Goal: Task Accomplishment & Management: Use online tool/utility

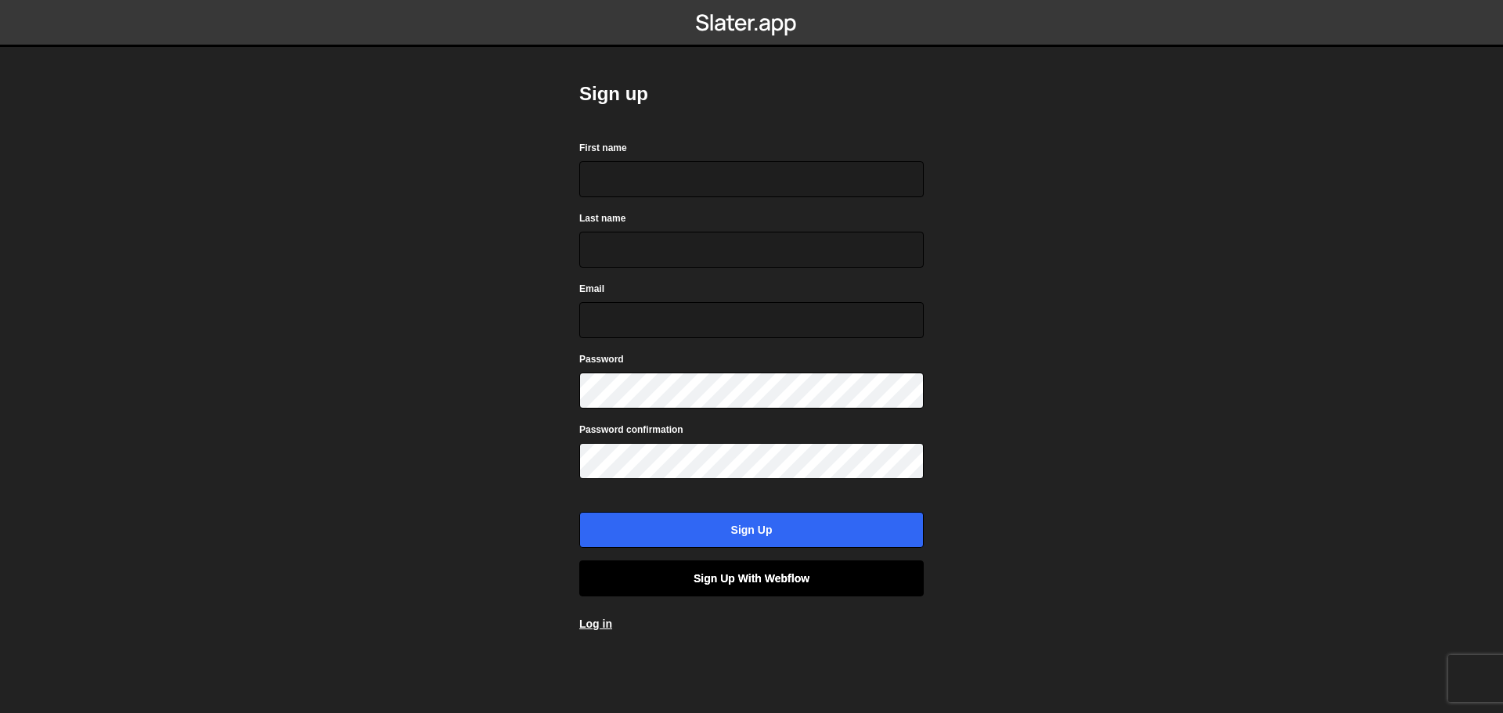
click at [730, 591] on link "Sign up with Webflow" at bounding box center [751, 579] width 344 height 36
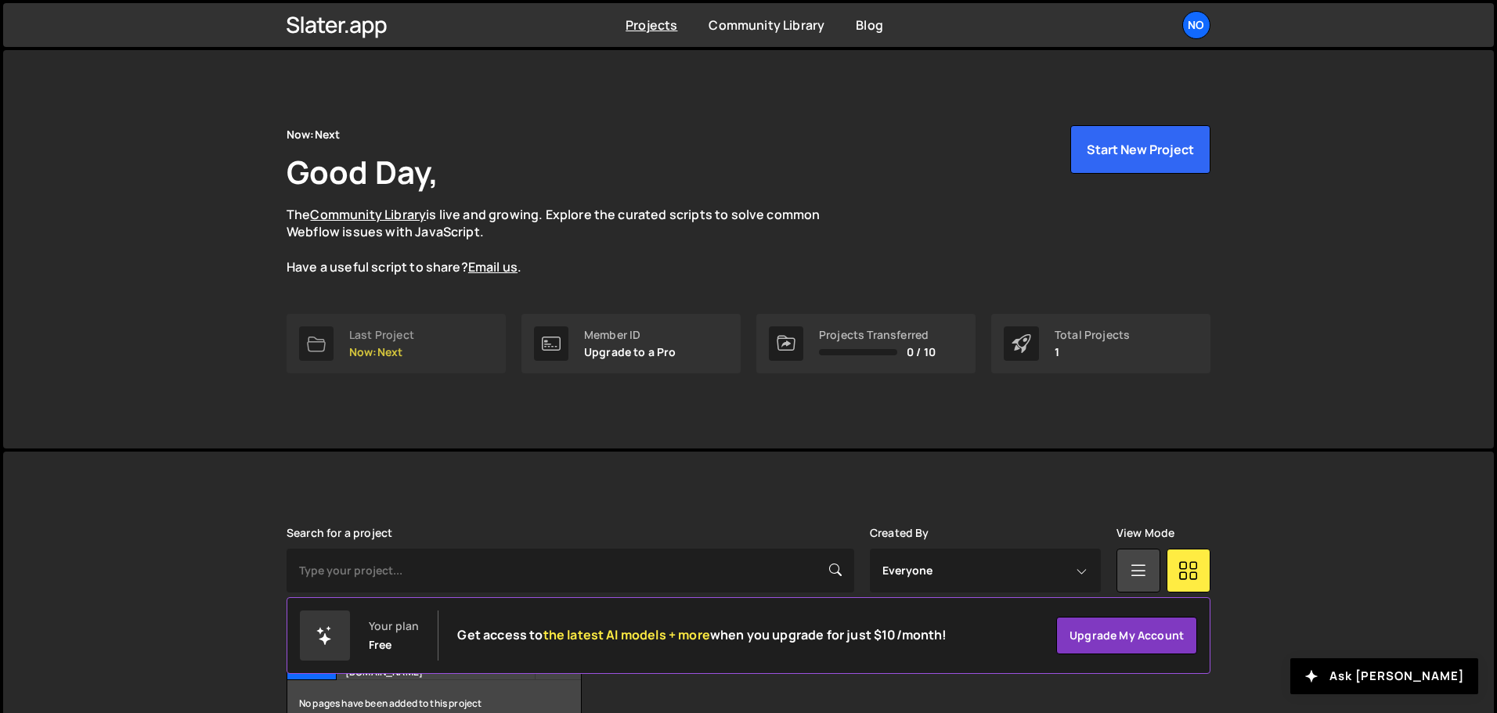
click at [365, 338] on div "Last Project" at bounding box center [381, 335] width 65 height 13
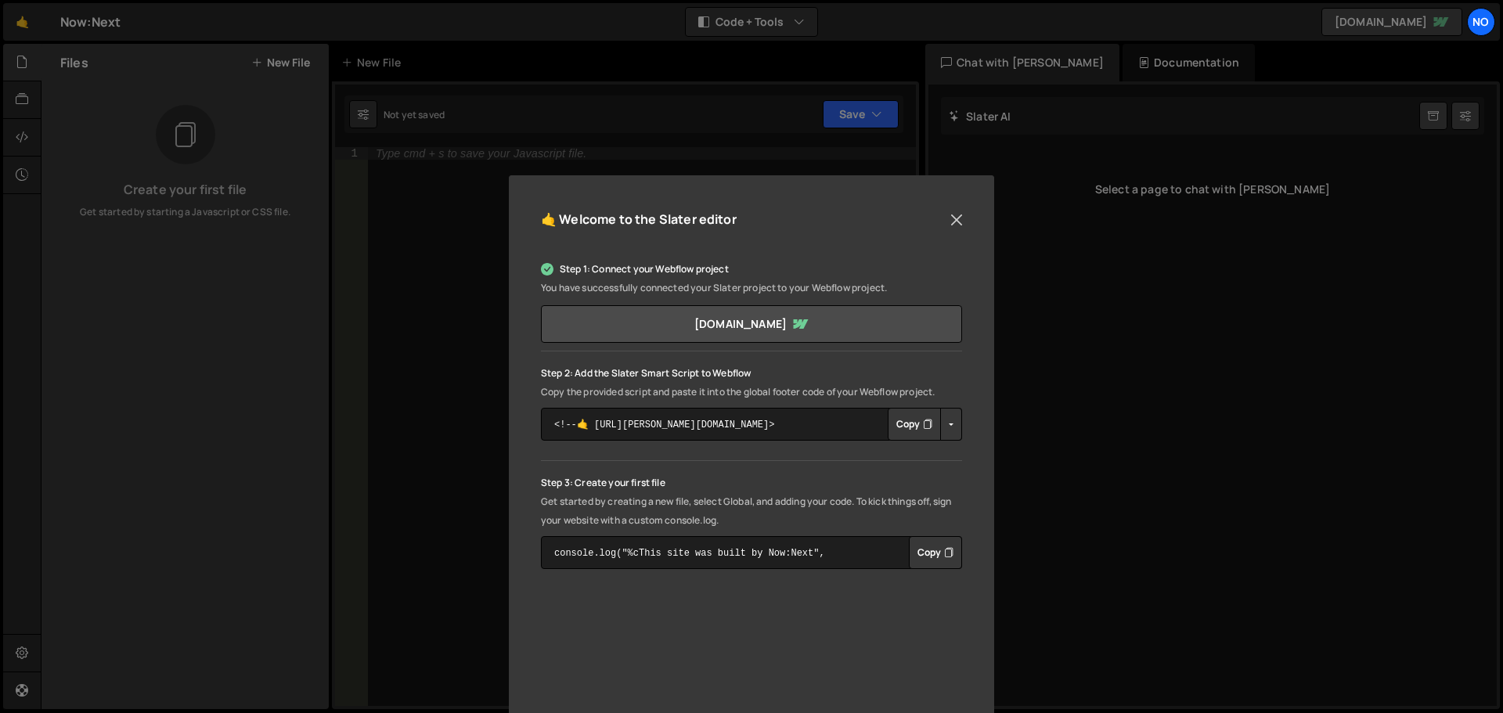
click at [951, 207] on div "🤙 Welcome to the Slater editor Step 1: Connect your Webflow project You have su…" at bounding box center [751, 522] width 485 height 694
click at [953, 218] on button "Close" at bounding box center [956, 219] width 23 height 23
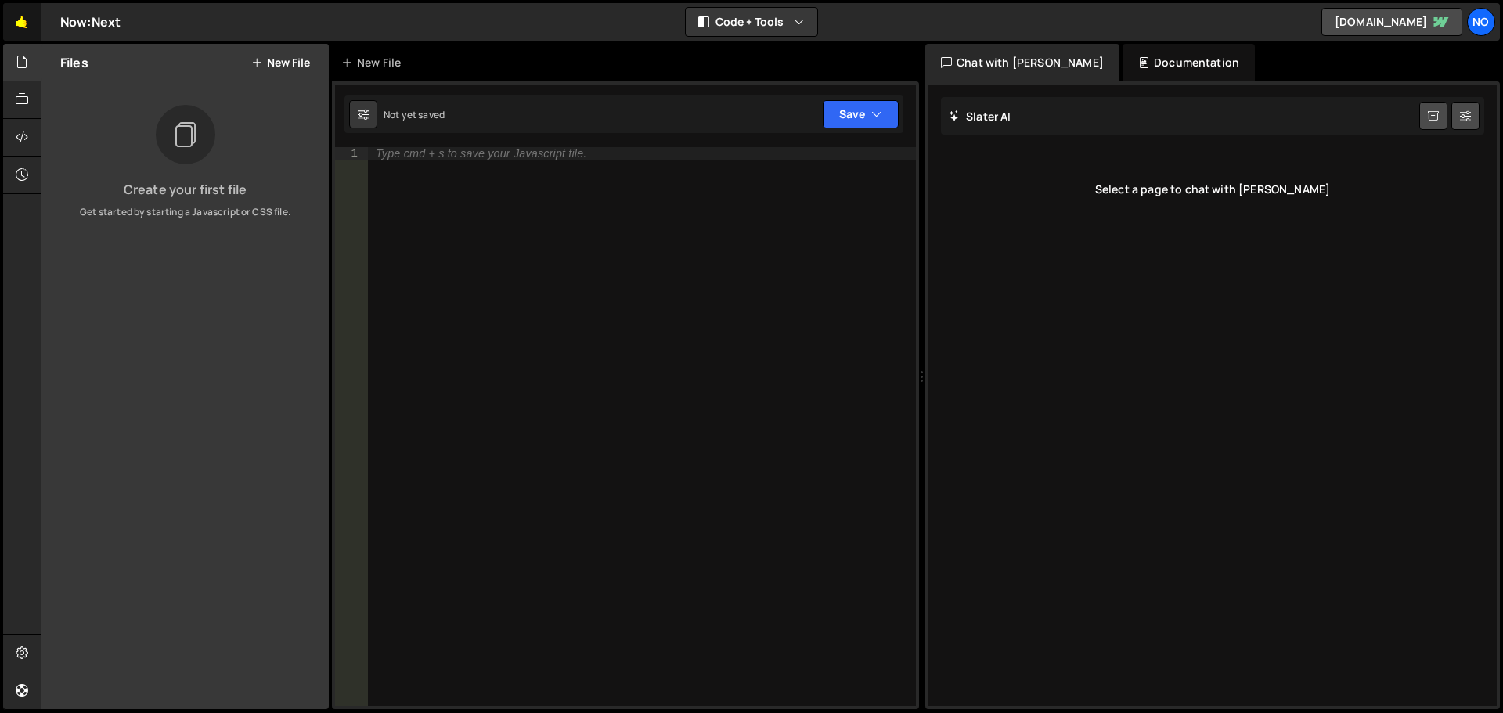
click at [27, 27] on link "🤙" at bounding box center [22, 22] width 38 height 38
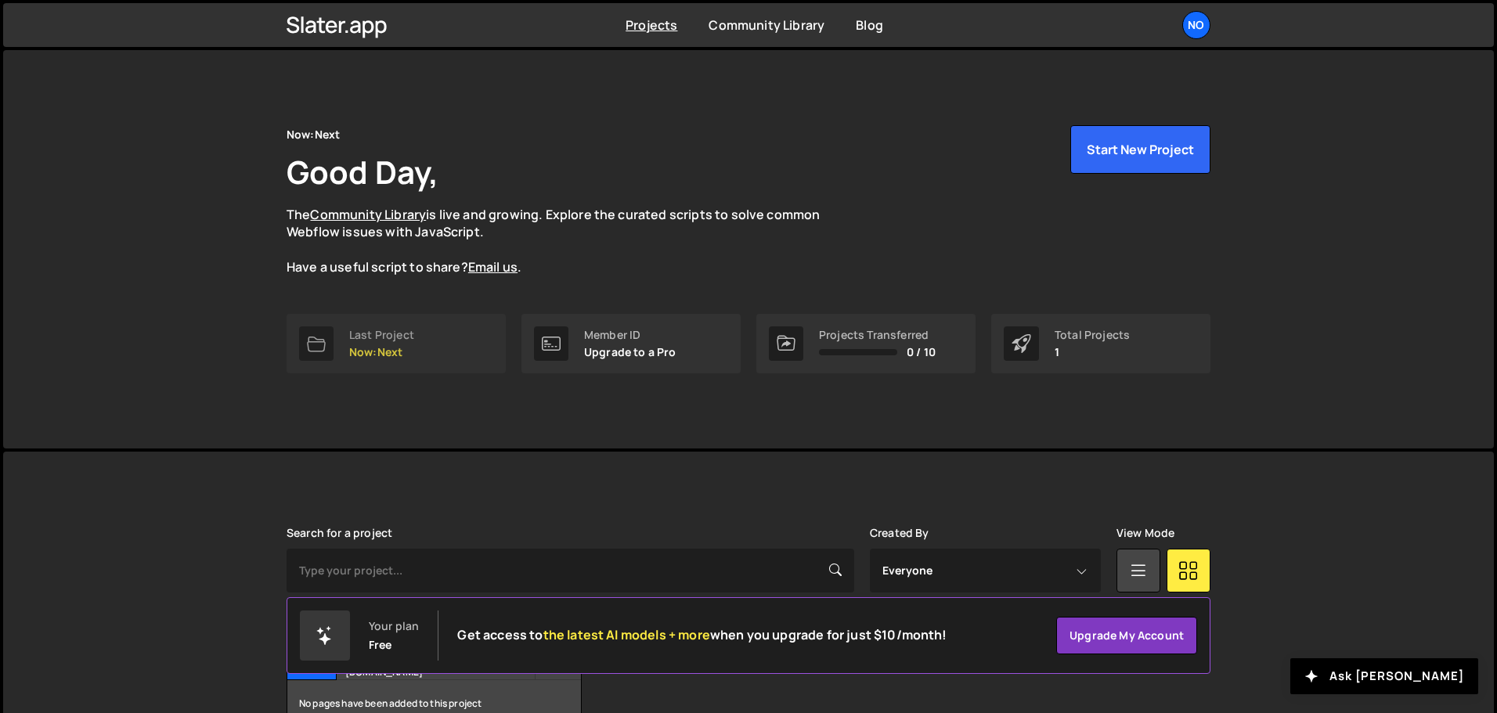
click at [395, 358] on p "Now:Next" at bounding box center [381, 352] width 65 height 13
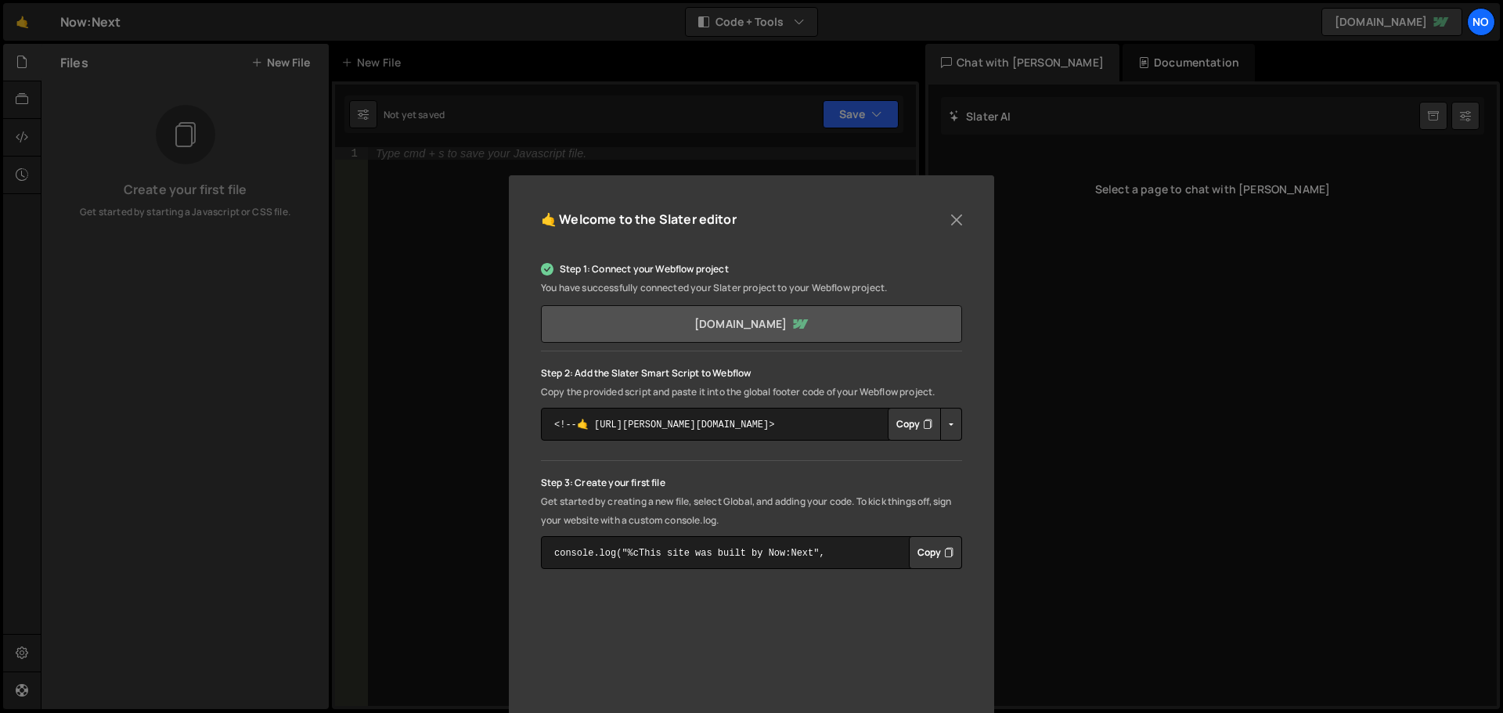
click at [722, 324] on link "[DOMAIN_NAME]" at bounding box center [751, 324] width 421 height 38
click at [900, 426] on button "Copy" at bounding box center [914, 424] width 53 height 33
click at [778, 471] on div "Step 1: Connect your Webflow project You have successfully connected your [PERS…" at bounding box center [751, 414] width 421 height 309
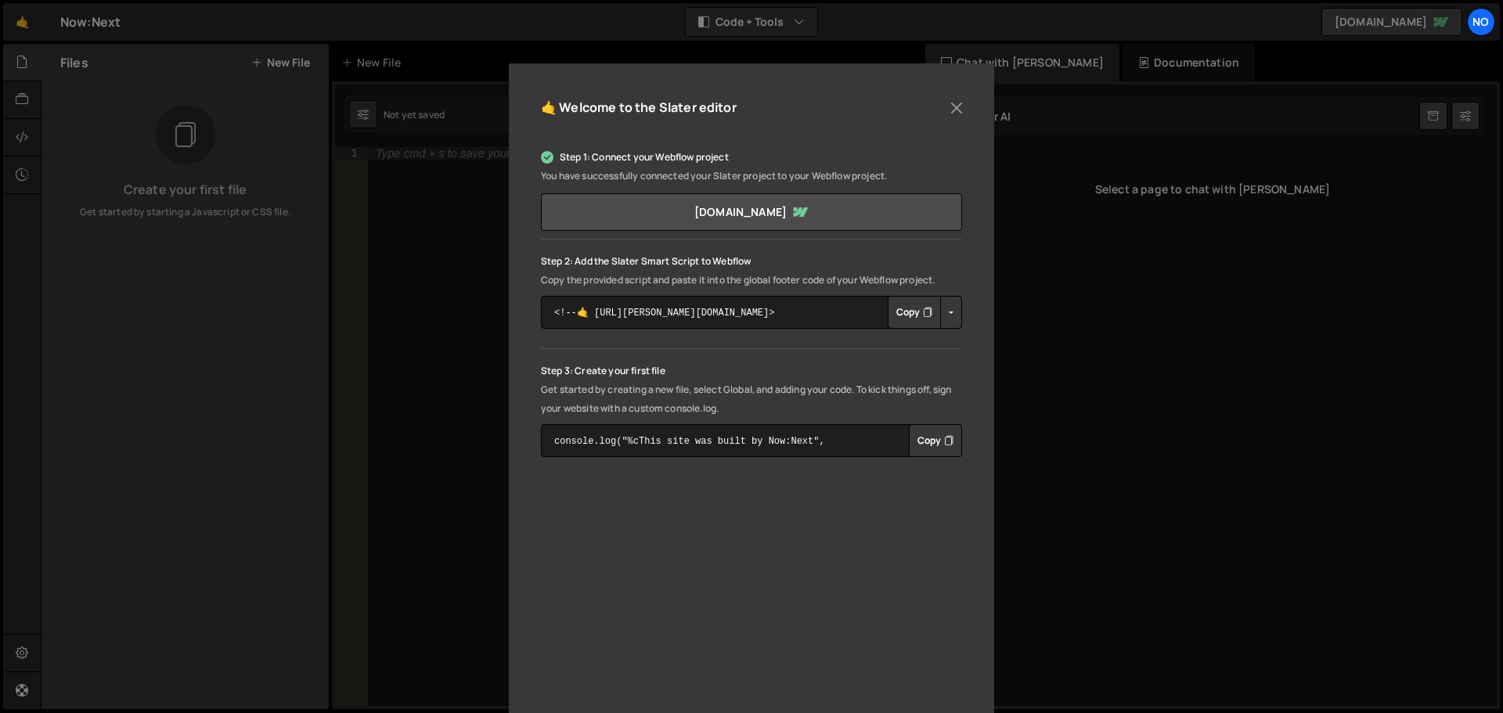
scroll to position [157, 0]
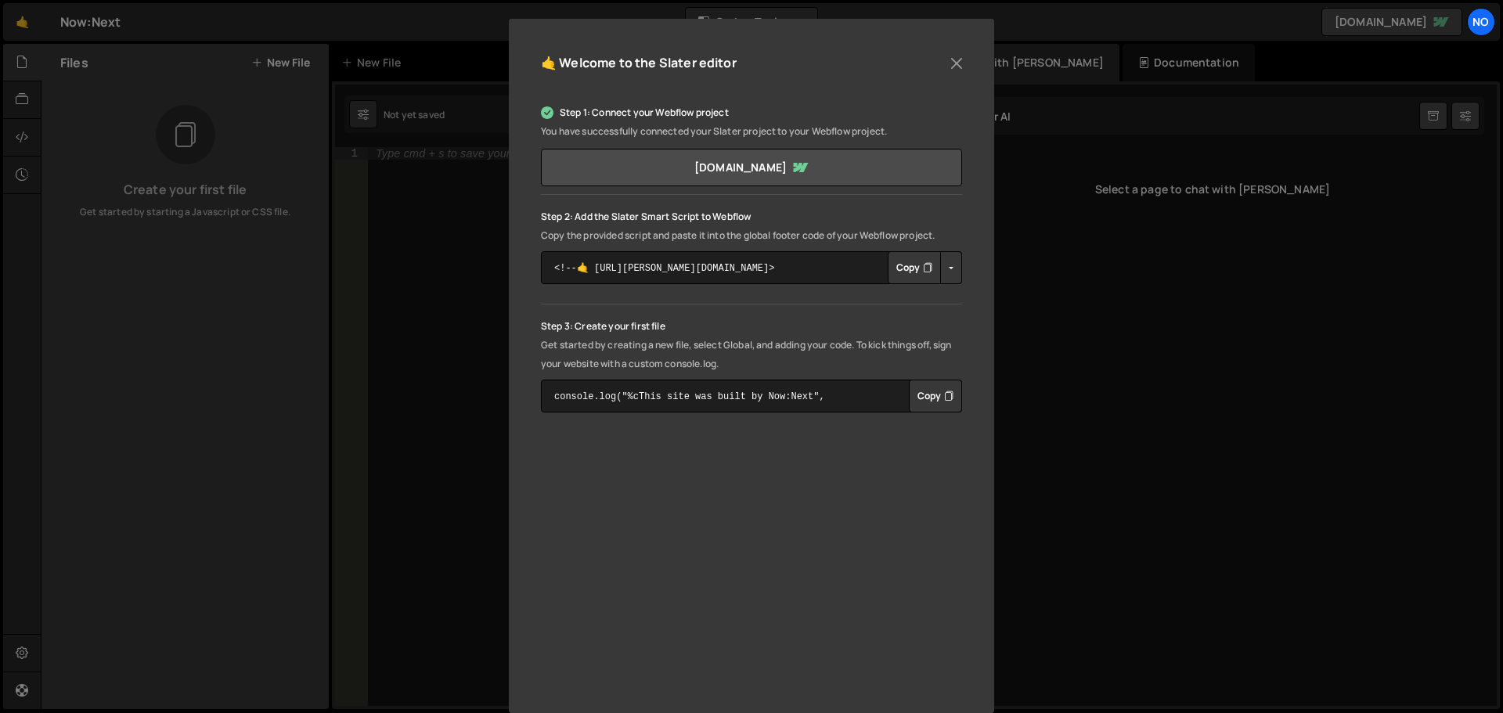
click at [931, 402] on button "Copy" at bounding box center [935, 396] width 53 height 33
click at [956, 68] on button "Close" at bounding box center [956, 63] width 23 height 23
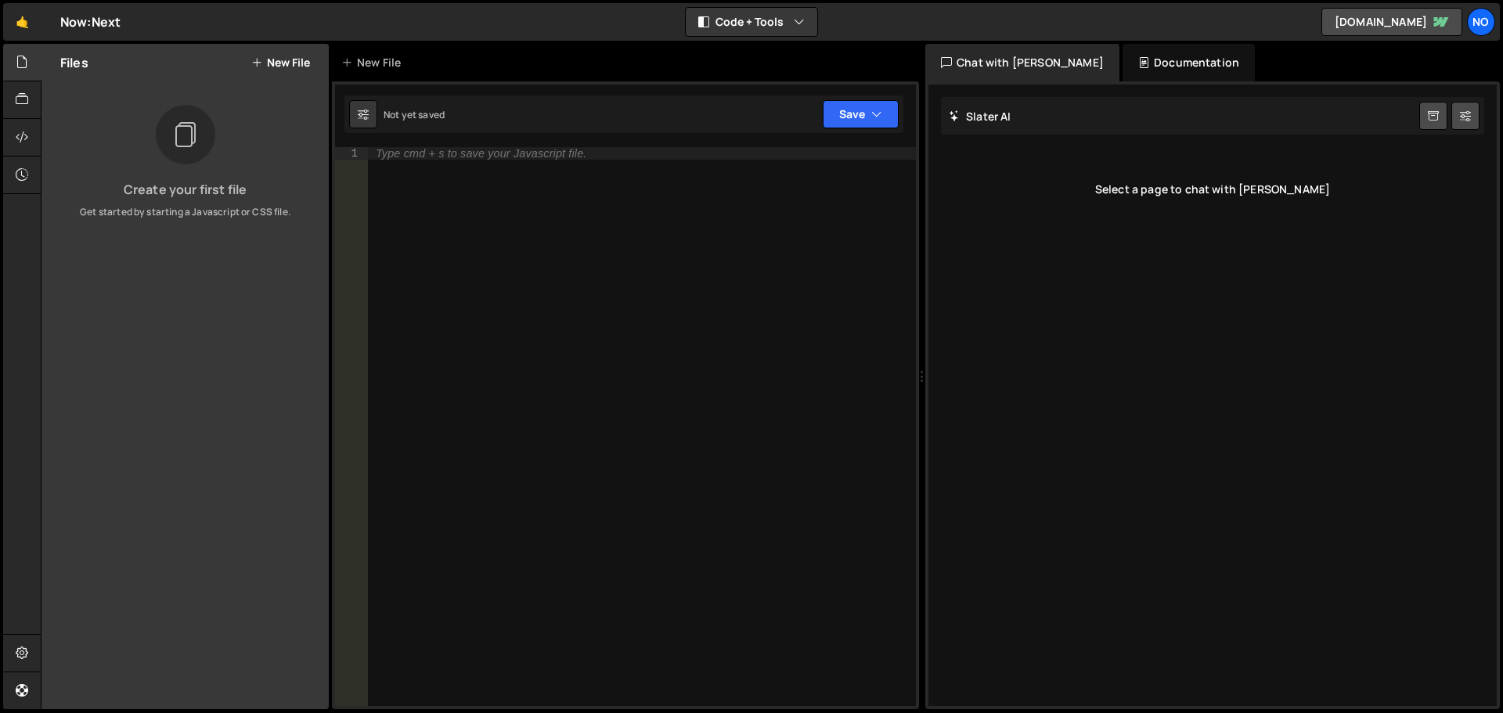
click at [305, 69] on div "Files New File" at bounding box center [184, 63] width 287 height 38
click at [283, 64] on button "New File" at bounding box center [280, 62] width 59 height 13
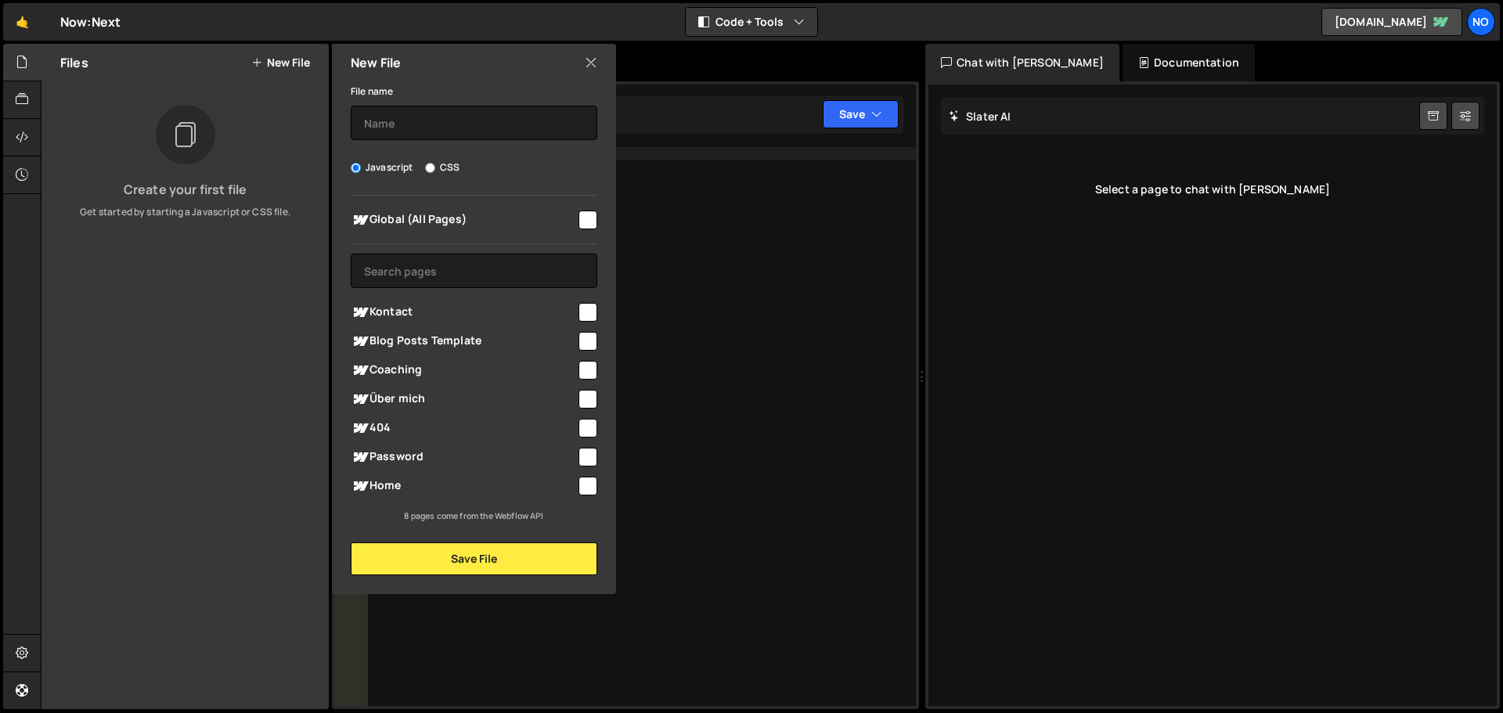
click at [593, 217] on input "checkbox" at bounding box center [588, 220] width 19 height 19
checkbox input "true"
click at [423, 157] on div "File name Javascript CSS Global (All Pages) Save File" at bounding box center [474, 328] width 284 height 494
click at [429, 166] on input "CSS" at bounding box center [430, 168] width 10 height 10
radio input "true"
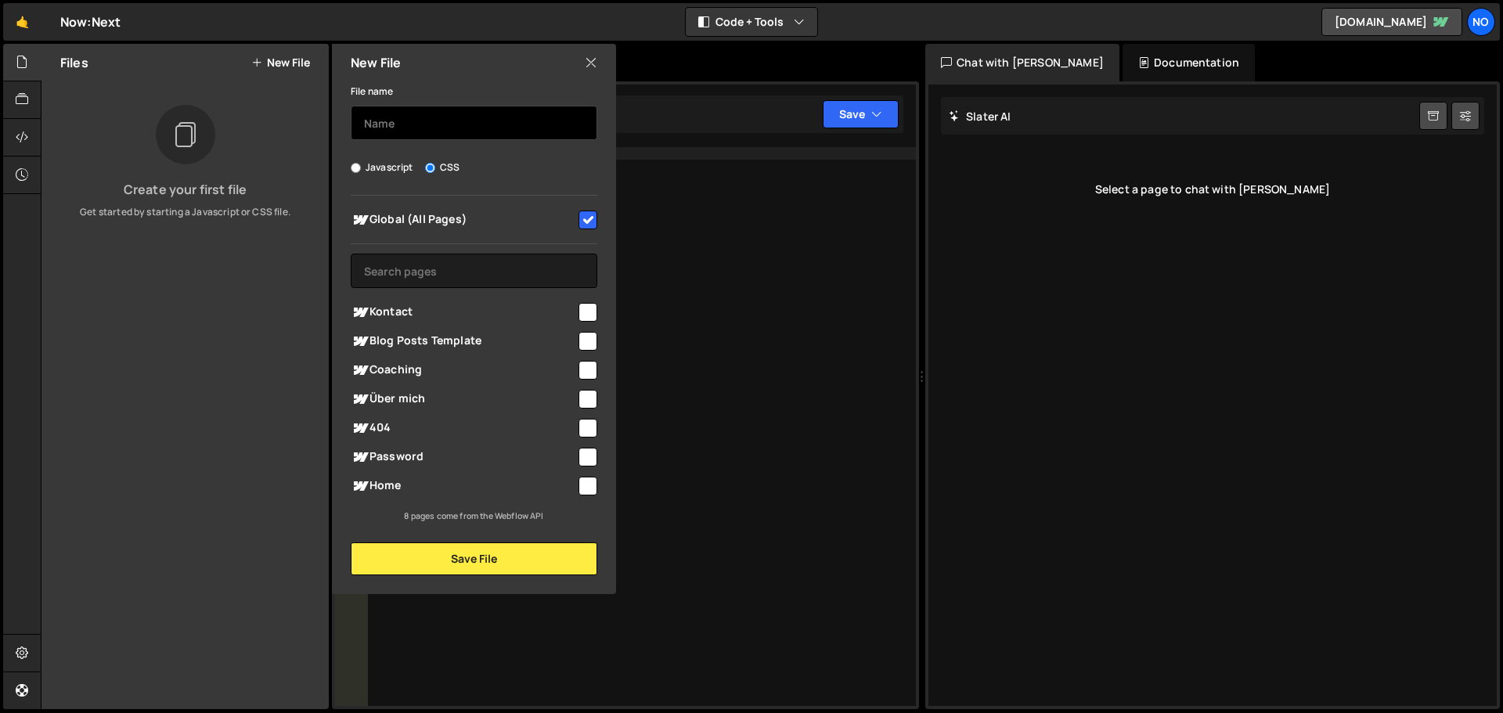
click at [440, 134] on input "text" at bounding box center [474, 123] width 247 height 34
paste input "hero-collage.css"
type input "hero-collage.css"
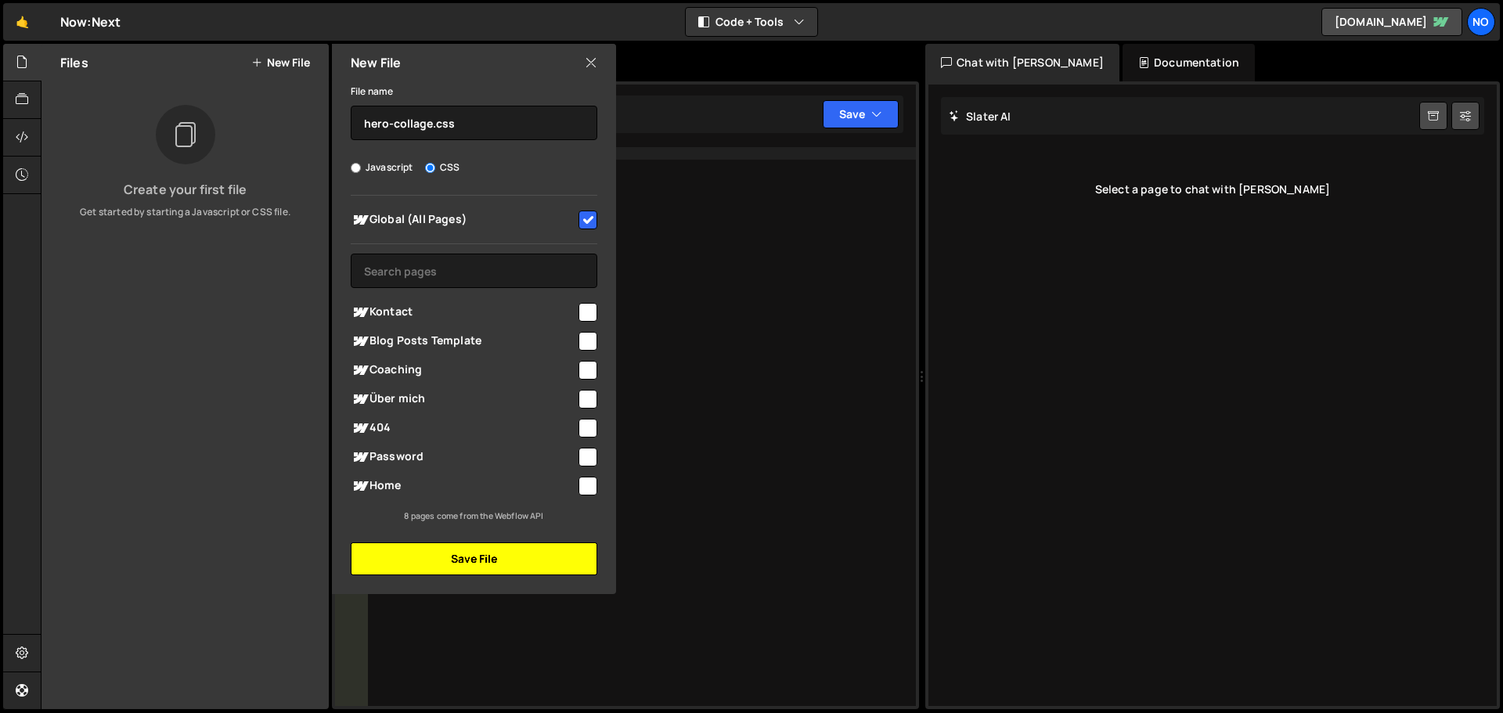
click at [433, 559] on button "Save File" at bounding box center [474, 559] width 247 height 33
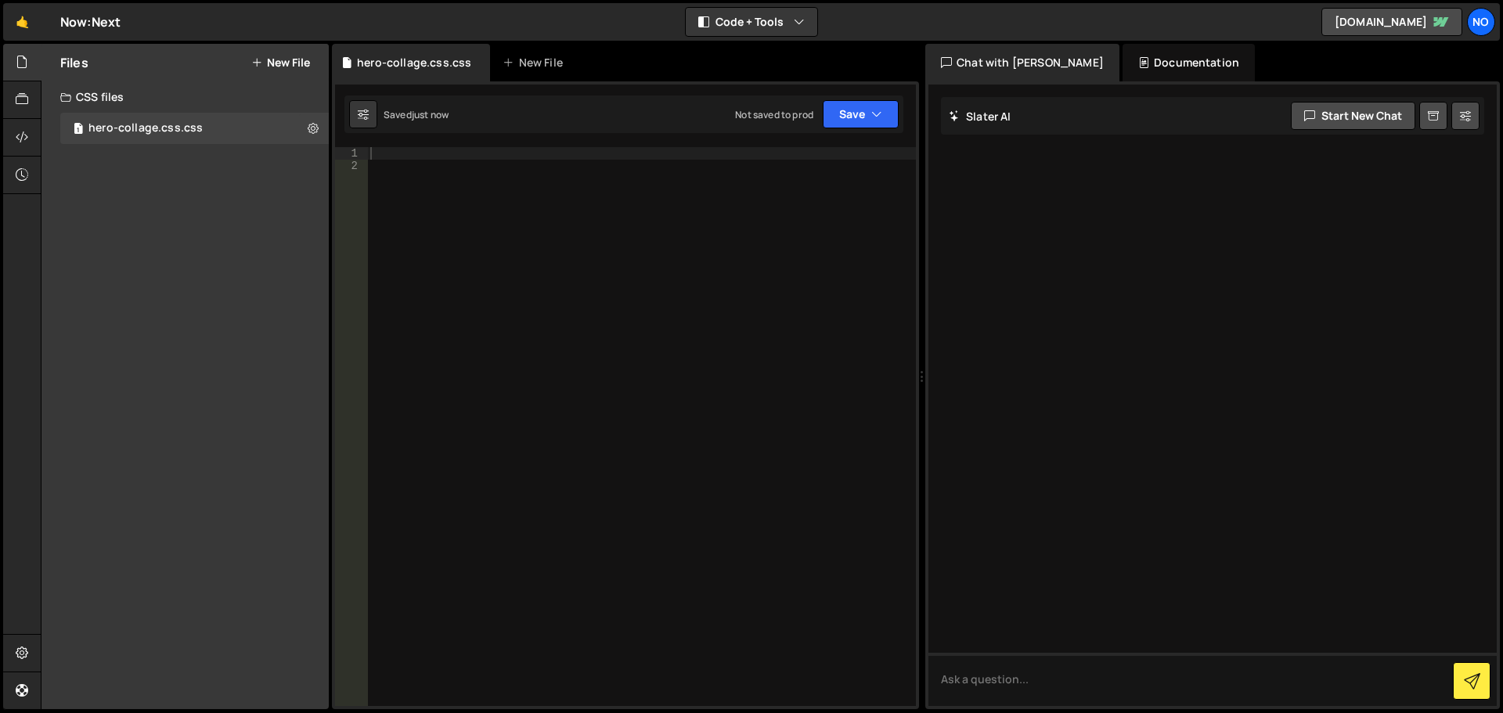
click at [1123, 52] on div "Documentation" at bounding box center [1189, 63] width 132 height 38
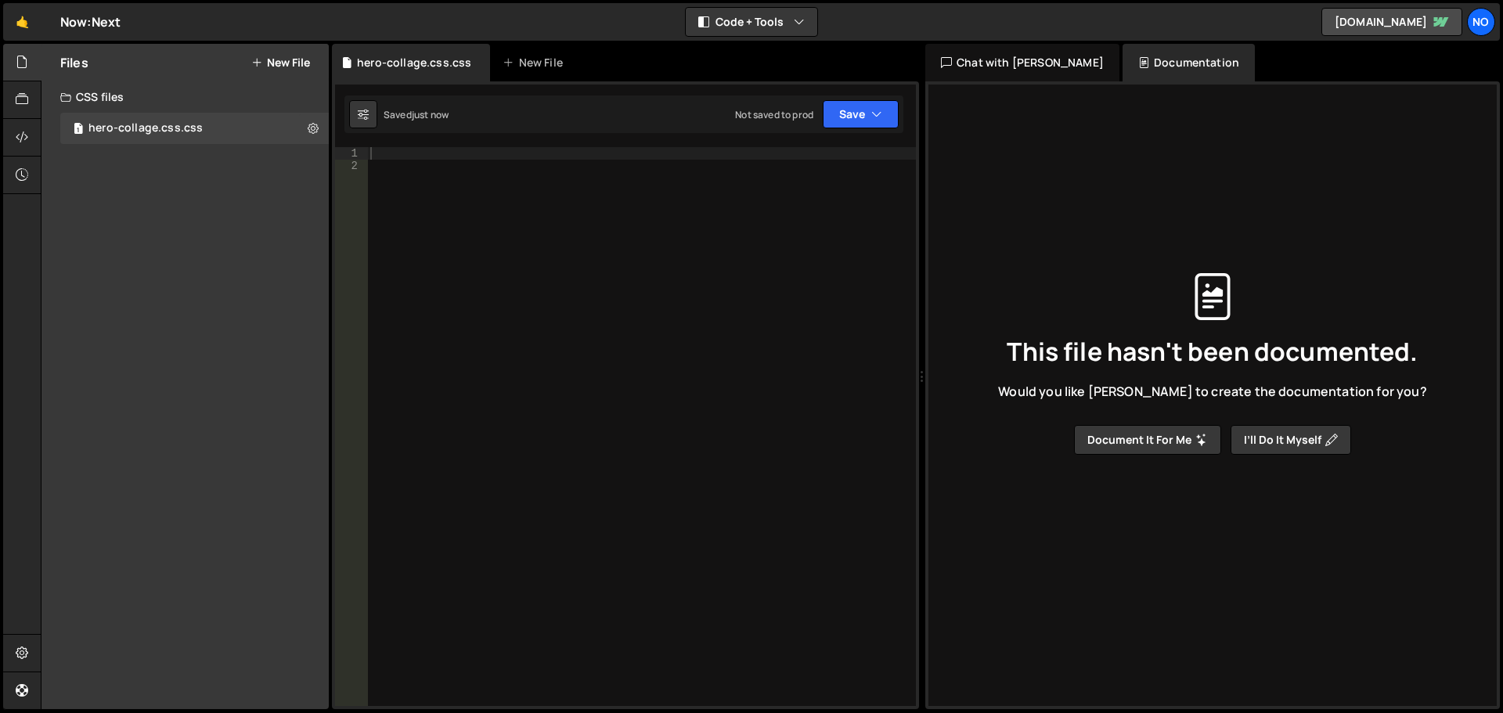
click at [999, 54] on div "Chat with [PERSON_NAME]" at bounding box center [1022, 63] width 194 height 38
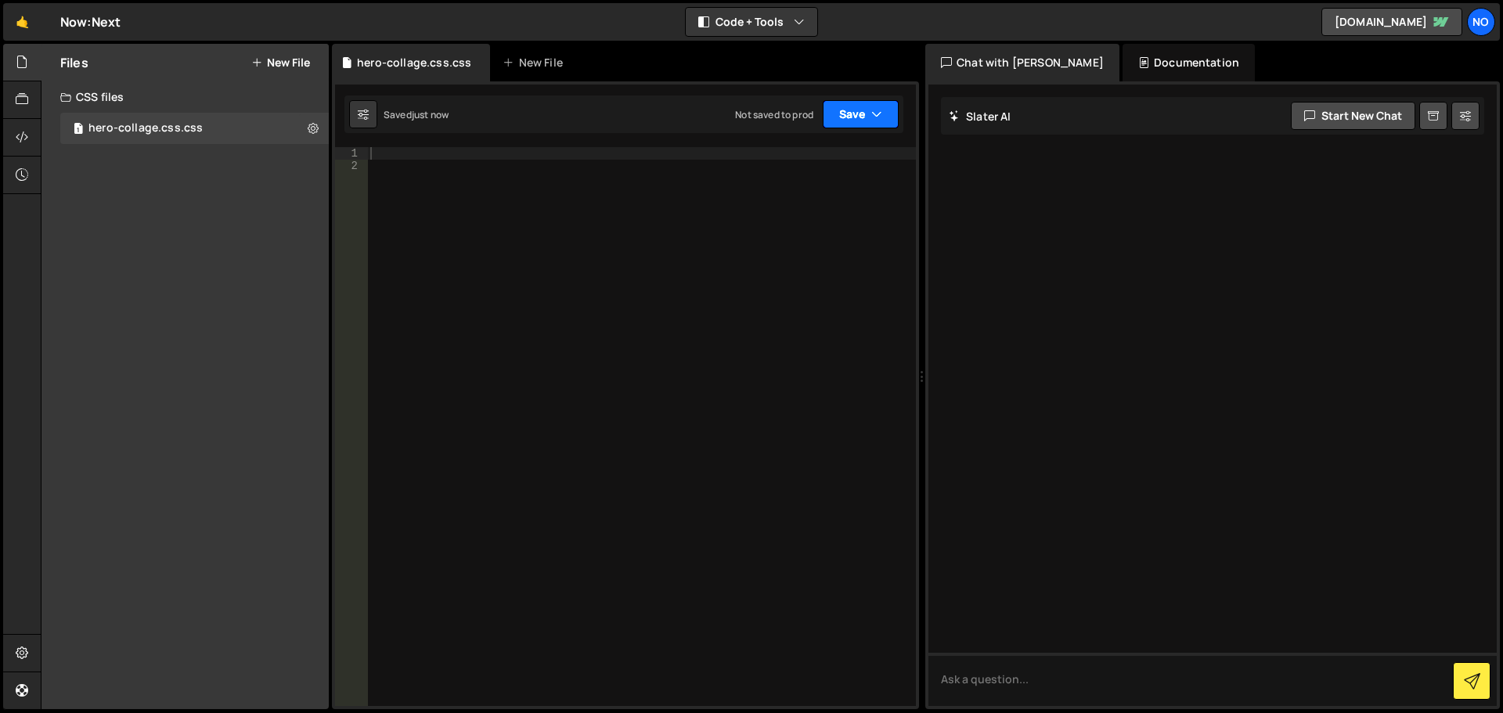
click at [883, 114] on button "Save" at bounding box center [861, 114] width 76 height 28
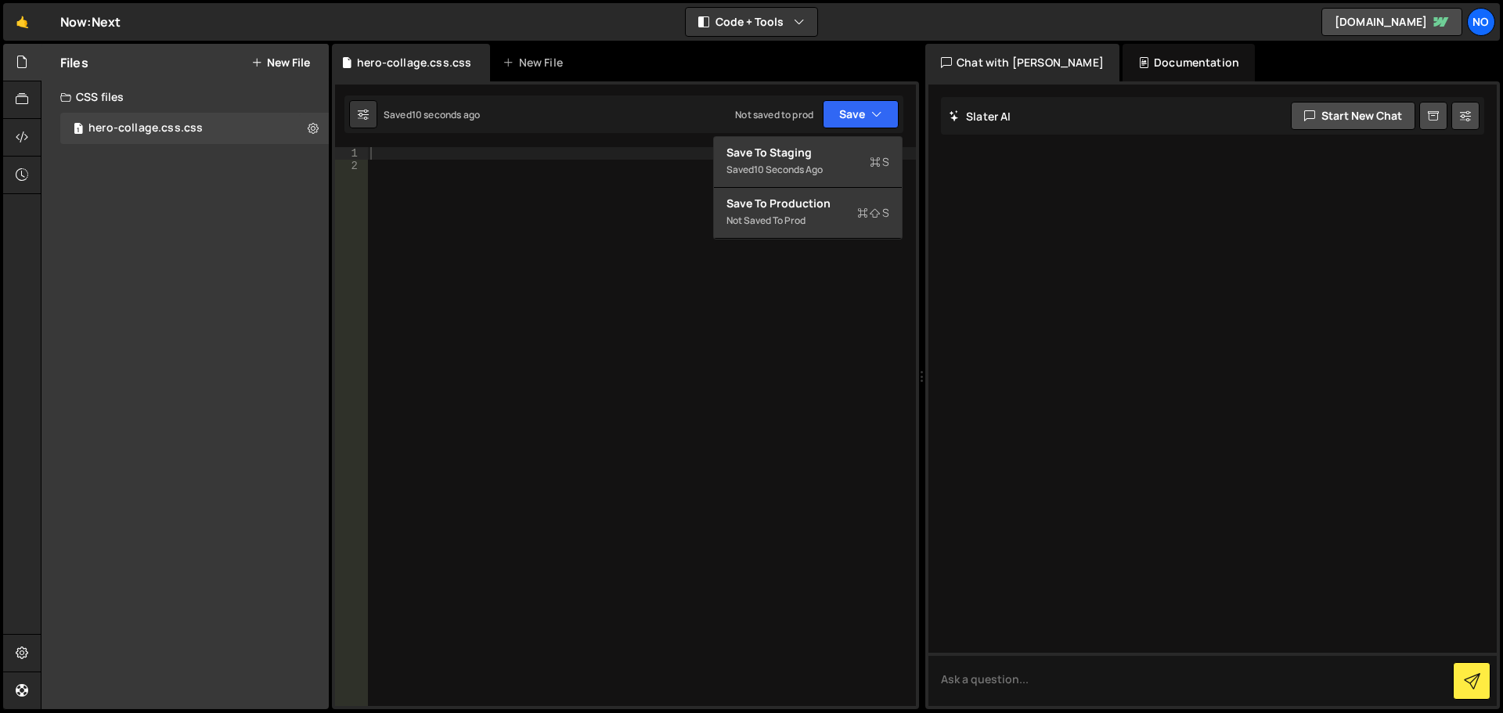
click at [668, 233] on div at bounding box center [641, 439] width 549 height 584
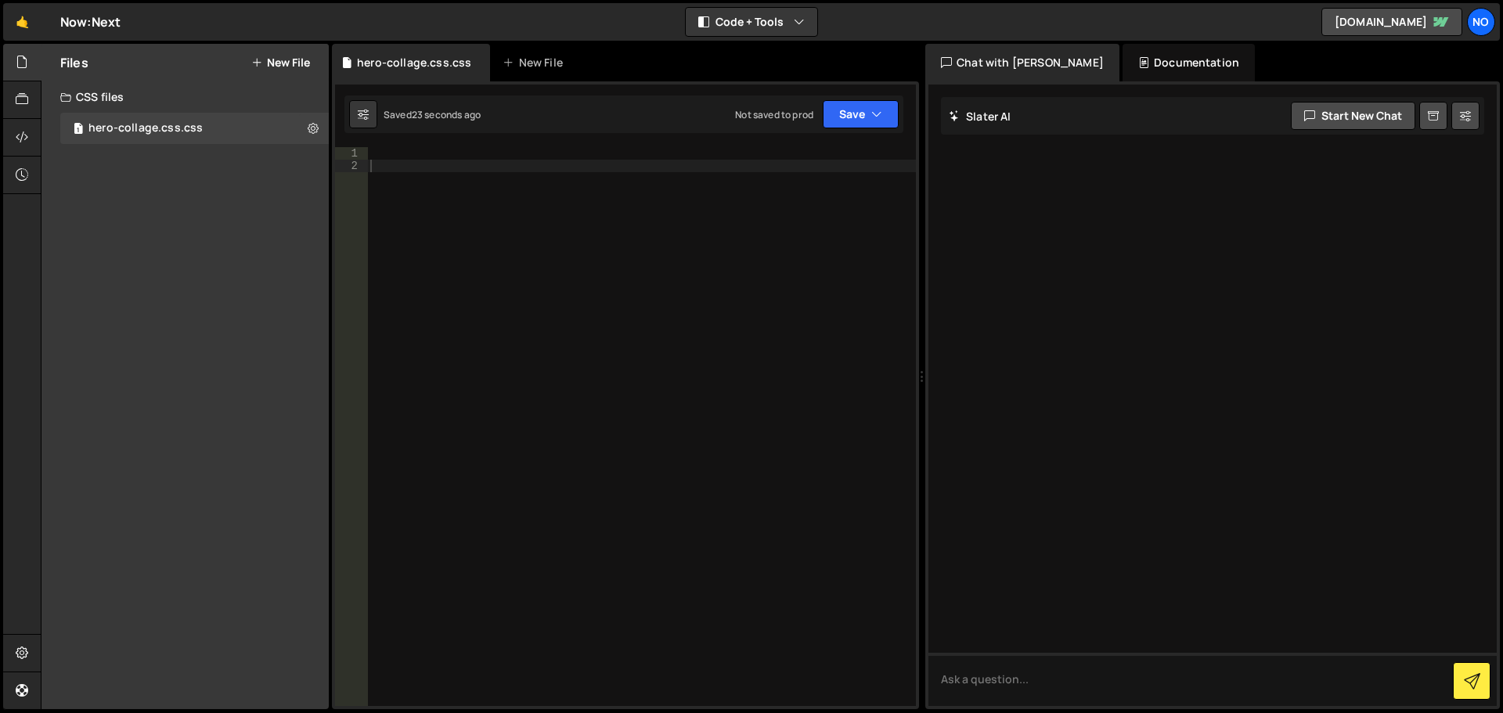
click at [572, 371] on div at bounding box center [641, 439] width 549 height 584
paste textarea ".nn-card {"
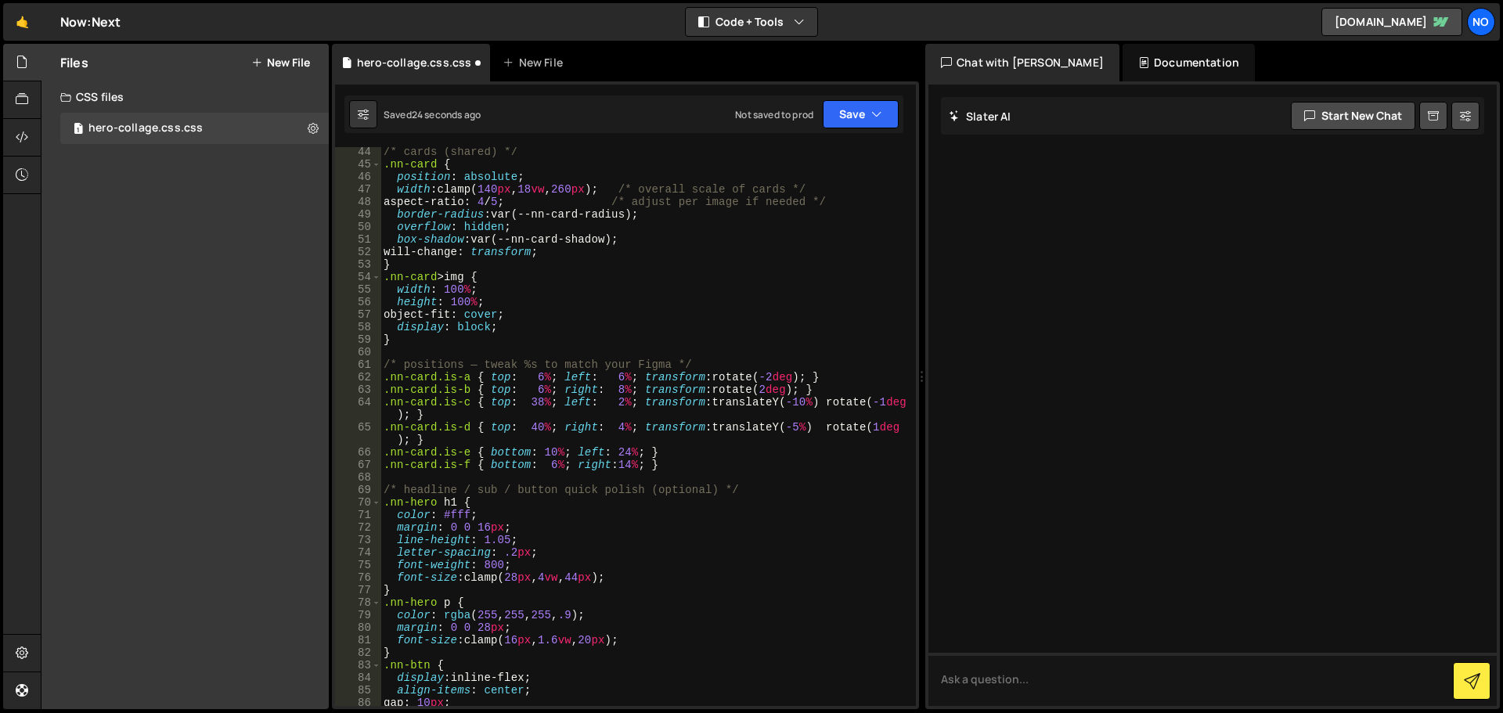
scroll to position [0, 0]
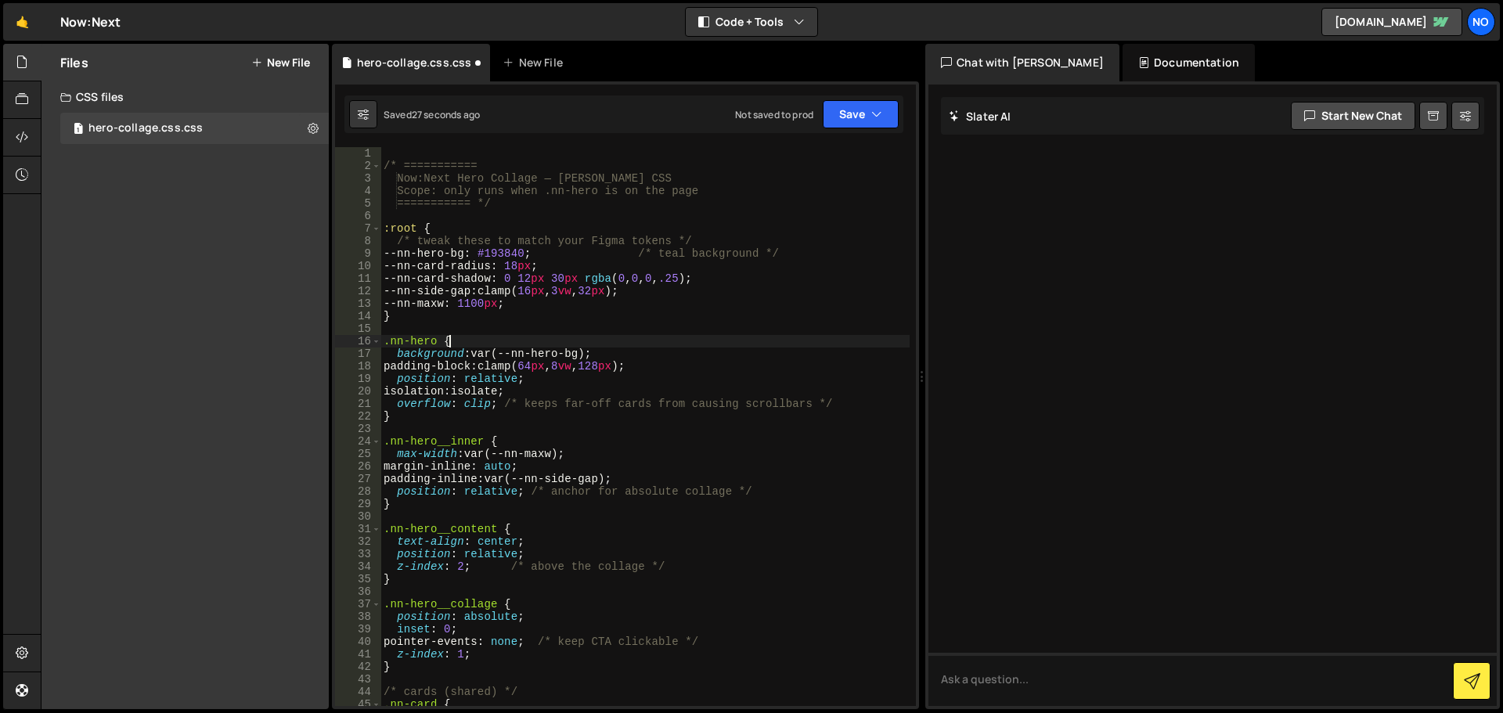
click at [557, 335] on div "/* =========== Now:Next Hero Collage — Slater CSS Scope: only runs when .nn-her…" at bounding box center [644, 439] width 529 height 584
drag, startPoint x: 554, startPoint y: 340, endPoint x: 533, endPoint y: 341, distance: 21.2
click at [533, 341] on div "/* =========== Now:Next Hero Collage — Slater CSS Scope: only runs when .nn-her…" at bounding box center [644, 439] width 529 height 584
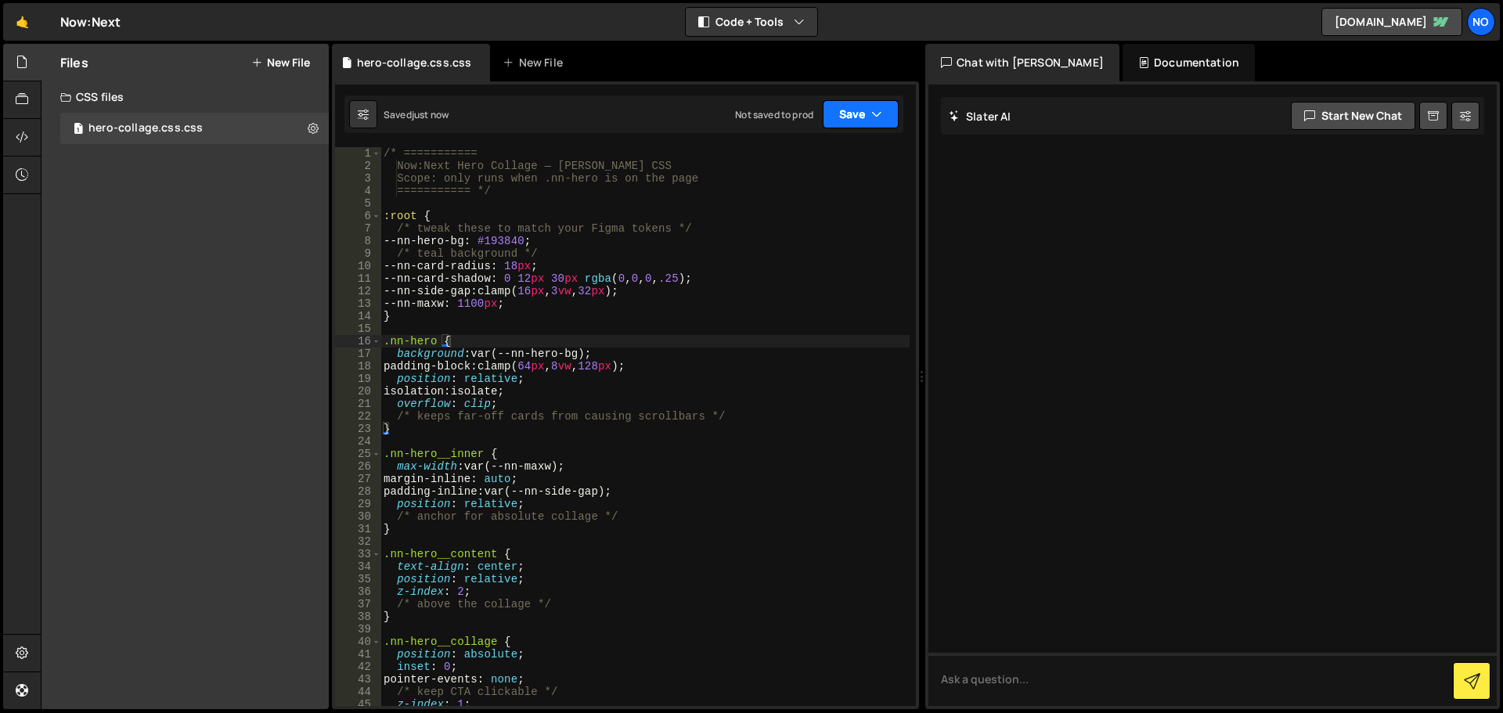
click at [881, 119] on icon "button" at bounding box center [876, 114] width 11 height 16
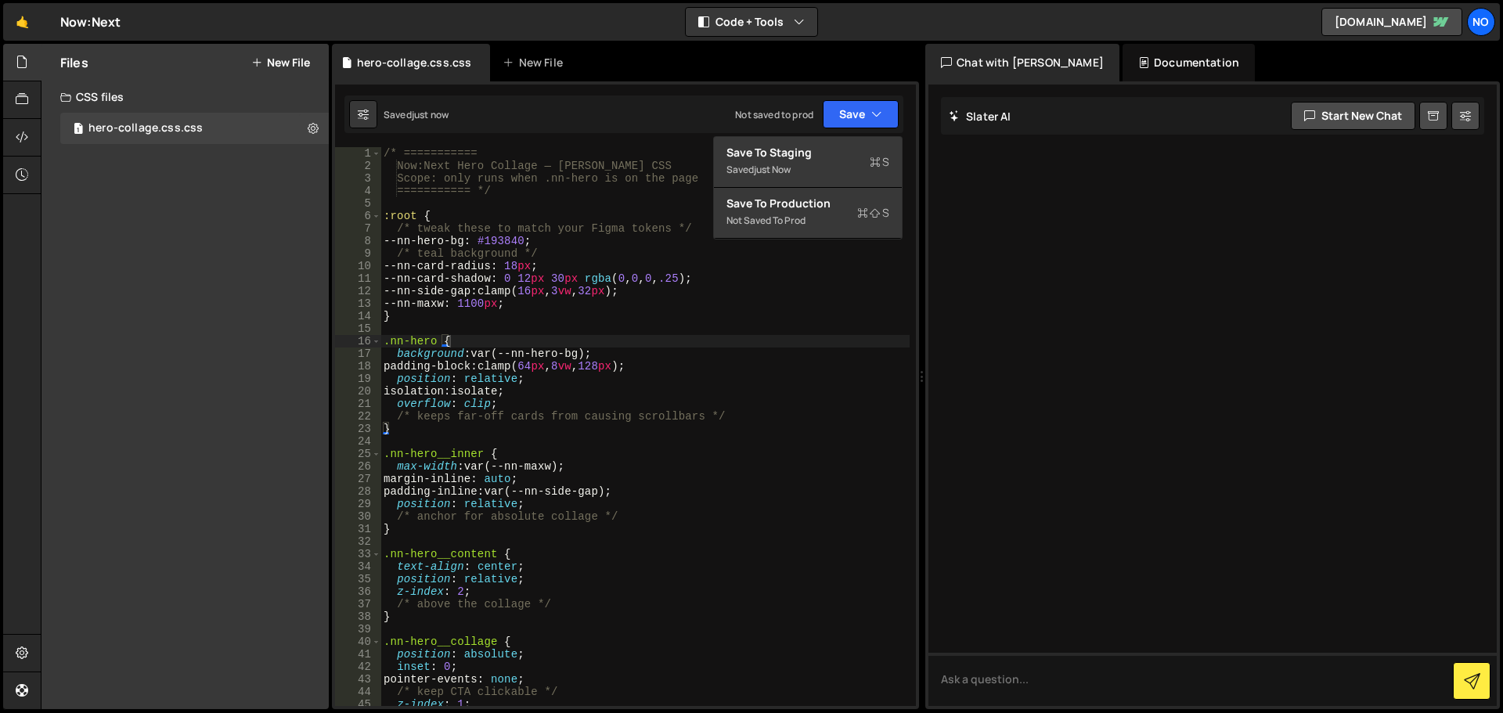
type textarea "=========== */"
click at [493, 186] on div "/* =========== Now:Next Hero Collage — Slater CSS Scope: only runs when .nn-her…" at bounding box center [644, 439] width 529 height 584
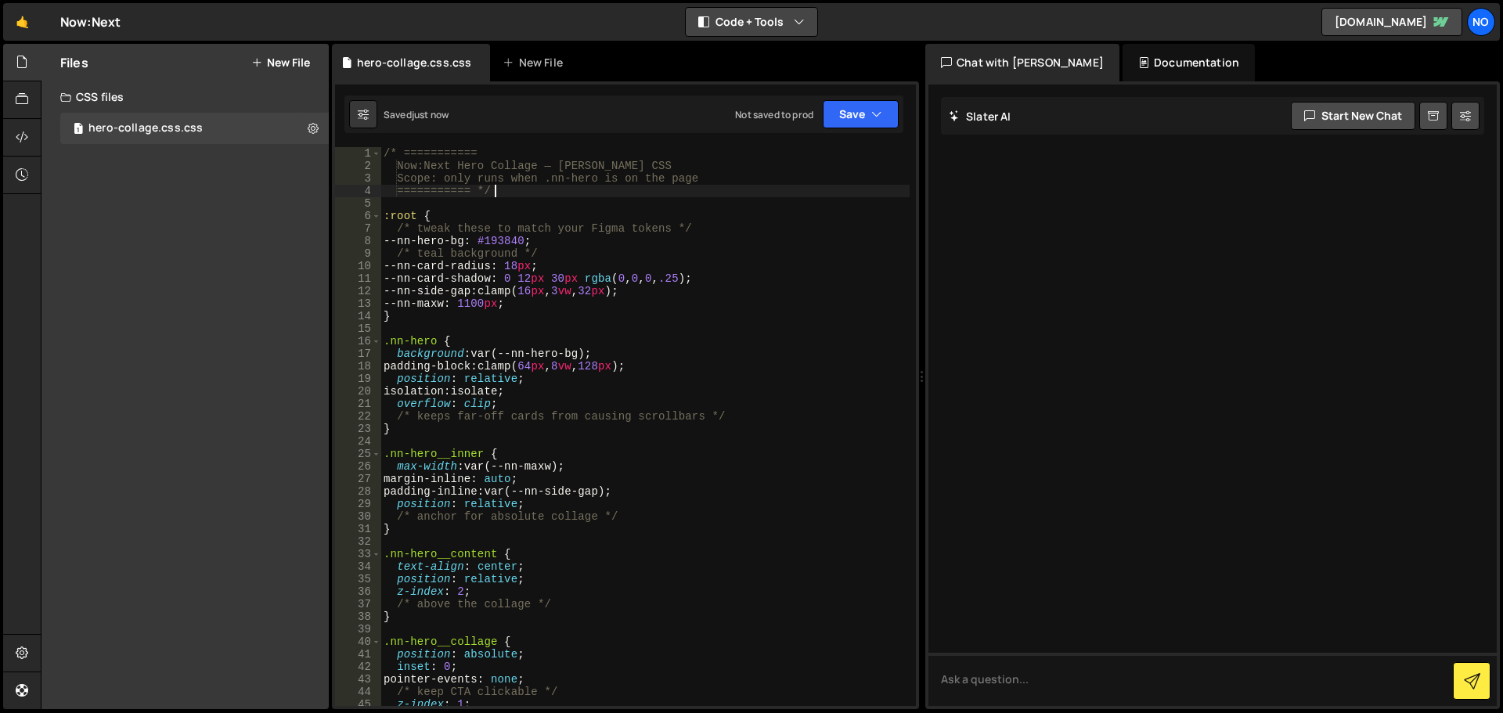
click at [796, 11] on button "Code + Tools" at bounding box center [752, 22] width 132 height 28
click at [1460, 113] on icon at bounding box center [1465, 116] width 11 height 16
select select "chat"
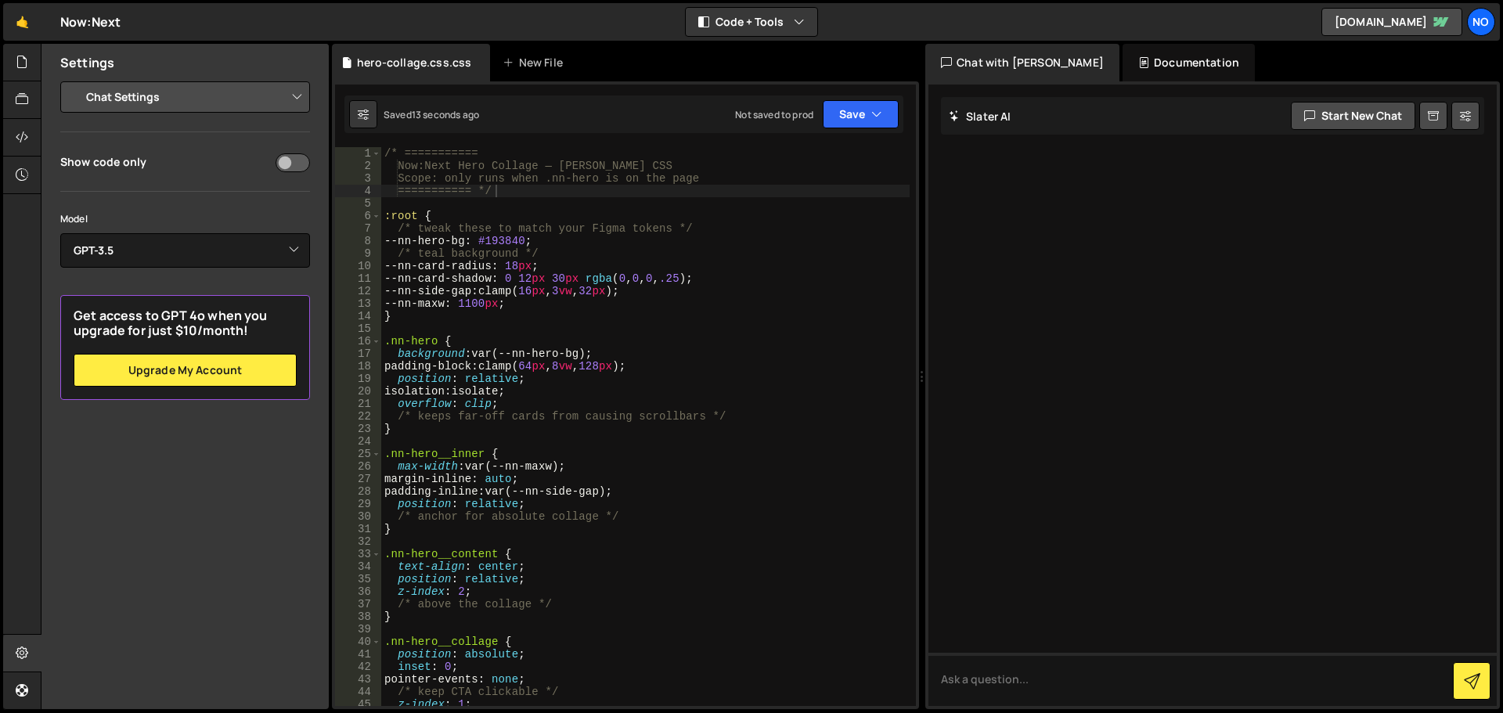
click at [290, 164] on input "checkbox" at bounding box center [293, 162] width 34 height 19
checkbox input "false"
click at [150, 250] on select "Select Model GPT-3.5 GPT-4o mini GPT-4o (Pro) GPT-4.1 (Pro)" at bounding box center [185, 250] width 250 height 34
click at [148, 250] on select "Select Model GPT-3.5 GPT-4o mini GPT-4o (Pro) GPT-4.1 (Pro)" at bounding box center [185, 250] width 250 height 34
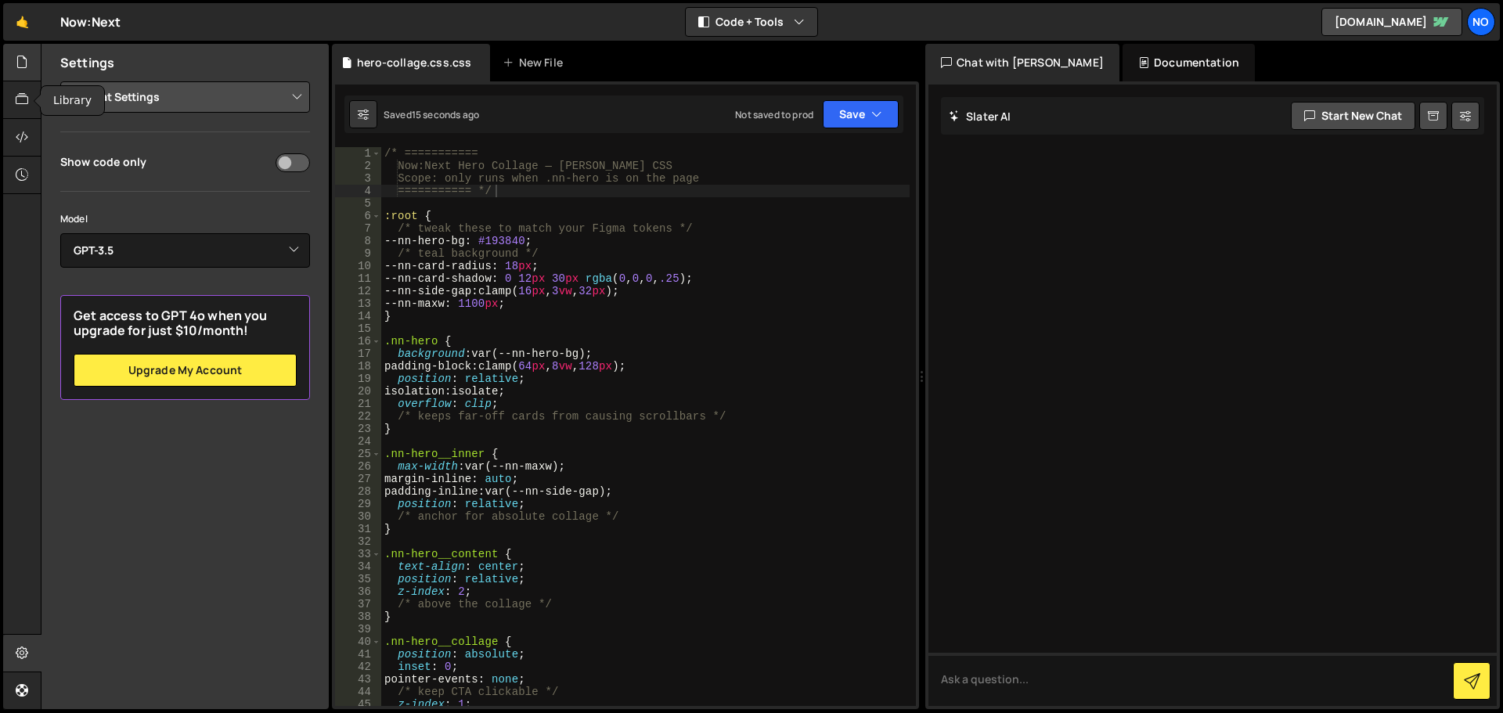
click at [26, 67] on icon at bounding box center [22, 61] width 13 height 17
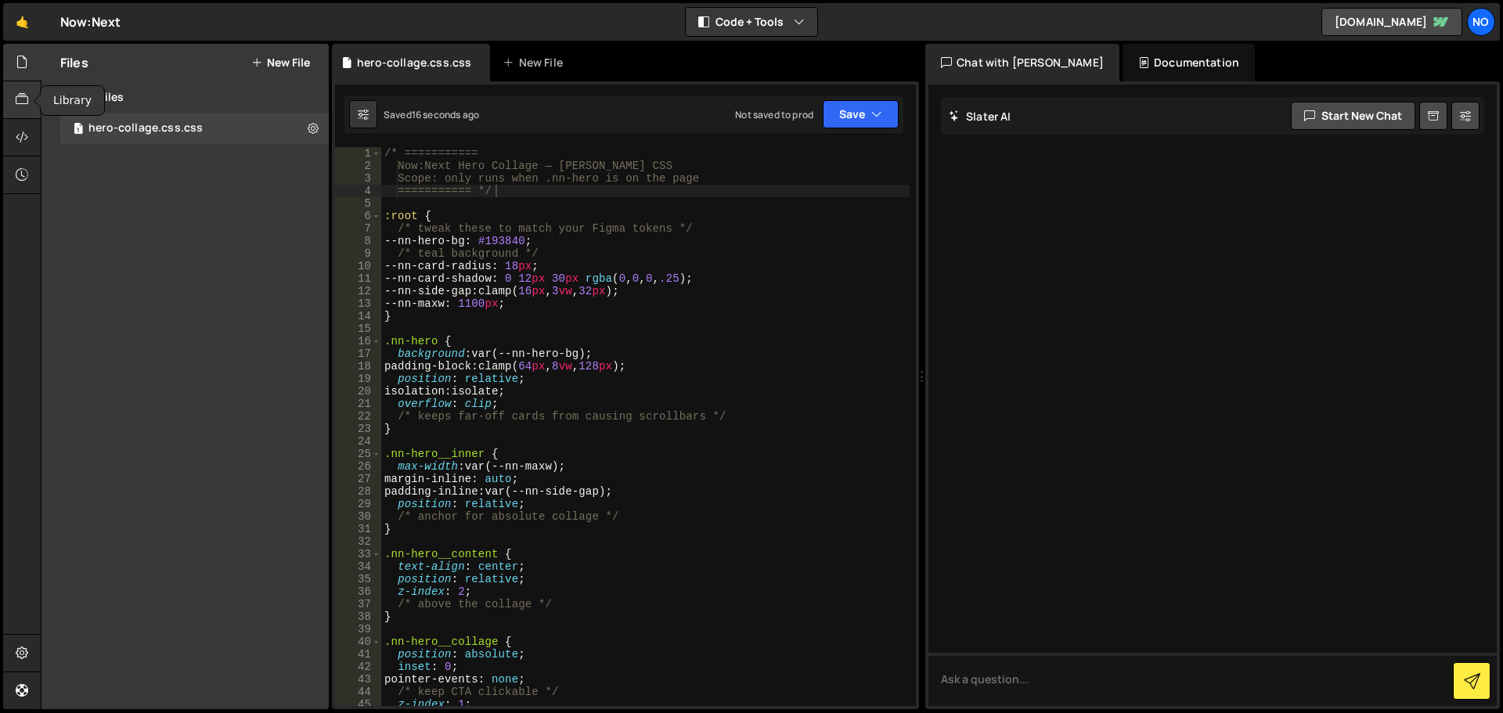
click at [16, 99] on icon at bounding box center [22, 99] width 13 height 17
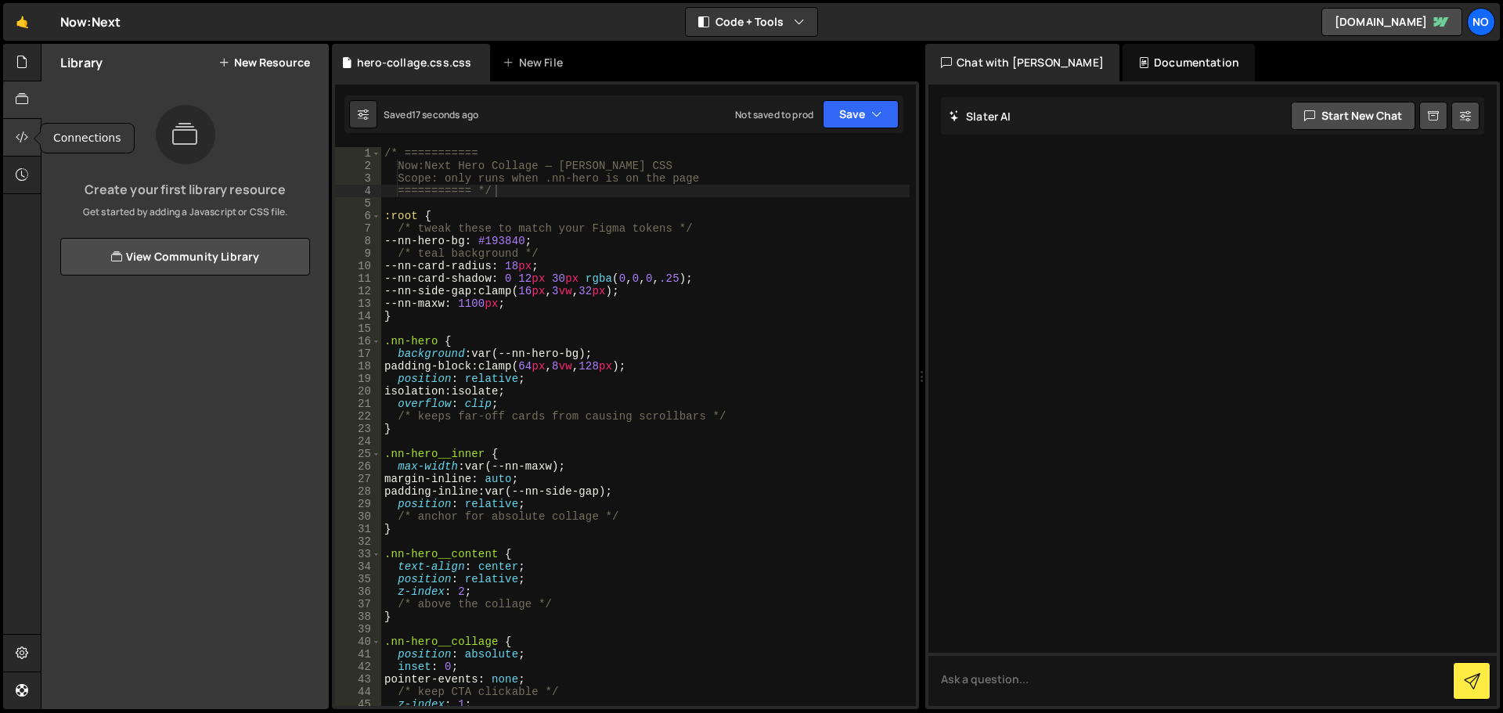
click at [23, 131] on icon at bounding box center [22, 136] width 13 height 17
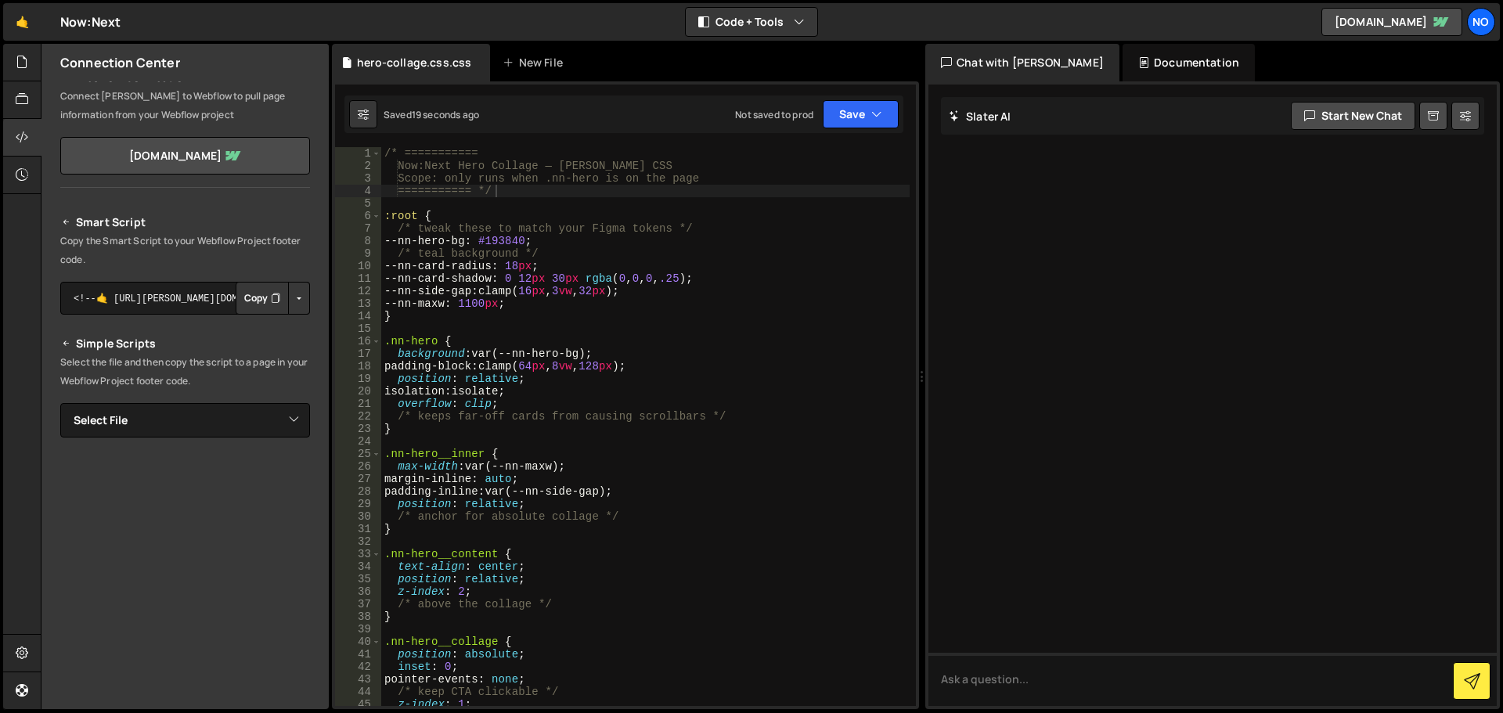
scroll to position [117, 0]
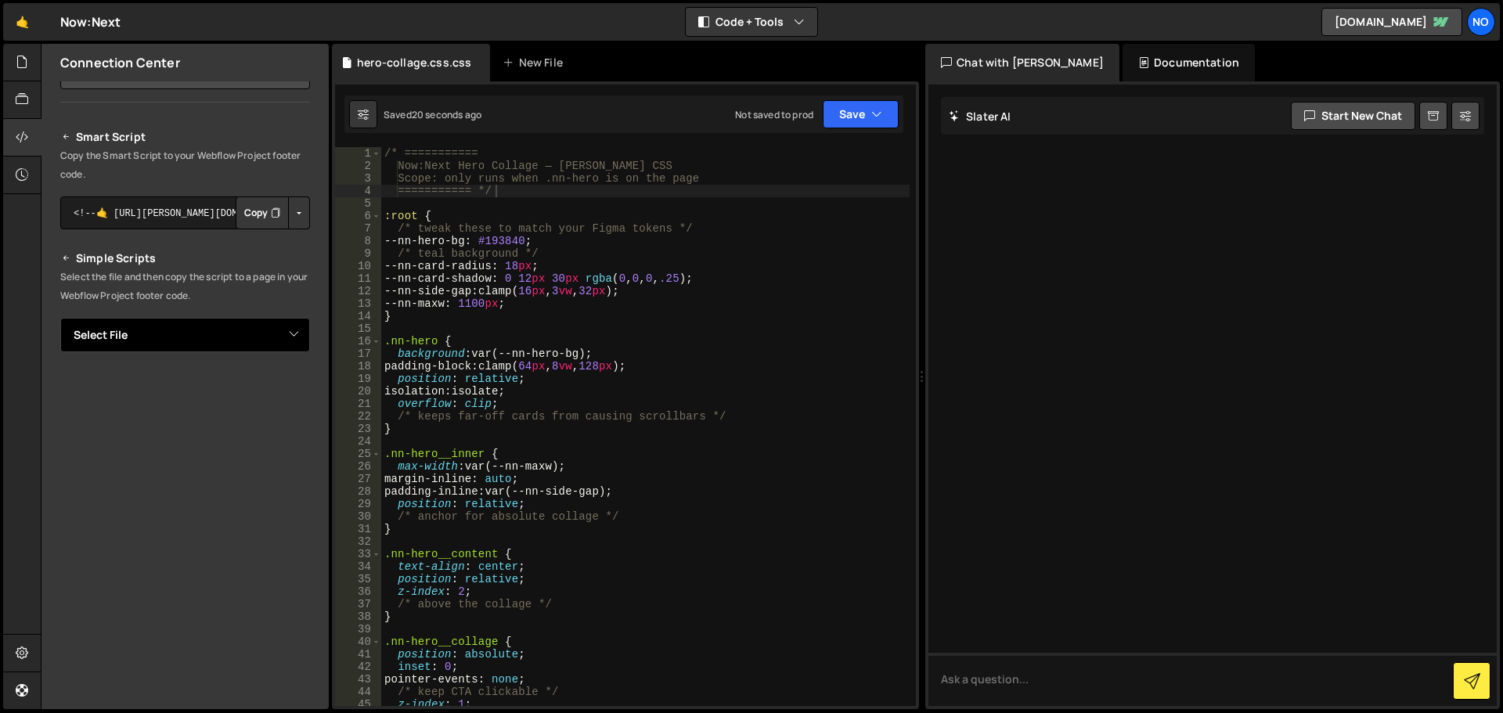
click at [175, 326] on select "Select File hero-collage.css.css" at bounding box center [185, 335] width 250 height 34
select select "48219"
click at [60, 318] on select "Select File hero-collage.css.css" at bounding box center [185, 335] width 250 height 34
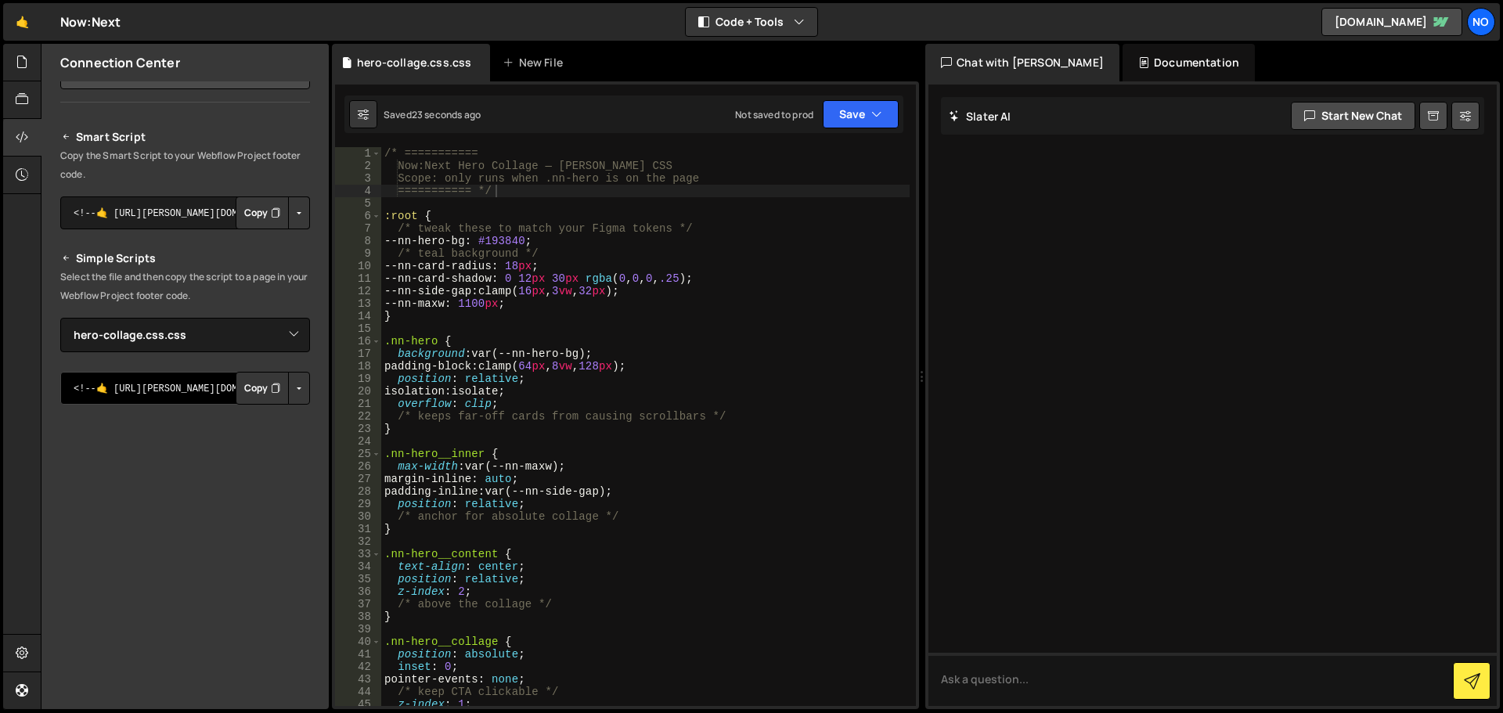
click at [165, 382] on textarea "<!--🤙 https://slater.app/17092/48219.css--> <script>document.addEventListener("…" at bounding box center [185, 388] width 250 height 33
click at [240, 388] on button "Copy" at bounding box center [262, 388] width 53 height 33
click at [199, 308] on div "Smart Script Copy the Smart Script to your Webflow Project footer code. <!--🤙 h…" at bounding box center [185, 428] width 250 height 600
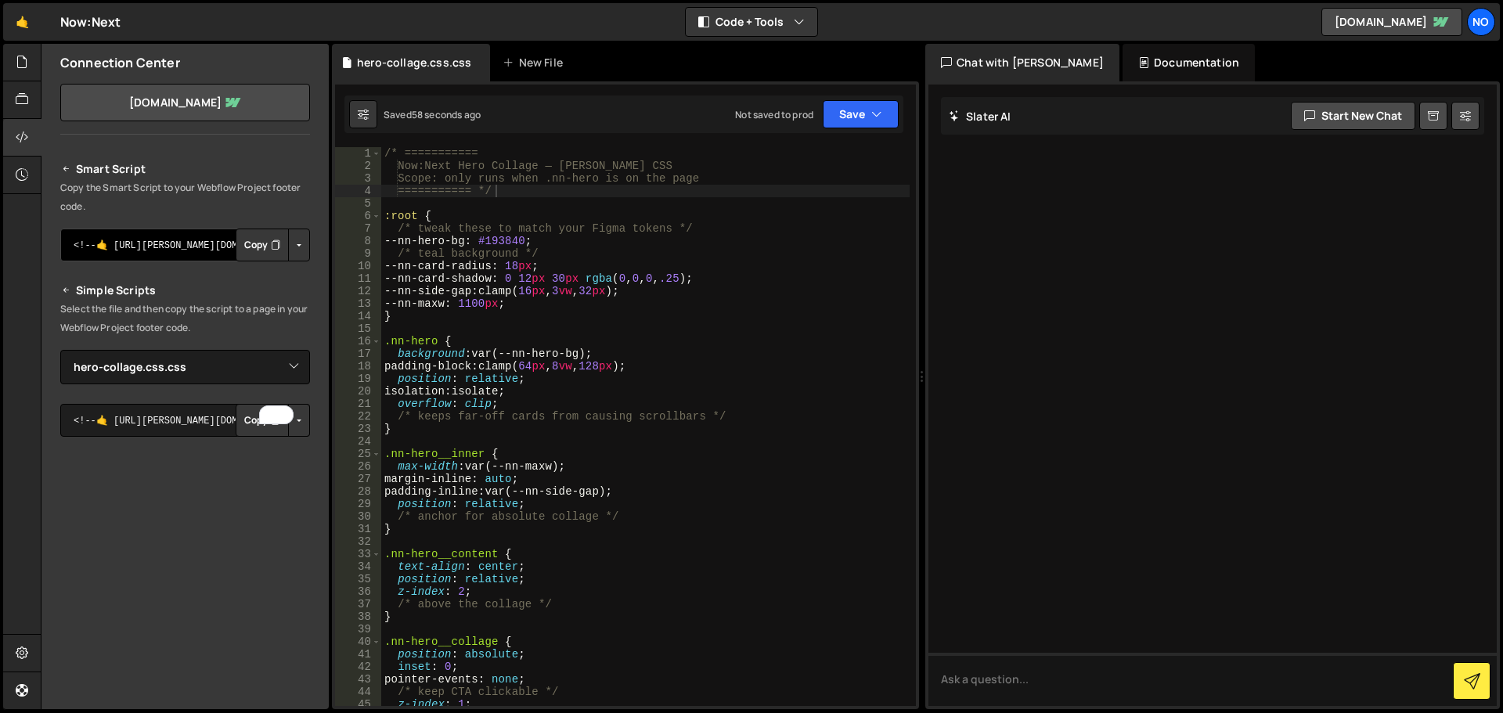
scroll to position [0, 0]
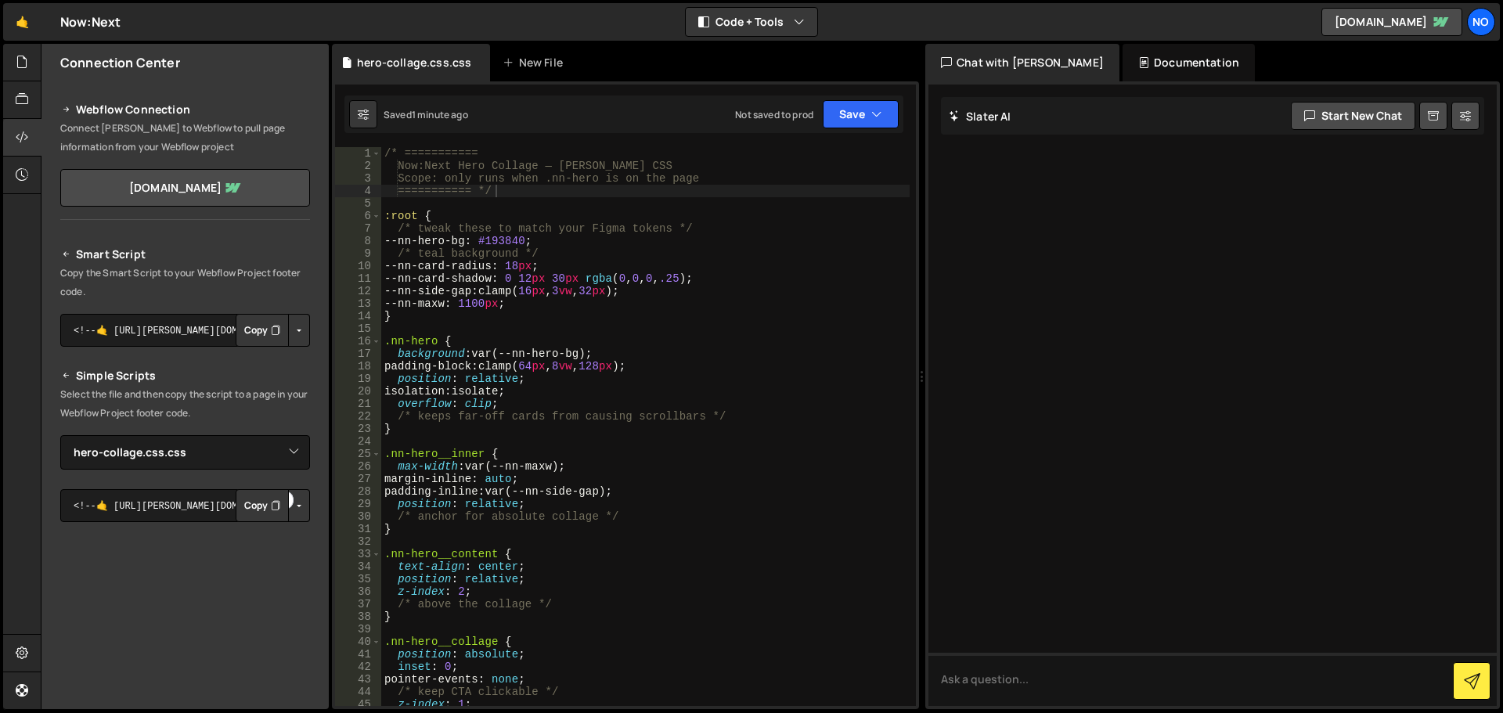
click at [247, 508] on button "Copy" at bounding box center [262, 505] width 53 height 33
click at [879, 110] on icon "button" at bounding box center [876, 114] width 11 height 16
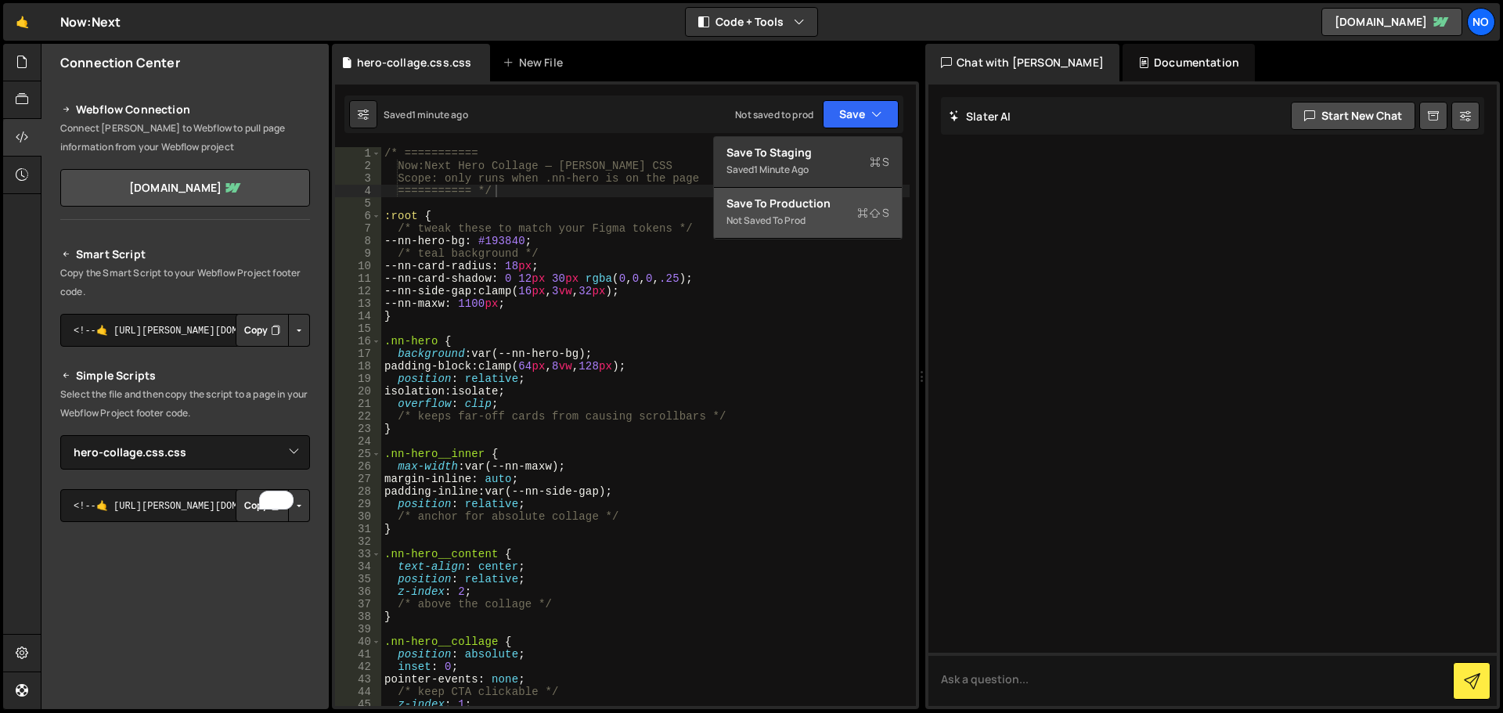
click at [784, 218] on div "Not saved to prod" at bounding box center [808, 220] width 163 height 19
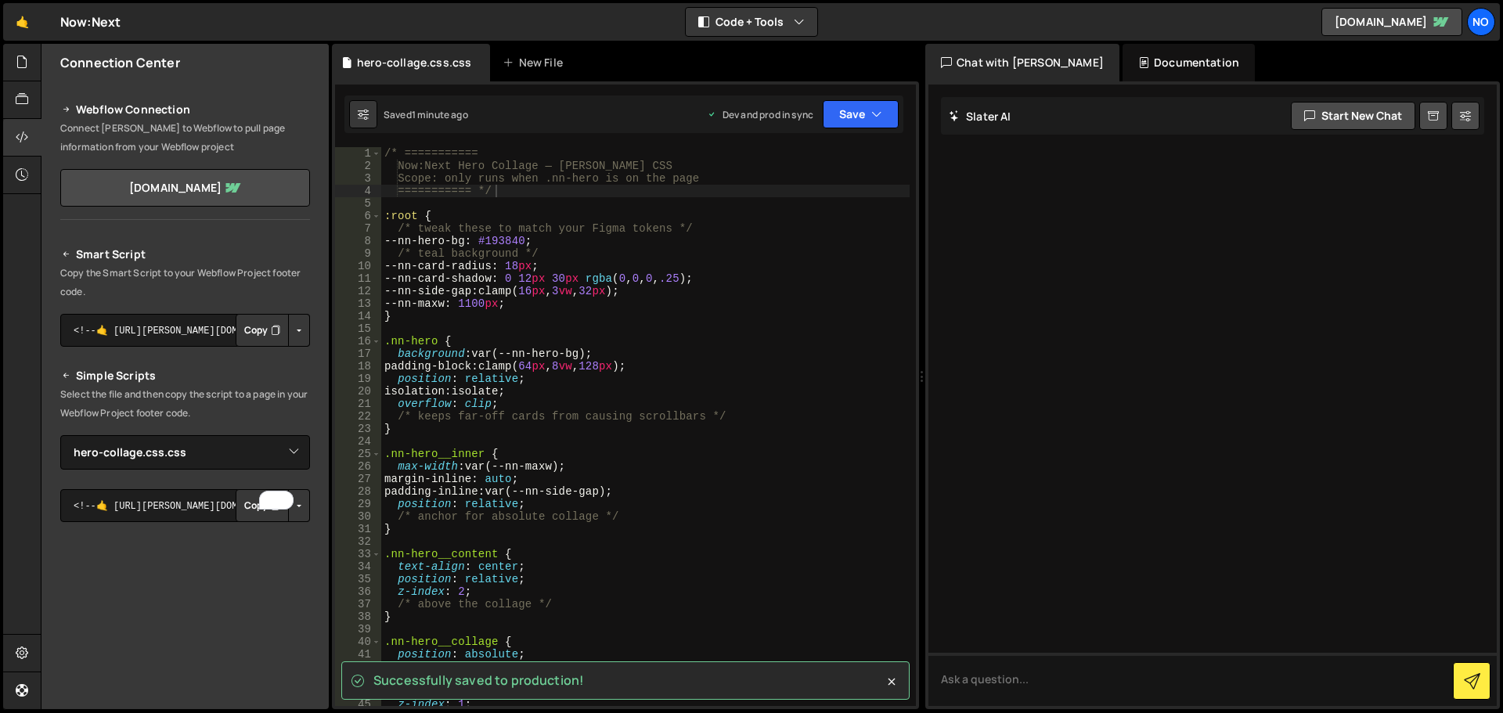
click at [748, 111] on div "Dev and prod in sync" at bounding box center [760, 114] width 106 height 13
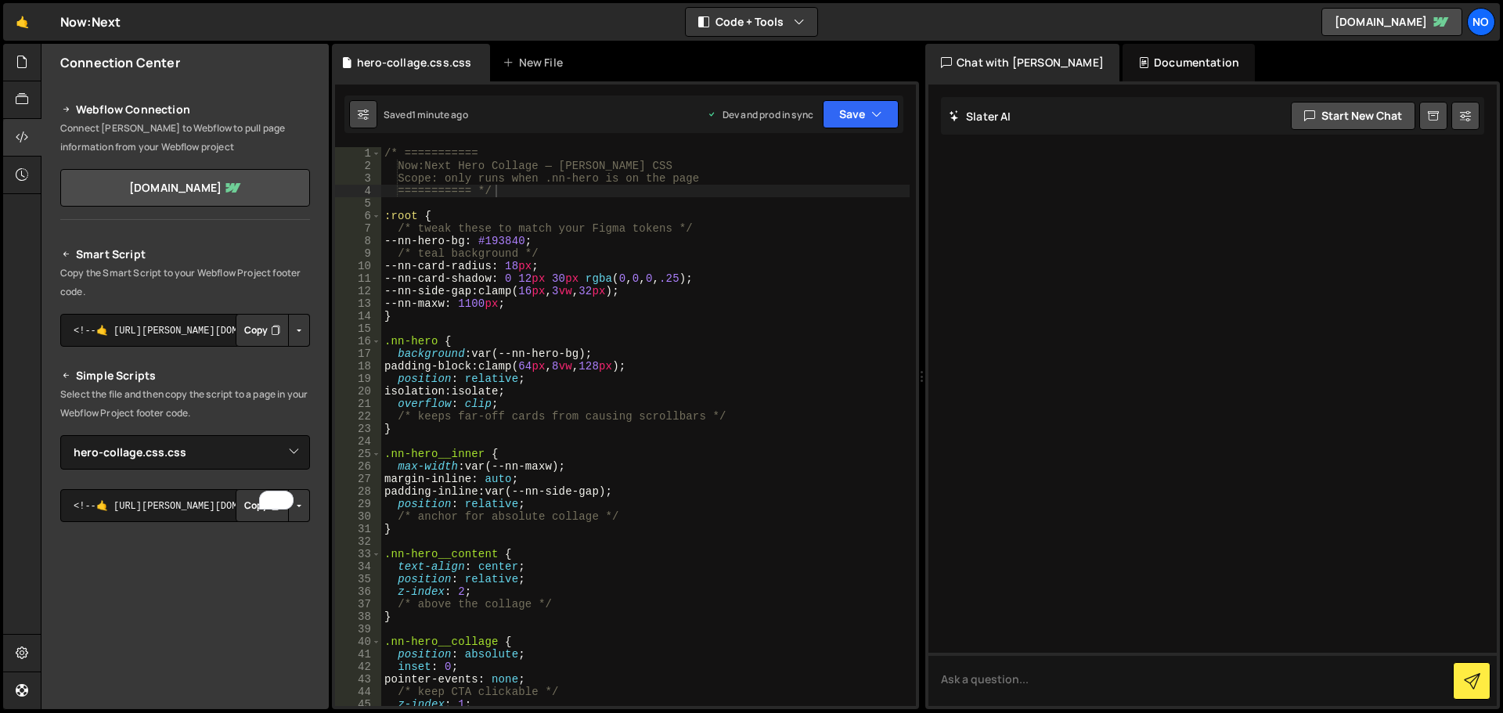
click at [364, 112] on icon at bounding box center [363, 114] width 11 height 16
select select "editor"
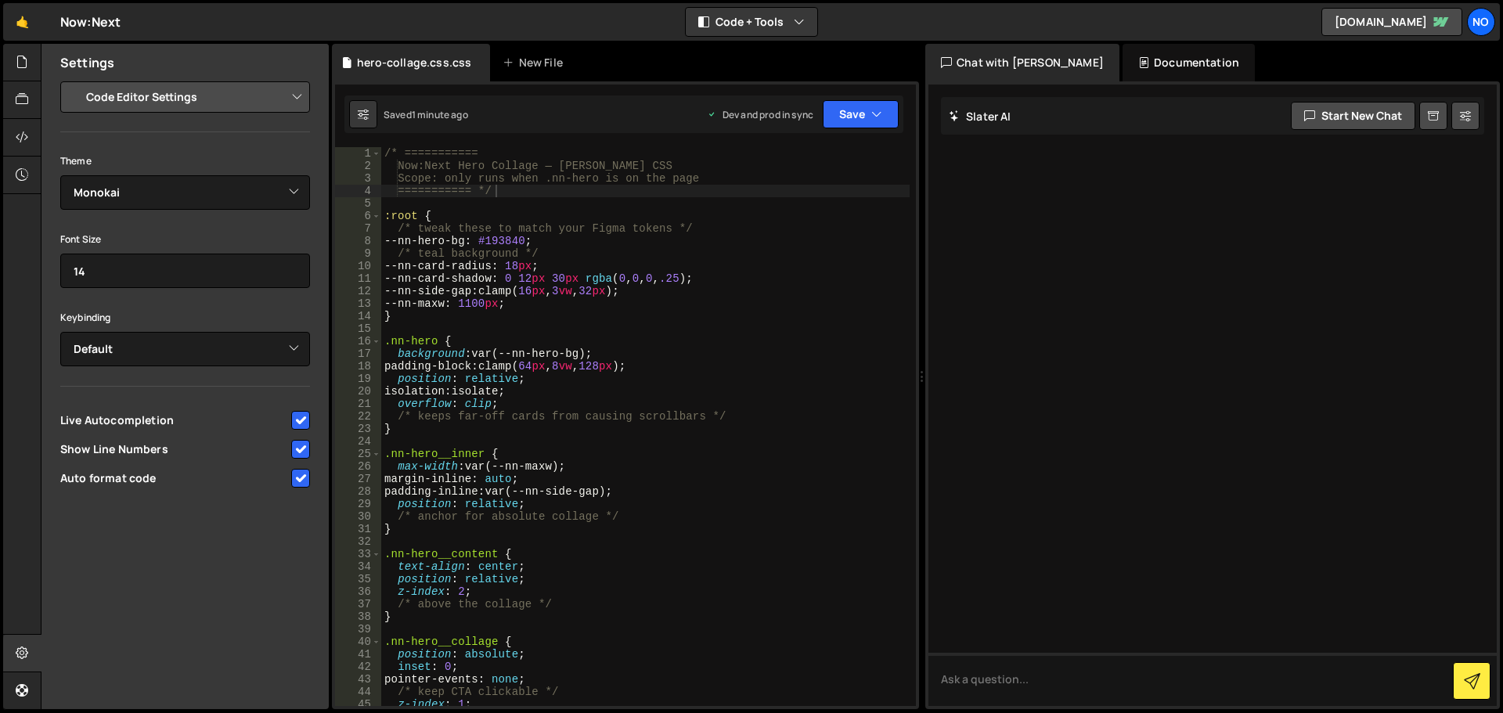
click at [128, 90] on select "Project Settings Code Editor Settings Chat Settings" at bounding box center [188, 97] width 229 height 34
drag, startPoint x: 128, startPoint y: 90, endPoint x: 120, endPoint y: 97, distance: 11.1
click at [128, 90] on select "Project Settings Code Editor Settings Chat Settings" at bounding box center [188, 97] width 229 height 34
click at [23, 70] on icon at bounding box center [22, 61] width 13 height 17
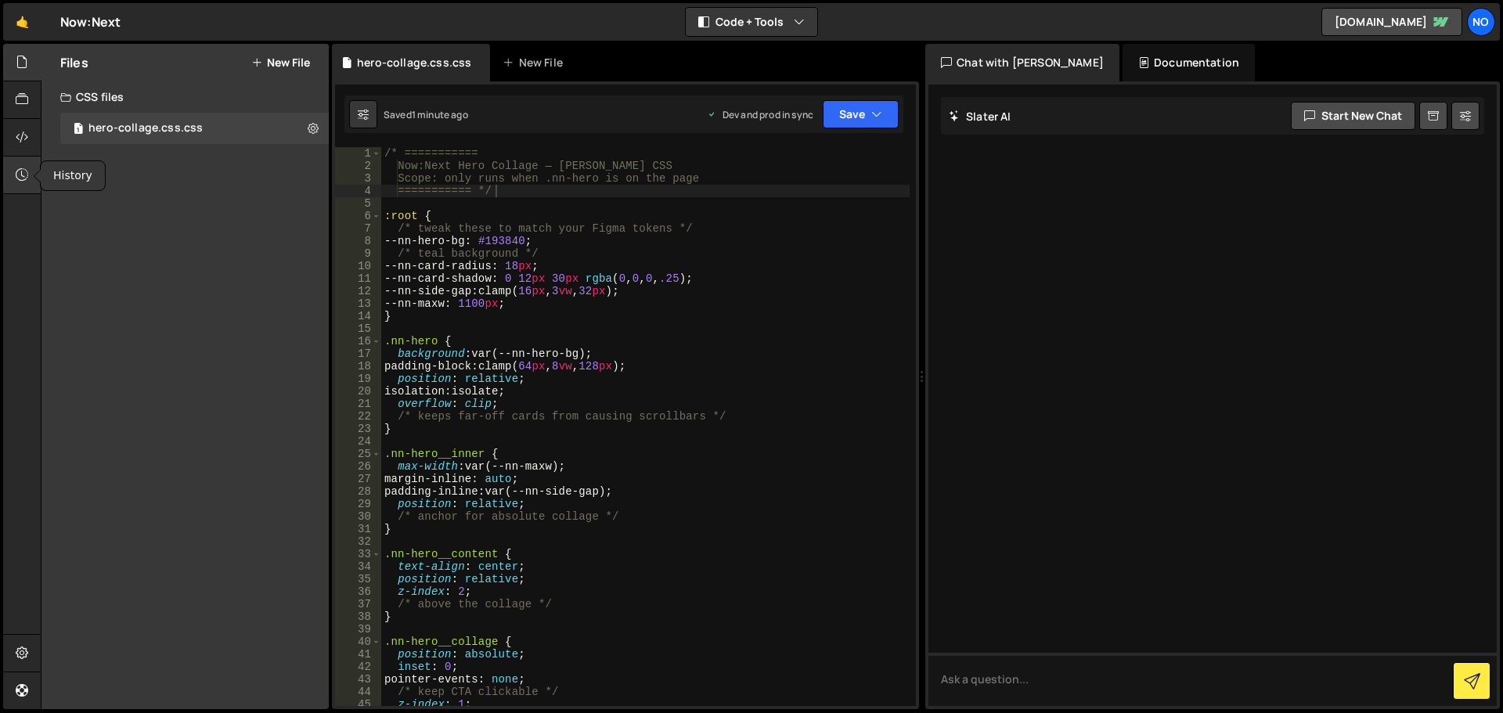
click at [25, 181] on icon at bounding box center [22, 174] width 13 height 17
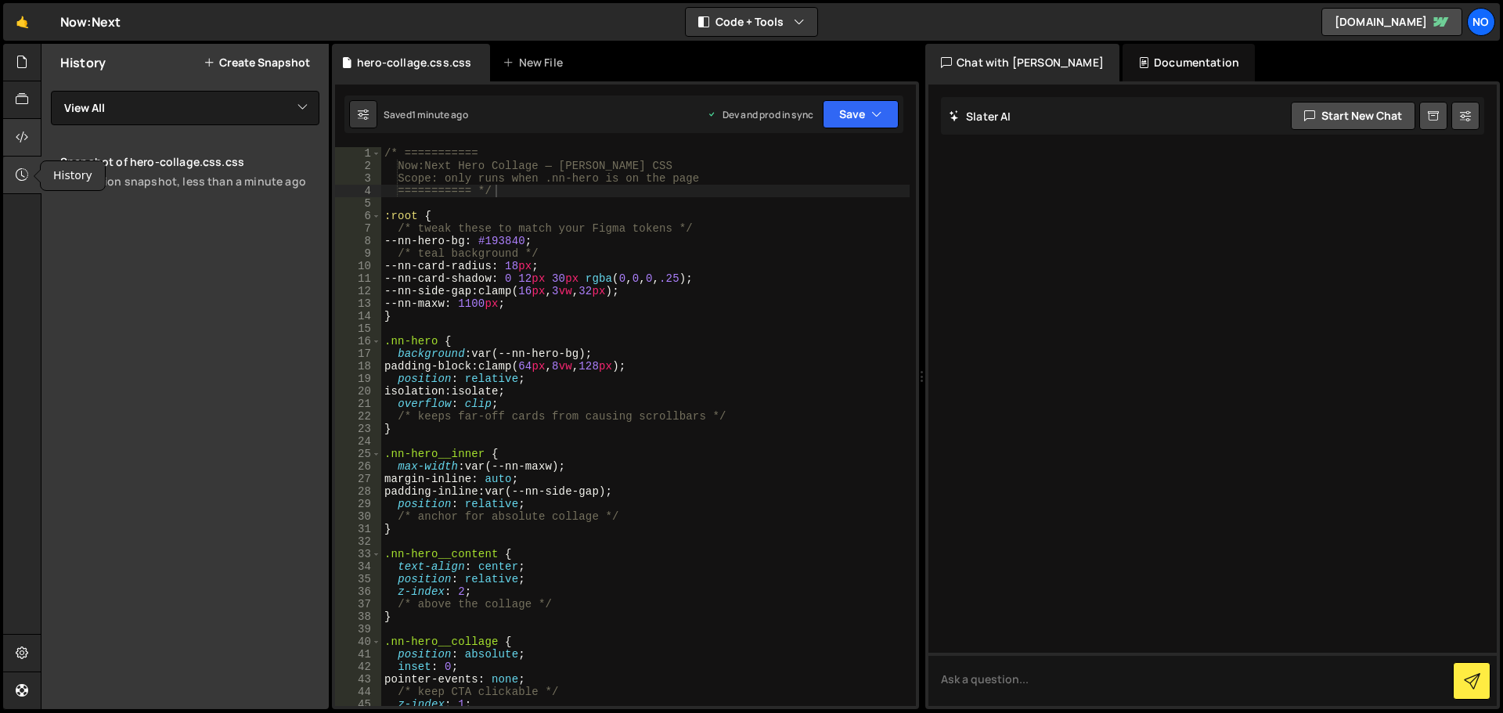
click at [24, 136] on icon at bounding box center [22, 136] width 13 height 17
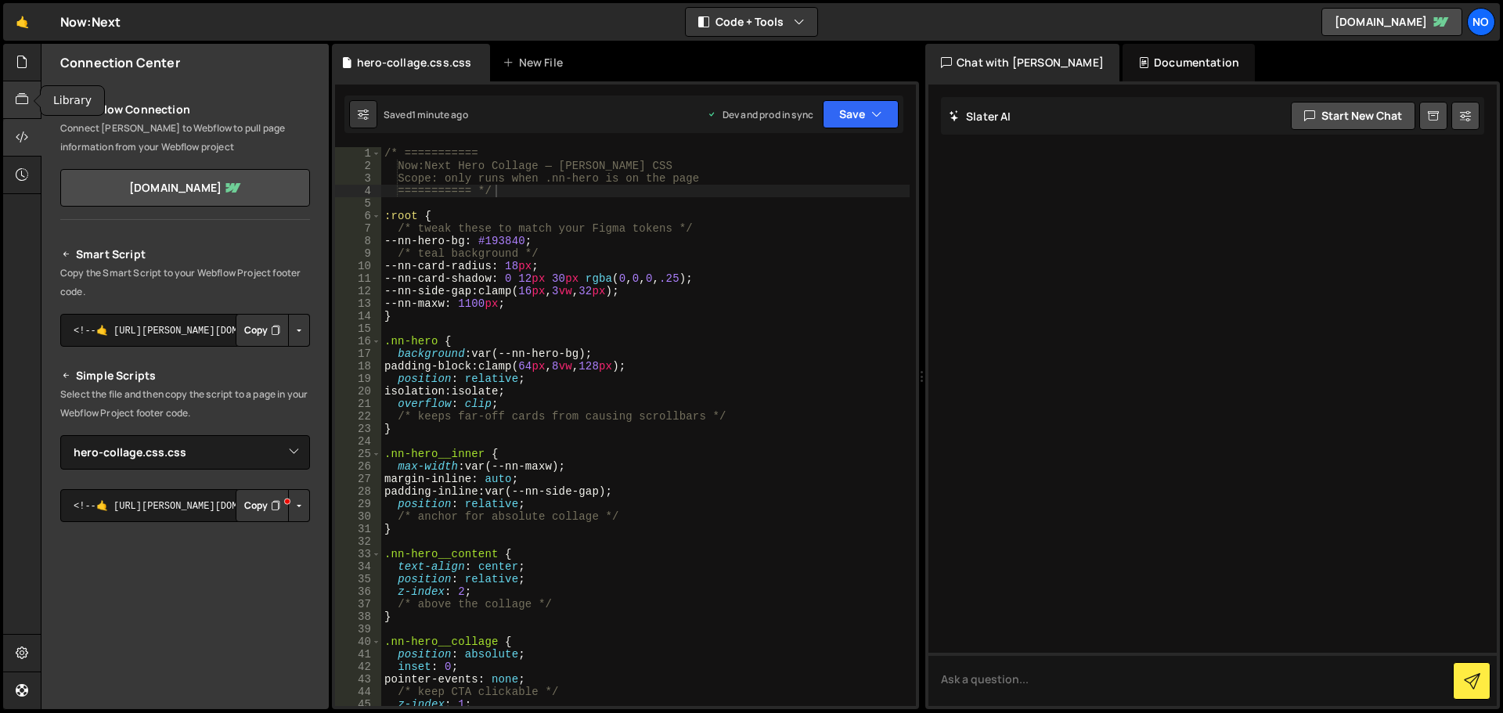
click at [23, 106] on icon at bounding box center [22, 99] width 13 height 17
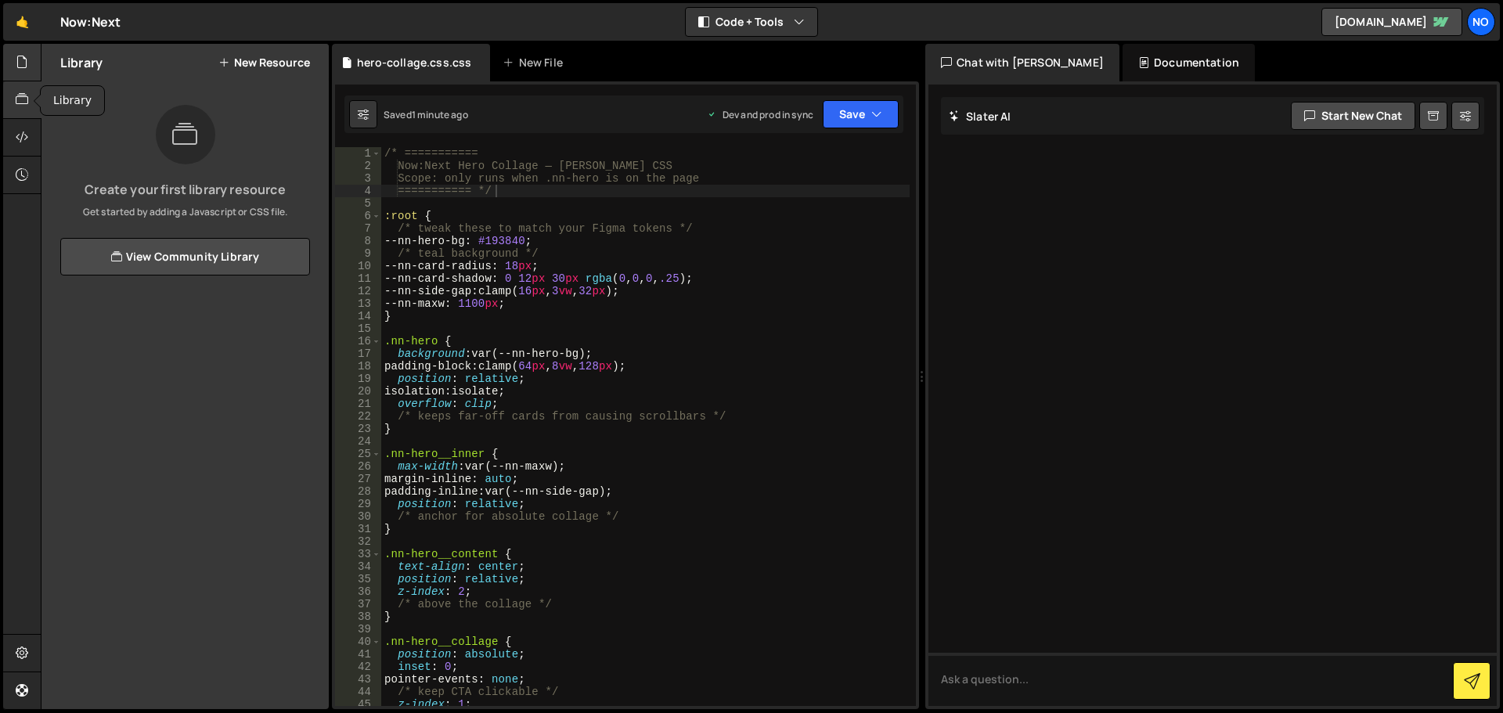
click at [25, 66] on div at bounding box center [22, 63] width 38 height 38
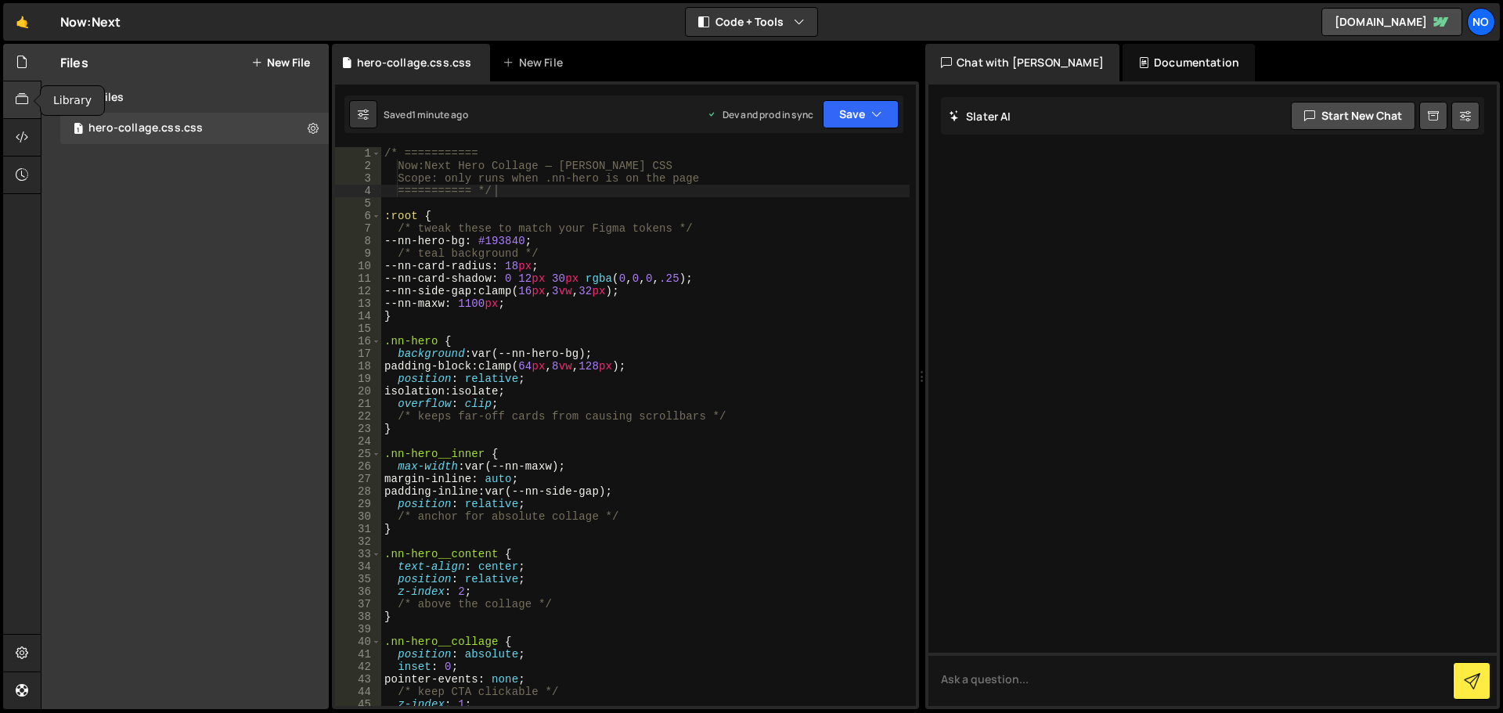
drag, startPoint x: 27, startPoint y: 101, endPoint x: 27, endPoint y: 112, distance: 11.0
click at [27, 103] on icon at bounding box center [22, 99] width 13 height 17
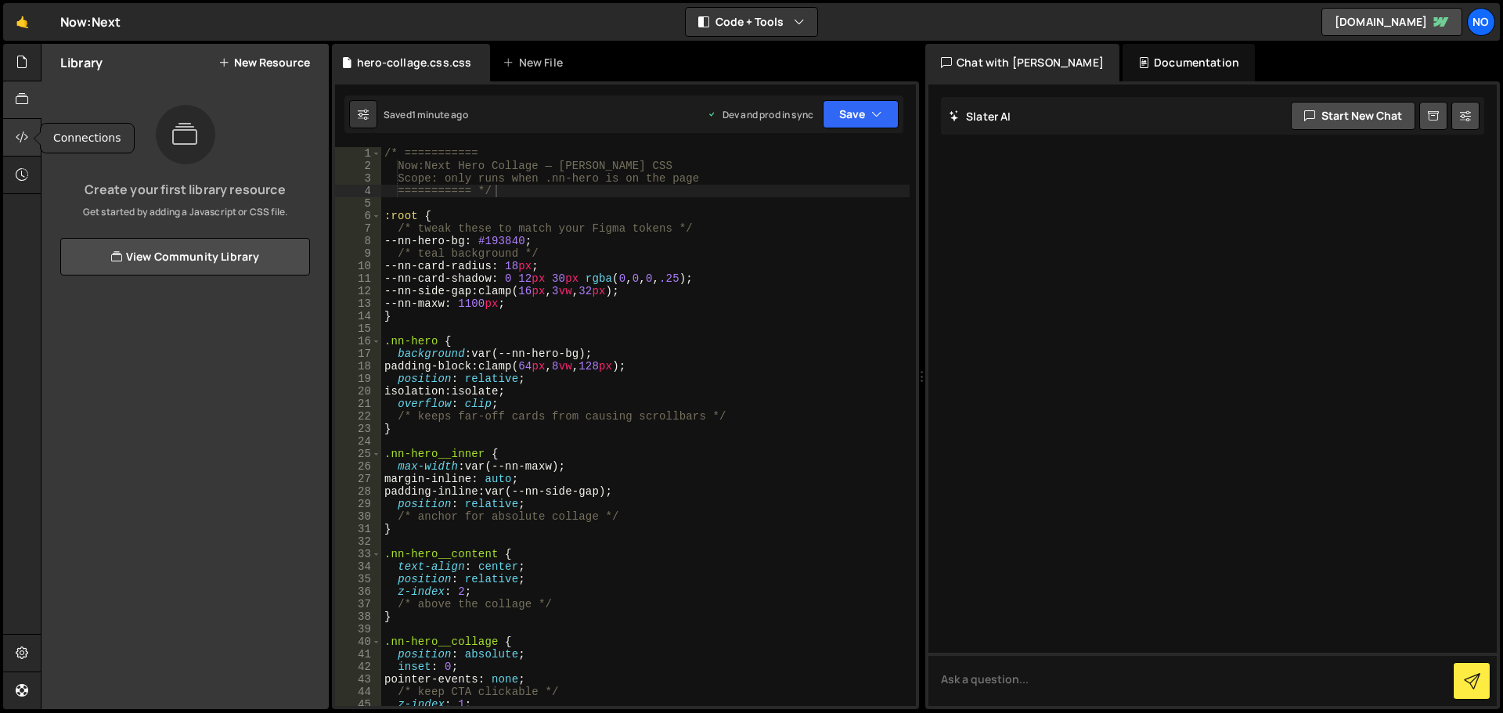
click at [31, 137] on div at bounding box center [22, 138] width 38 height 38
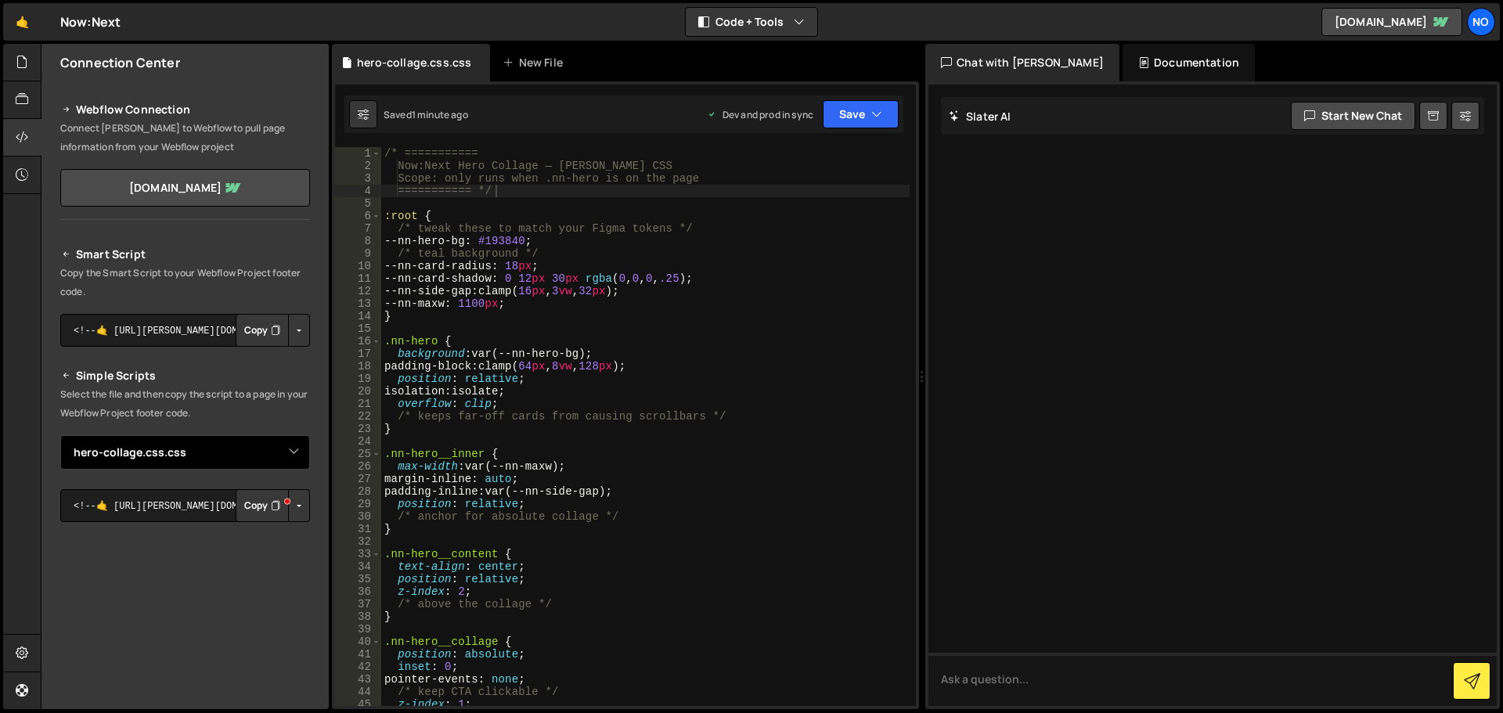
click at [230, 453] on select "Select File hero-collage.css.css" at bounding box center [185, 452] width 250 height 34
click at [231, 449] on select "Select File hero-collage.css.css" at bounding box center [185, 452] width 250 height 34
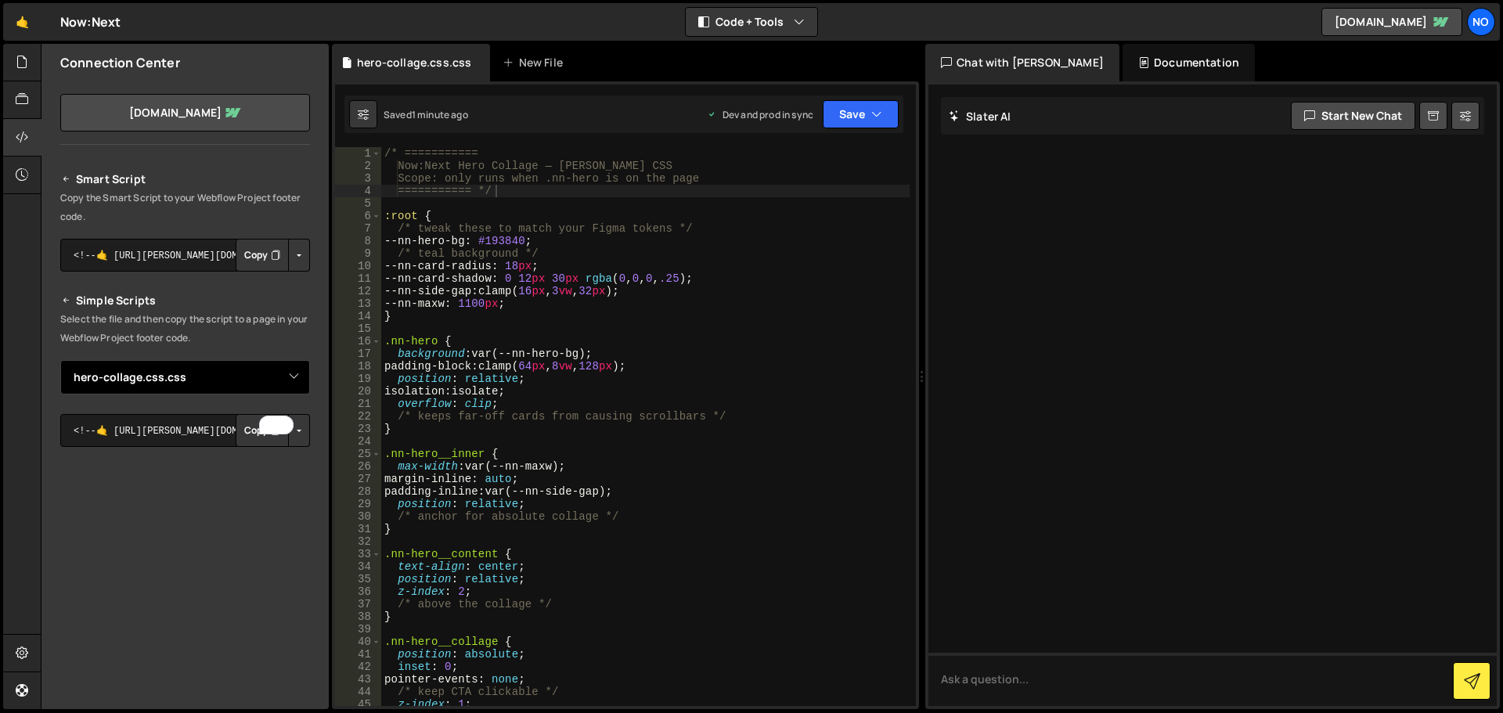
scroll to position [78, 0]
click at [243, 437] on button "Copy" at bounding box center [262, 427] width 53 height 33
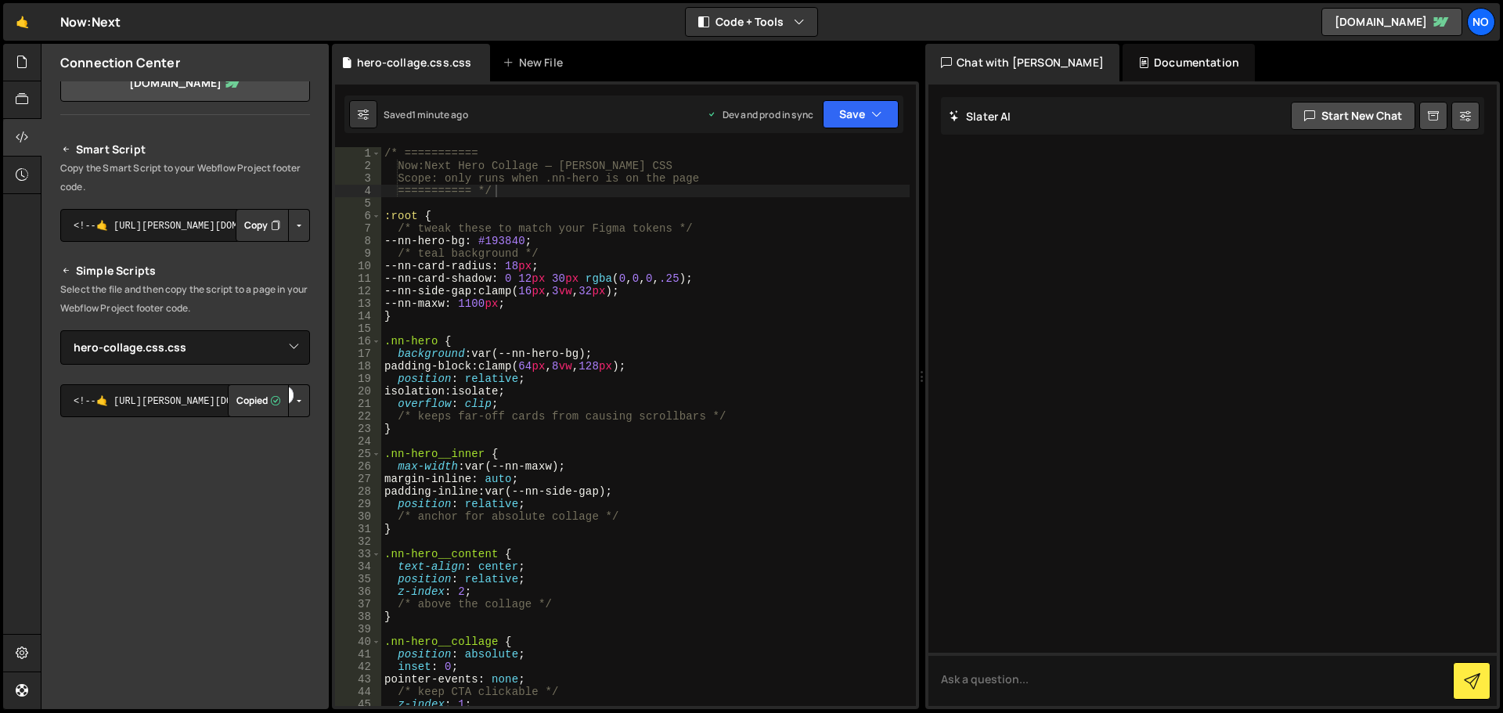
scroll to position [170, 0]
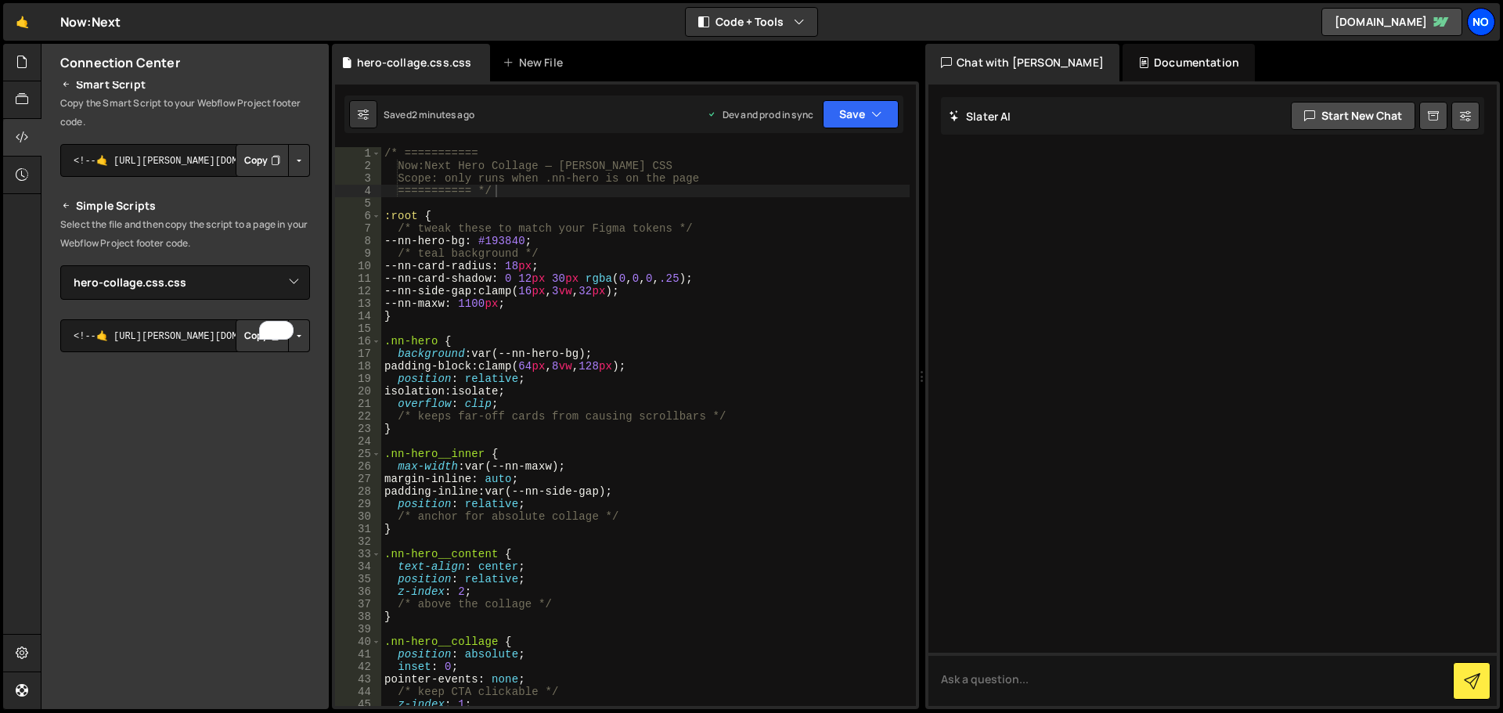
click at [1476, 16] on div "No" at bounding box center [1481, 22] width 28 height 28
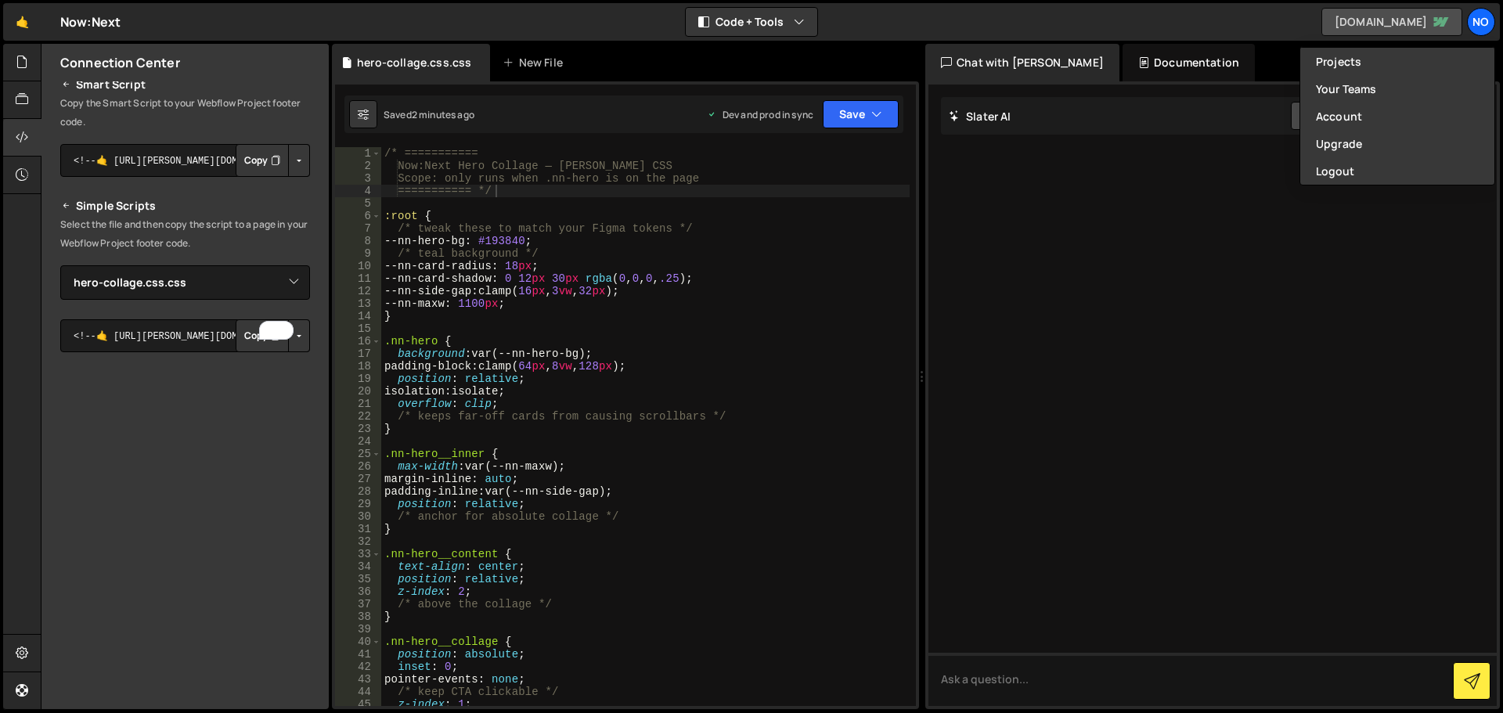
click at [1417, 28] on link "[DOMAIN_NAME]" at bounding box center [1392, 22] width 141 height 28
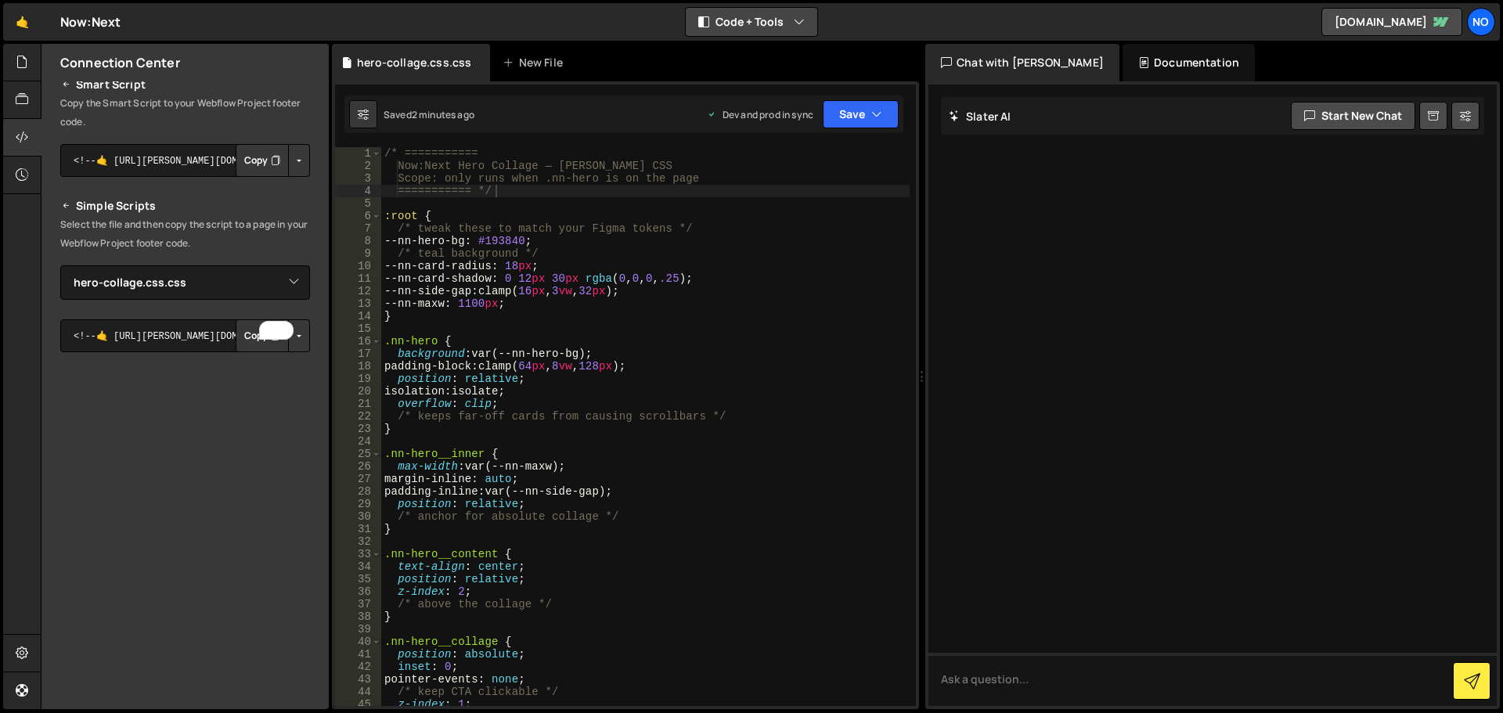
click at [777, 7] on div "Code + Tools Code Only Code + Tools Tools Only" at bounding box center [751, 22] width 133 height 30
click at [776, 18] on button "Code + Tools" at bounding box center [752, 22] width 132 height 28
click at [770, 49] on button "Code Only" at bounding box center [753, 56] width 132 height 28
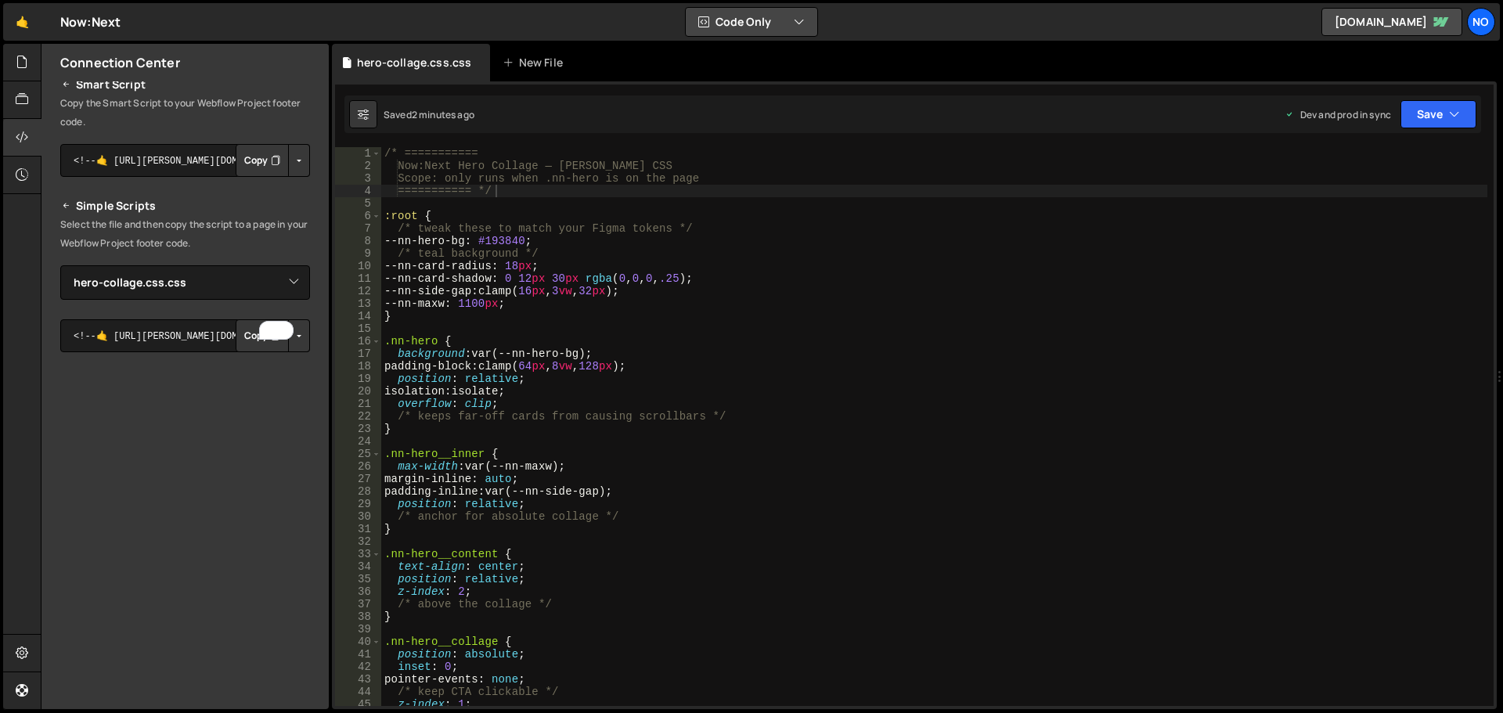
click at [765, 23] on button "Code Only" at bounding box center [752, 22] width 132 height 28
click at [752, 78] on button "Code + Tools" at bounding box center [753, 84] width 132 height 28
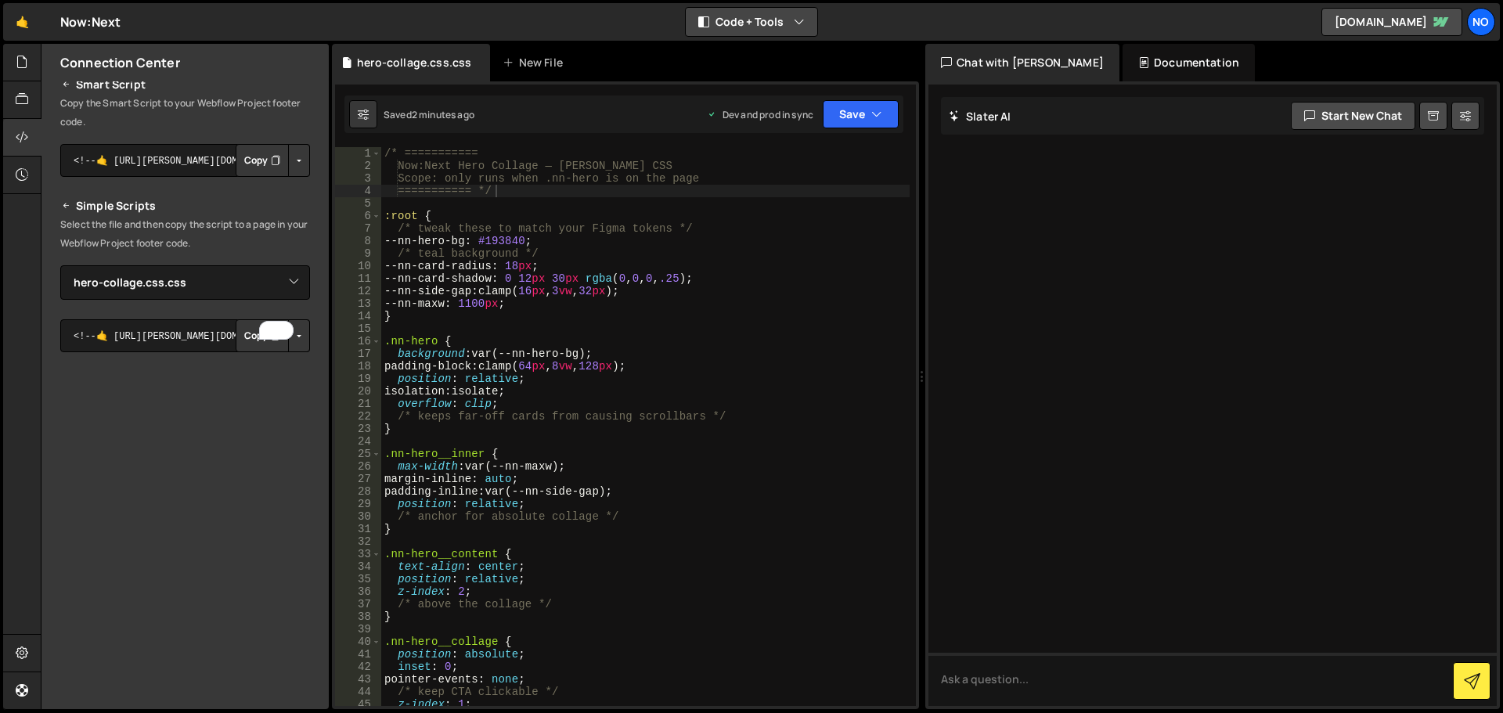
click at [748, 23] on button "Code + Tools" at bounding box center [752, 22] width 132 height 28
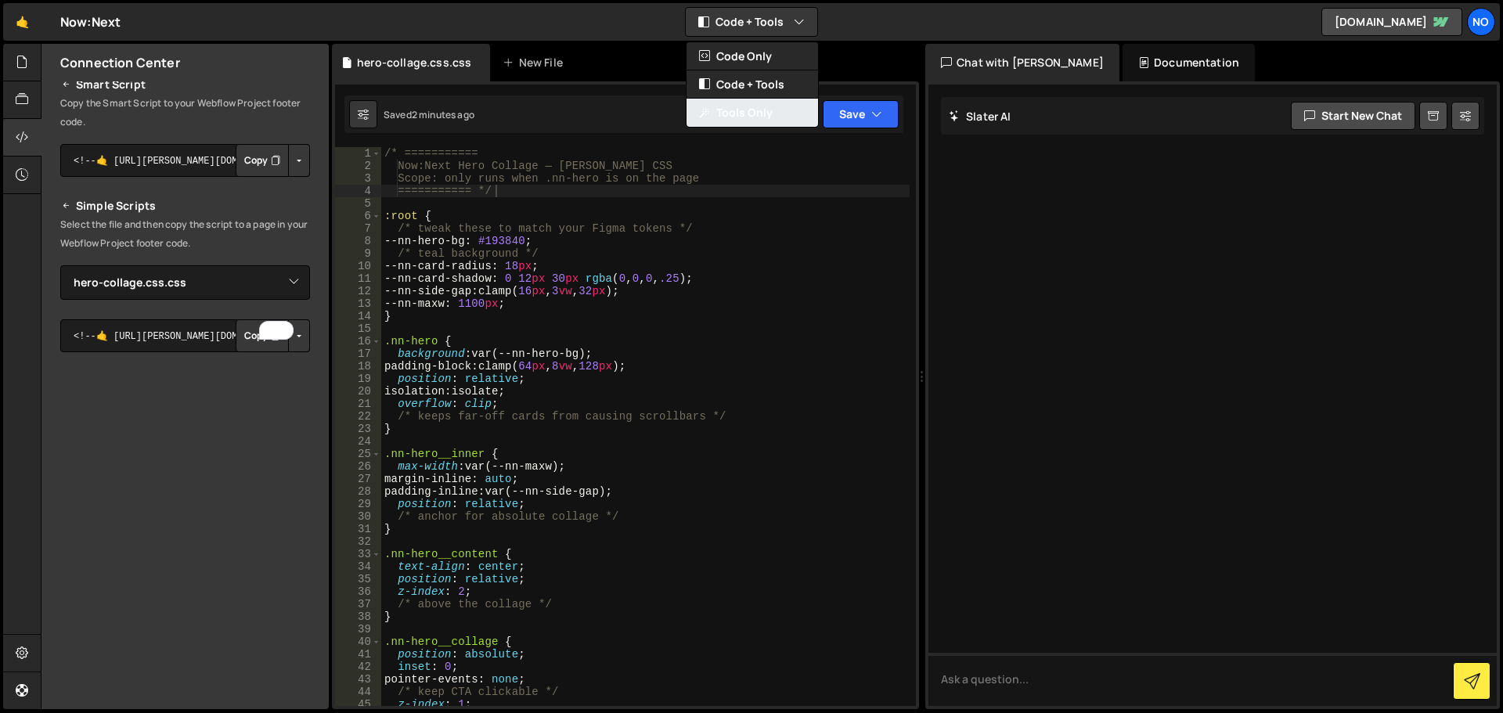
click at [742, 106] on button "Tools Only" at bounding box center [753, 113] width 132 height 28
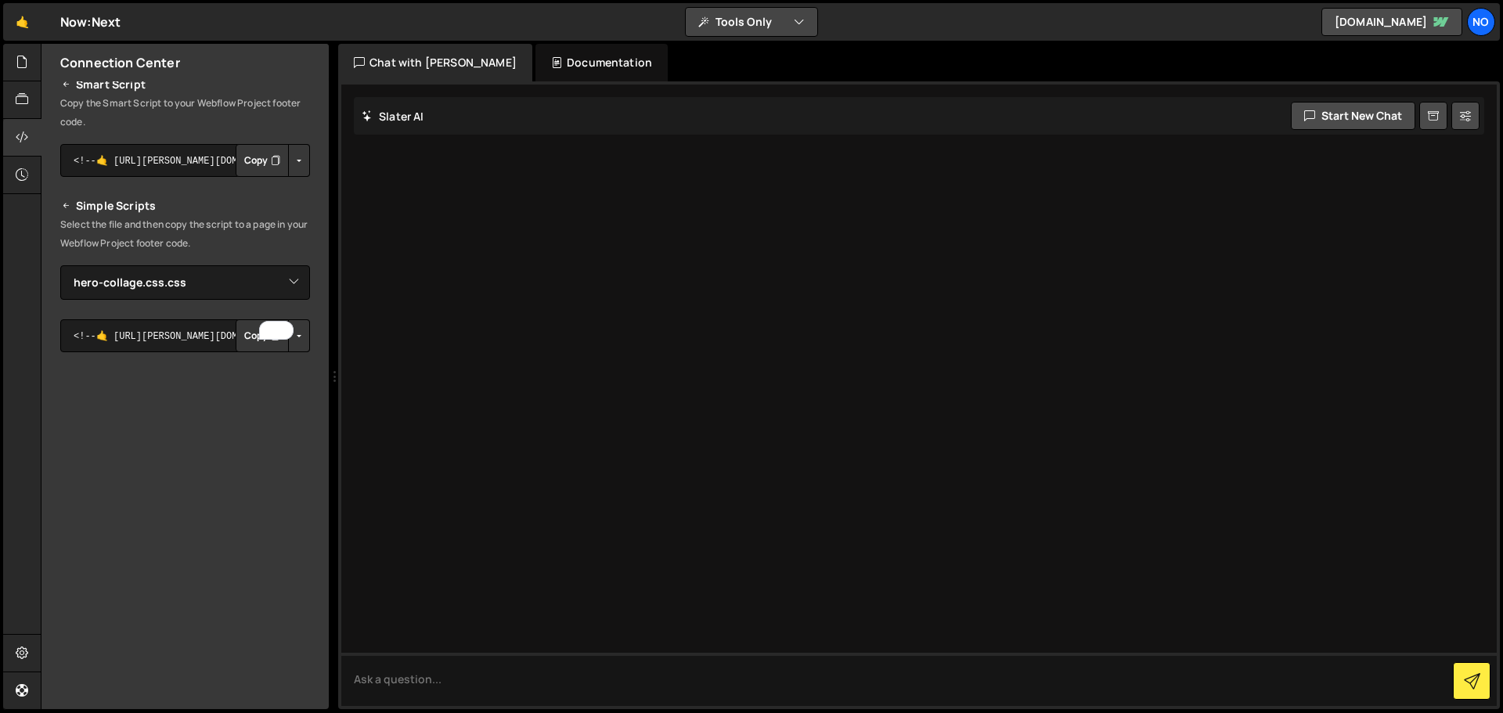
click at [734, 19] on button "Tools Only" at bounding box center [752, 22] width 132 height 28
click at [727, 80] on button "Code + Tools" at bounding box center [753, 84] width 132 height 28
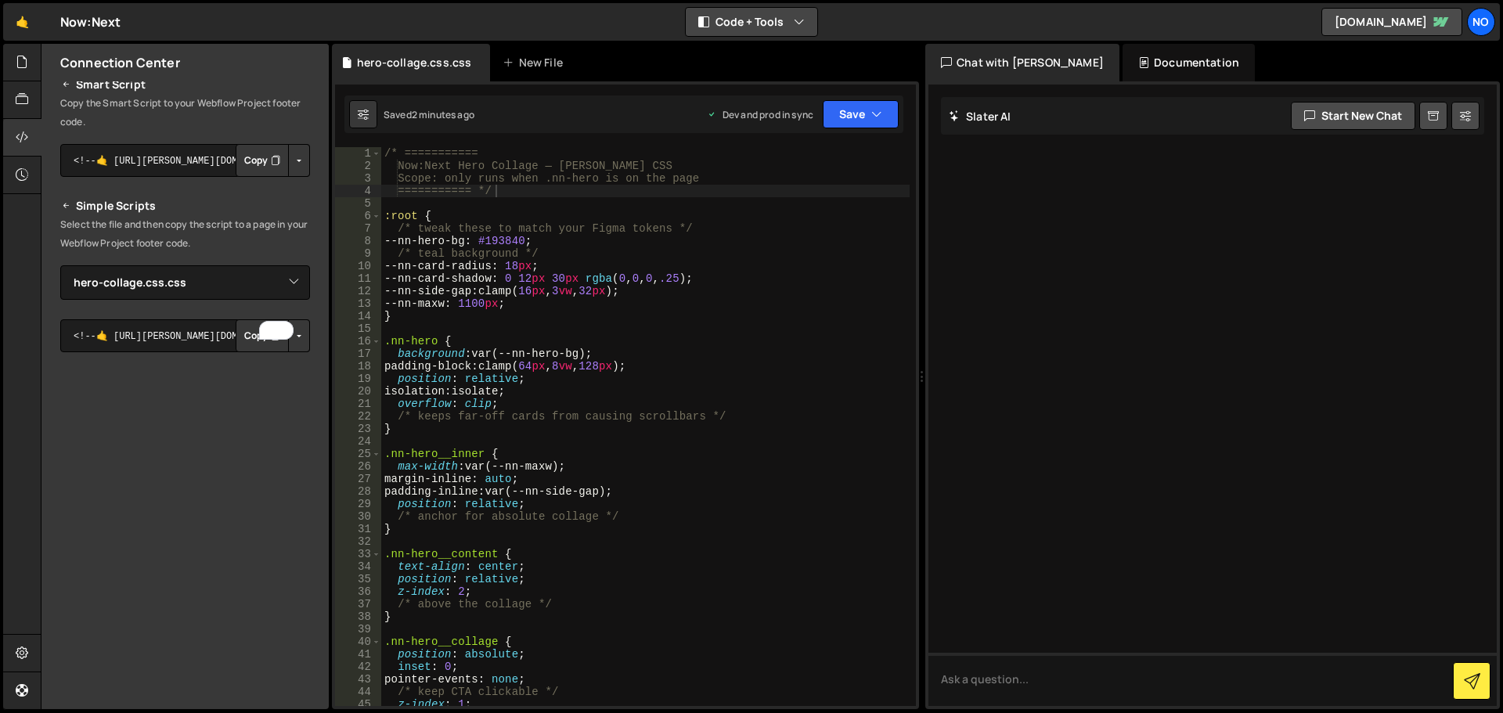
click at [727, 17] on button "Code + Tools" at bounding box center [752, 22] width 132 height 28
click at [726, 60] on button "Code Only" at bounding box center [753, 56] width 132 height 28
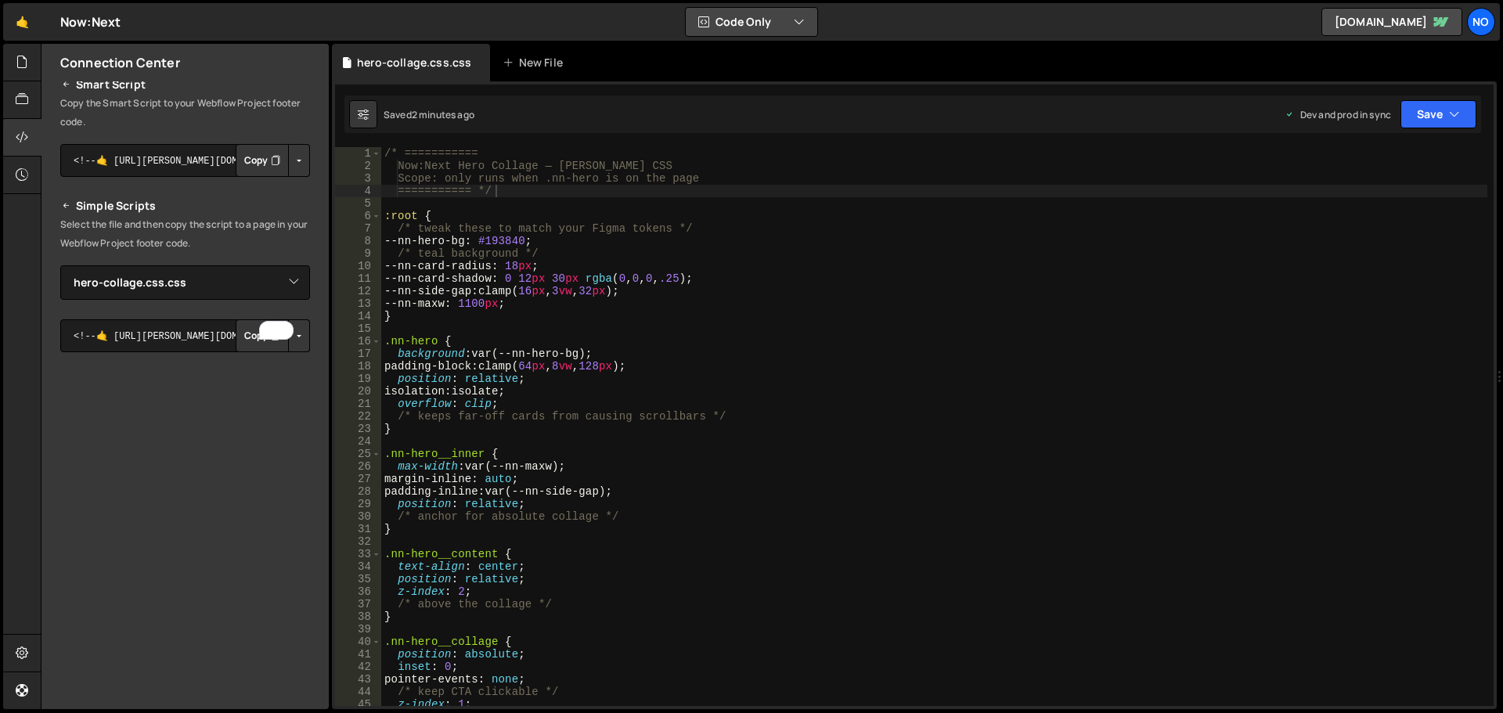
click at [728, 17] on button "Code Only" at bounding box center [752, 22] width 132 height 28
click at [732, 78] on button "Code + Tools" at bounding box center [753, 84] width 132 height 28
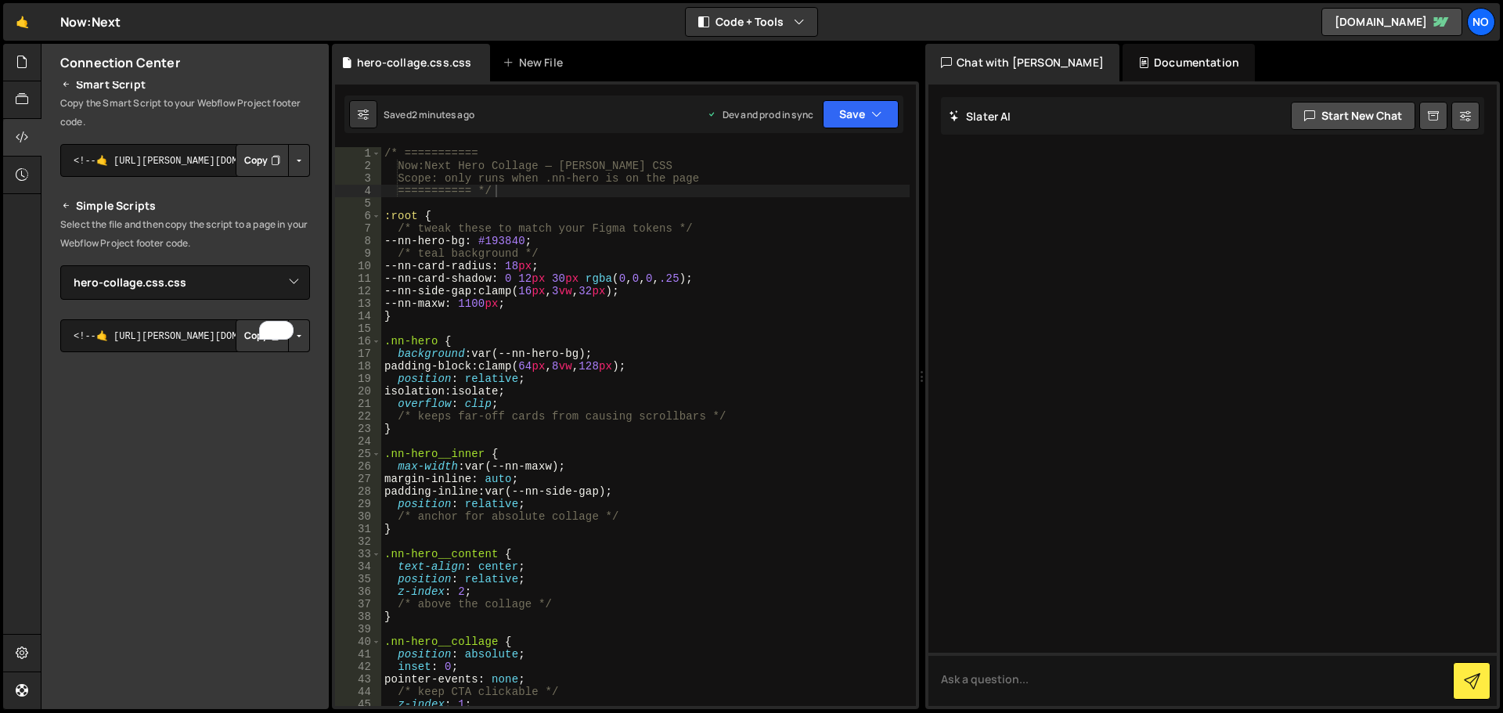
click at [1126, 62] on div "Documentation" at bounding box center [1189, 63] width 132 height 38
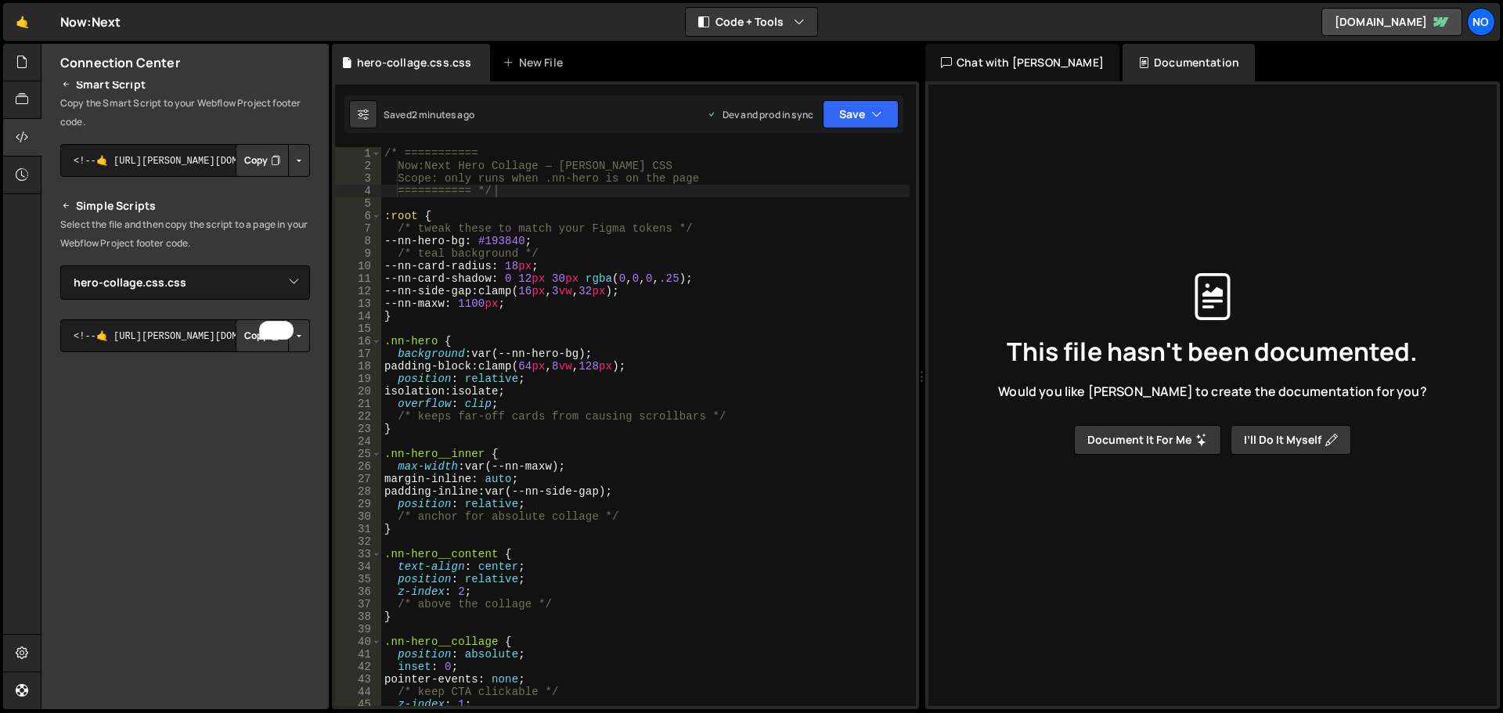
click at [976, 52] on div "Chat with [PERSON_NAME]" at bounding box center [1022, 63] width 194 height 38
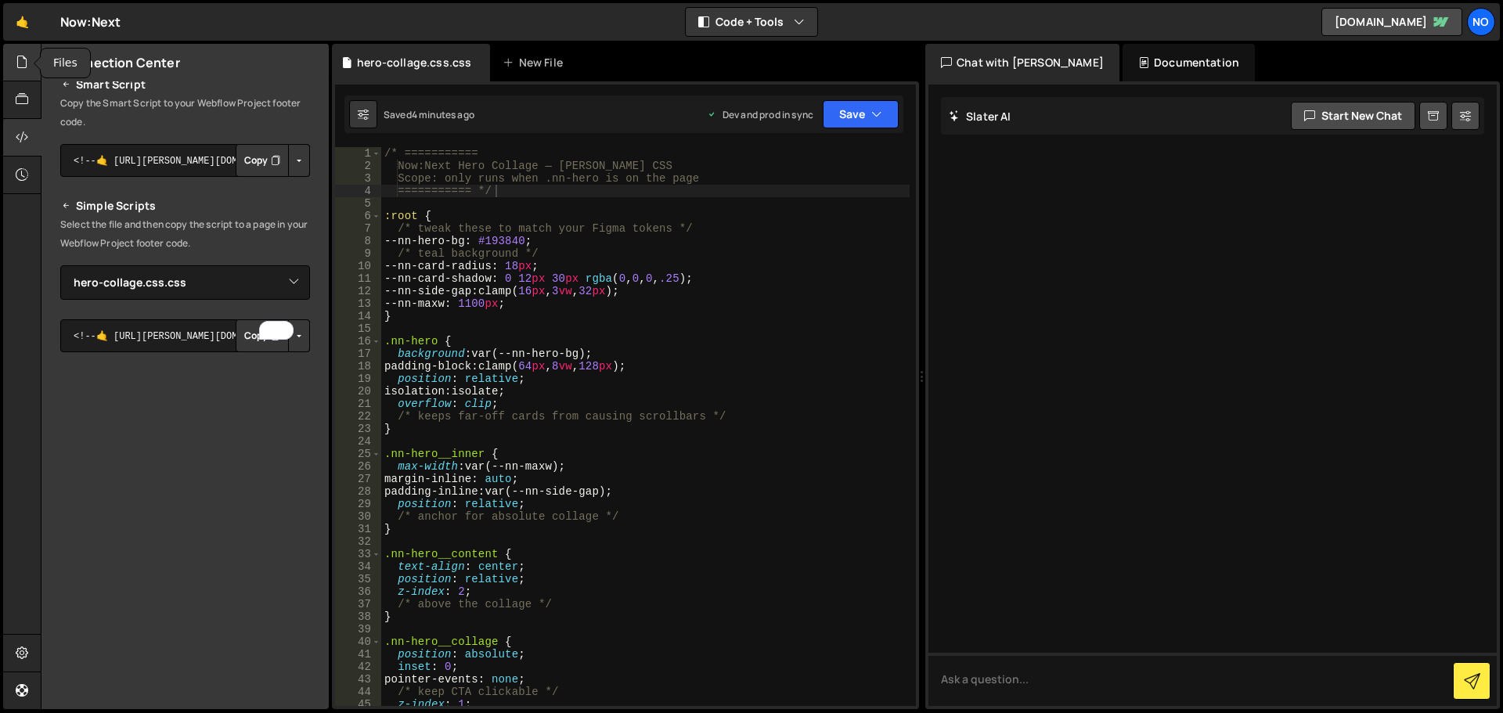
click at [20, 54] on icon at bounding box center [22, 61] width 13 height 17
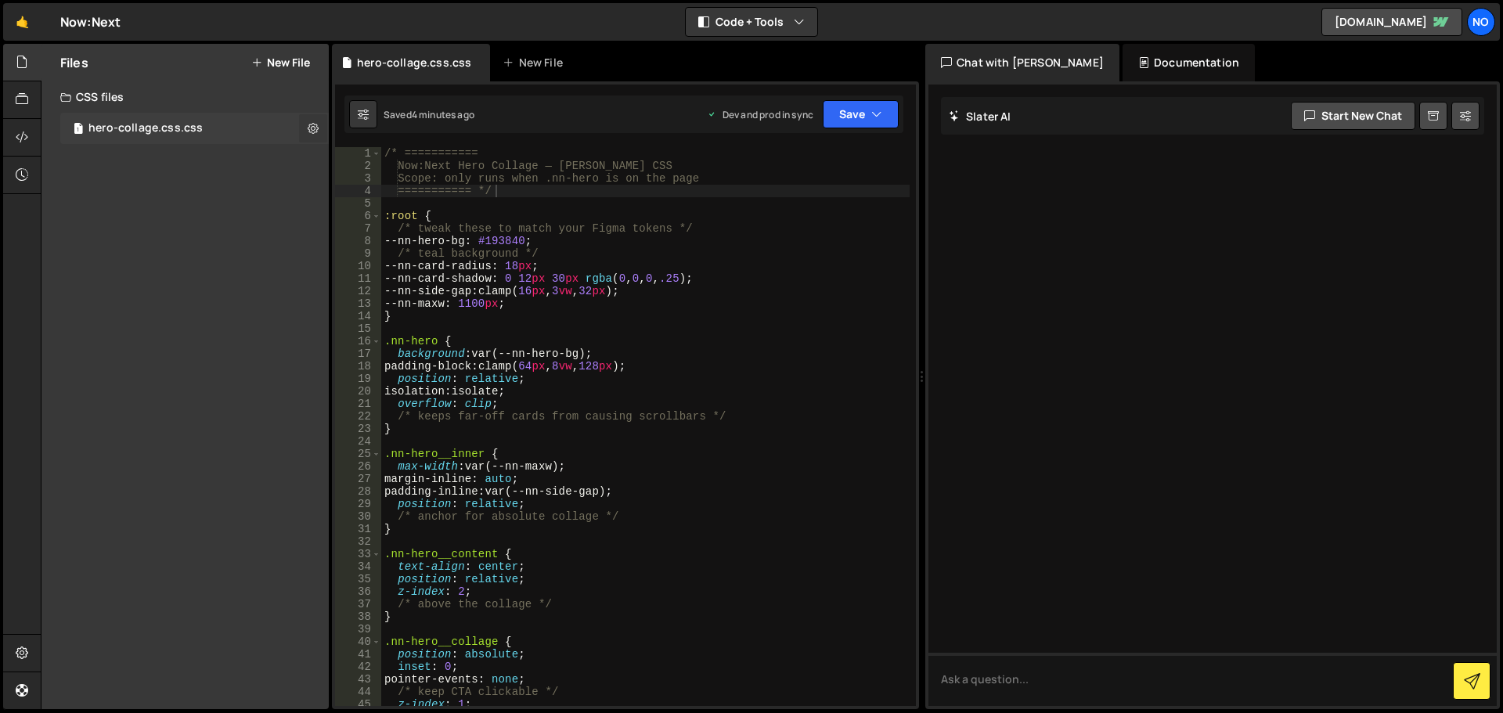
click at [316, 125] on icon at bounding box center [313, 128] width 11 height 15
type input "hero-collage.css"
radio input "false"
radio input "true"
checkbox input "true"
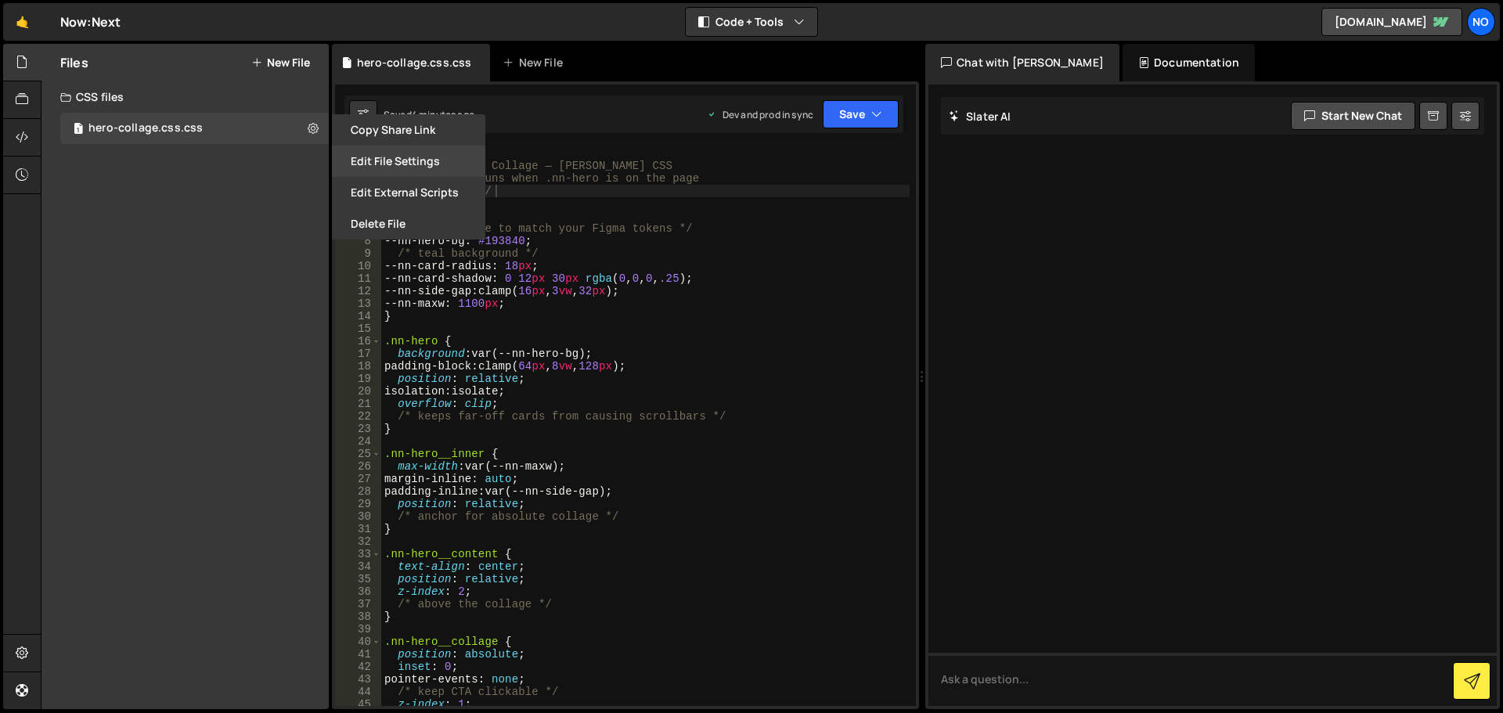
click at [385, 157] on button "Edit File Settings" at bounding box center [408, 161] width 153 height 31
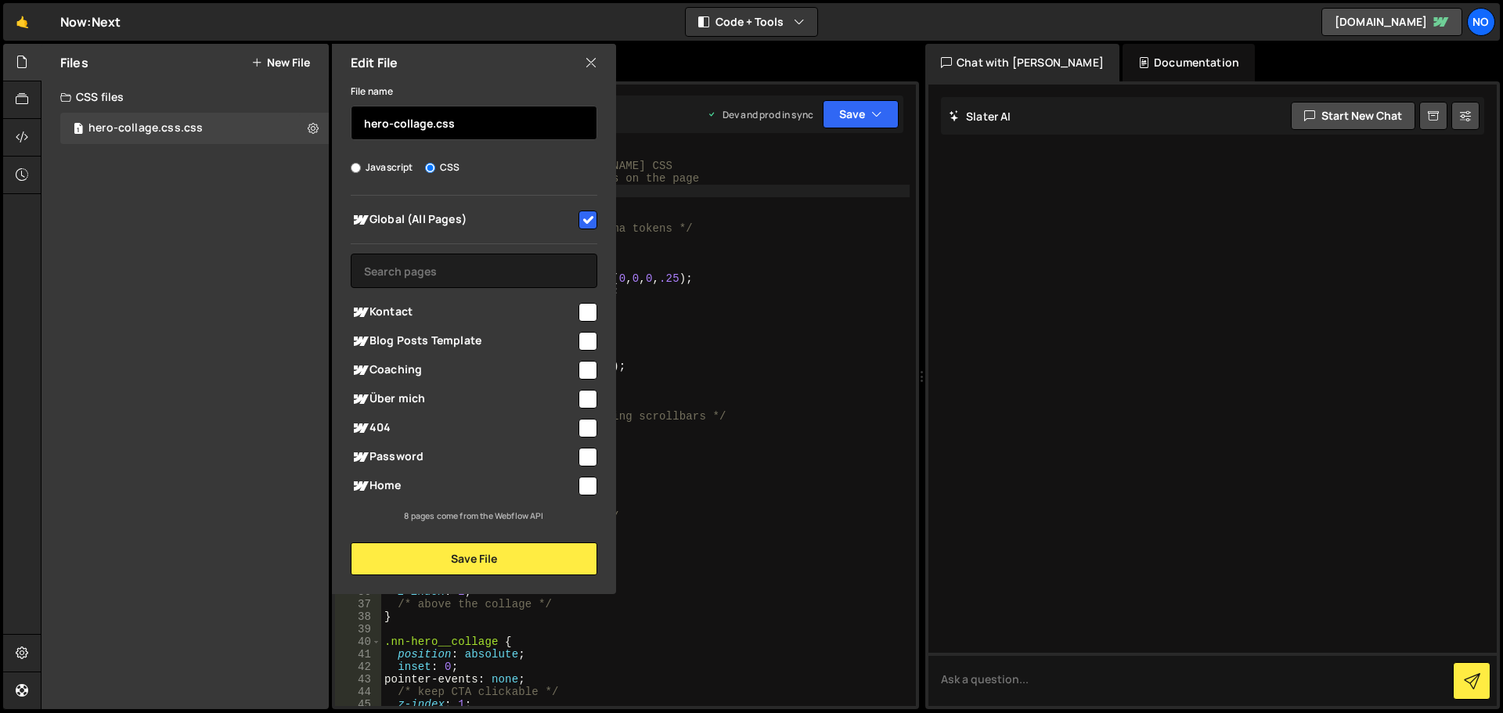
click at [473, 122] on input "hero-collage.css" at bounding box center [474, 123] width 247 height 34
type input "hero-collage"
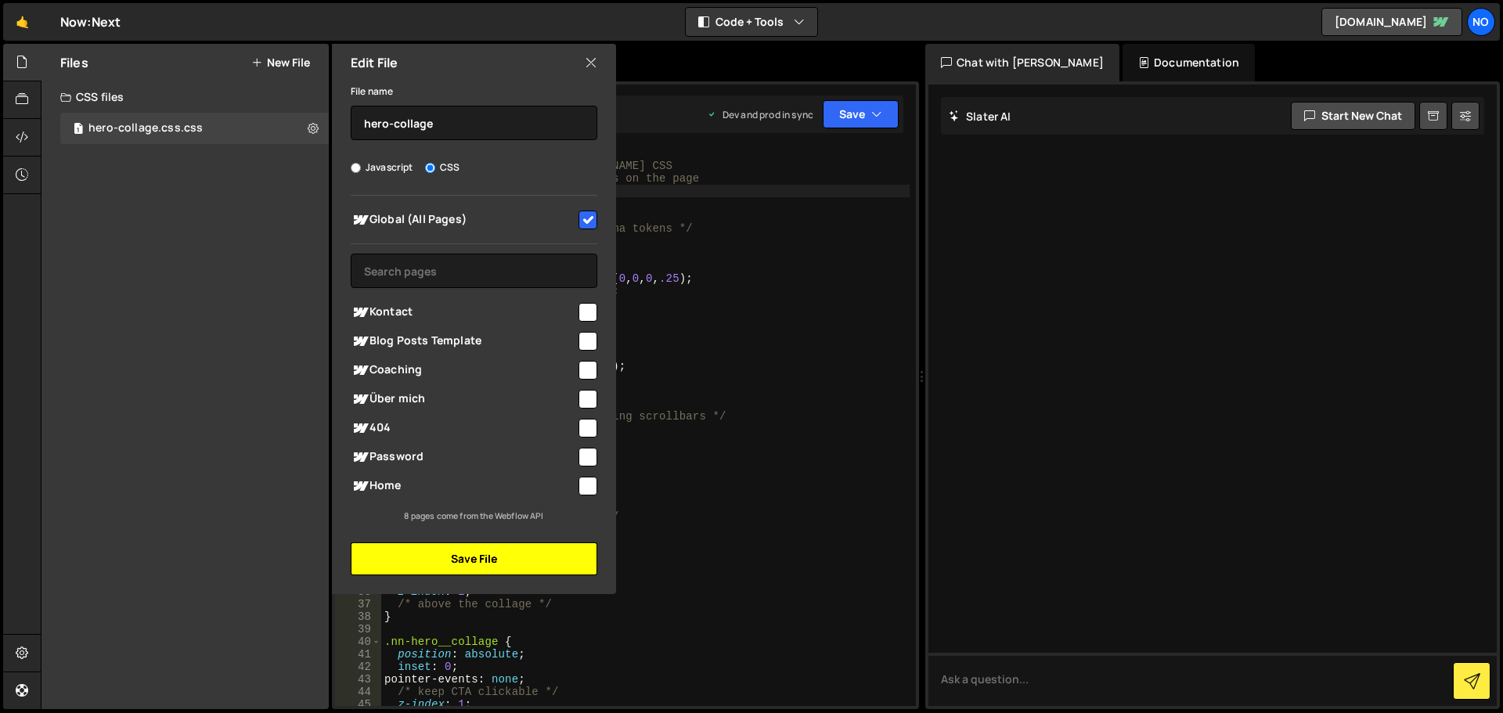
click at [463, 557] on button "Save File" at bounding box center [474, 559] width 247 height 33
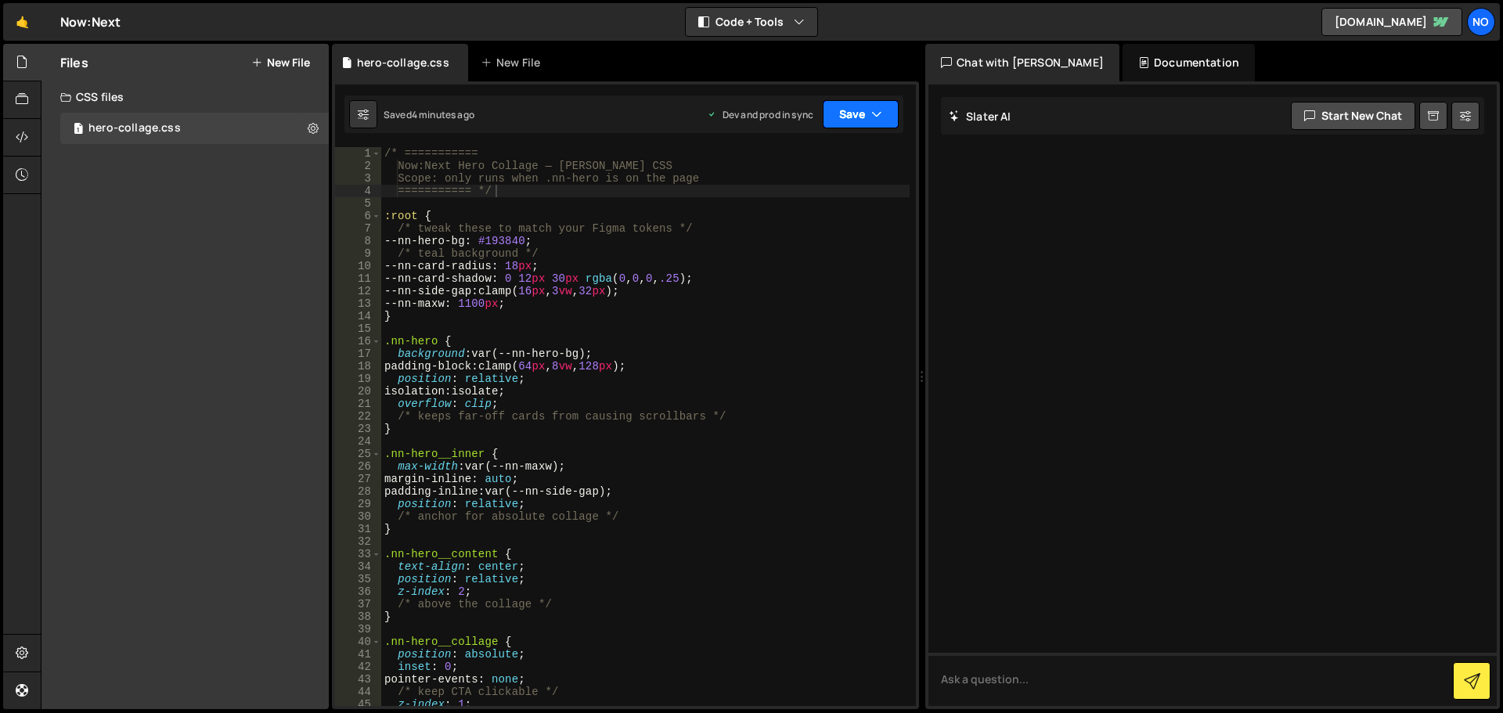
click at [839, 114] on button "Save" at bounding box center [861, 114] width 76 height 28
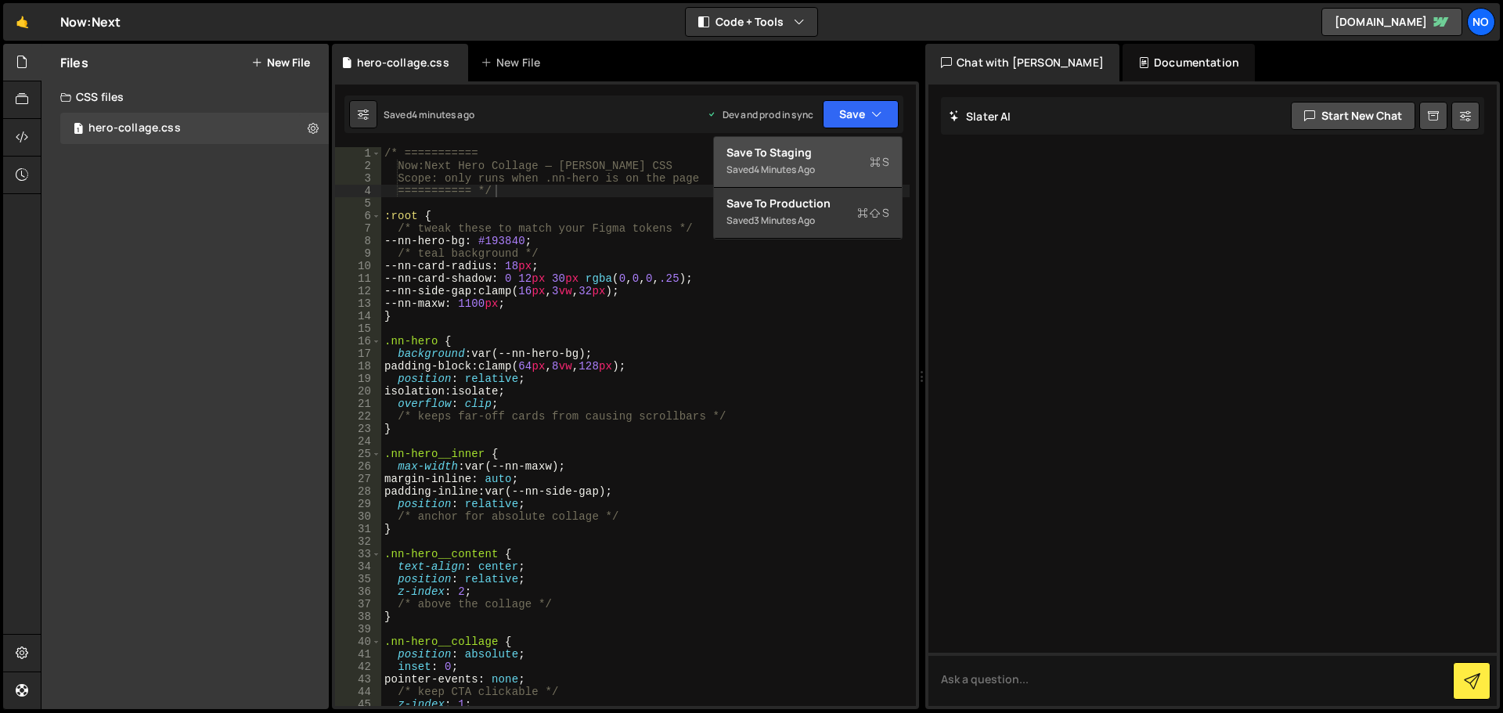
click at [841, 159] on div "Save to Staging S" at bounding box center [808, 153] width 163 height 16
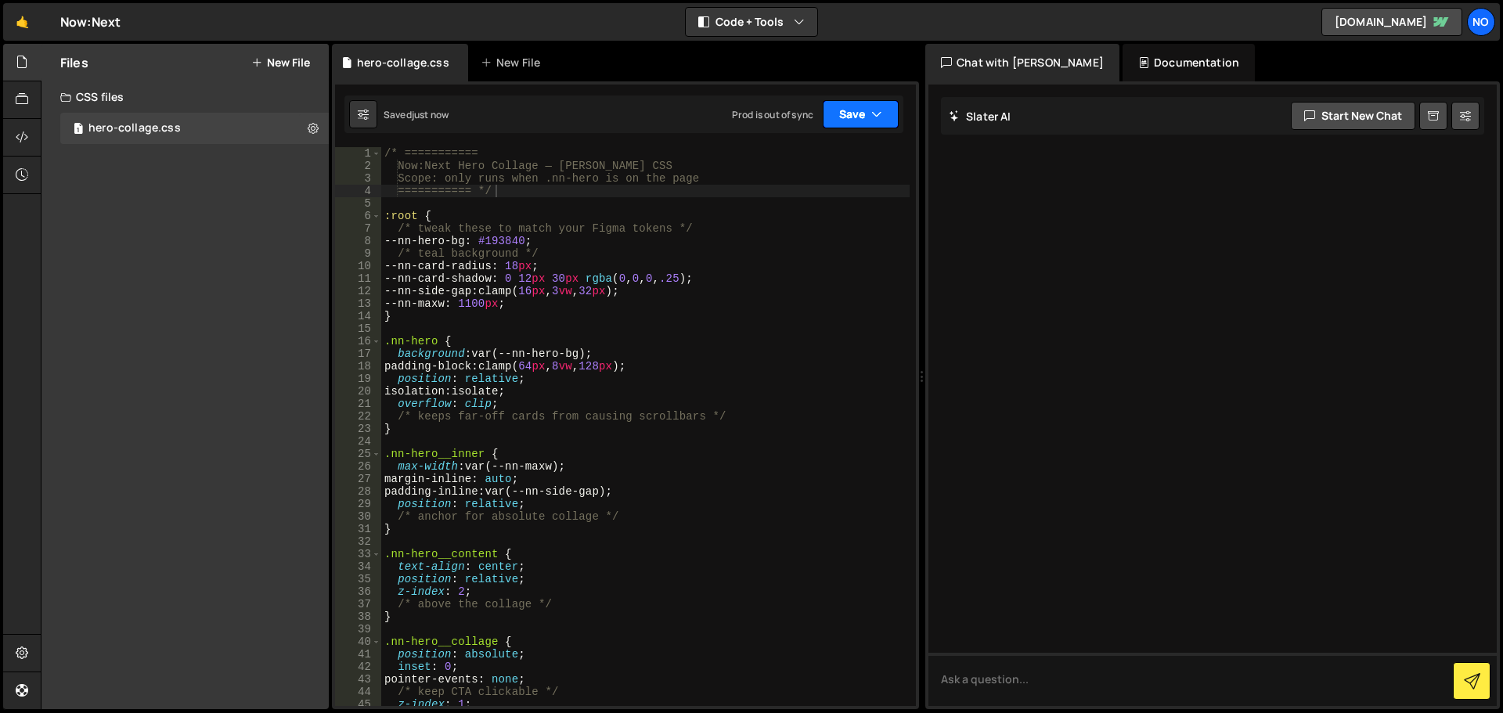
click at [848, 109] on button "Save" at bounding box center [861, 114] width 76 height 28
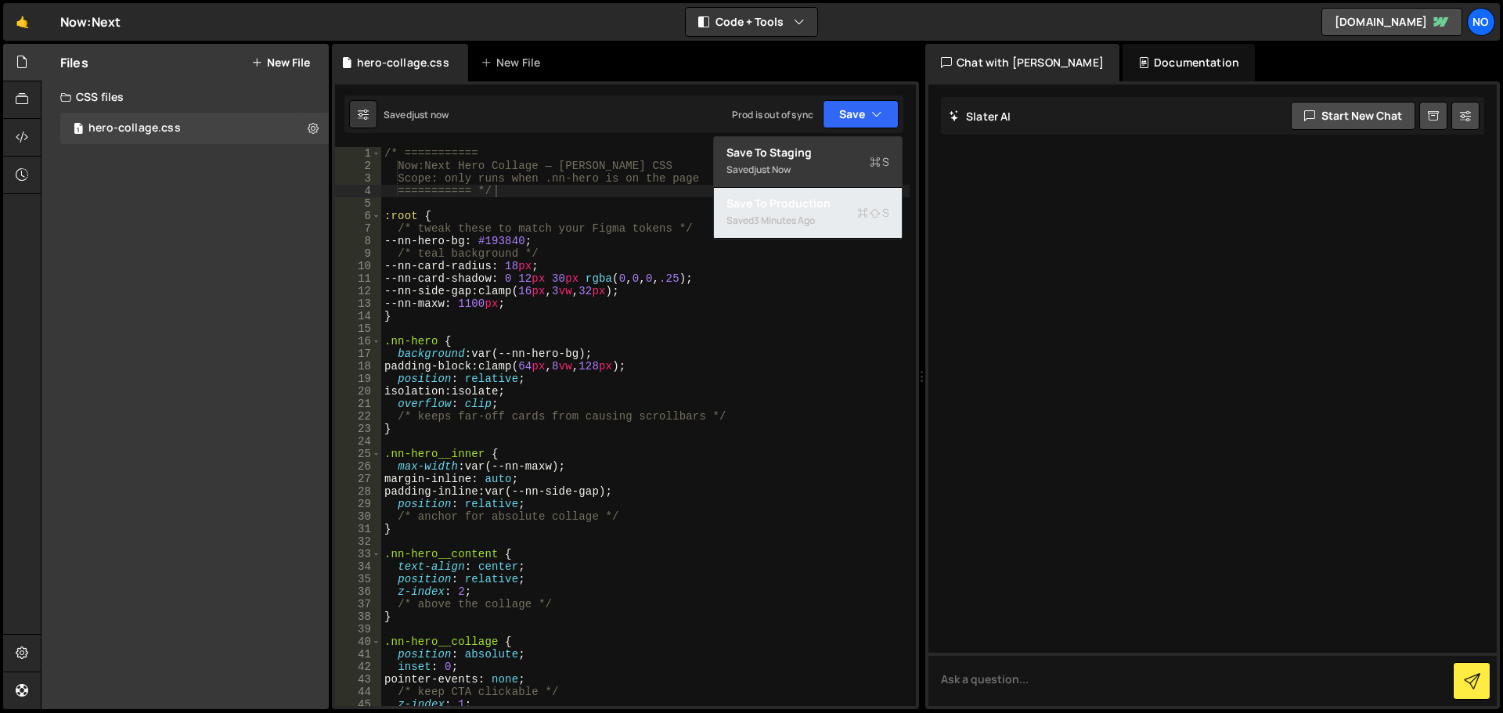
click at [775, 215] on div "3 minutes ago" at bounding box center [784, 220] width 61 height 13
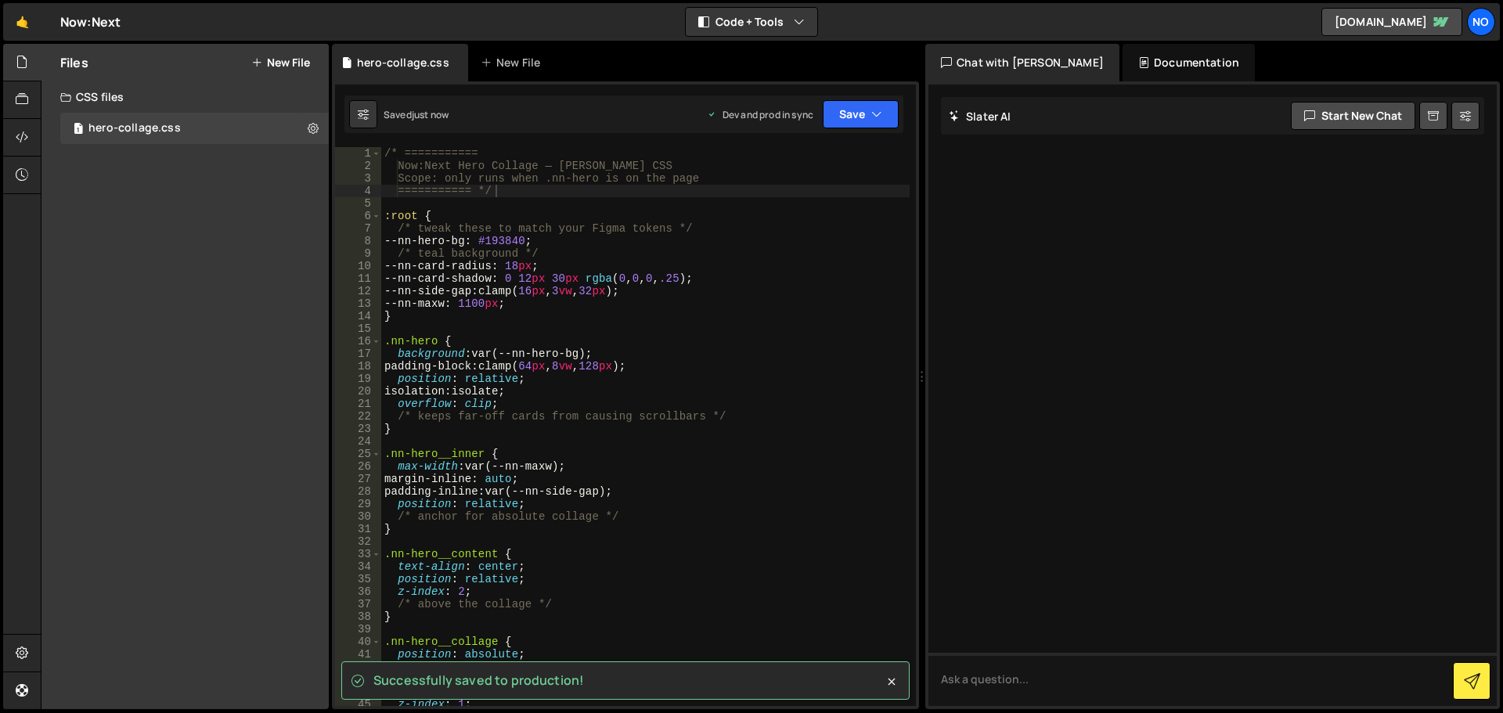
click at [473, 117] on div "Saved just now Dev and prod in sync Upgrade to Edit Save Save to Staging S Save…" at bounding box center [623, 115] width 559 height 38
click at [31, 175] on div at bounding box center [22, 176] width 38 height 38
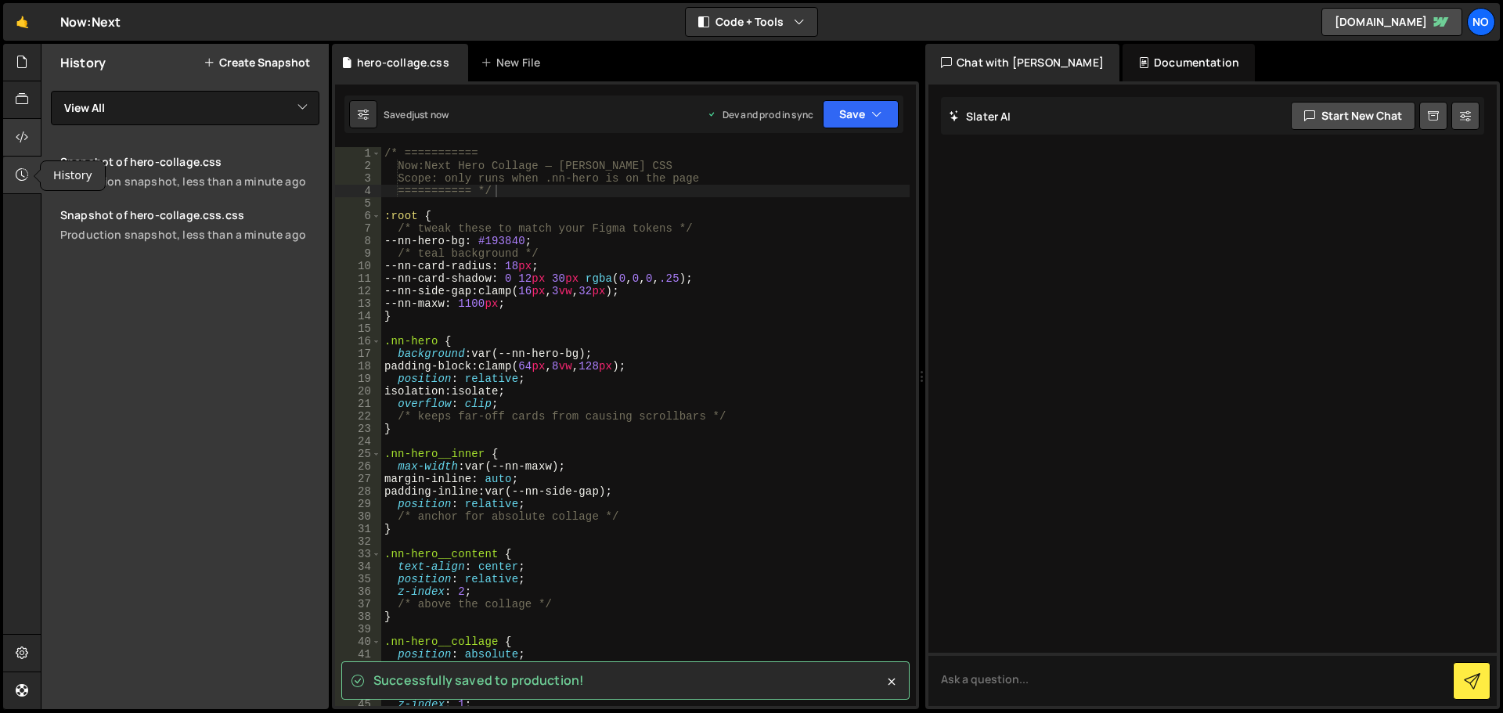
click at [30, 140] on div at bounding box center [22, 138] width 38 height 38
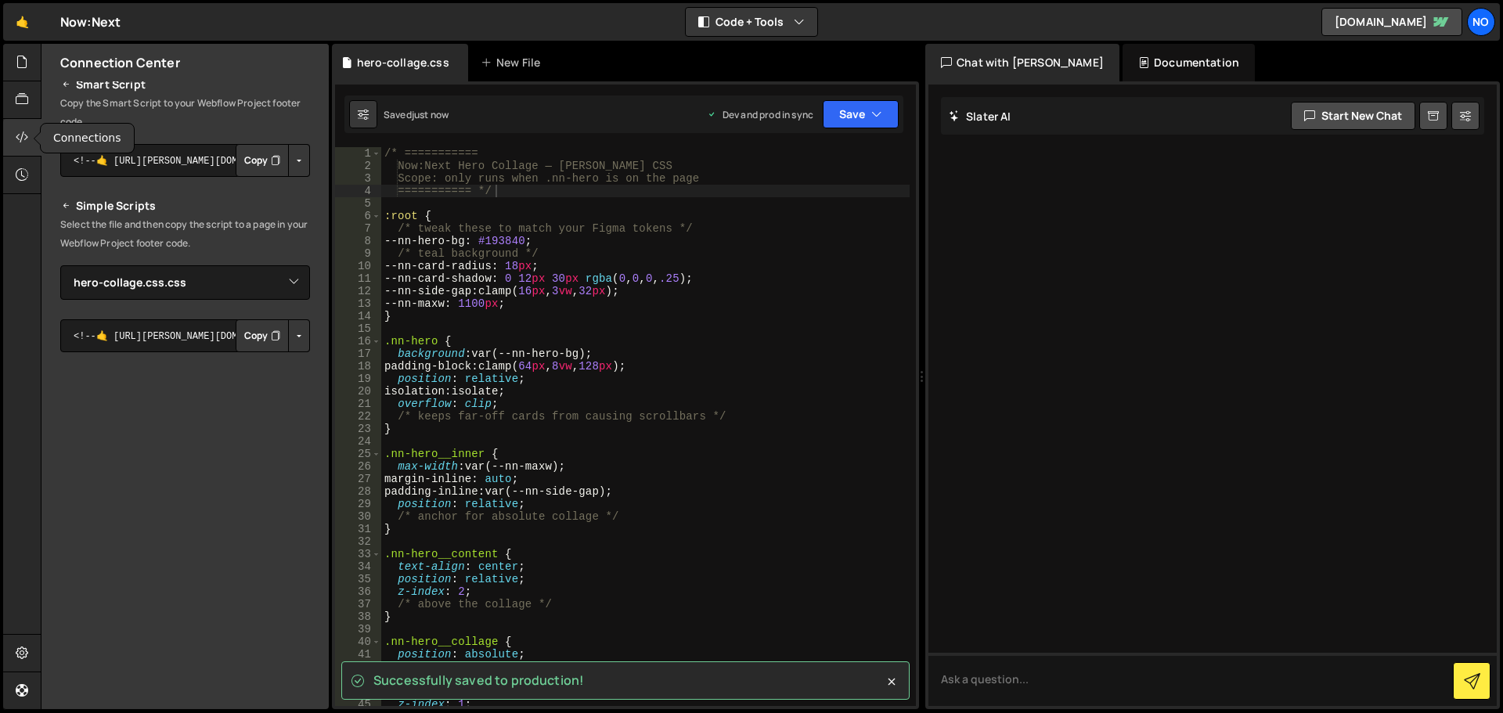
scroll to position [174, 0]
click at [256, 333] on button "Copy" at bounding box center [262, 335] width 53 height 33
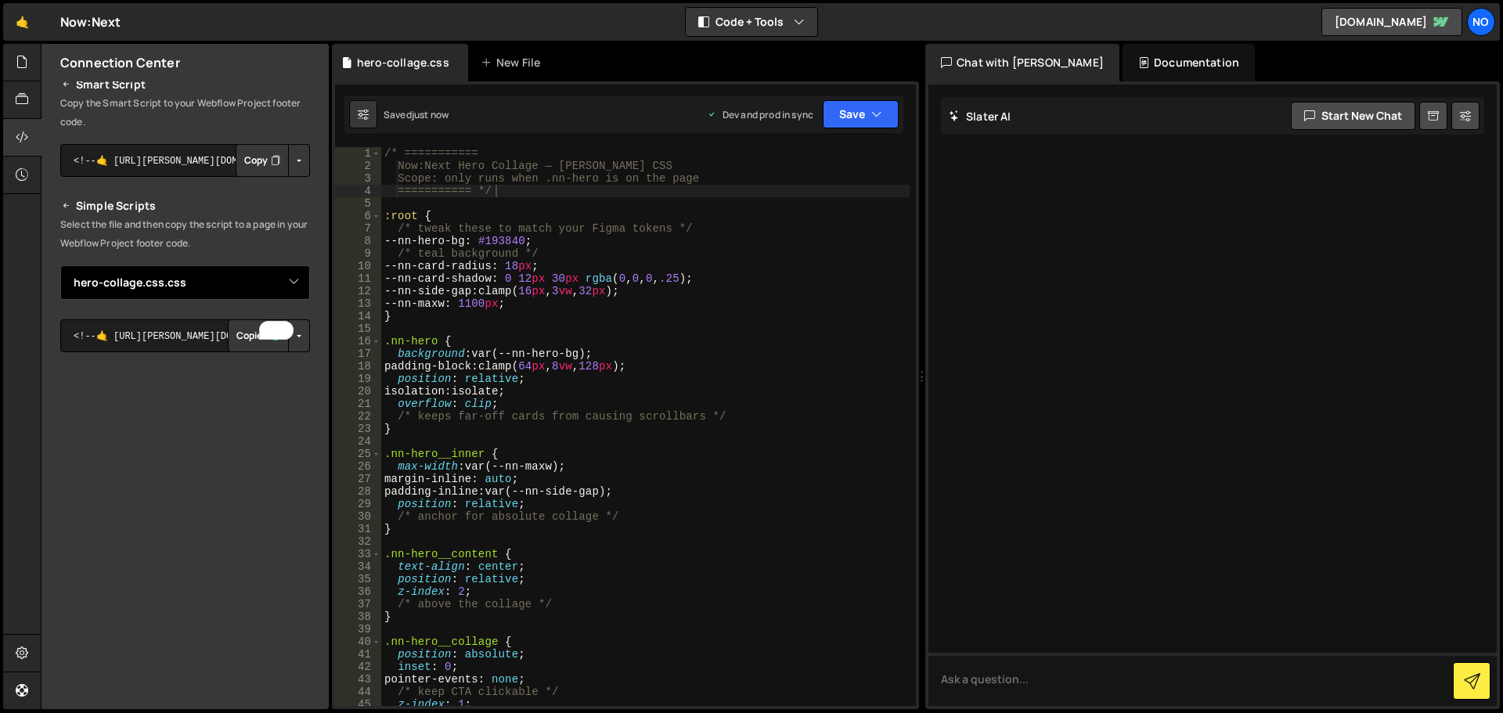
click at [189, 284] on select "Select File hero-collage.css.css" at bounding box center [185, 282] width 250 height 34
click at [60, 300] on select "Select File hero-collage.css.css" at bounding box center [185, 282] width 250 height 34
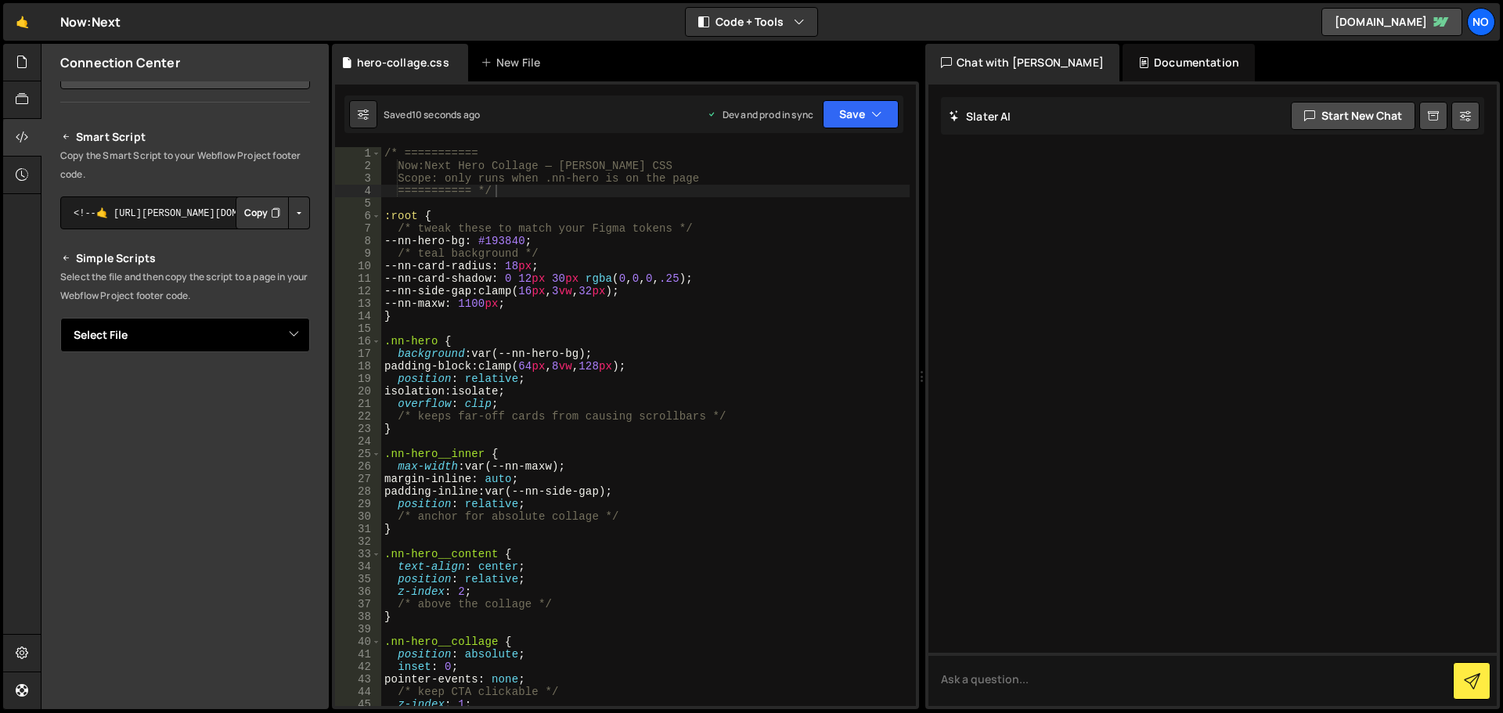
click at [140, 325] on select "Select File hero-collage.css.css" at bounding box center [185, 335] width 250 height 34
select select "48219"
click at [60, 318] on select "Select File hero-collage.css.css" at bounding box center [185, 335] width 250 height 34
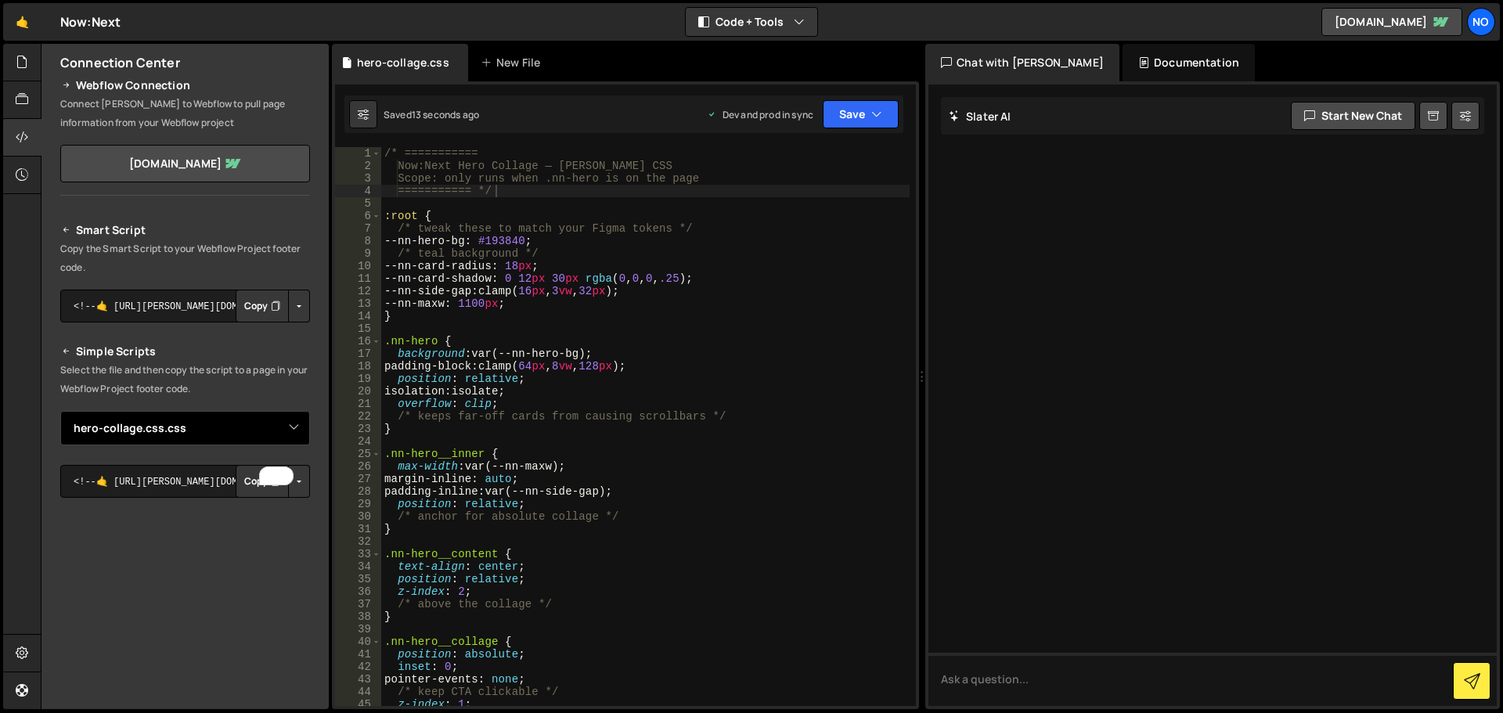
scroll to position [0, 0]
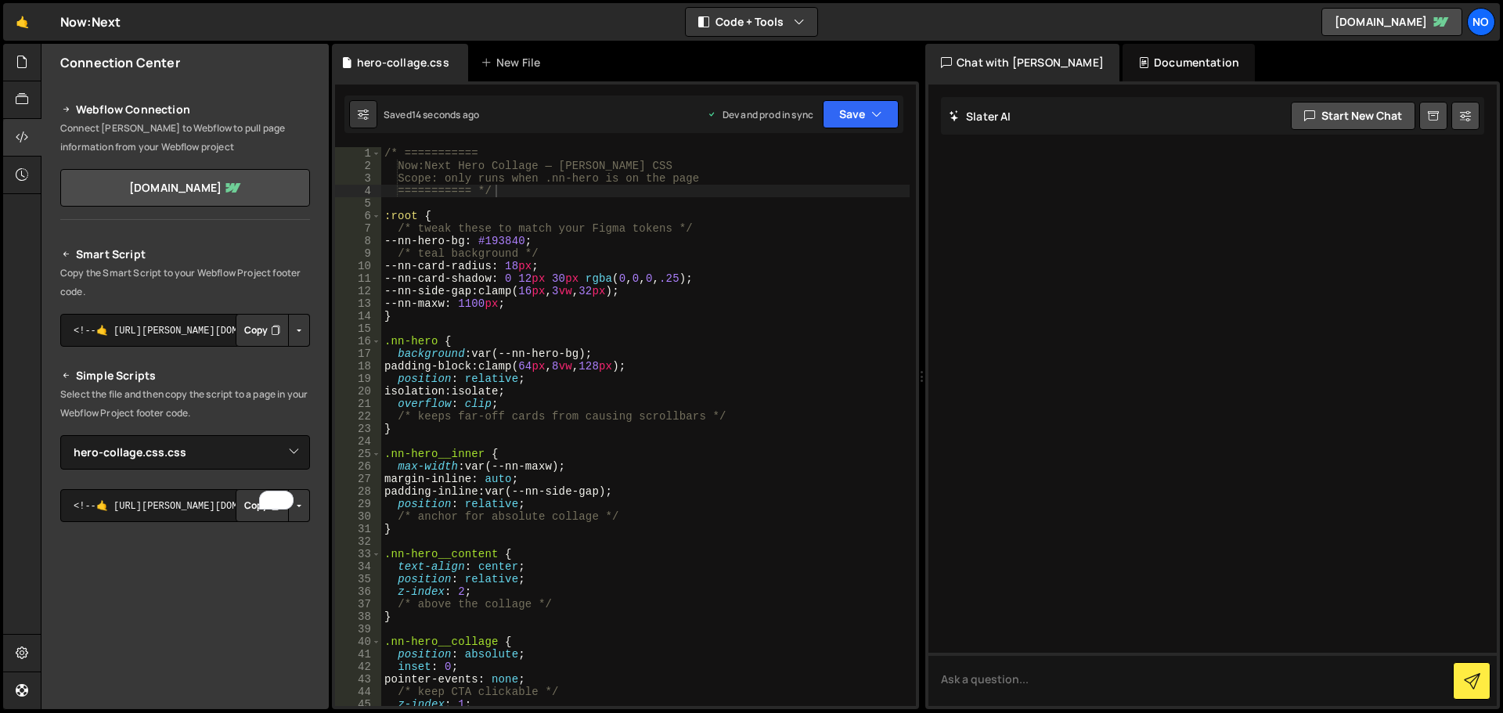
click at [192, 361] on div "Smart Script Copy the Smart Script to your Webflow Project footer code. <!--🤙 h…" at bounding box center [185, 545] width 250 height 600
click at [248, 507] on button "Copy" at bounding box center [262, 505] width 53 height 33
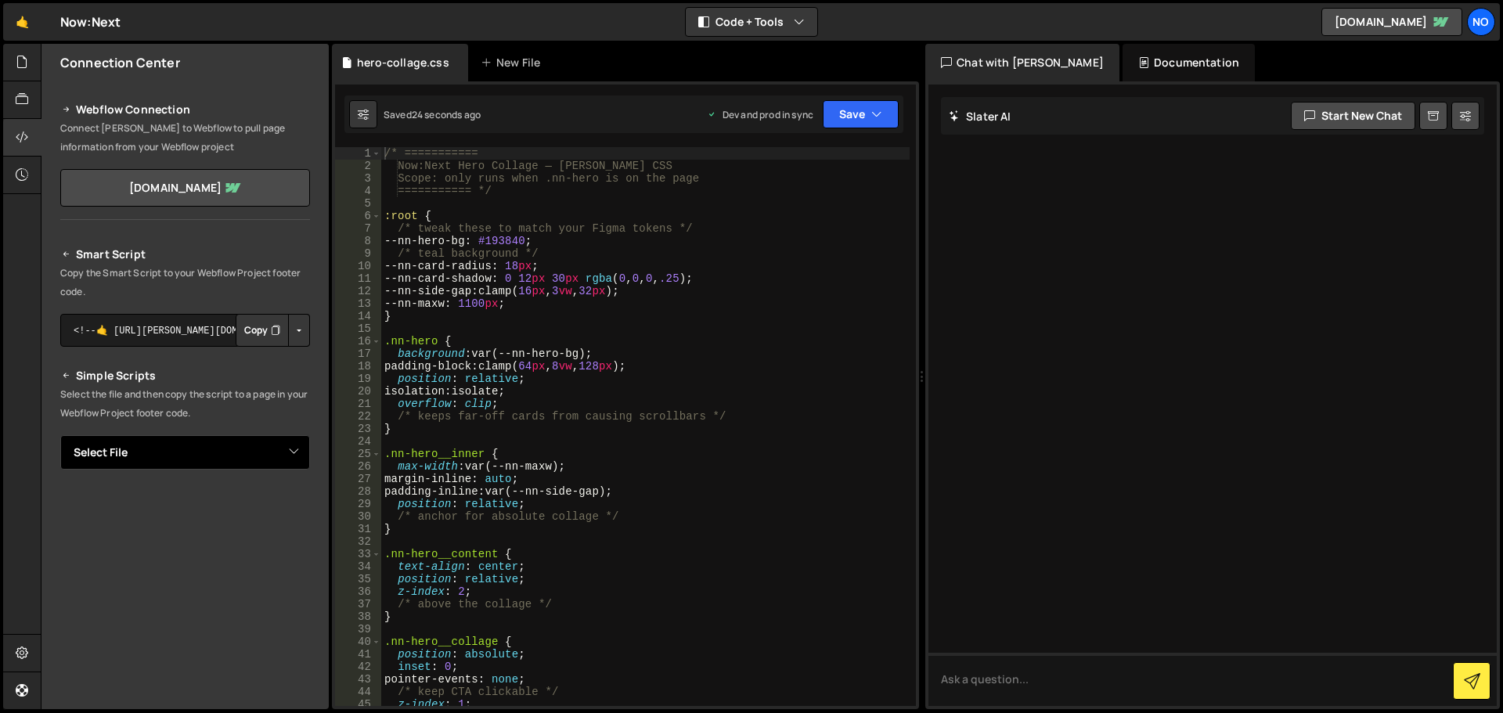
click at [132, 452] on select "Select File hero-collage.css" at bounding box center [185, 452] width 250 height 34
select select "48219"
click at [60, 435] on select "Select File hero-collage.css" at bounding box center [185, 452] width 250 height 34
click at [251, 514] on button "Copy" at bounding box center [262, 505] width 53 height 33
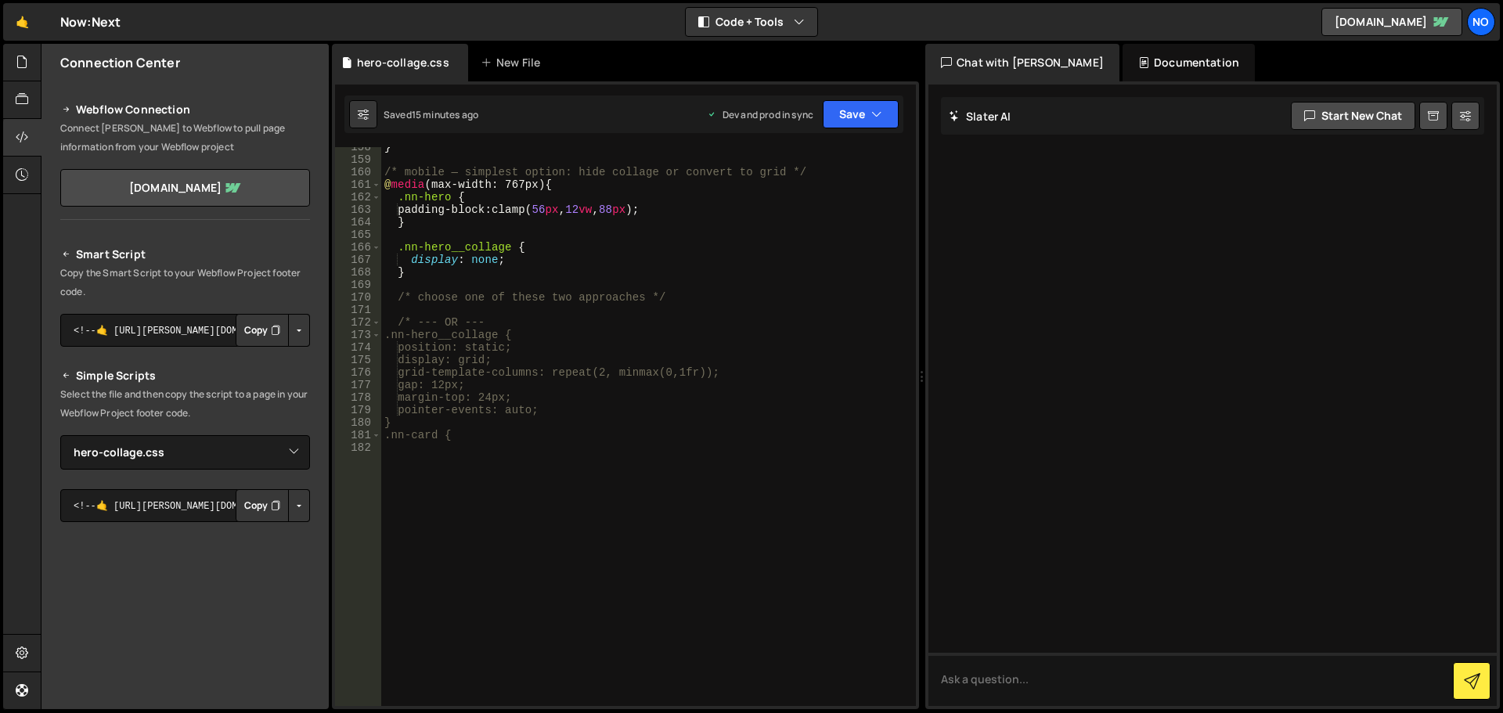
scroll to position [1994, 0]
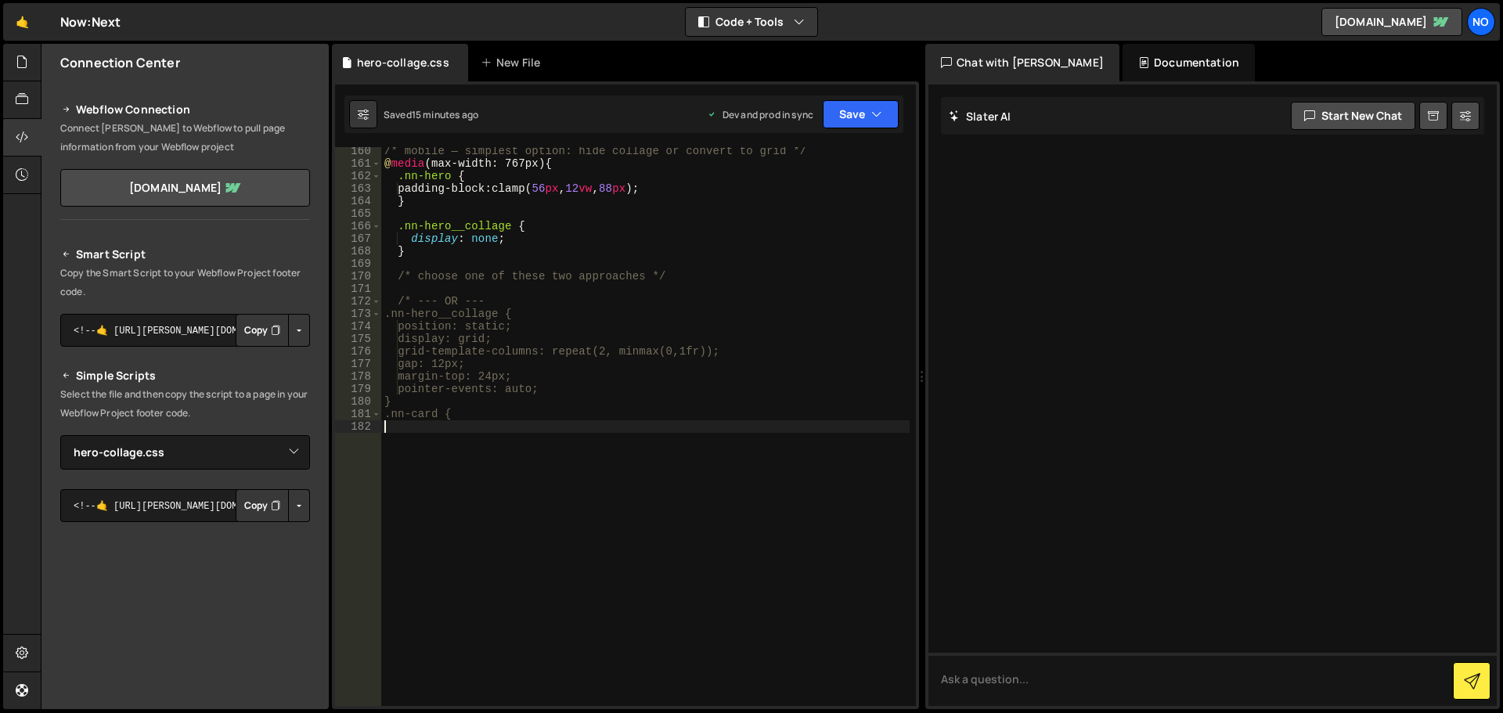
click at [556, 573] on div "/* mobile — simplest option: hide collage or convert to grid */ @ media (max-wi…" at bounding box center [645, 437] width 528 height 584
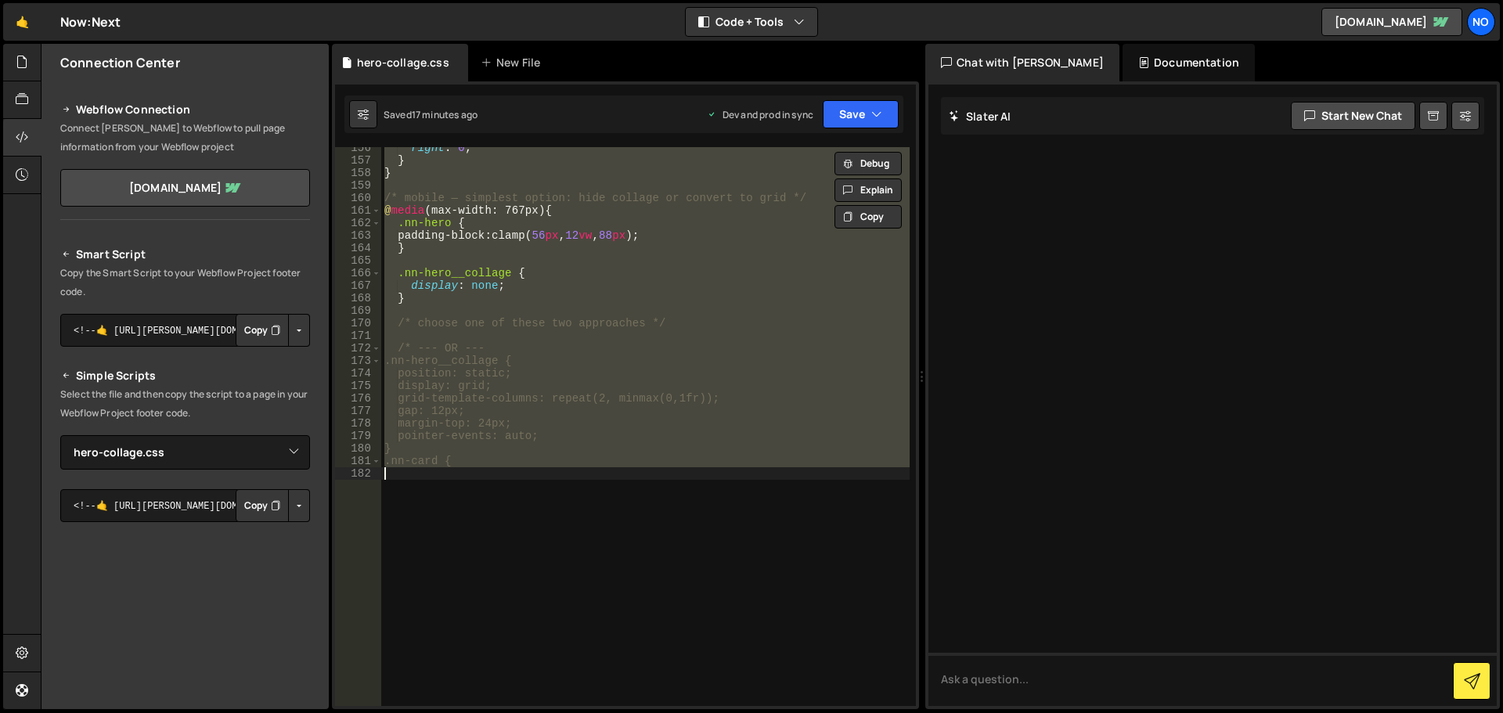
click at [556, 253] on div "right : 0 ; } } /* mobile — simplest option: hide collage or convert to grid */…" at bounding box center [645, 426] width 528 height 559
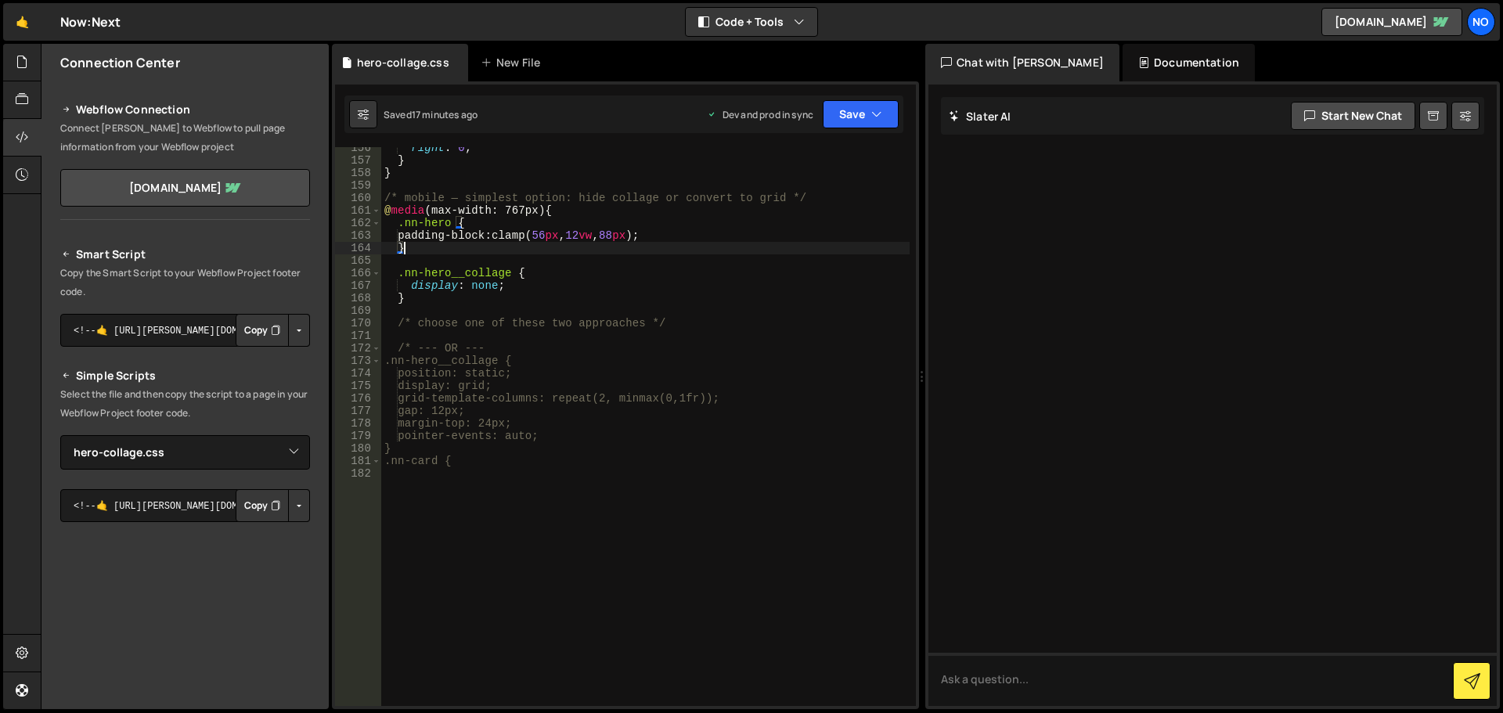
type textarea ".nn-card {"
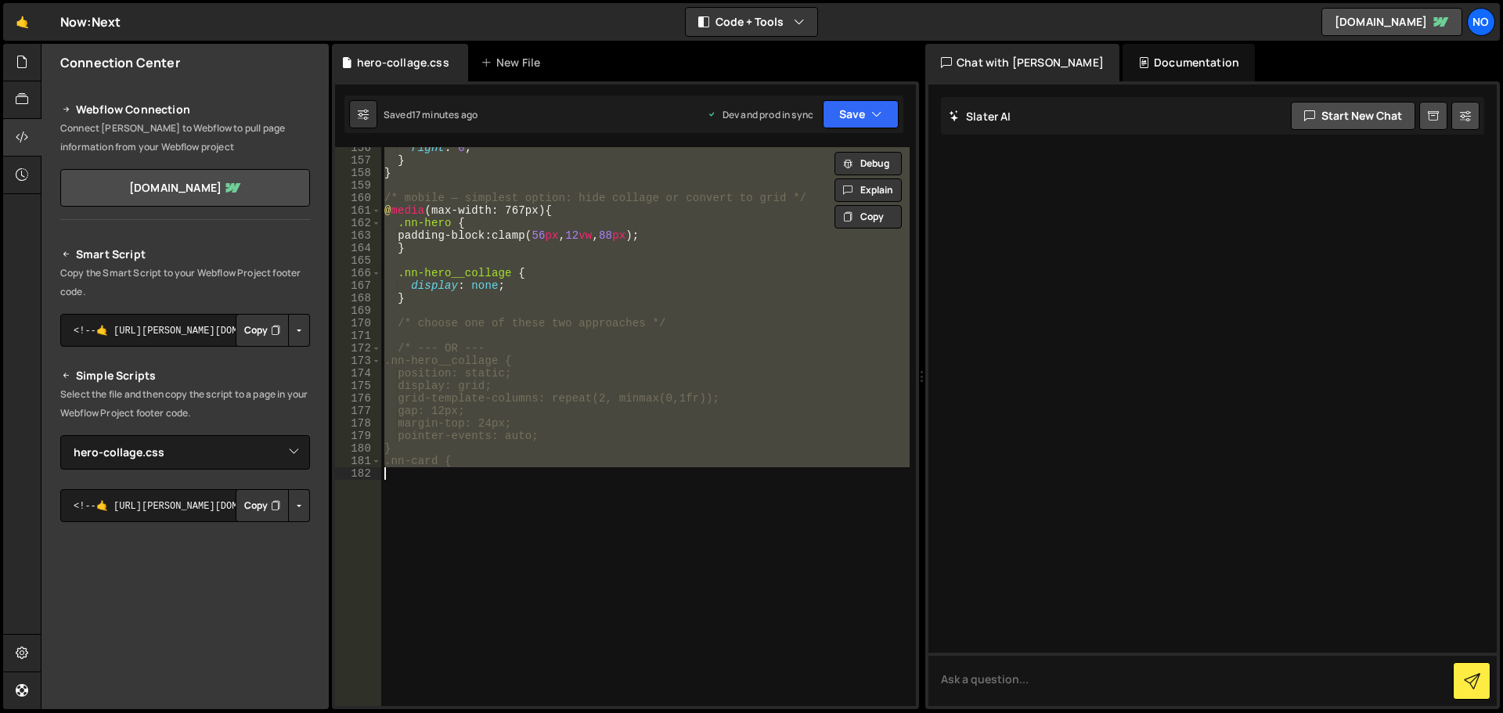
paste textarea
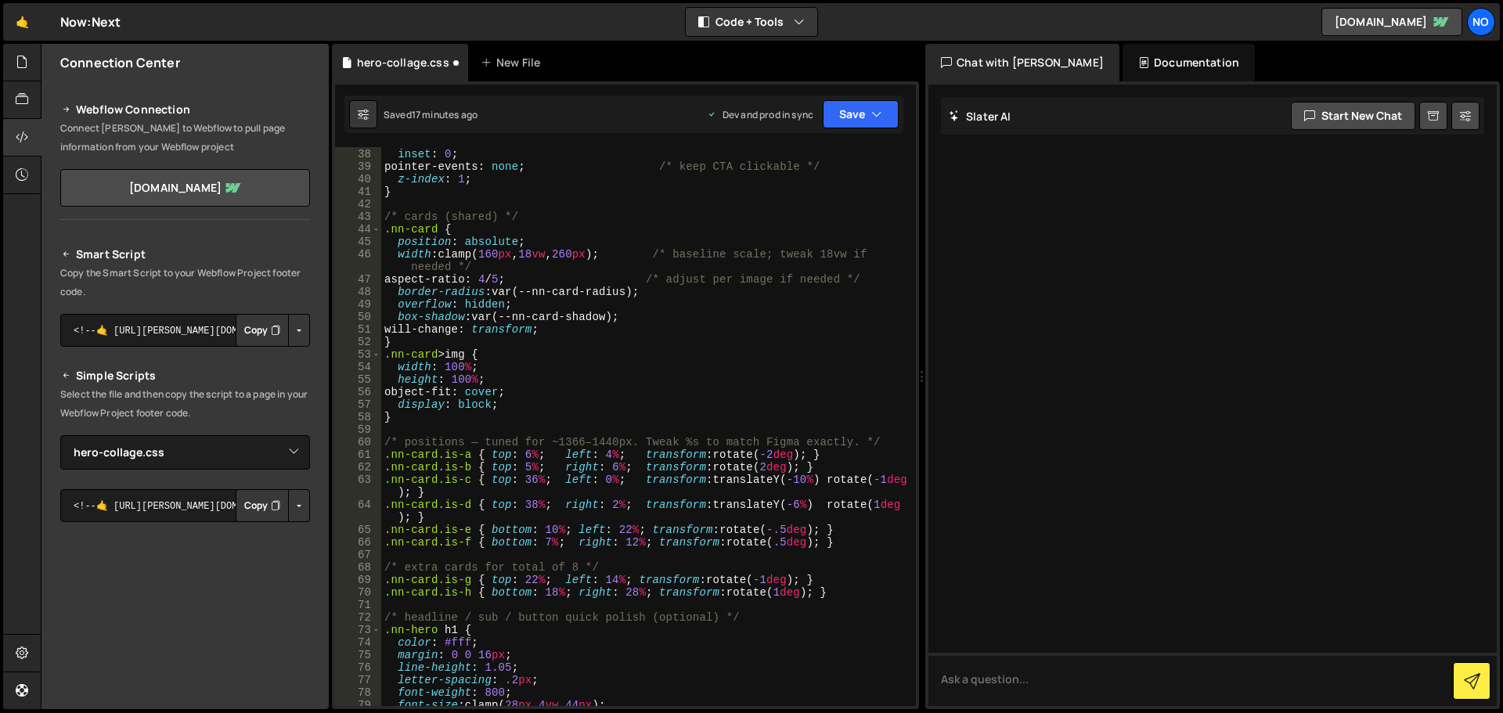
scroll to position [381, 0]
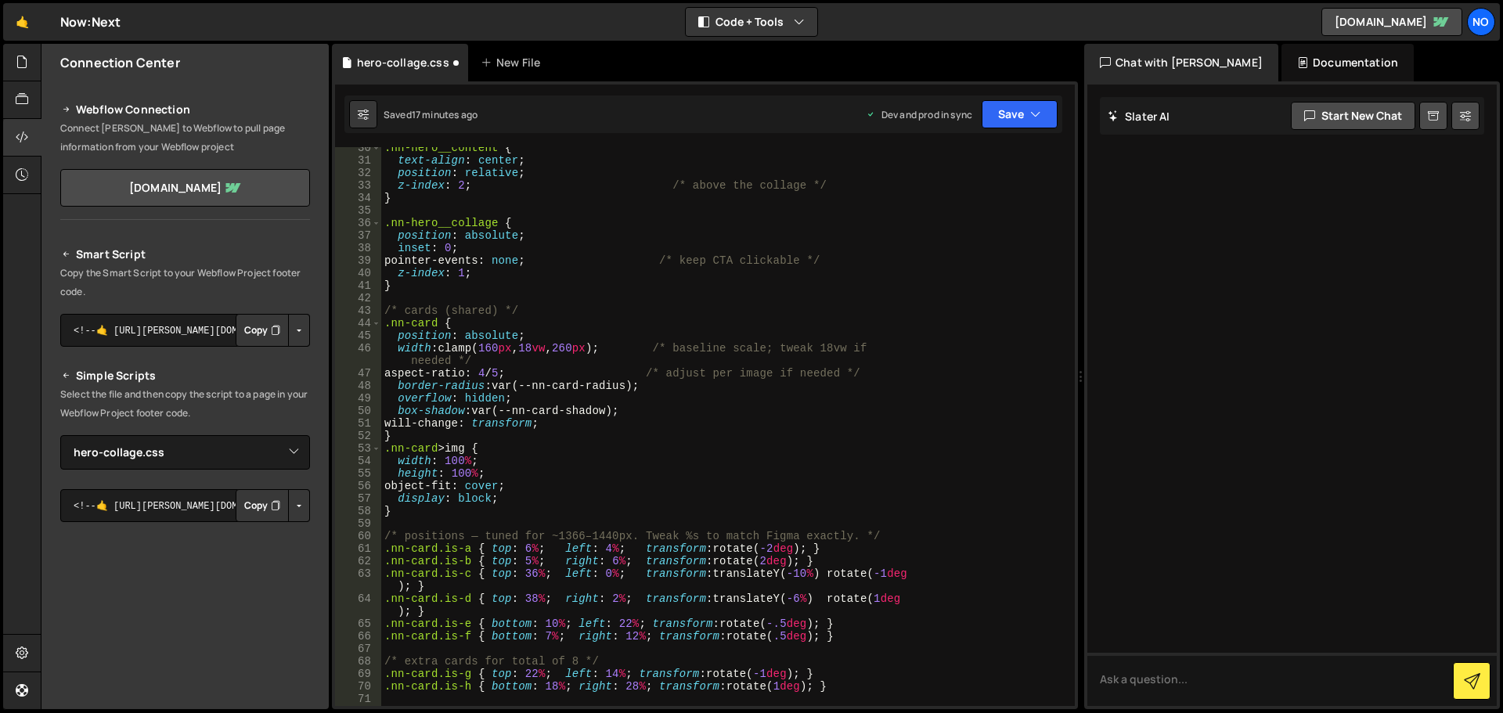
drag, startPoint x: 922, startPoint y: 415, endPoint x: 1077, endPoint y: 403, distance: 155.5
click at [1077, 403] on div "Files New File Javascript files CSS files hero-collage.css 0 Copy share link Ed…" at bounding box center [772, 377] width 1462 height 666
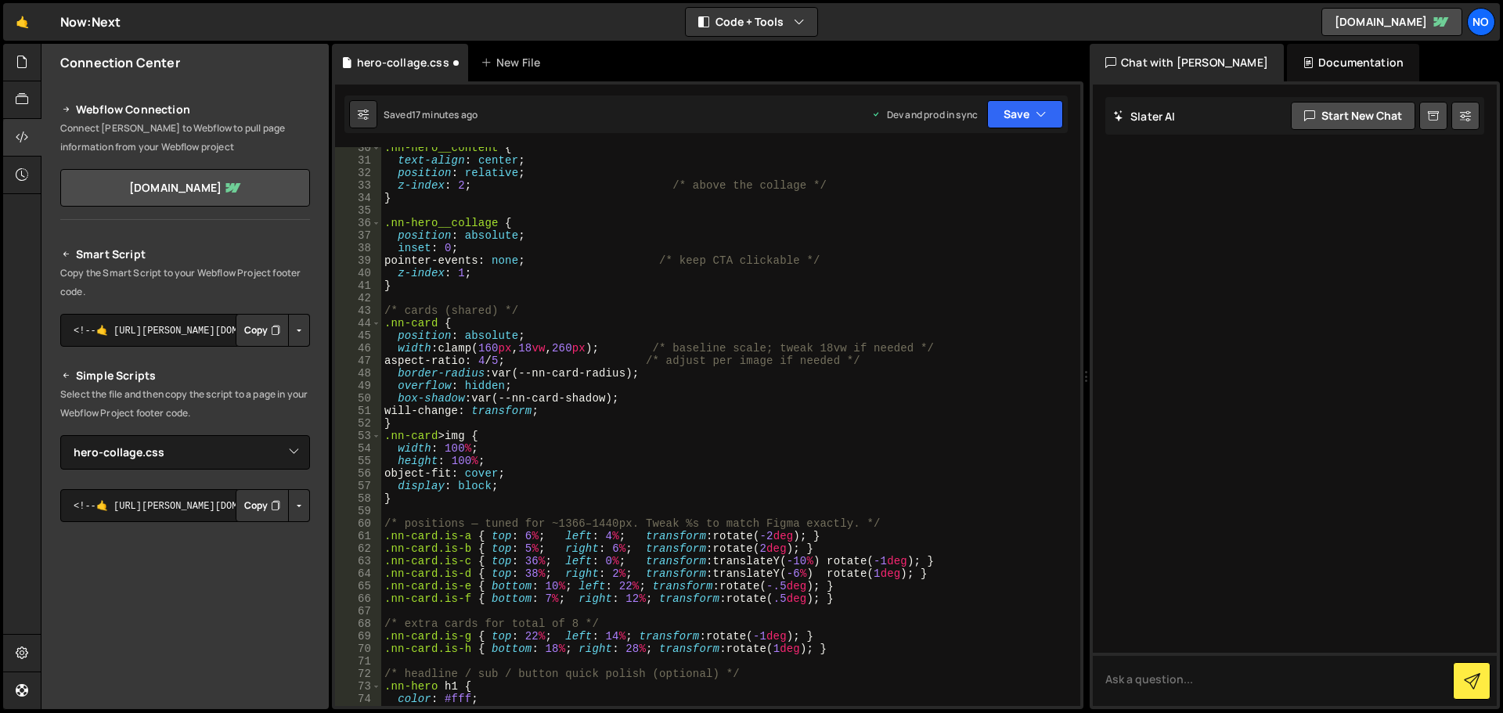
scroll to position [1487, 0]
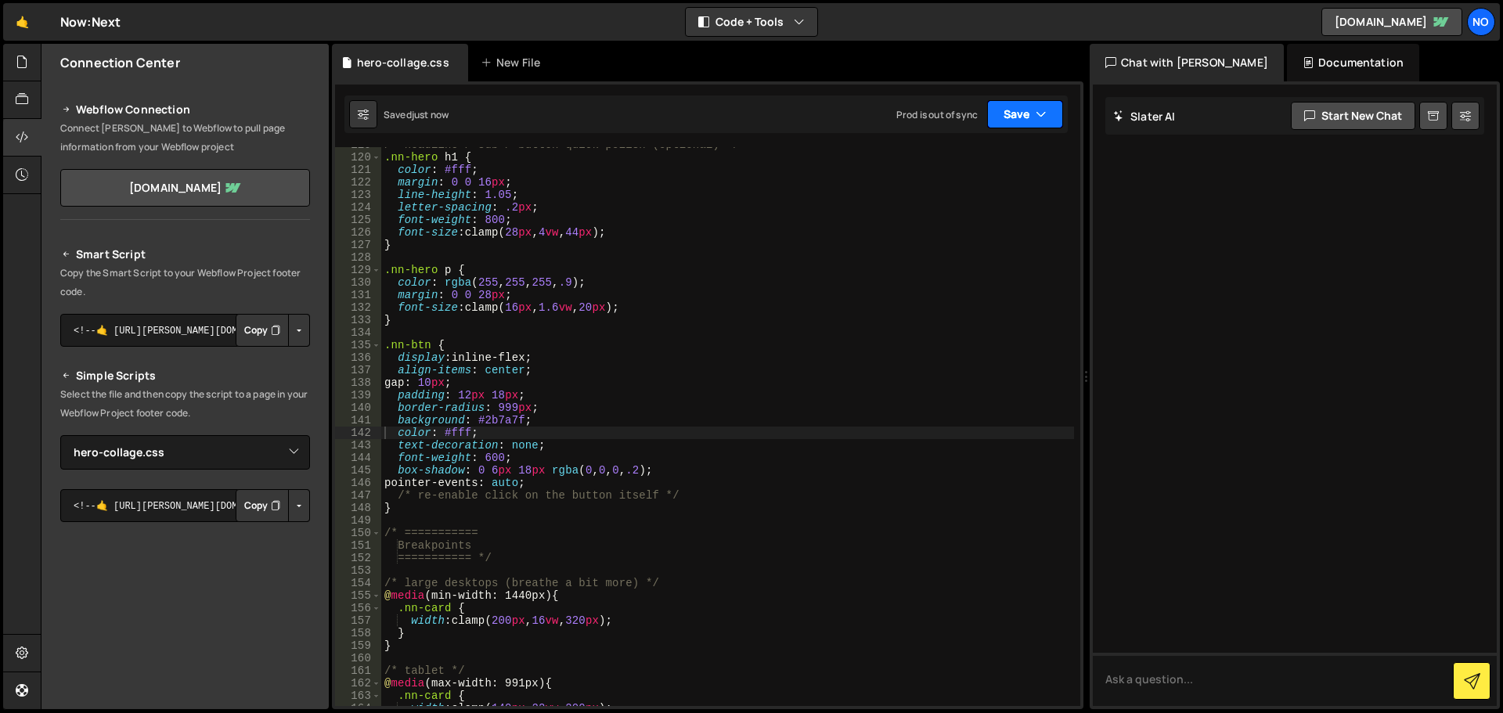
click at [1032, 112] on button "Save" at bounding box center [1025, 114] width 76 height 28
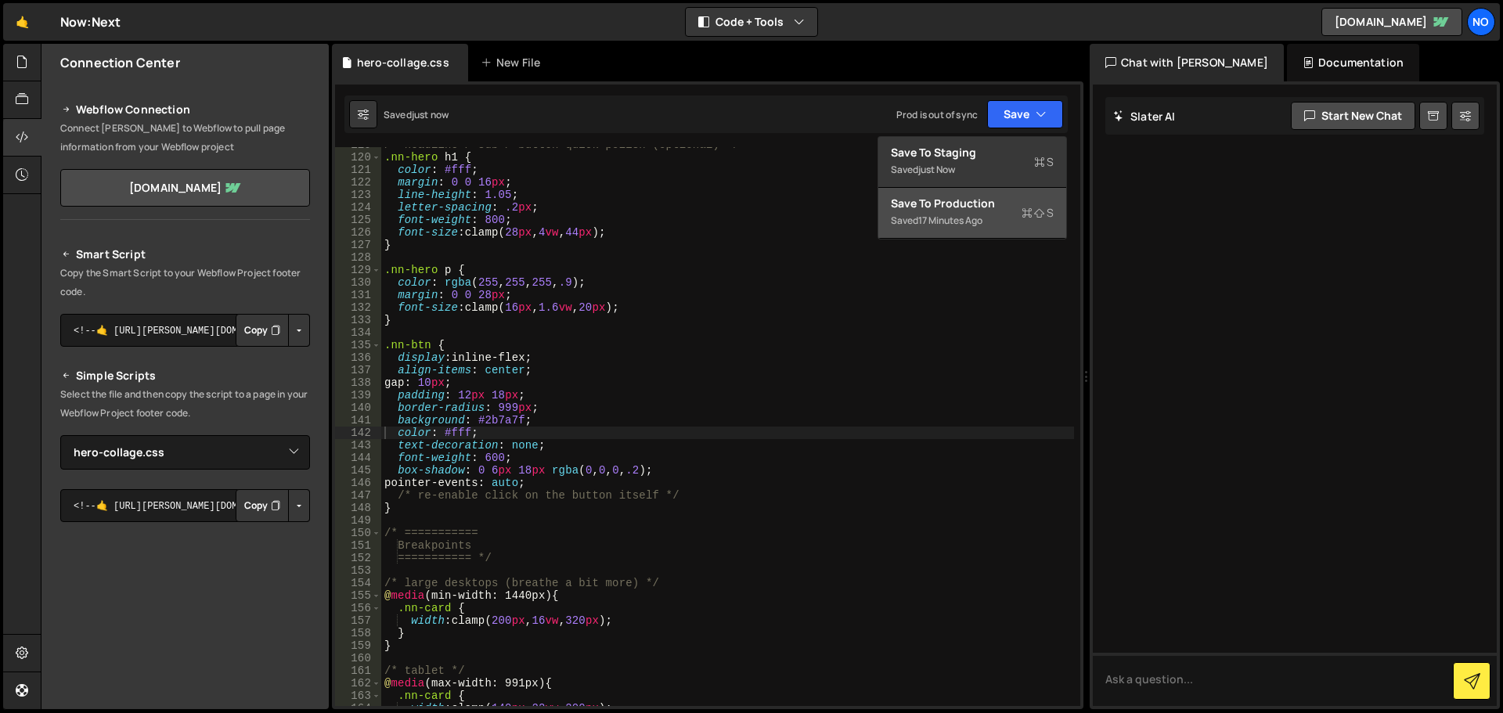
click at [984, 207] on div "Save to Production S" at bounding box center [972, 204] width 163 height 16
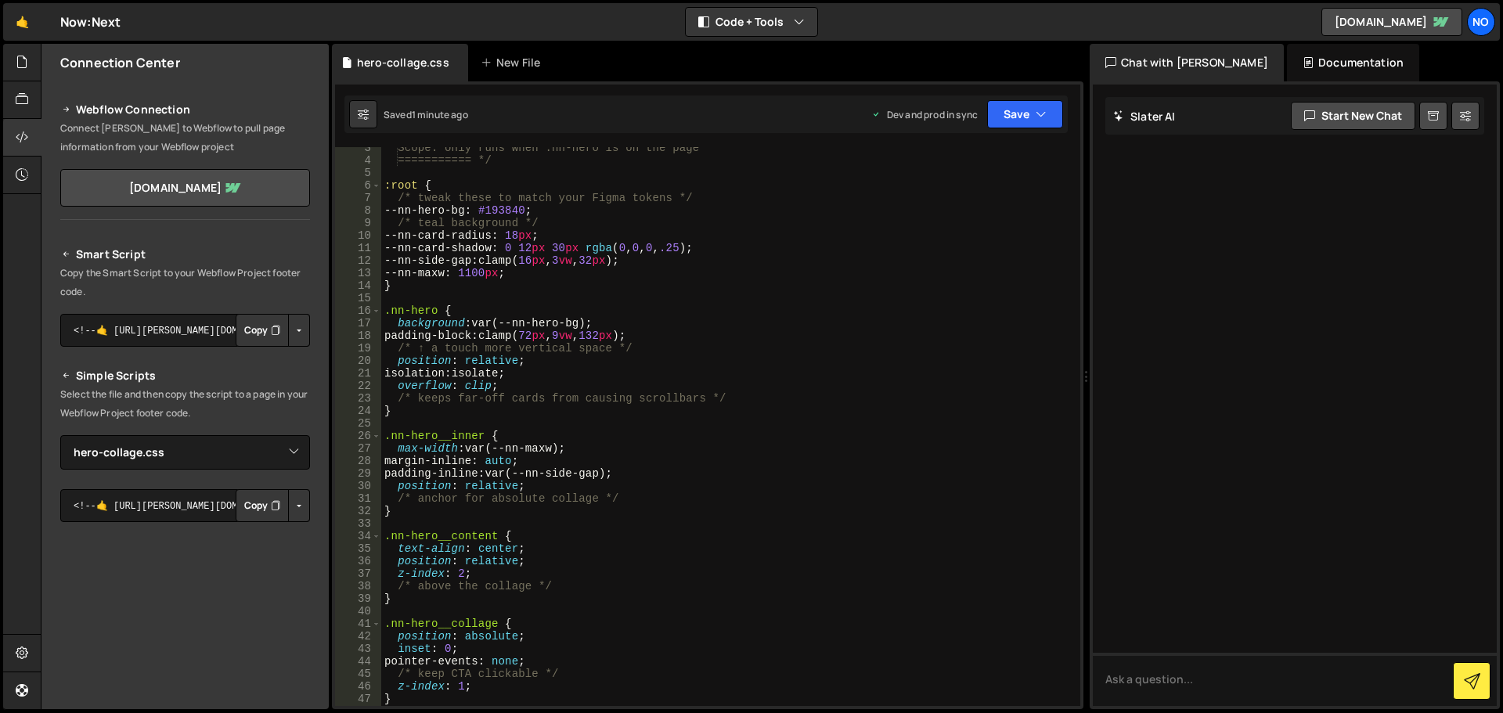
scroll to position [0, 0]
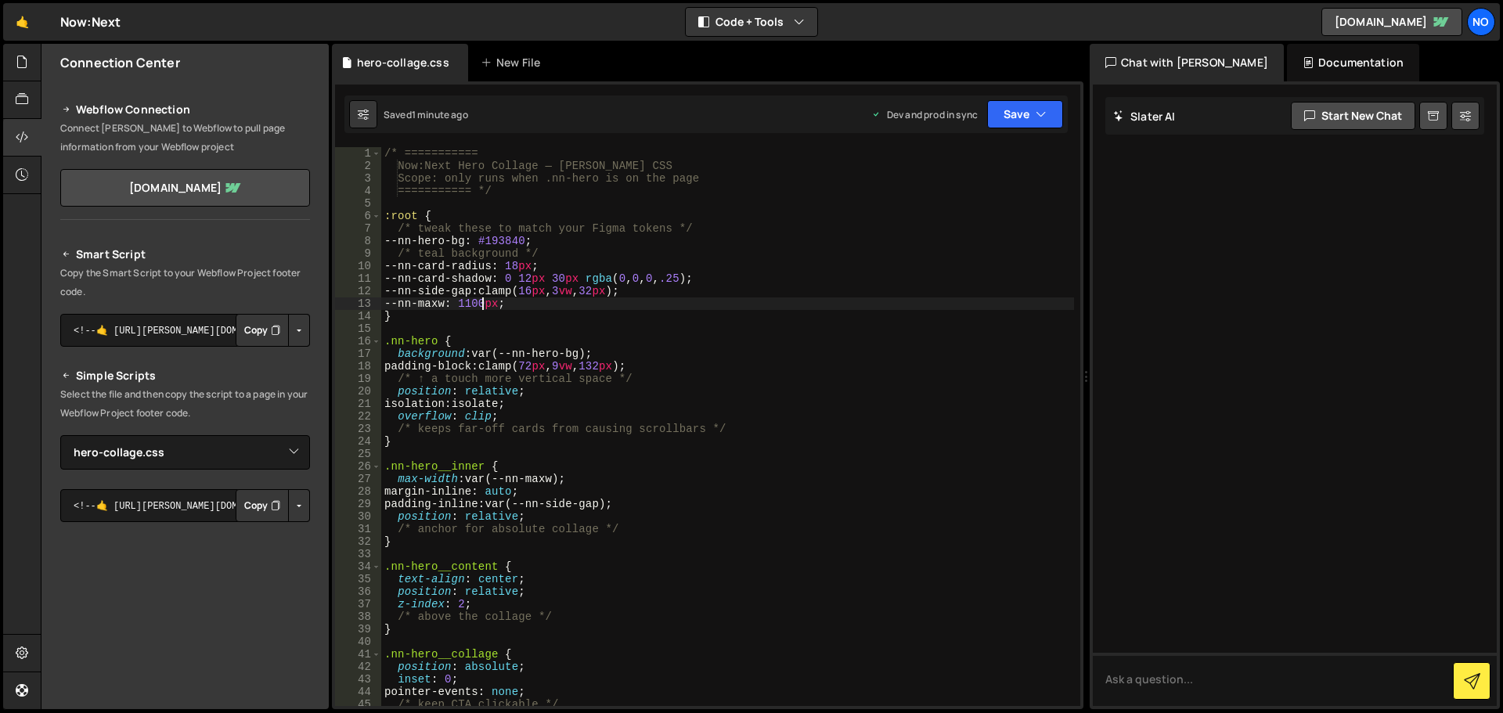
click at [481, 302] on div "/* =========== Now:Next Hero Collage — [PERSON_NAME] CSS Scope: only runs when …" at bounding box center [727, 439] width 693 height 584
drag, startPoint x: 402, startPoint y: 305, endPoint x: 504, endPoint y: 310, distance: 102.7
click at [487, 308] on div "/* =========== Now:Next Hero Collage — [PERSON_NAME] CSS Scope: only runs when …" at bounding box center [727, 439] width 693 height 584
click at [506, 310] on div "/* =========== Now:Next Hero Collage — [PERSON_NAME] CSS Scope: only runs when …" at bounding box center [727, 439] width 693 height 584
click at [518, 302] on div "/* =========== Now:Next Hero Collage — [PERSON_NAME] CSS Scope: only runs when …" at bounding box center [727, 439] width 693 height 584
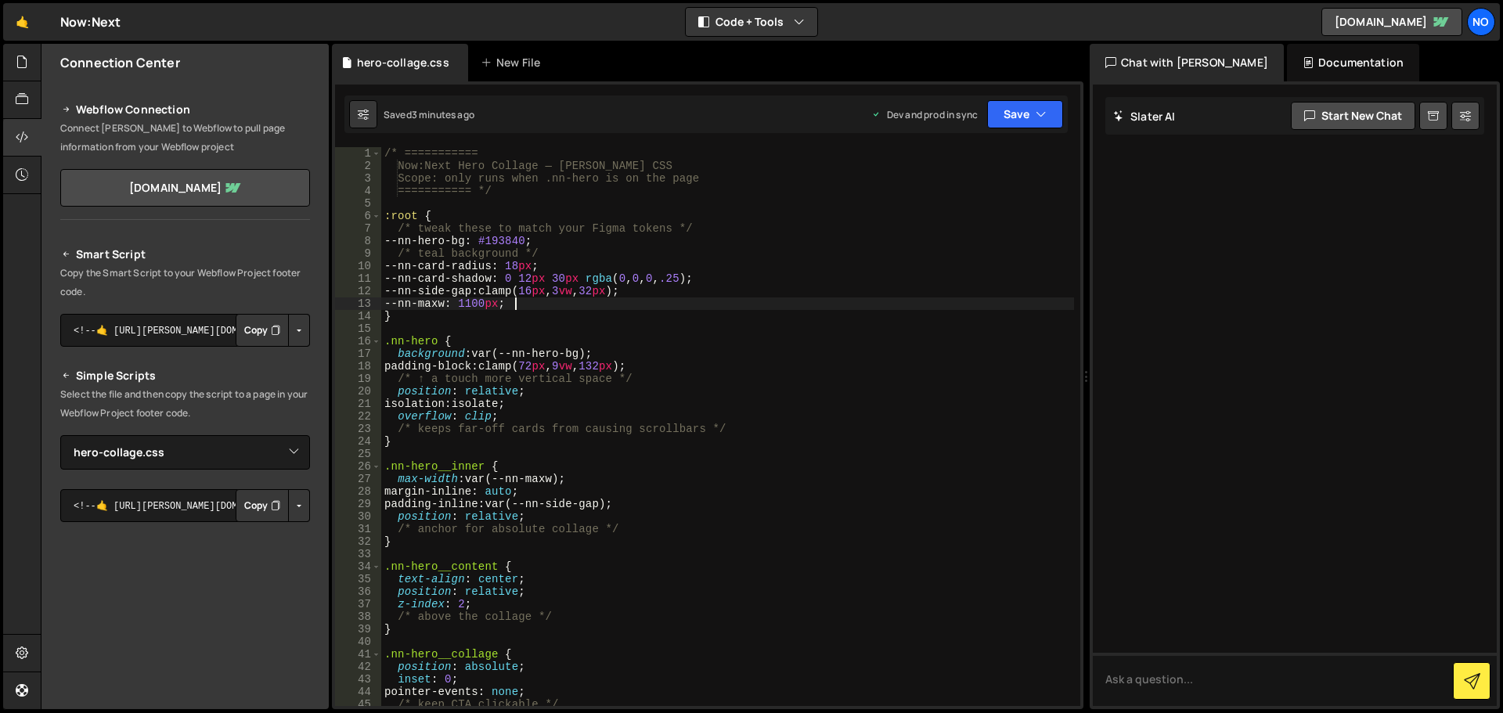
type textarea "}"
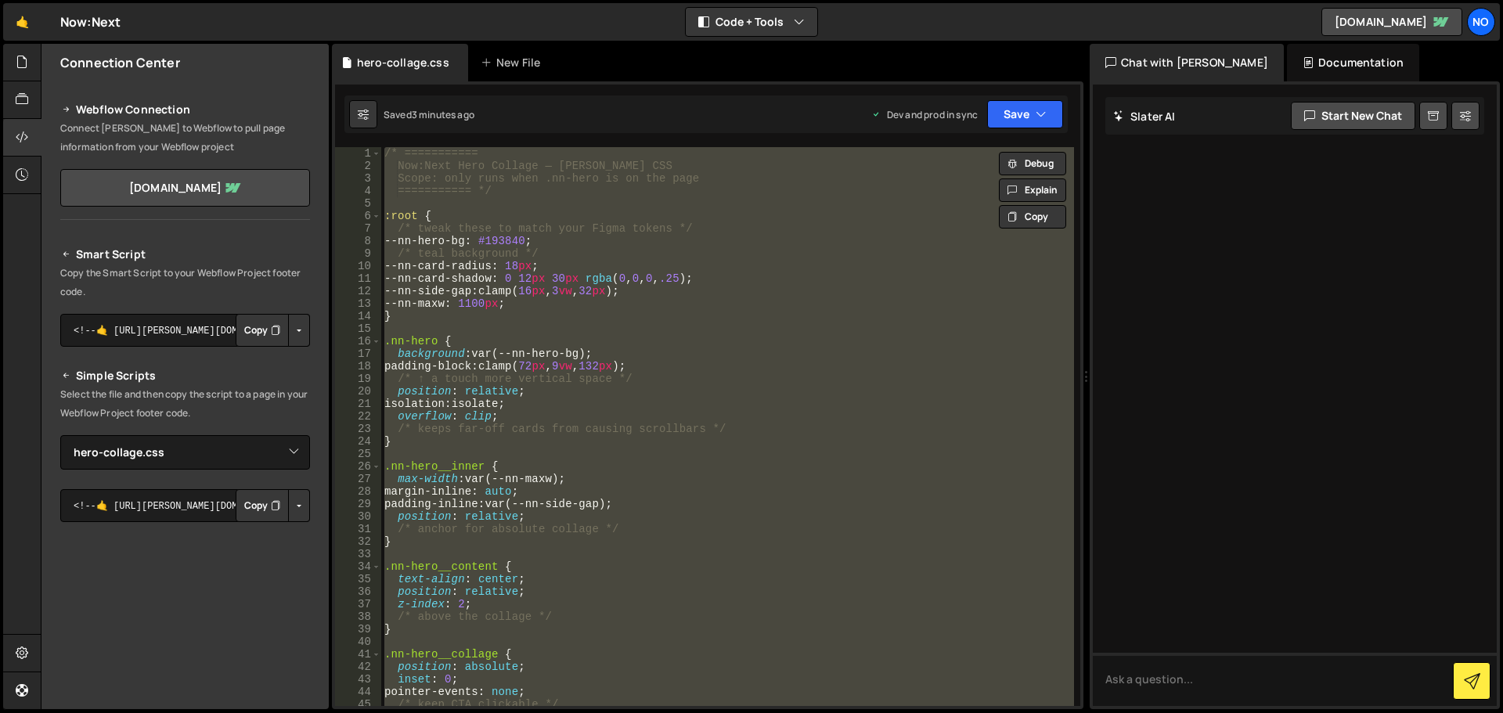
paste textarea
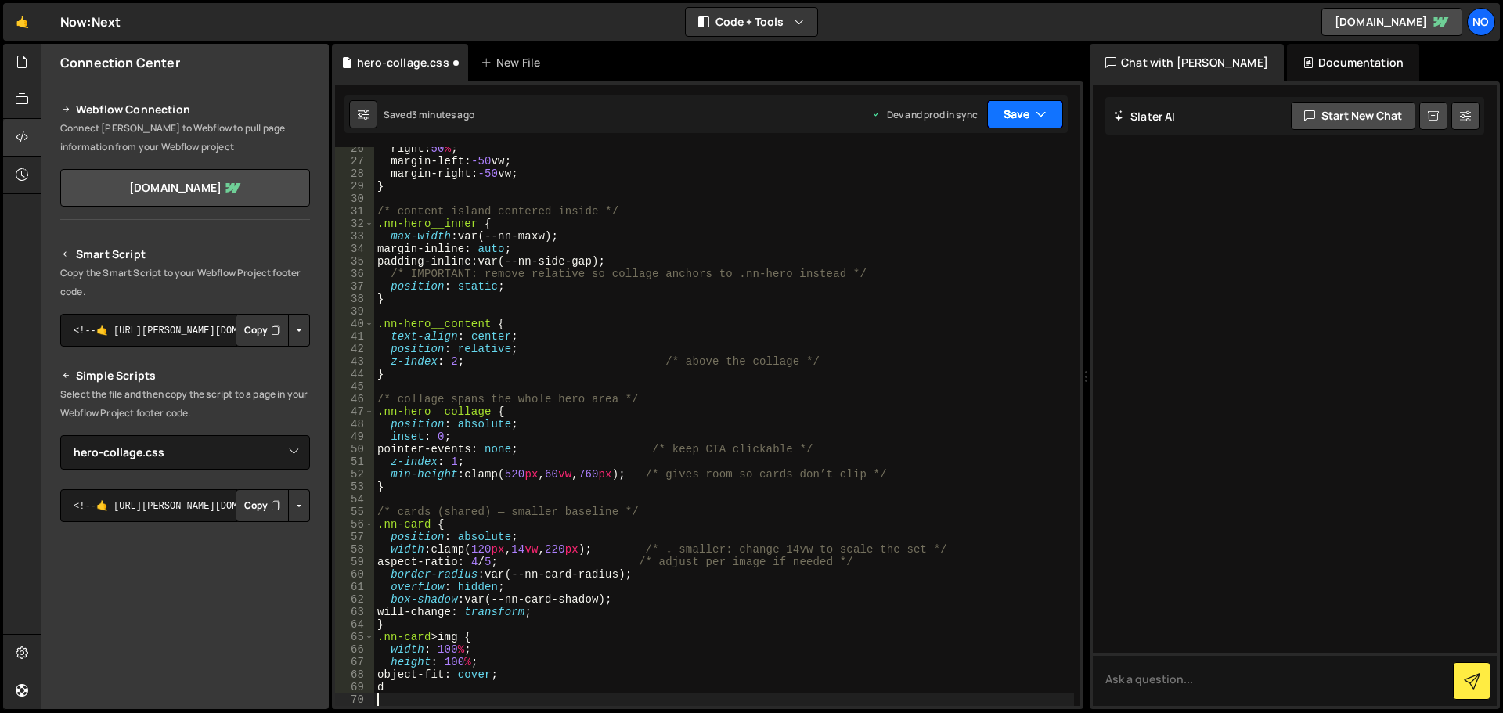
click at [1022, 121] on button "Save" at bounding box center [1025, 114] width 76 height 28
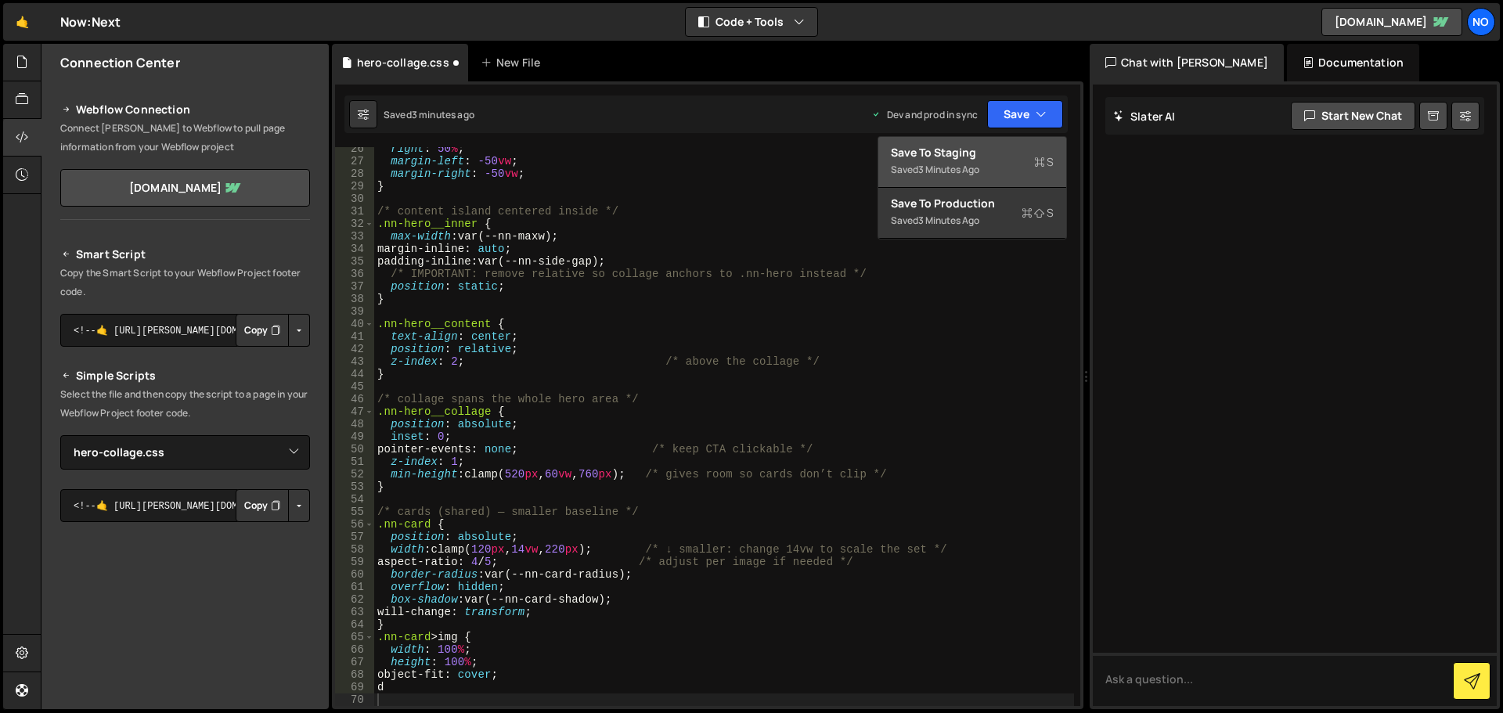
click at [1001, 146] on div "Save to Staging S" at bounding box center [972, 153] width 163 height 16
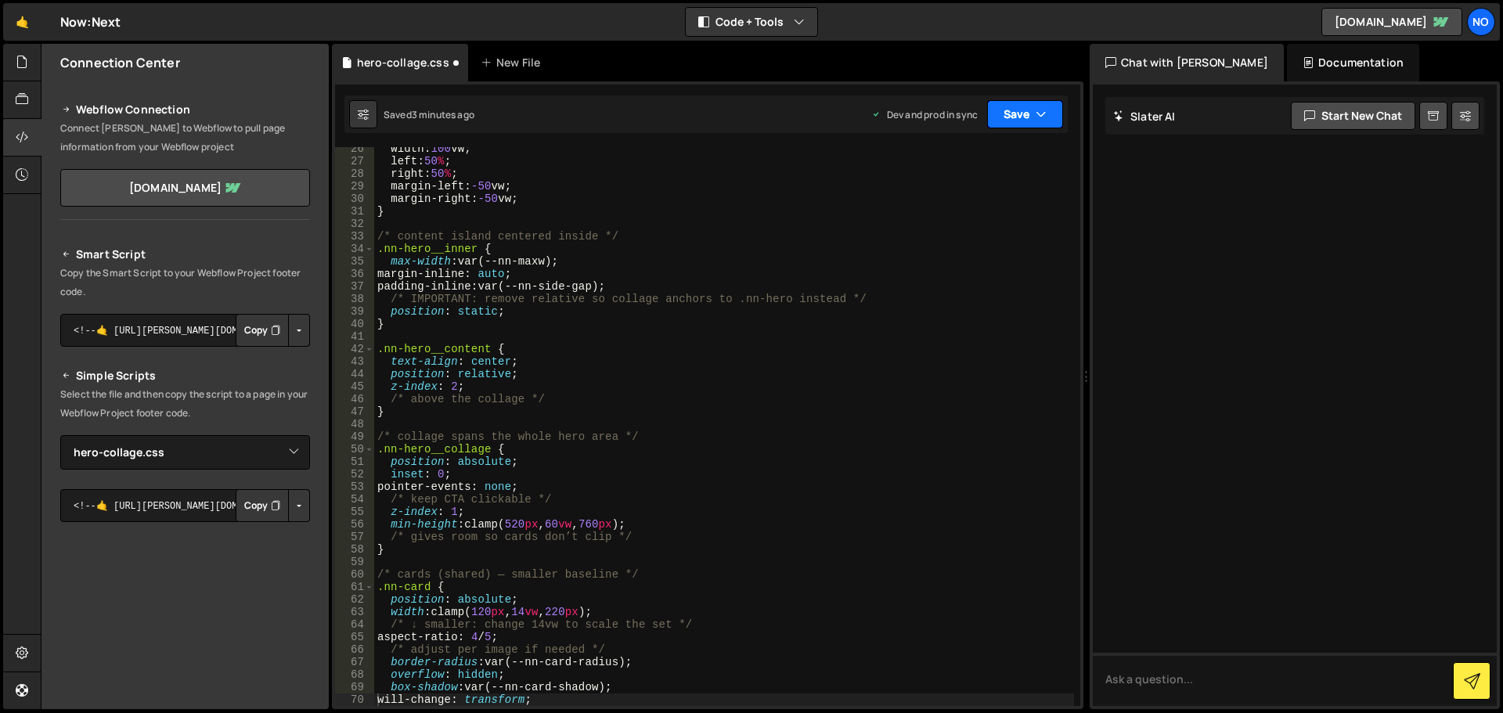
click at [1004, 112] on button "Save" at bounding box center [1025, 114] width 76 height 28
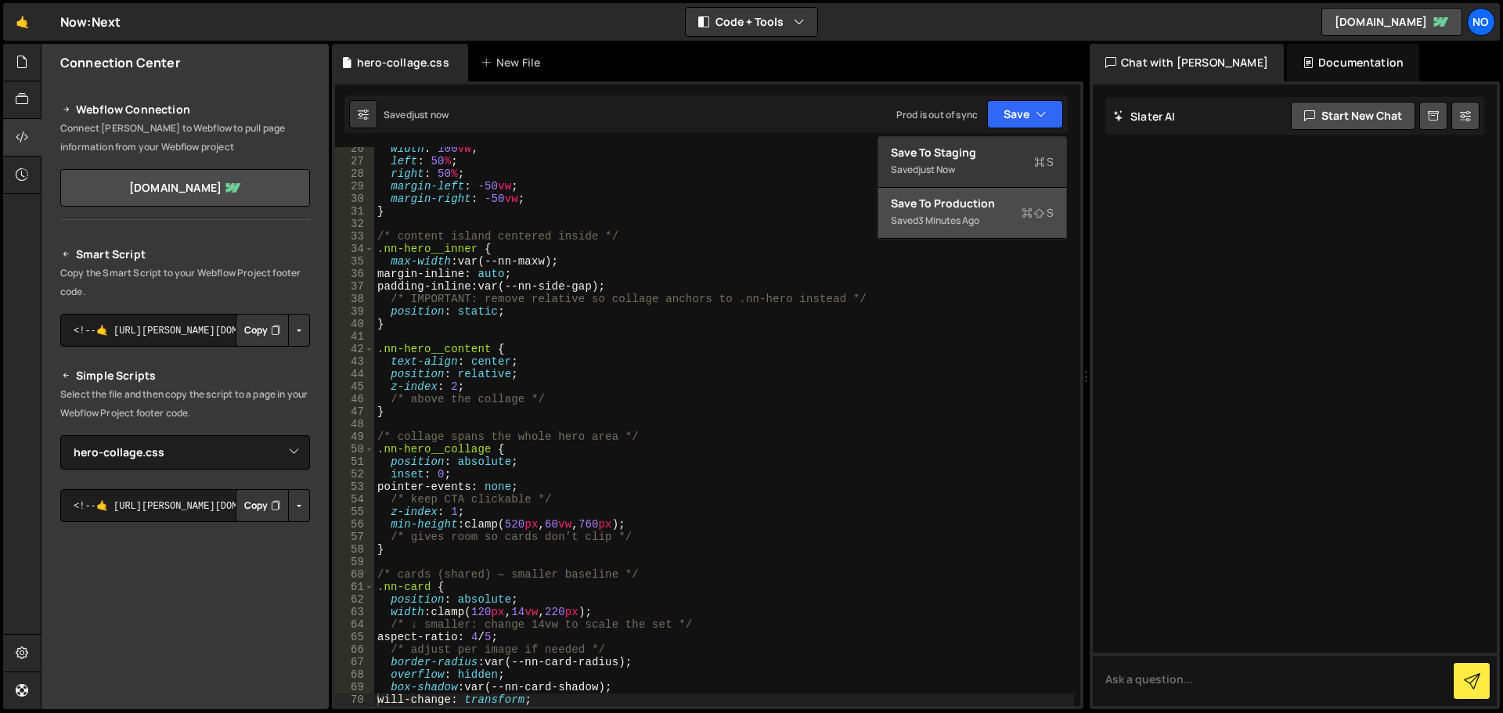
click at [948, 207] on div "Save to Production S" at bounding box center [972, 204] width 163 height 16
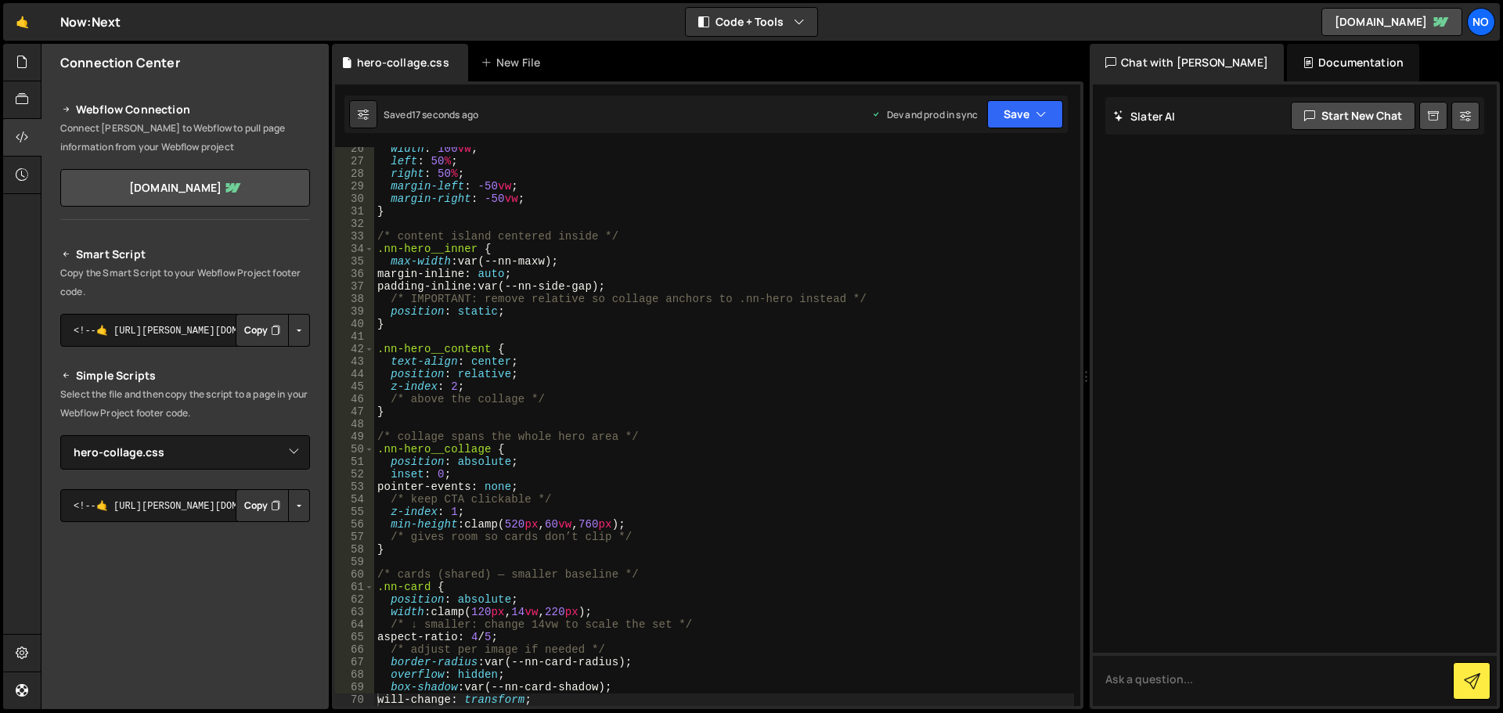
click at [746, 399] on div "width : 100 vw ; left : 50 % ; right : 50 % ; margin-left : -50 vw ; margin-rig…" at bounding box center [724, 434] width 700 height 584
type textarea "d"
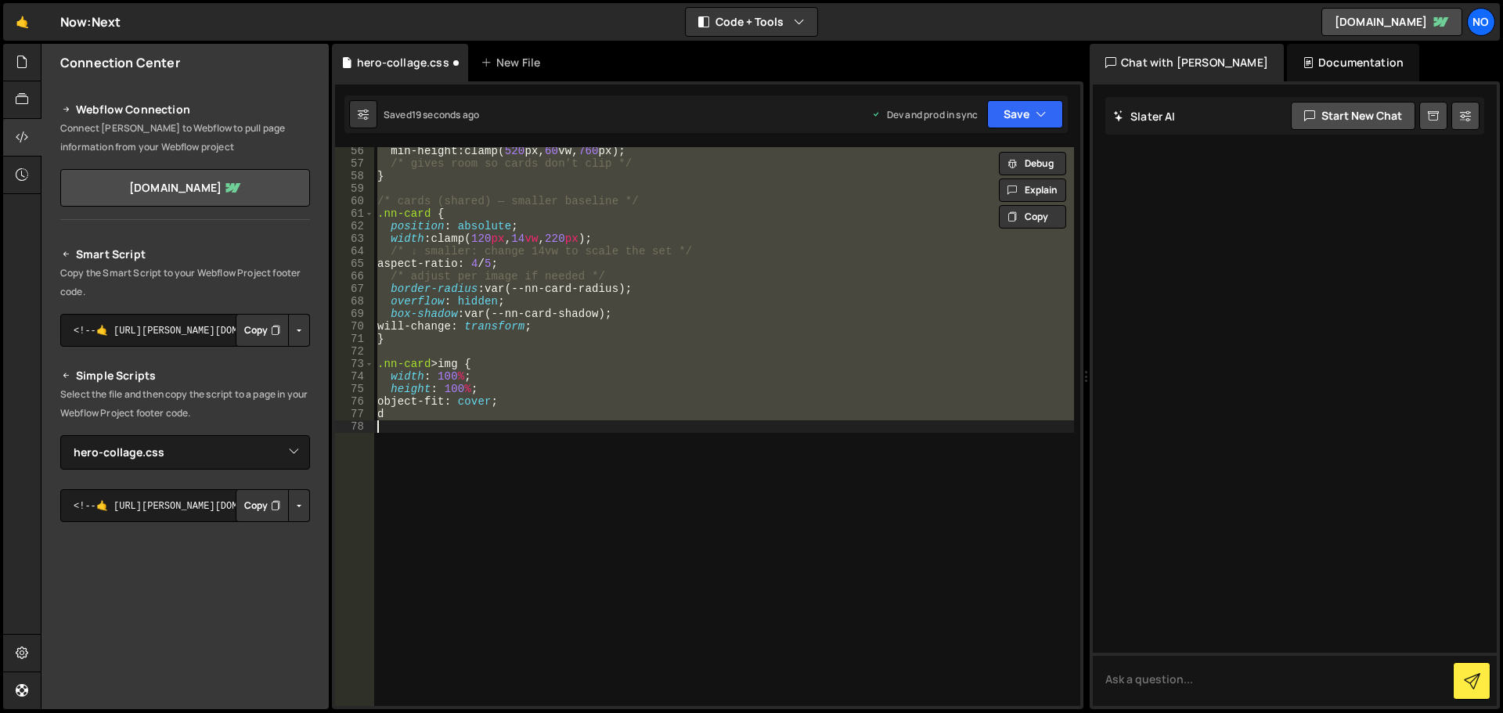
scroll to position [691, 0]
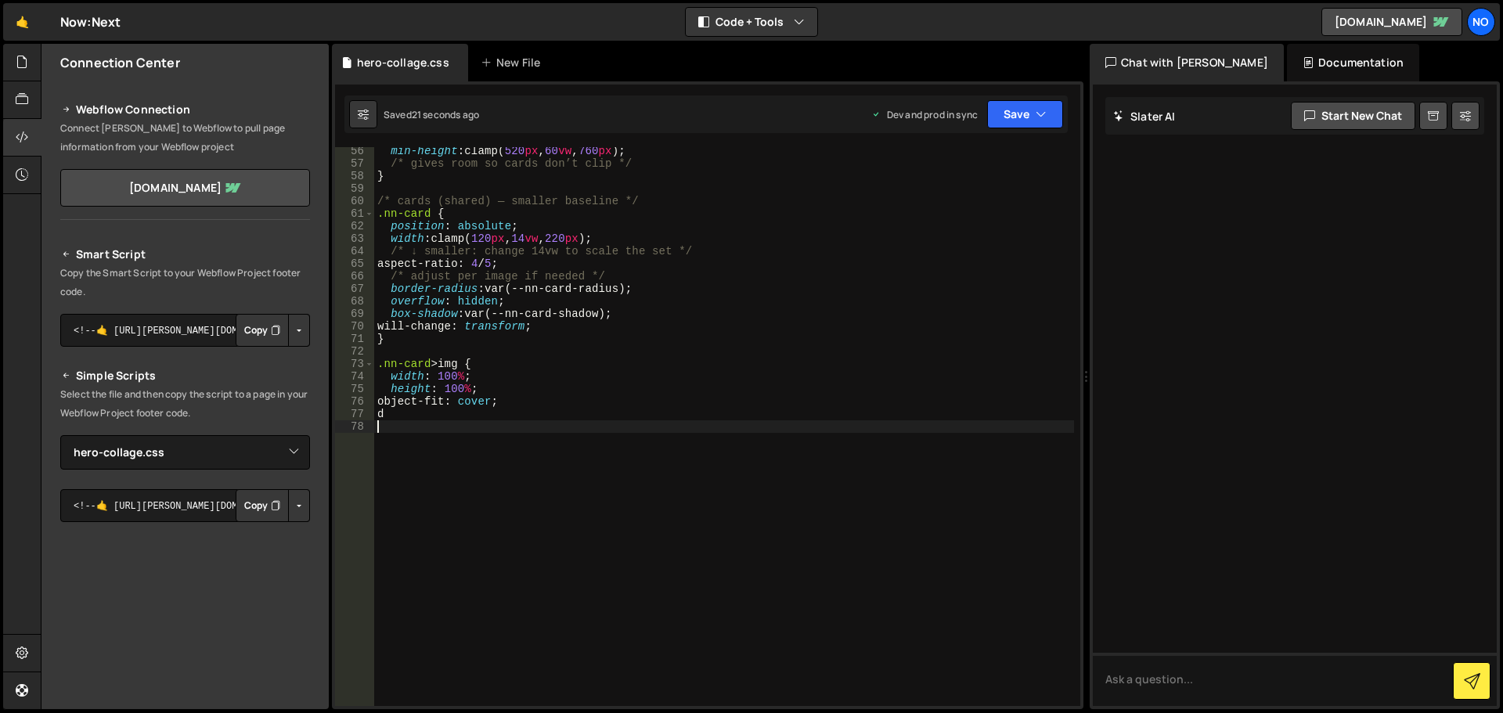
click at [410, 409] on div "min-height : clamp( 520 px , 60 vw , 760 px ) ; /* gives room so cards don’t cl…" at bounding box center [724, 437] width 700 height 584
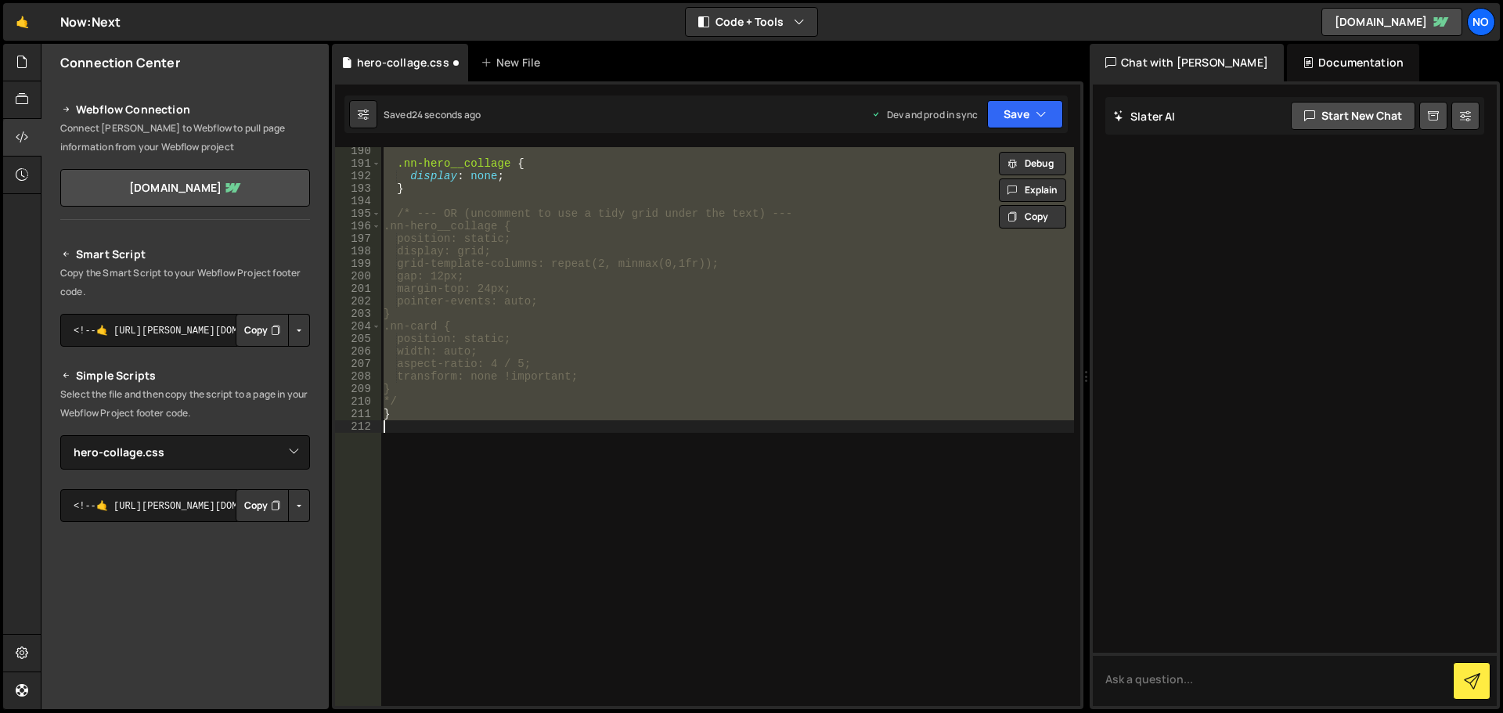
scroll to position [585, 0]
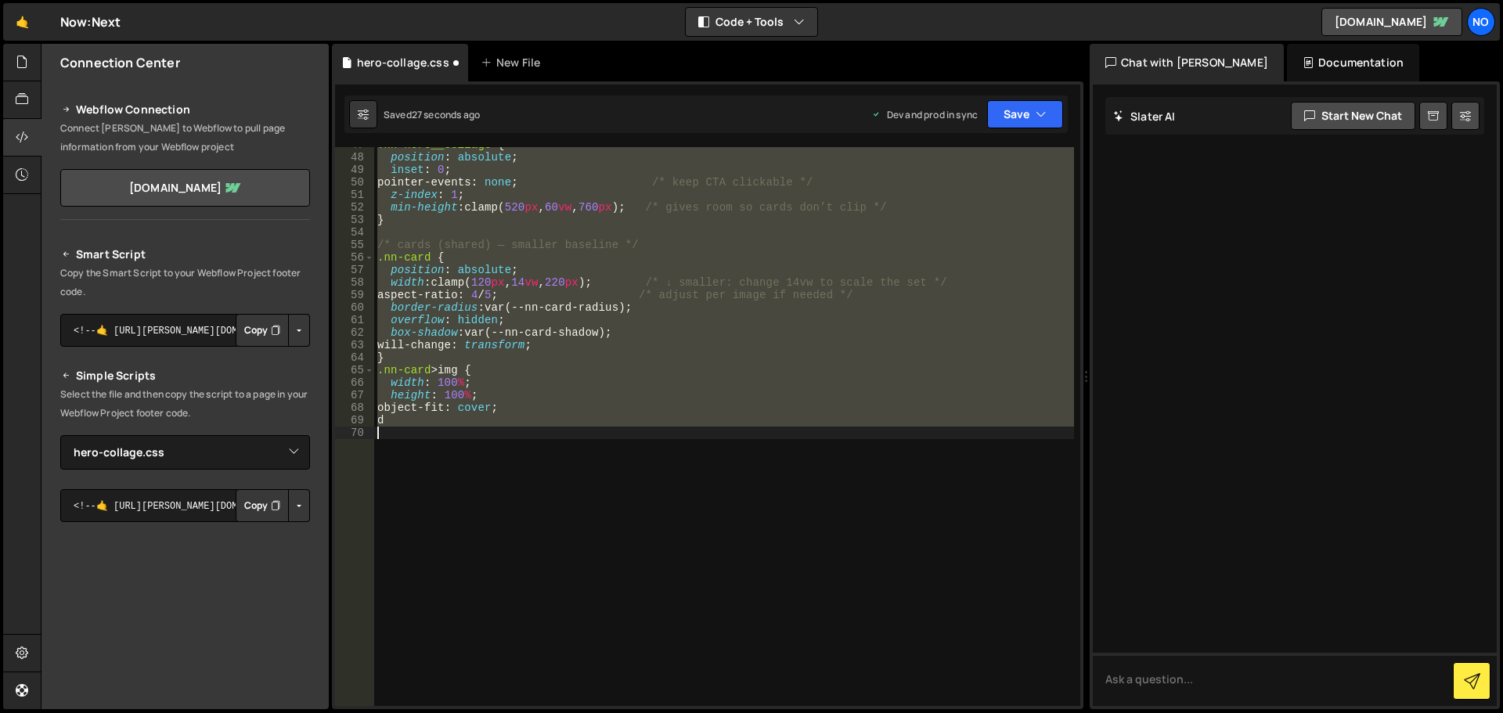
type textarea "will-change: transform;"
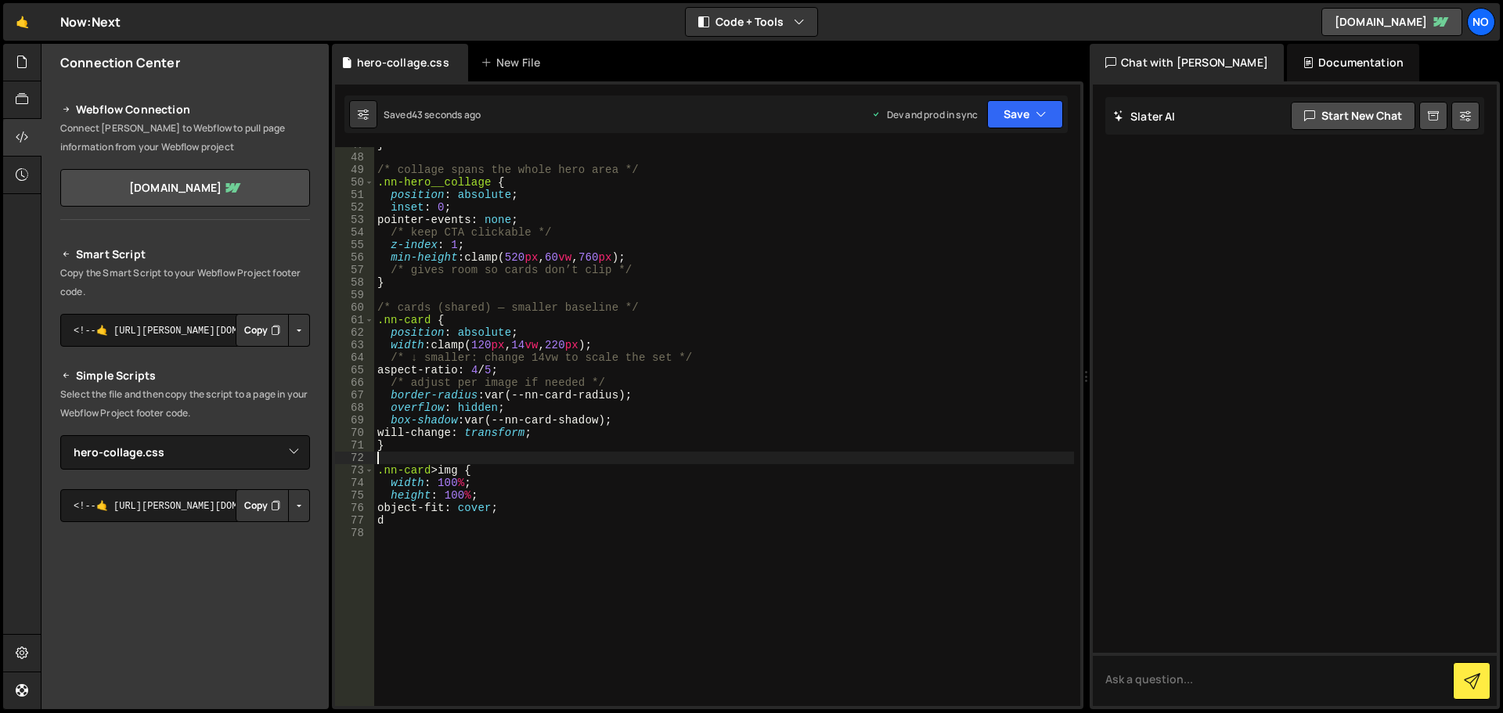
drag, startPoint x: 546, startPoint y: 456, endPoint x: 556, endPoint y: 458, distance: 10.3
click at [546, 459] on div "} /* collage spans the whole hero area */ .nn-hero__collage { position : absolu…" at bounding box center [724, 431] width 700 height 584
type textarea "d"
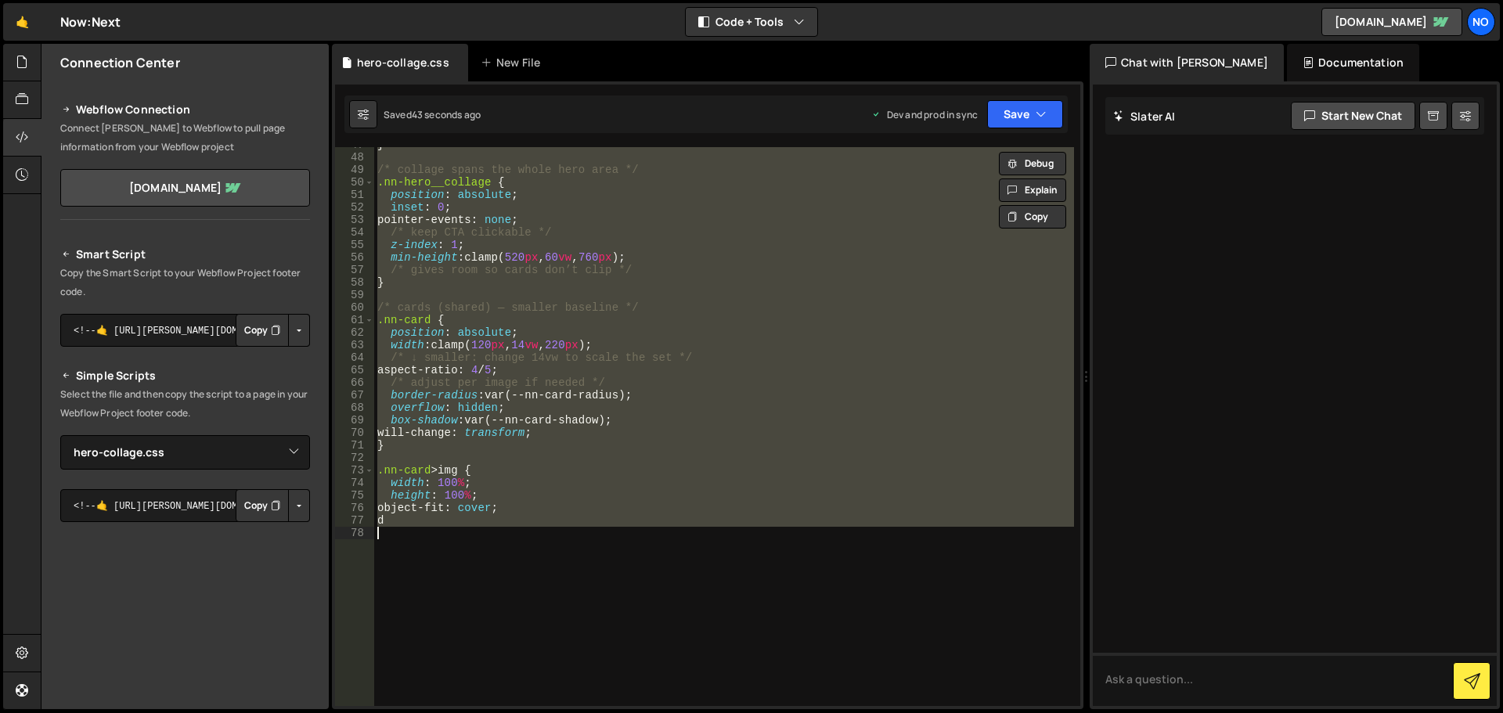
paste textarea
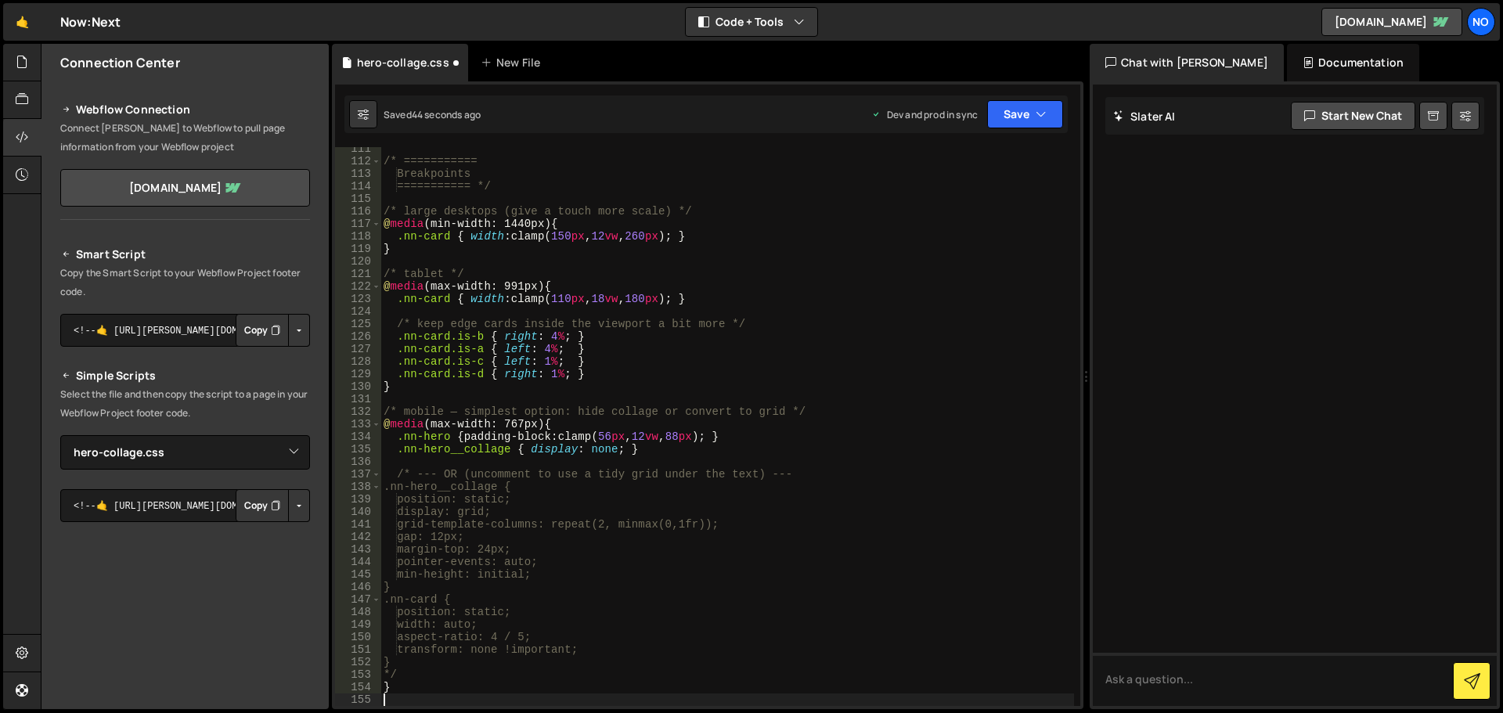
scroll to position [1571, 0]
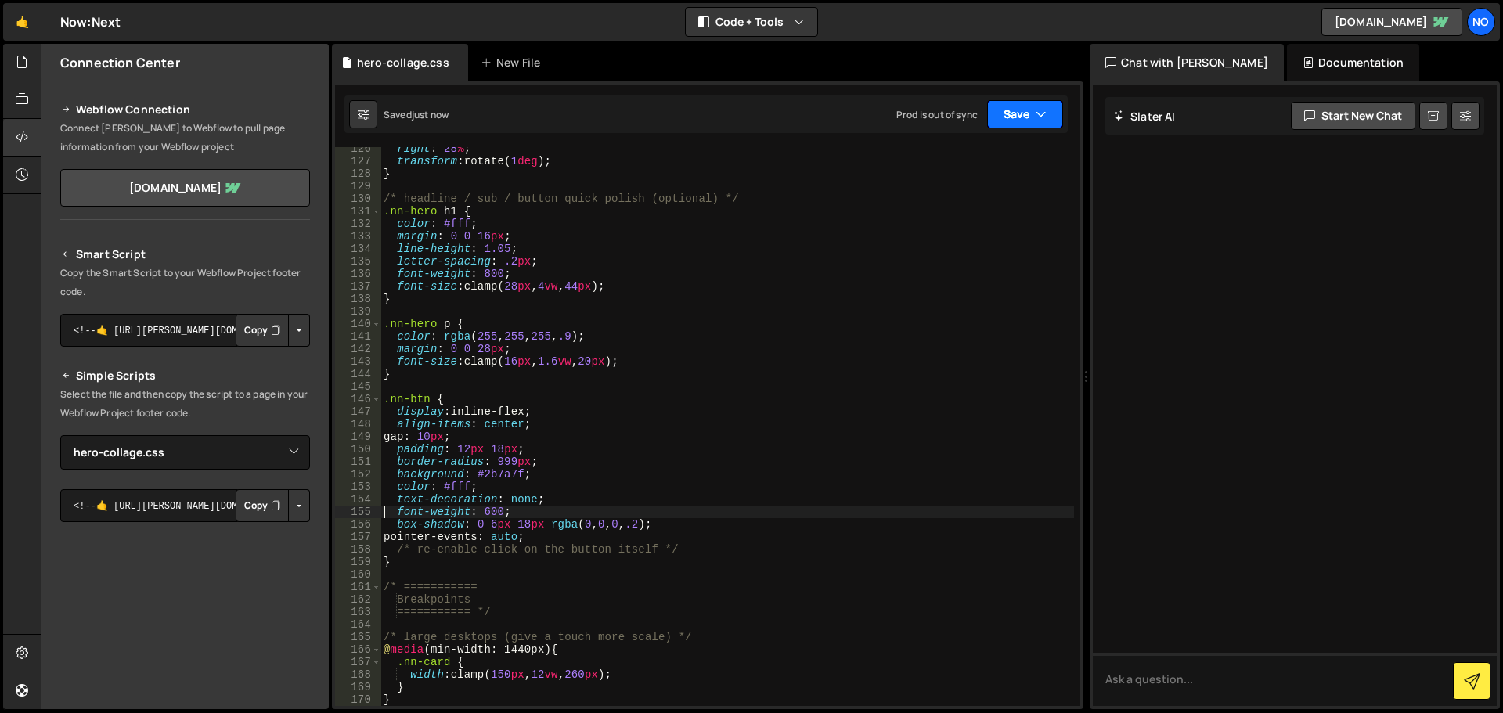
click at [1033, 128] on div "Saved just now Prod is out of sync Upgrade to Edit Save Save to Staging S Saved…" at bounding box center [705, 115] width 723 height 38
click at [1026, 124] on button "Save" at bounding box center [1025, 114] width 76 height 28
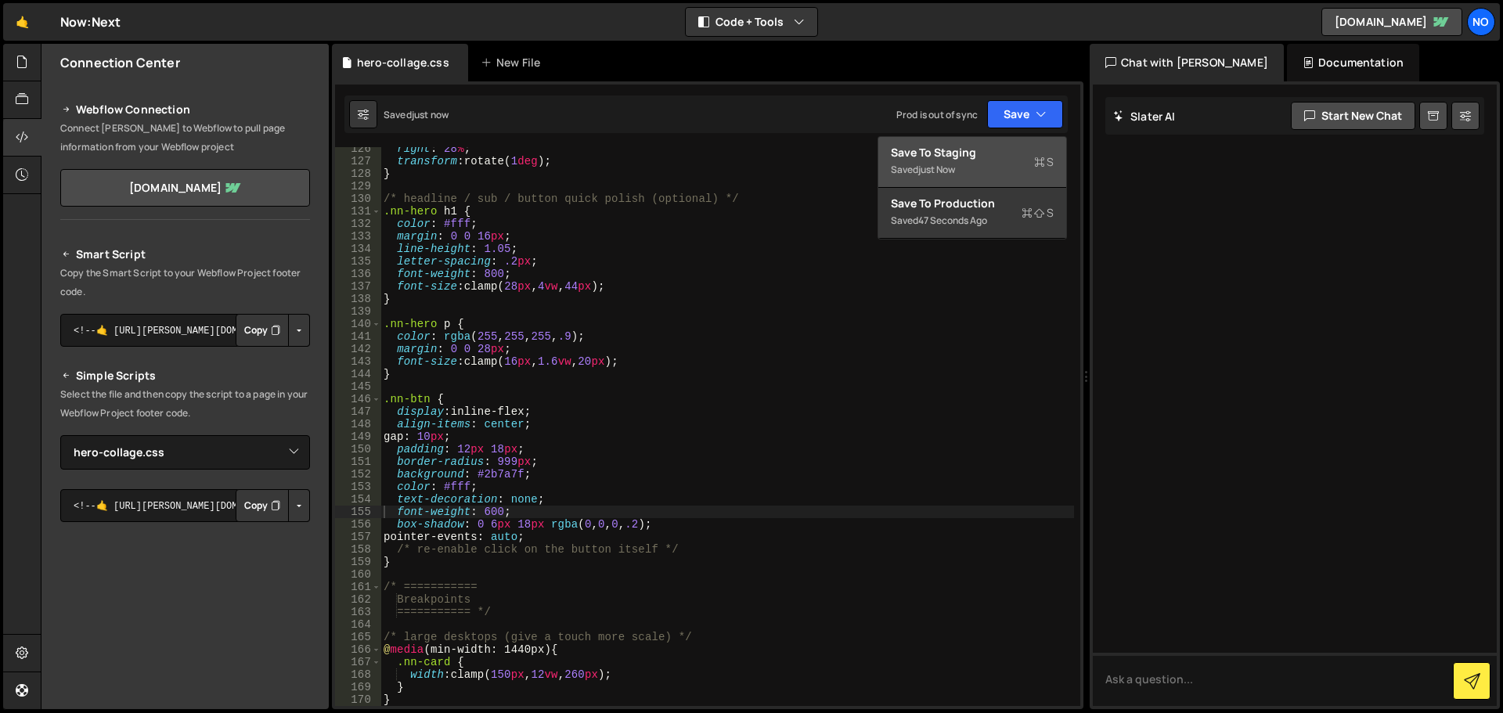
click at [1022, 155] on div "Save to Staging S" at bounding box center [972, 153] width 163 height 16
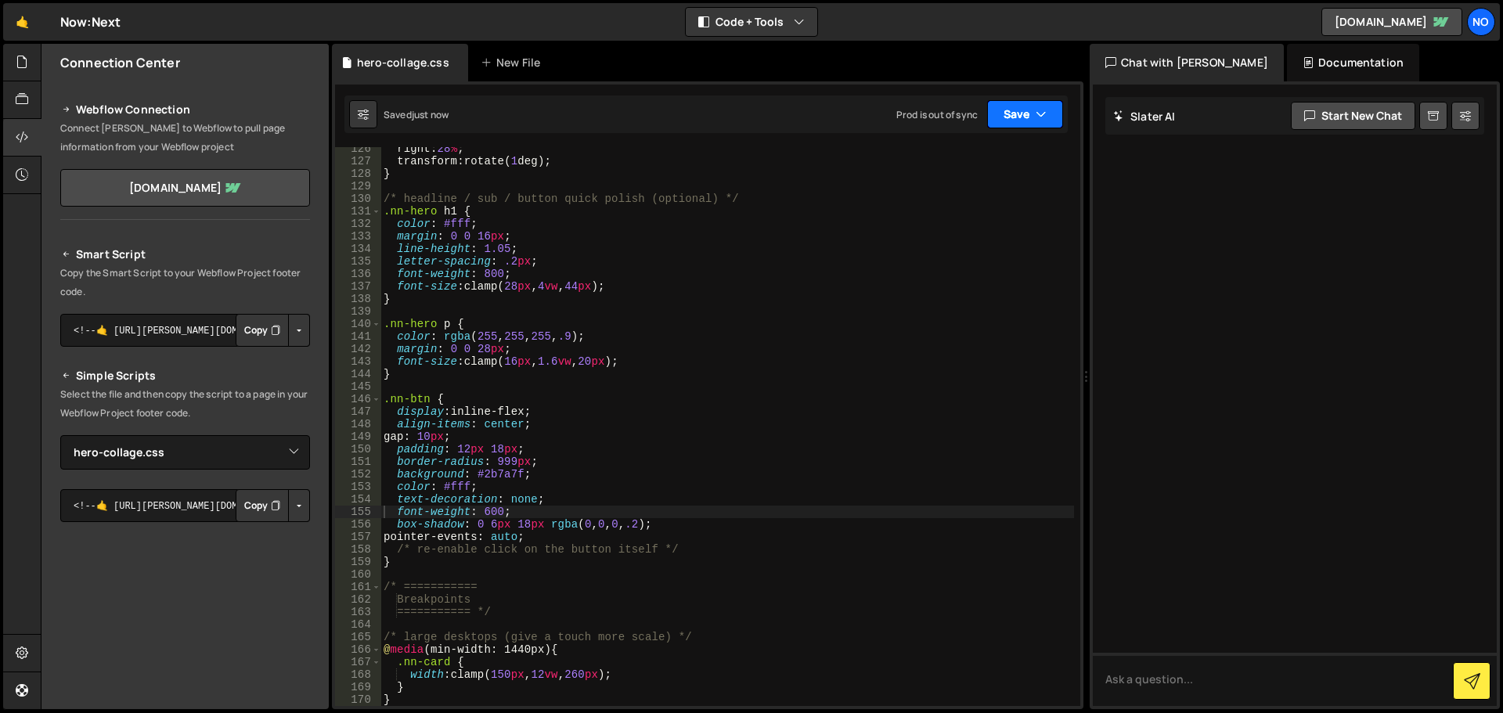
click at [1028, 113] on button "Save" at bounding box center [1025, 114] width 76 height 28
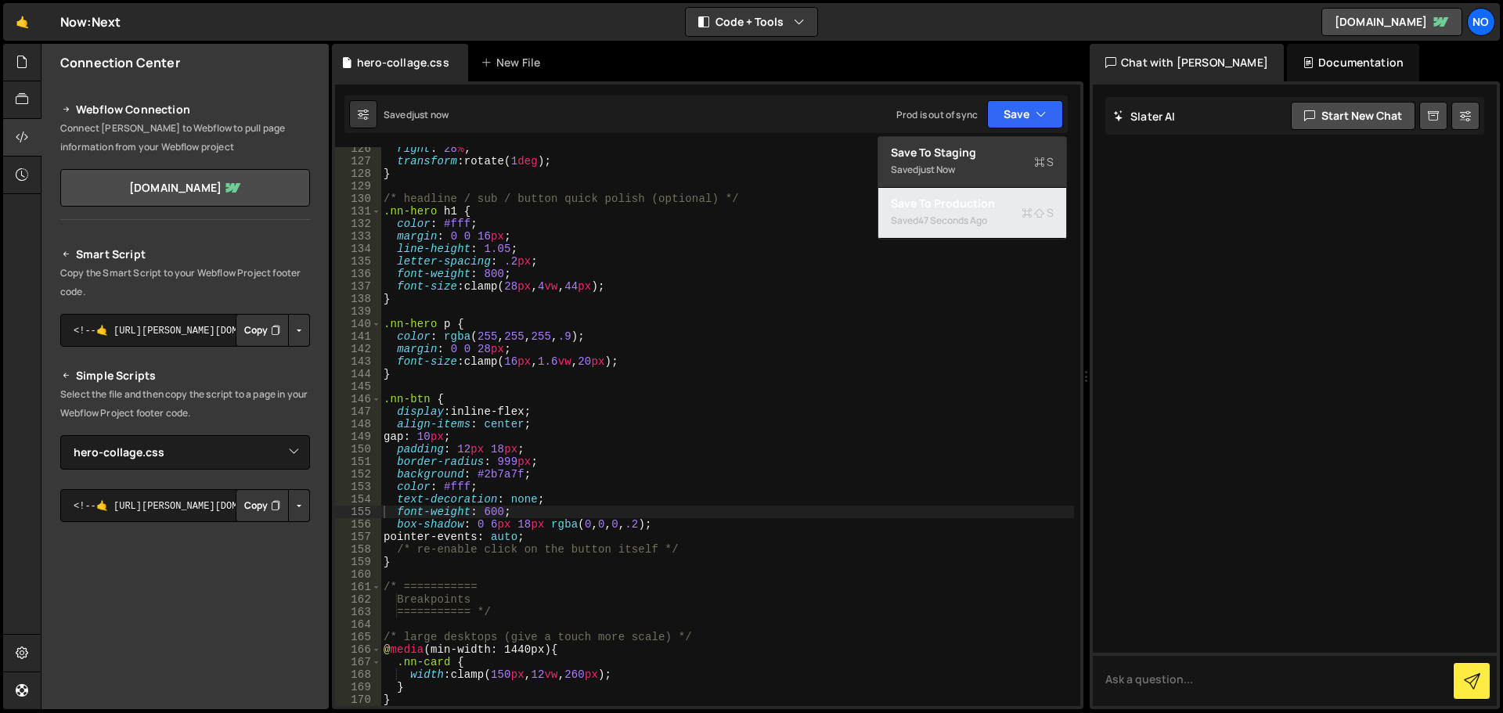
click at [1004, 201] on div "Save to Production S" at bounding box center [972, 204] width 163 height 16
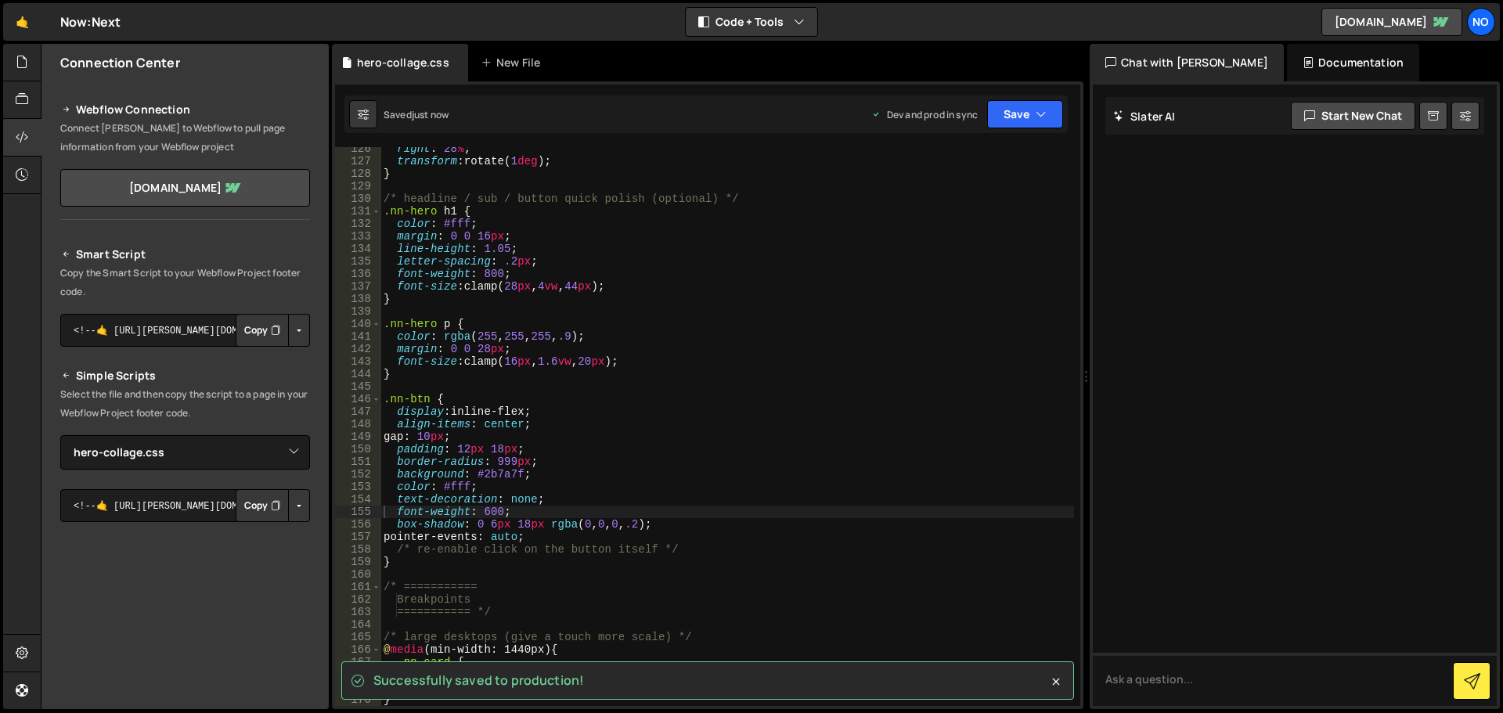
click at [584, 127] on div "Saved just now Dev and prod in sync Upgrade to Edit Save Save to Staging S Save…" at bounding box center [705, 115] width 723 height 38
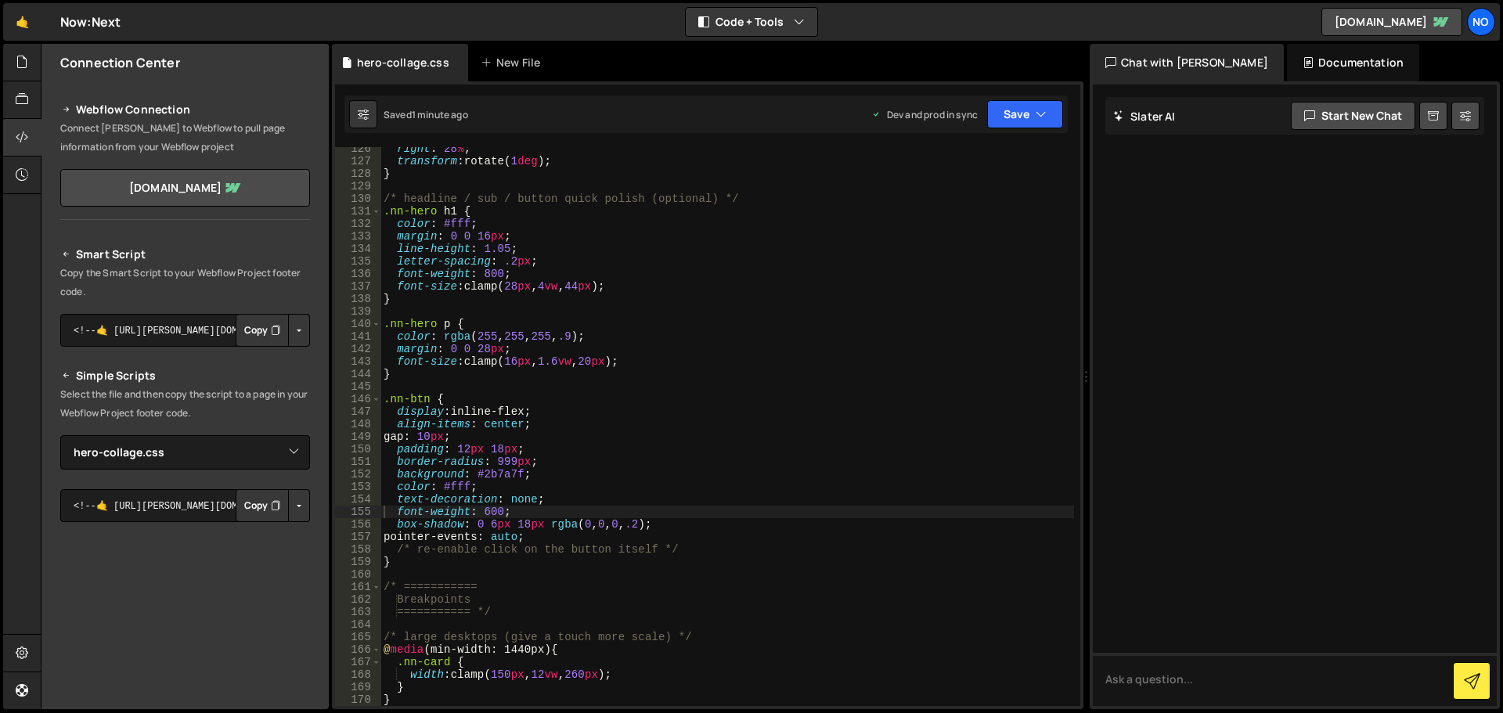
click at [714, 552] on div "right : 28 % ; transform : rotate( 1 deg ) ; } /* headline / sub / button quick…" at bounding box center [727, 434] width 694 height 584
click at [665, 448] on div "right : 28 % ; transform : rotate( 1 deg ) ; } /* headline / sub / button quick…" at bounding box center [727, 434] width 694 height 584
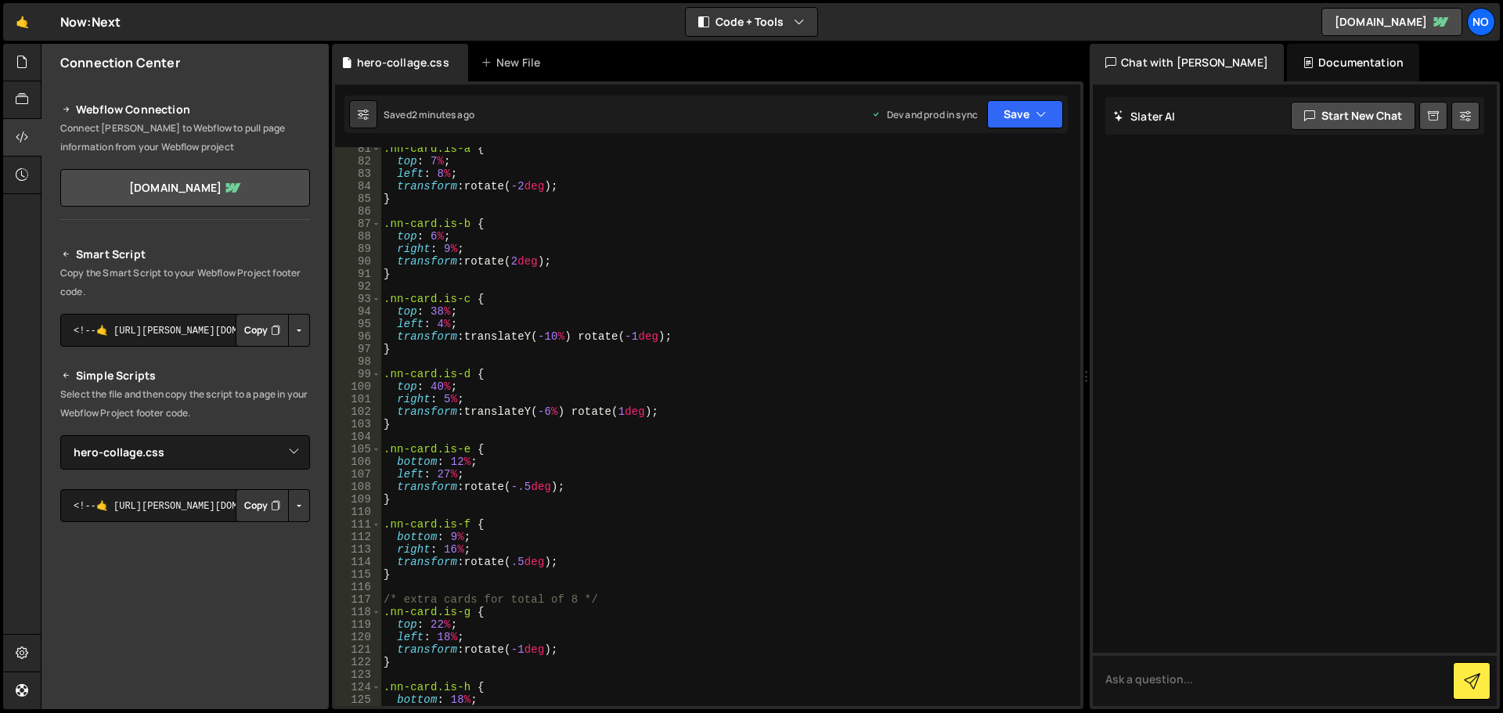
scroll to position [960, 0]
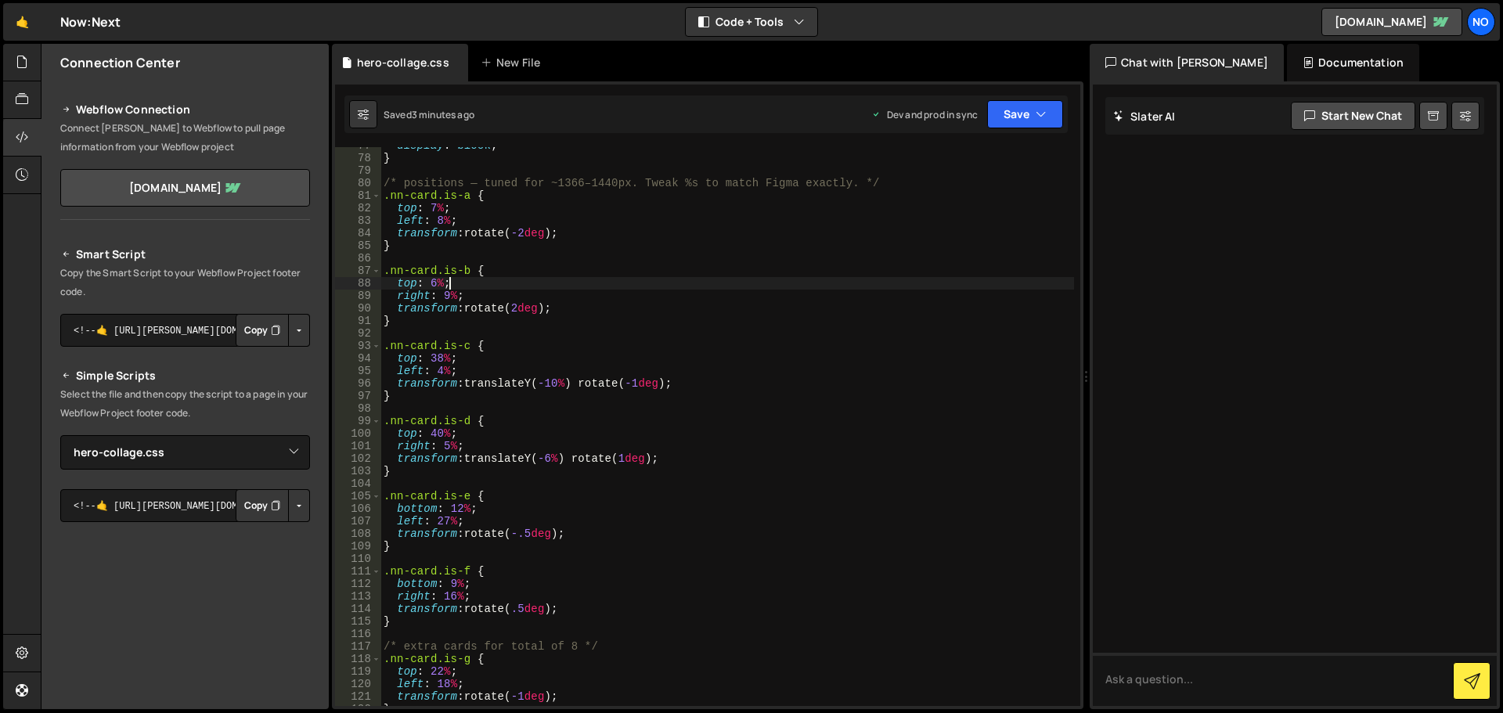
click at [590, 278] on div "display : block ; } /* positions — tuned for ~1366–1440px. Tweak %s to match Fi…" at bounding box center [727, 431] width 694 height 584
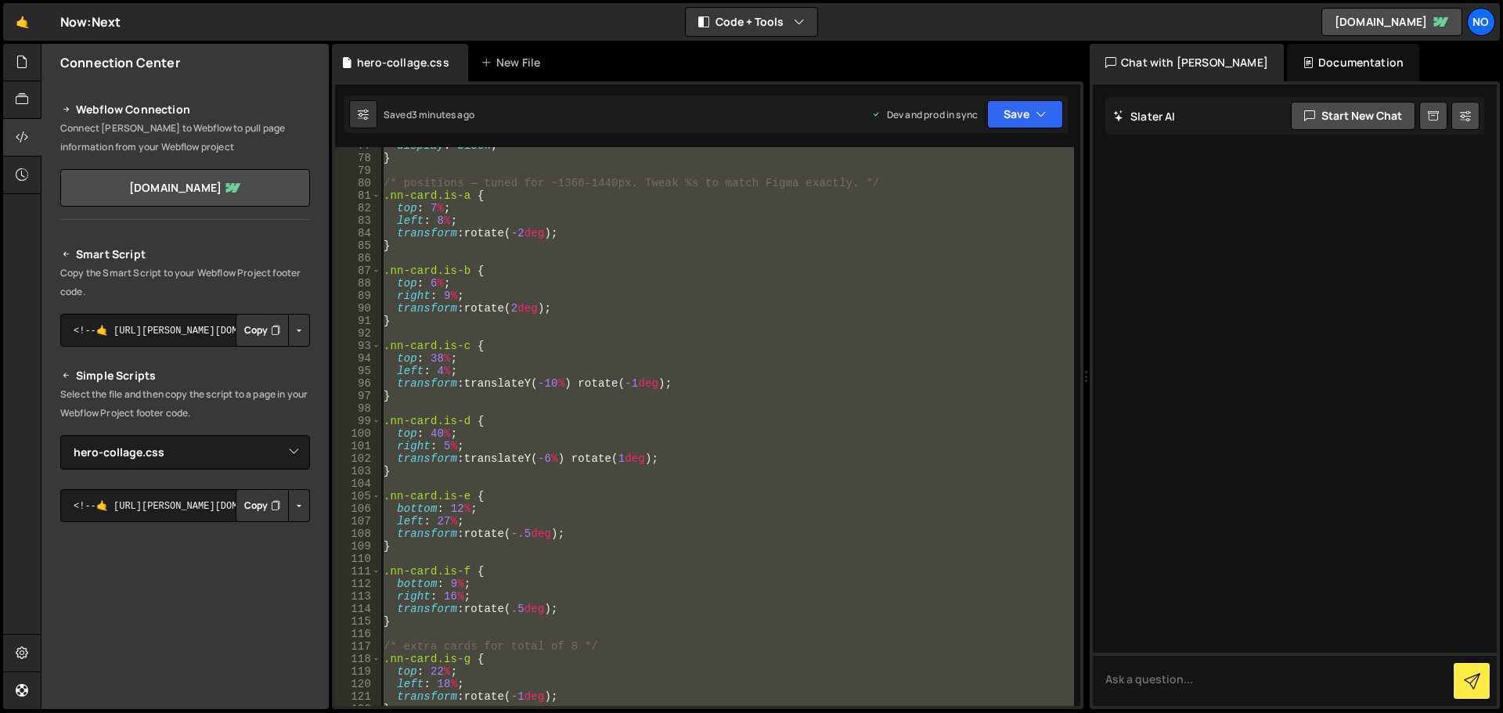
type textarea "}"
paste textarea
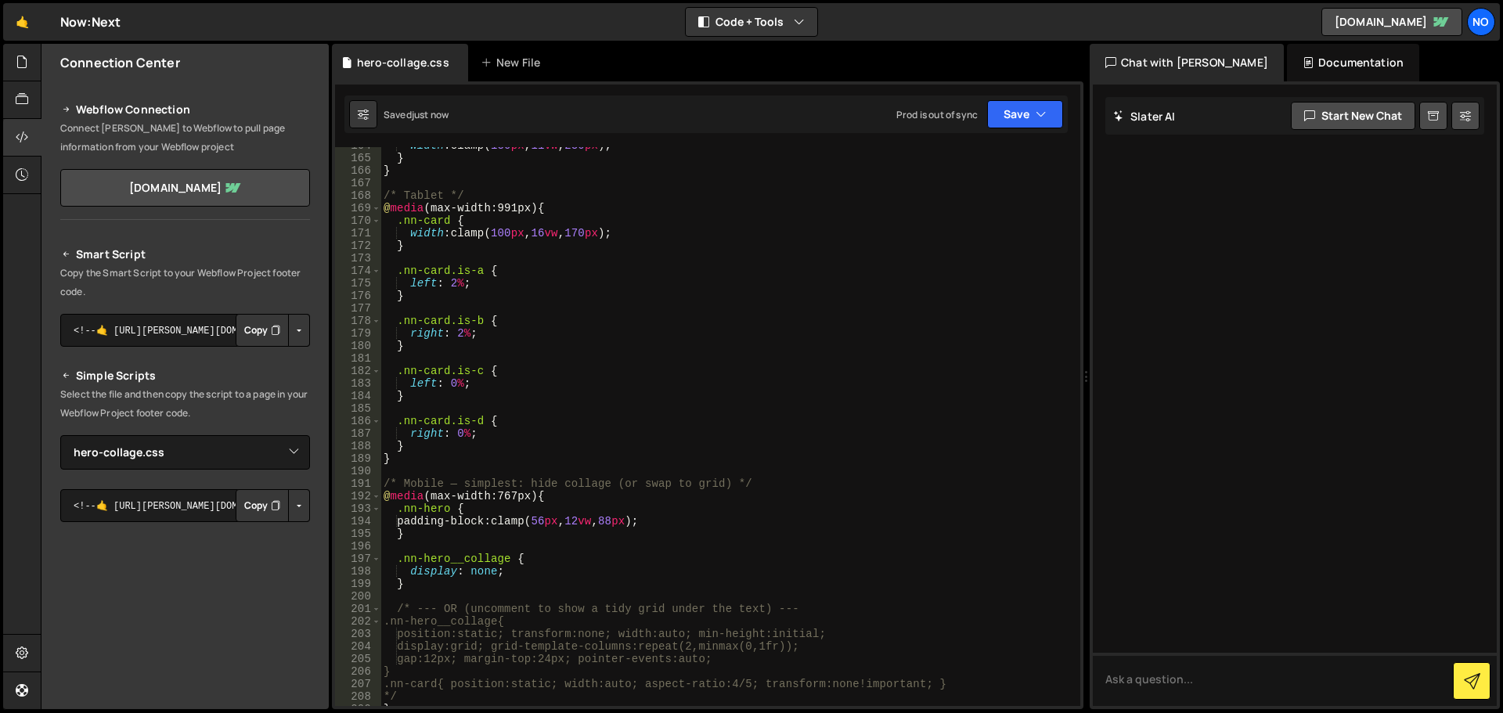
scroll to position [2285, 0]
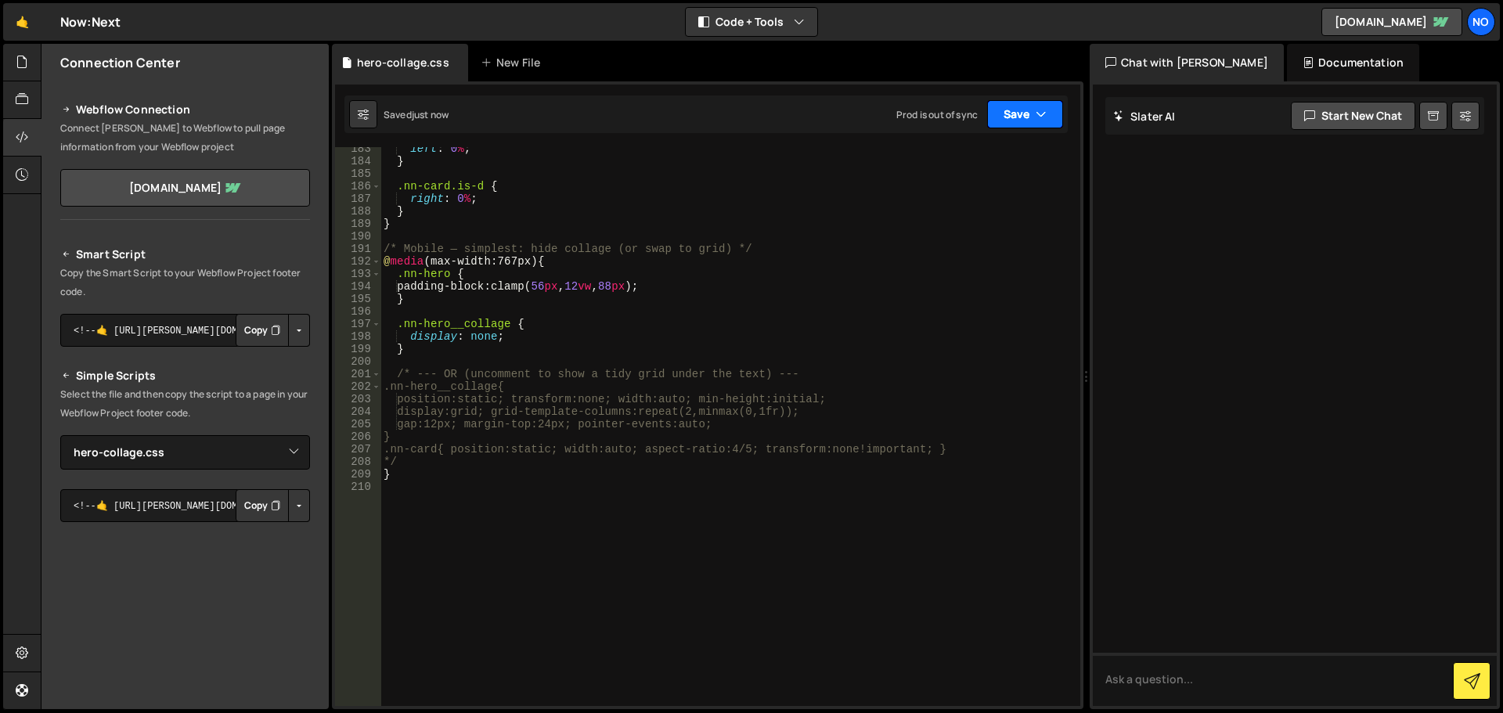
click at [1025, 102] on button "Save" at bounding box center [1025, 114] width 76 height 28
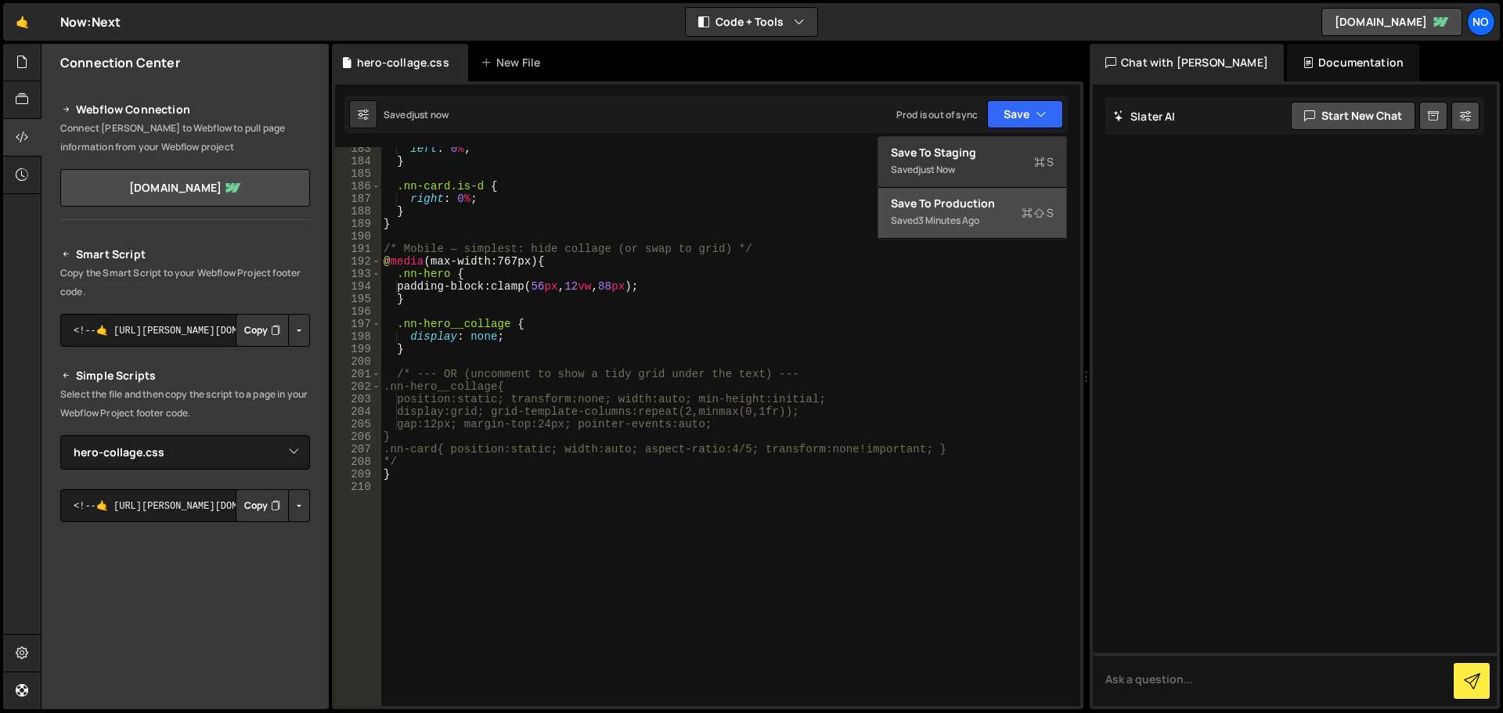
click at [939, 225] on div "3 minutes ago" at bounding box center [948, 220] width 61 height 13
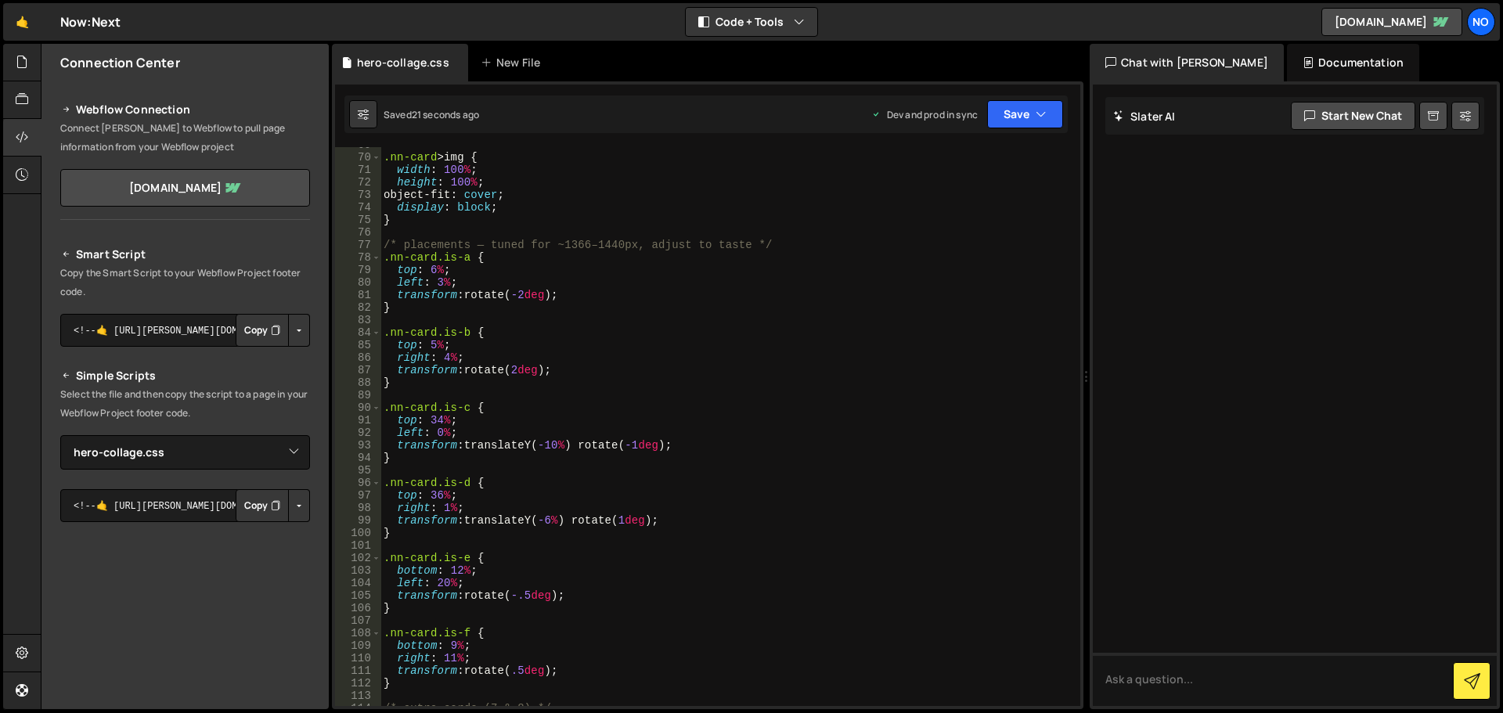
scroll to position [673, 0]
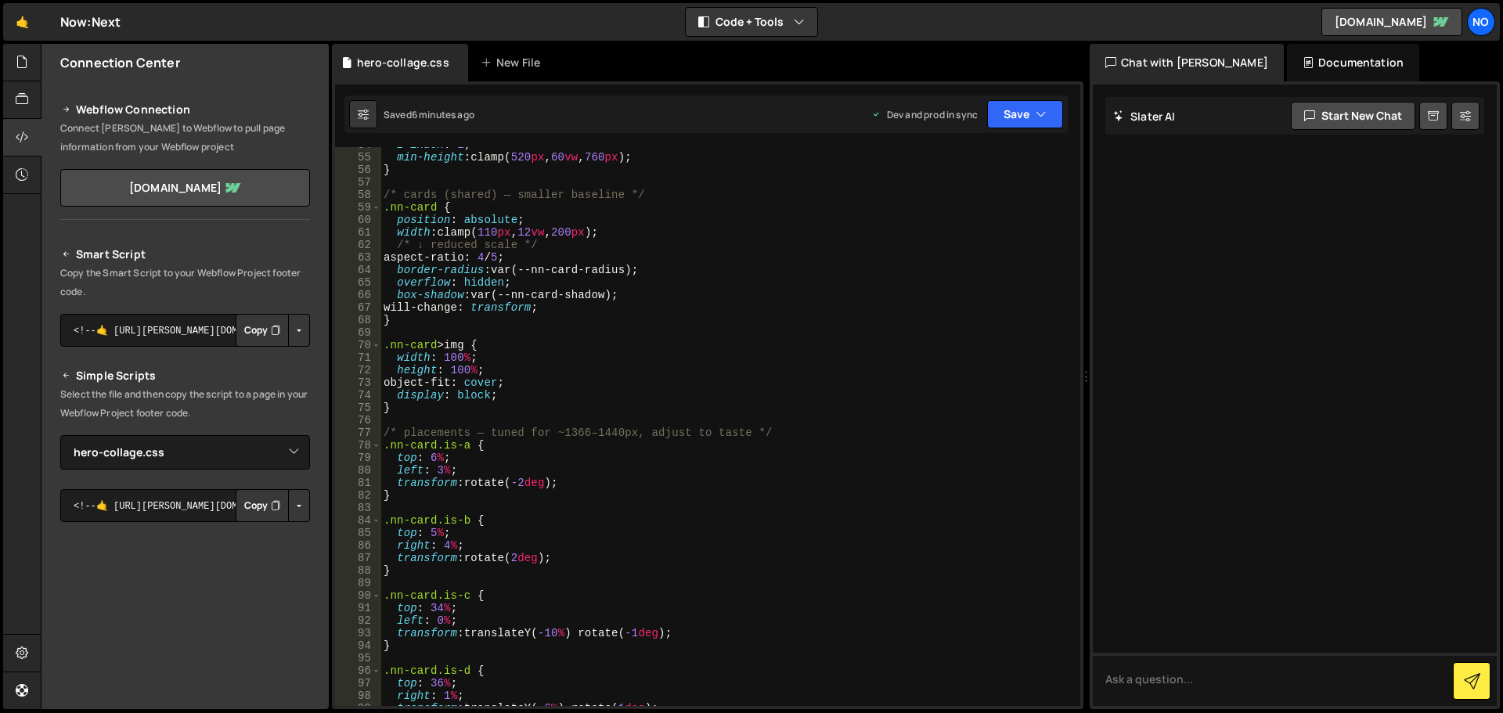
click at [924, 259] on div "z-index : 1 ; min-height : clamp( 520 px , 60 vw , 760 px ) ; } /* cards (share…" at bounding box center [727, 431] width 694 height 584
type textarea "}"
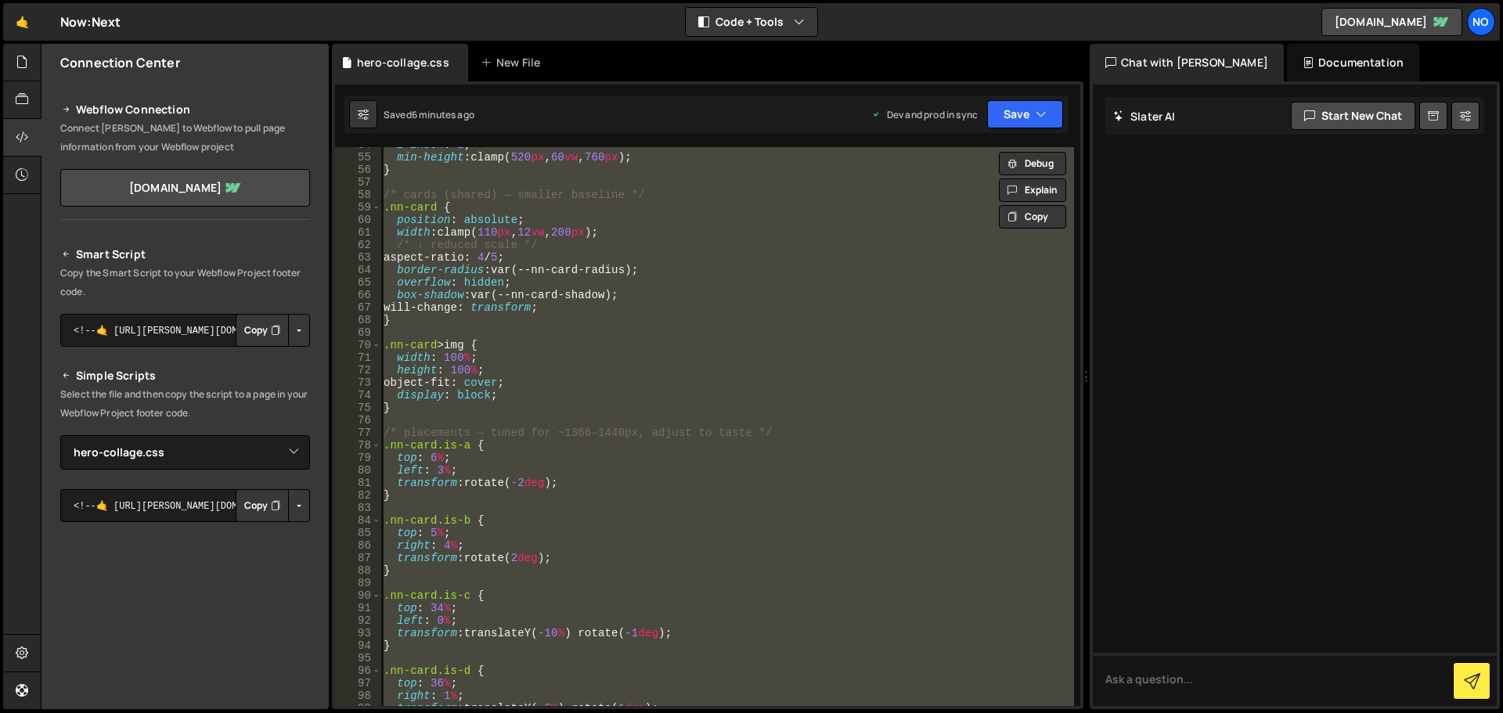
paste textarea
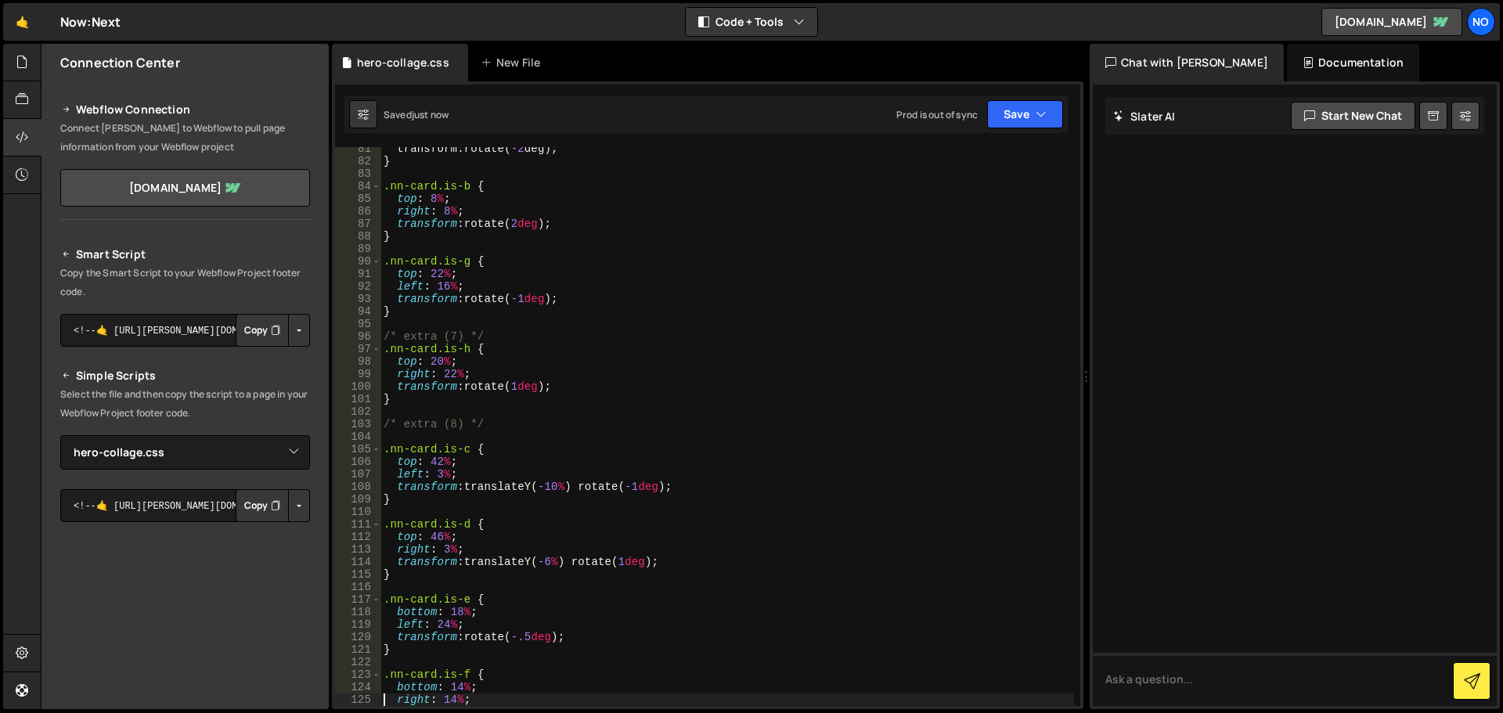
scroll to position [1195, 0]
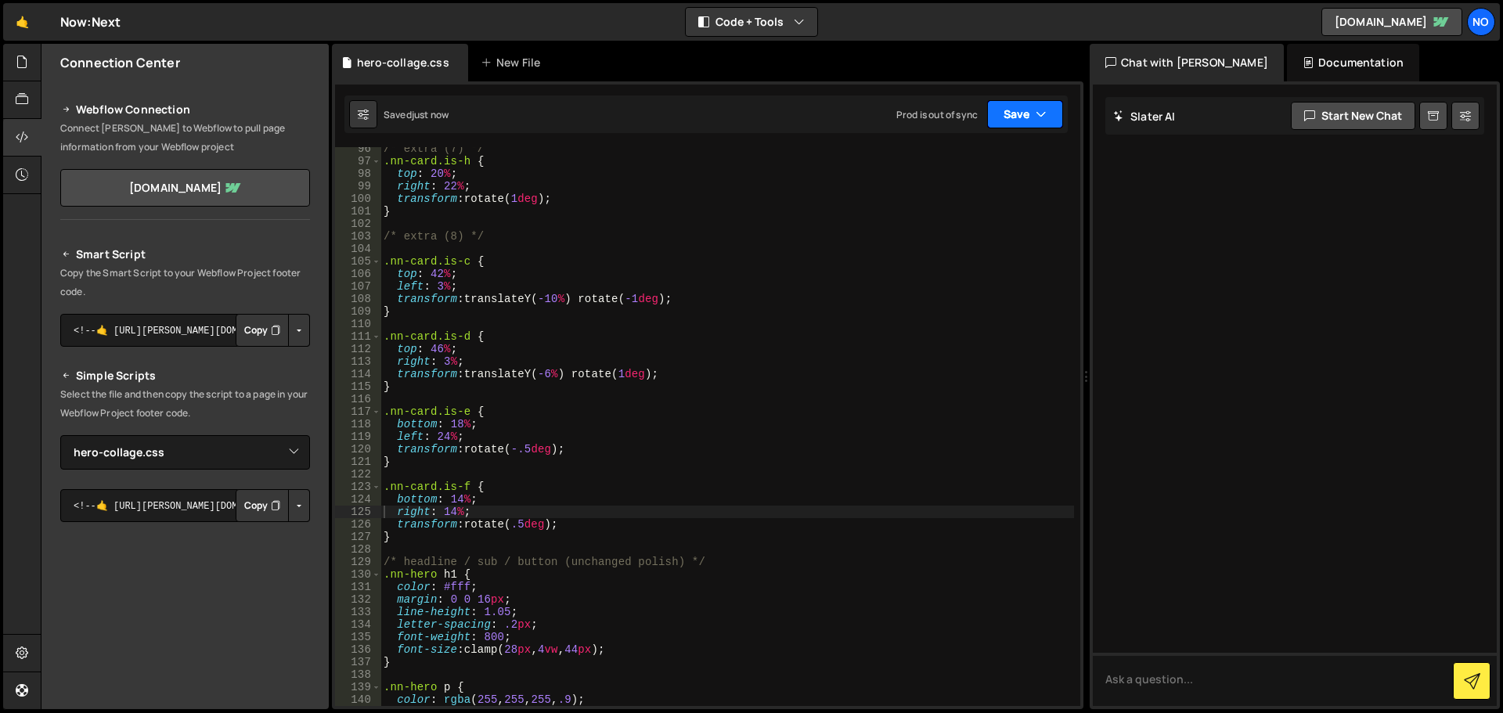
drag, startPoint x: 1020, startPoint y: 121, endPoint x: 1007, endPoint y: 139, distance: 21.8
click at [1019, 121] on button "Save" at bounding box center [1025, 114] width 76 height 28
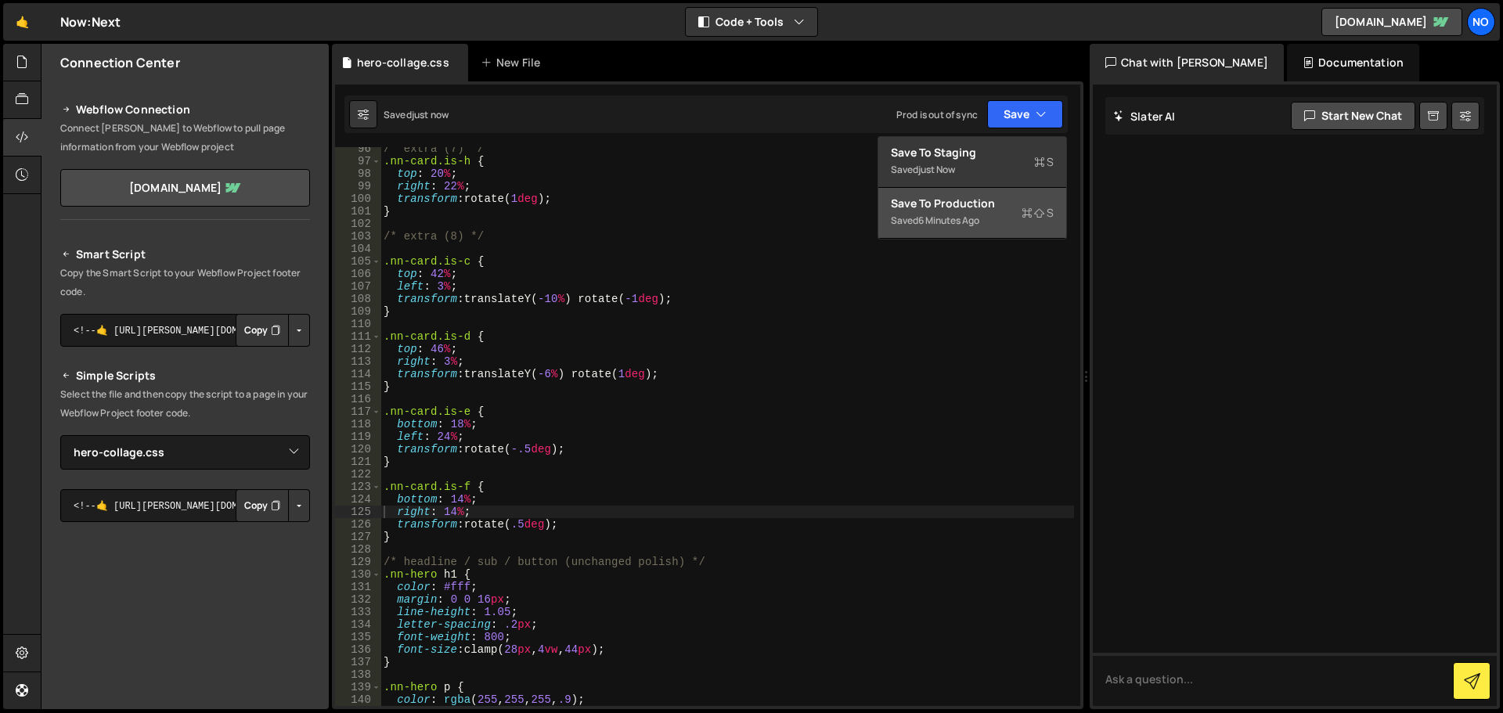
click at [972, 224] on div "6 minutes ago" at bounding box center [948, 220] width 61 height 13
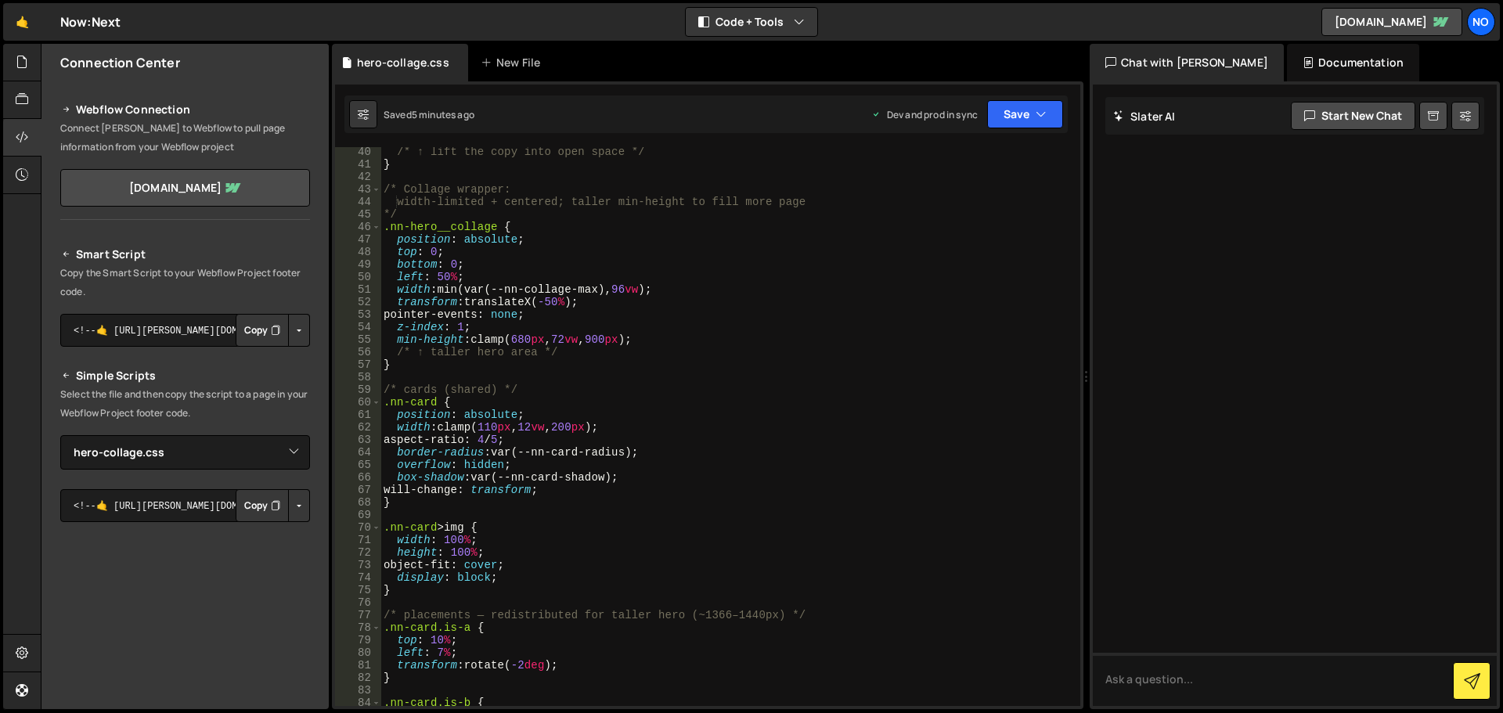
scroll to position [349, 0]
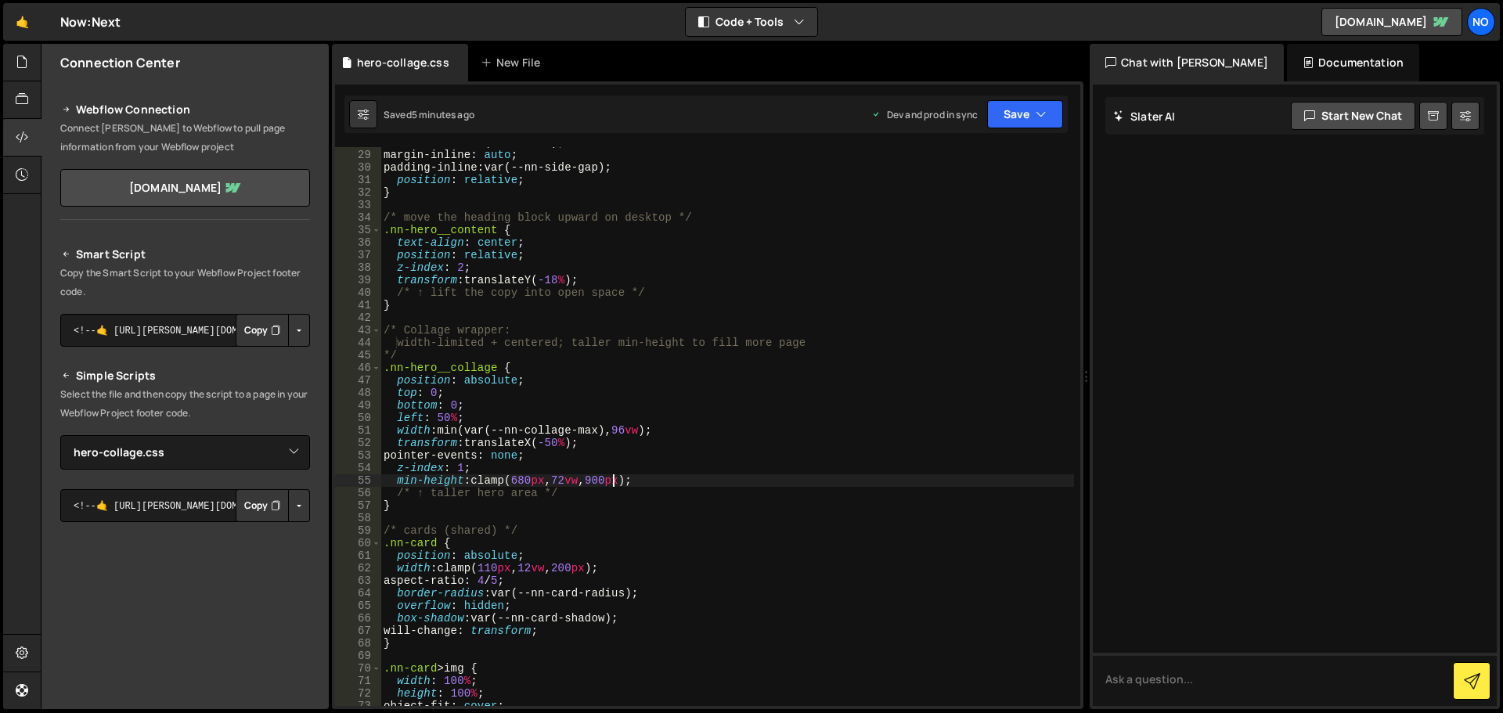
click at [611, 478] on div "max-width : var(--nn-maxw) ; margin-inline : auto ; padding-inline : var(--nn-s…" at bounding box center [727, 428] width 694 height 584
click at [609, 475] on div "max-width : var(--nn-maxw) ; margin-inline : auto ; padding-inline : var(--nn-s…" at bounding box center [727, 428] width 694 height 584
click at [1017, 106] on button "Save" at bounding box center [1025, 114] width 76 height 28
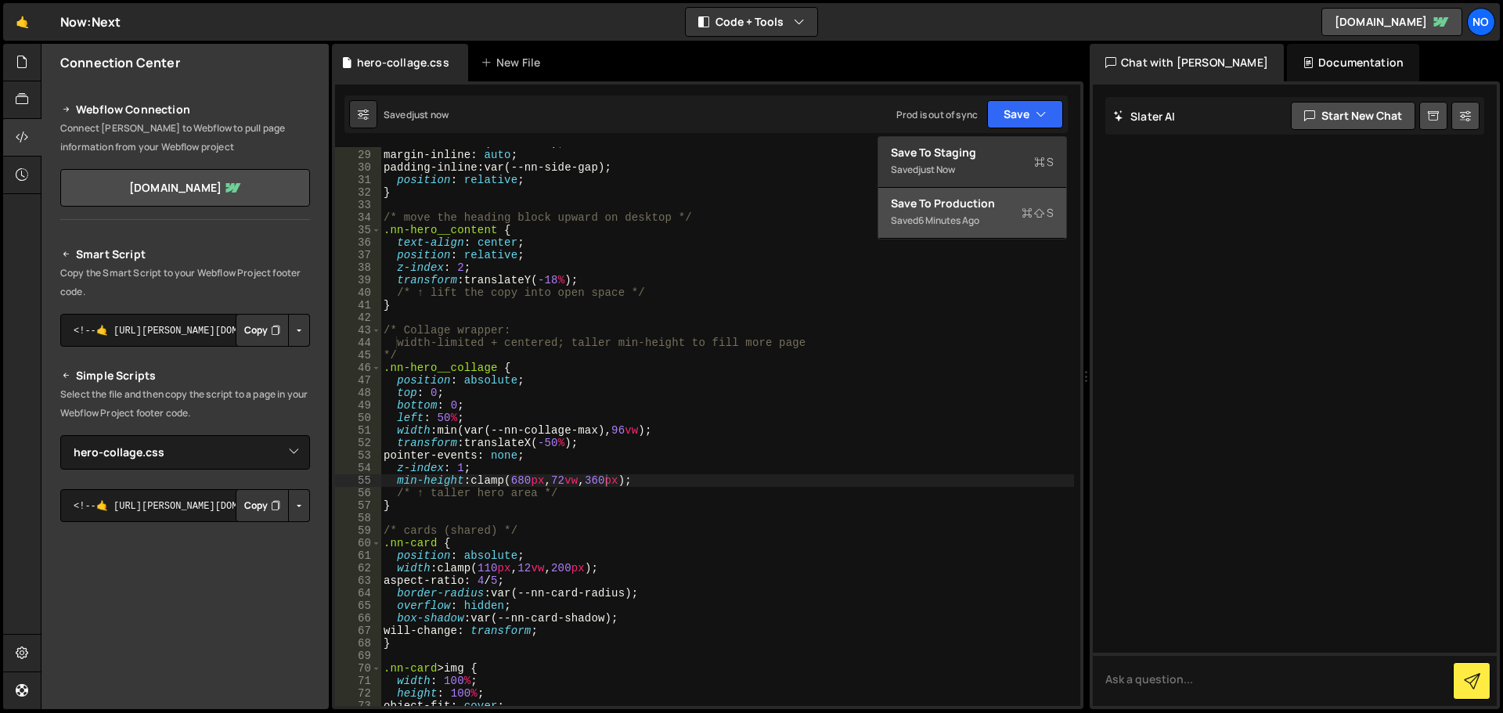
click at [988, 211] on div "Saved 6 minutes ago" at bounding box center [972, 220] width 163 height 19
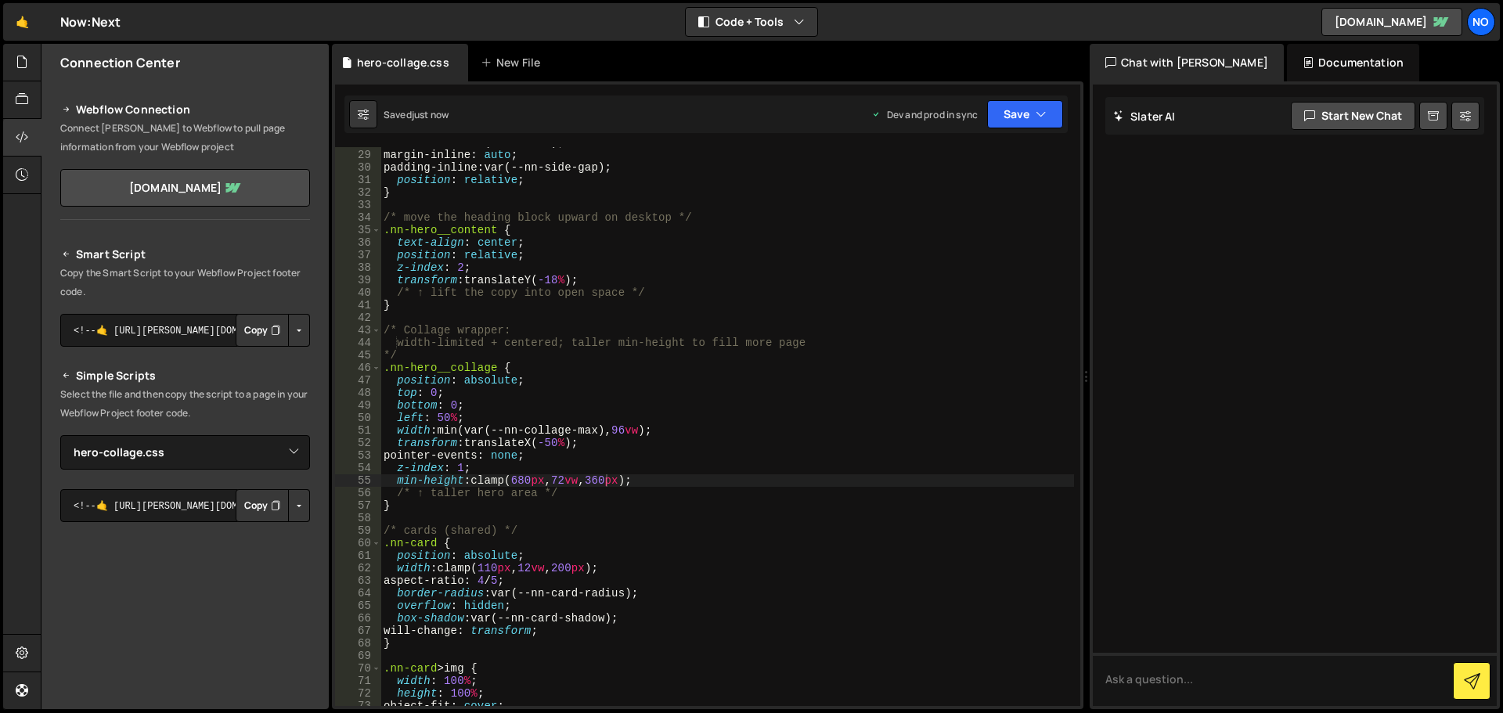
click at [754, 443] on div "max-width : var(--nn-maxw) ; margin-inline : auto ; padding-inline : var(--nn-s…" at bounding box center [727, 428] width 694 height 584
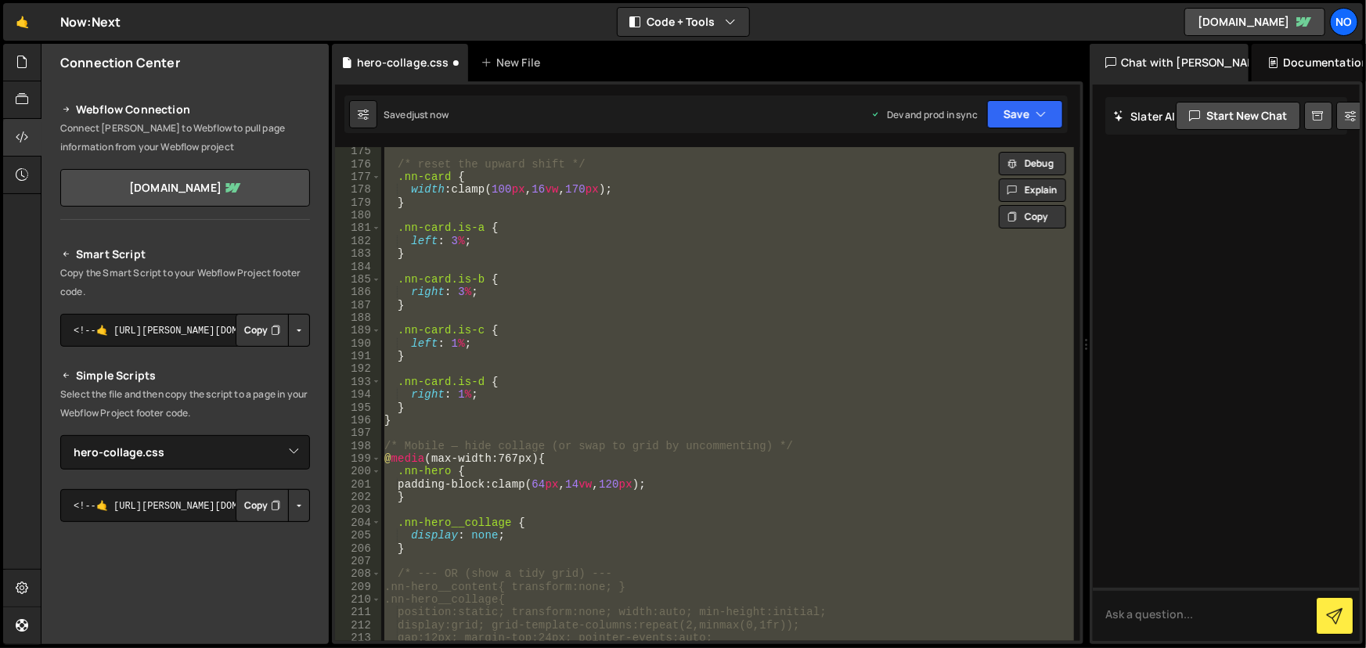
scroll to position [2444, 0]
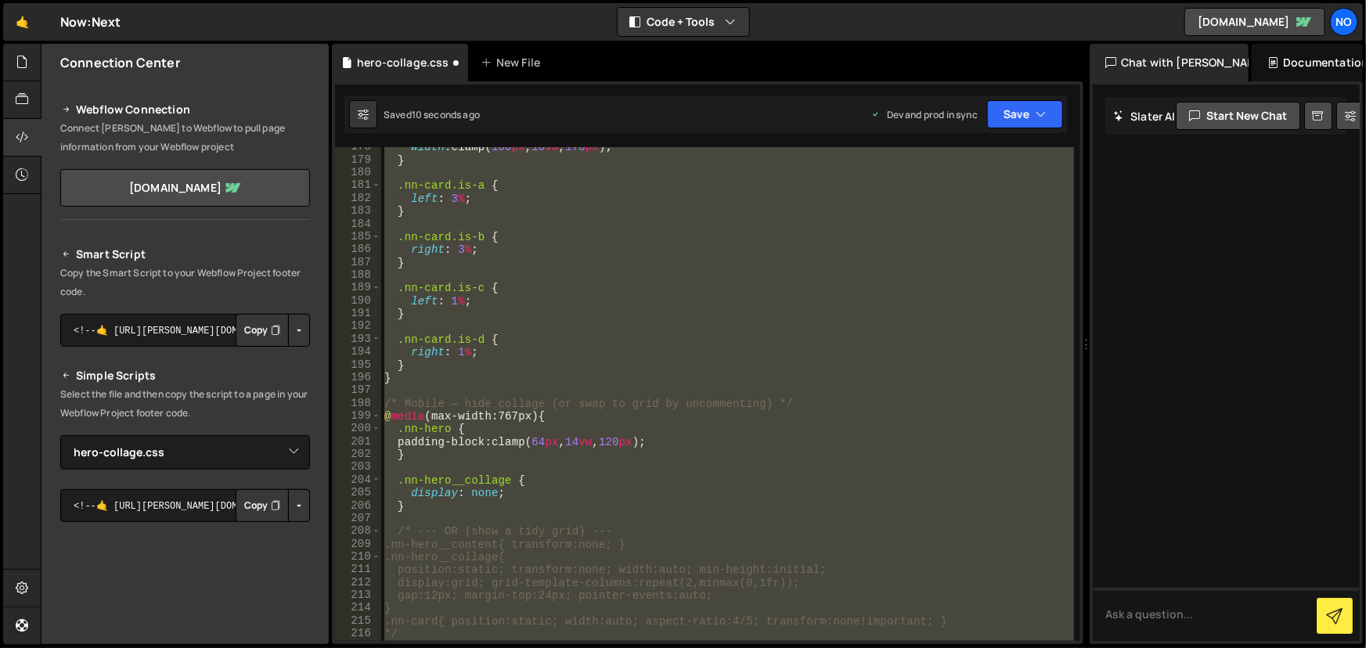
click at [651, 500] on div "width : clamp( 100 px , 16 vw , 170 px ) ; } .nn-card.is-a { left : 3 % ; } .nn…" at bounding box center [727, 394] width 693 height 494
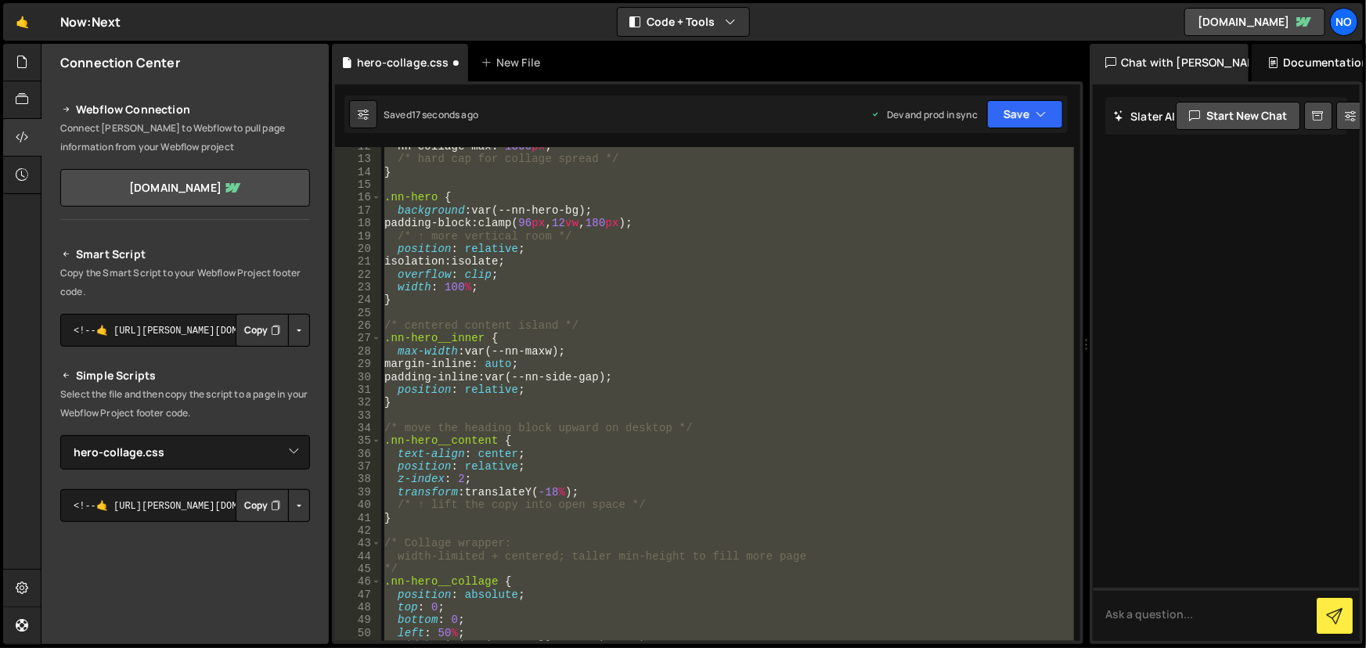
scroll to position [0, 0]
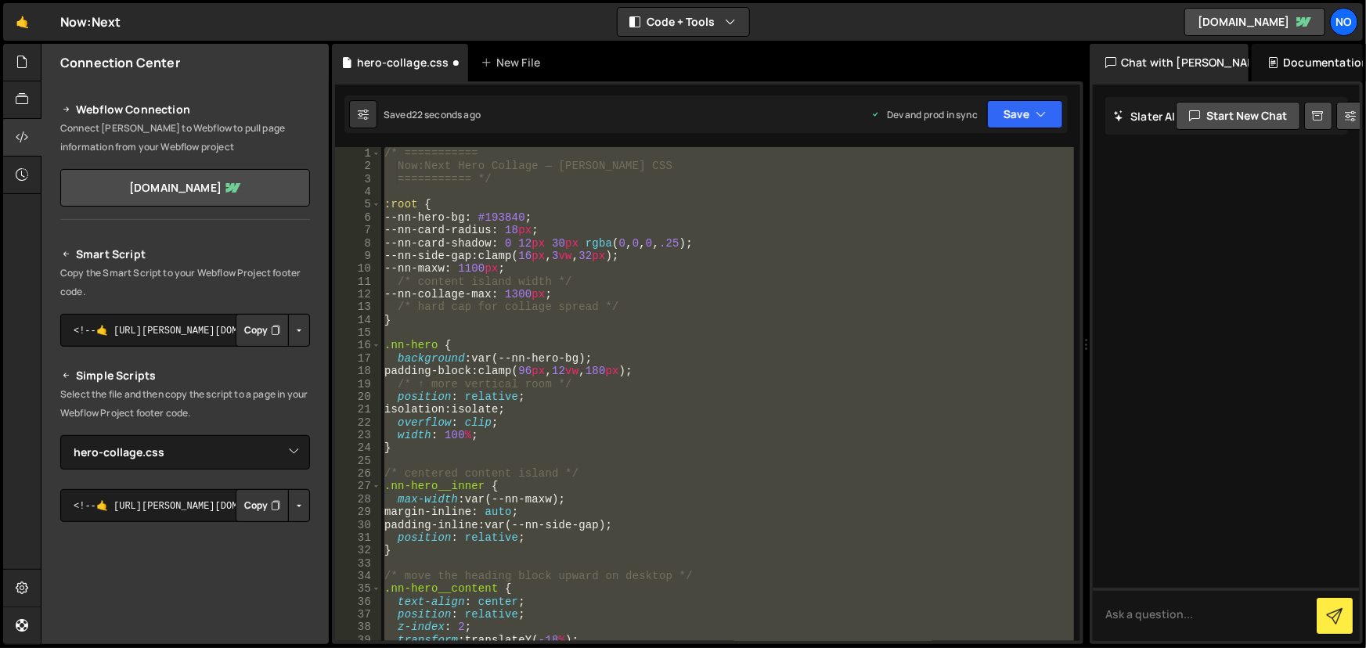
click at [688, 447] on div "/* =========== Now:Next Hero Collage — [PERSON_NAME] CSS =========== */ :root {…" at bounding box center [727, 394] width 693 height 494
type textarea "}"
paste textarea
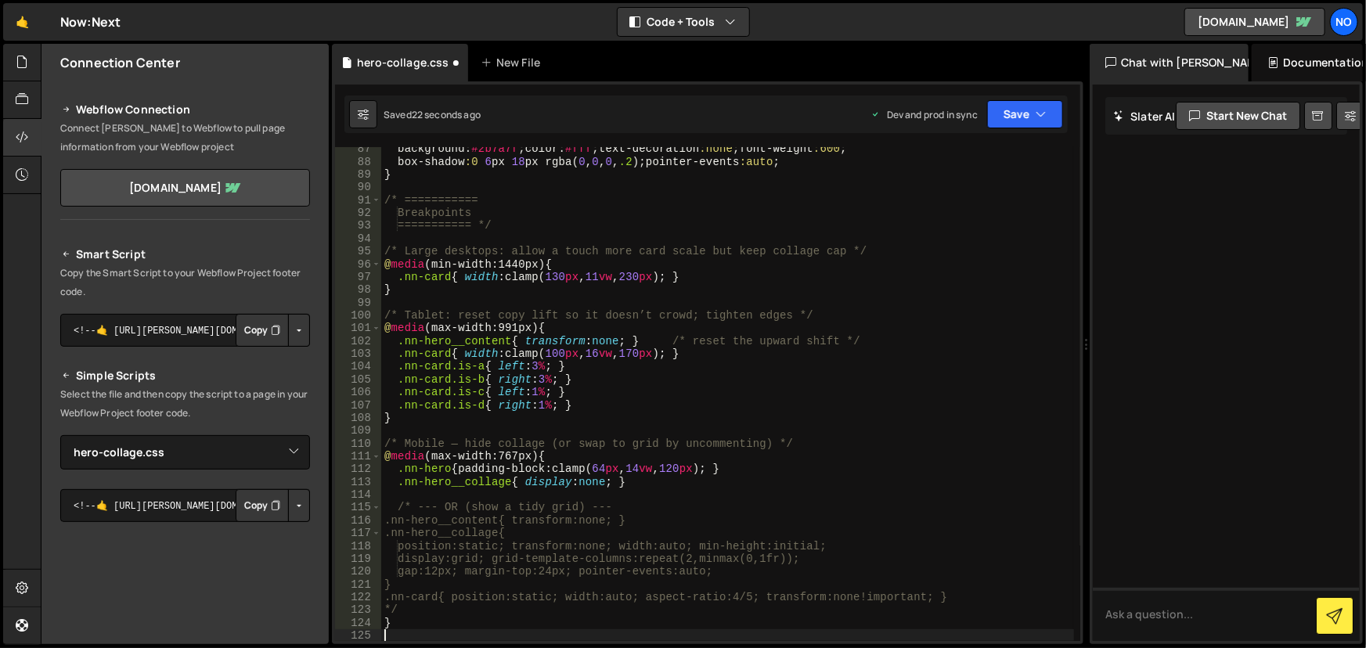
scroll to position [1106, 0]
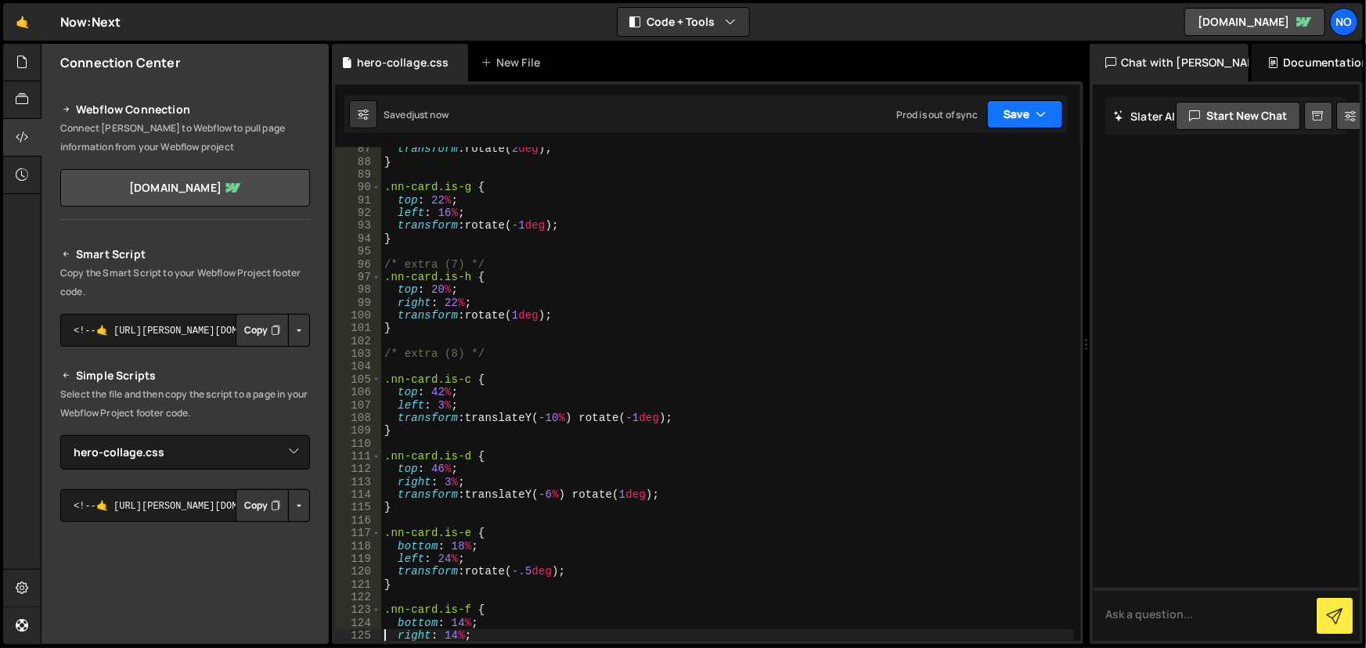
click at [1020, 124] on button "Save" at bounding box center [1025, 114] width 76 height 28
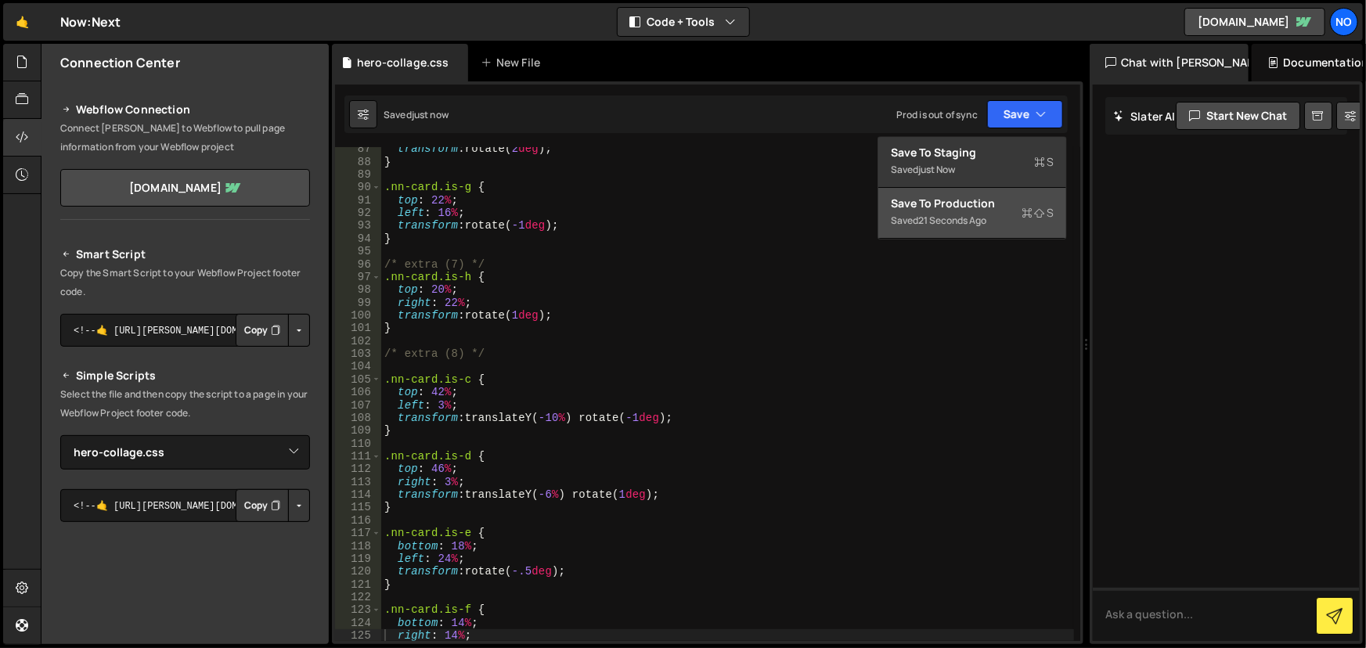
click at [994, 204] on div "Save to Production S" at bounding box center [972, 204] width 163 height 16
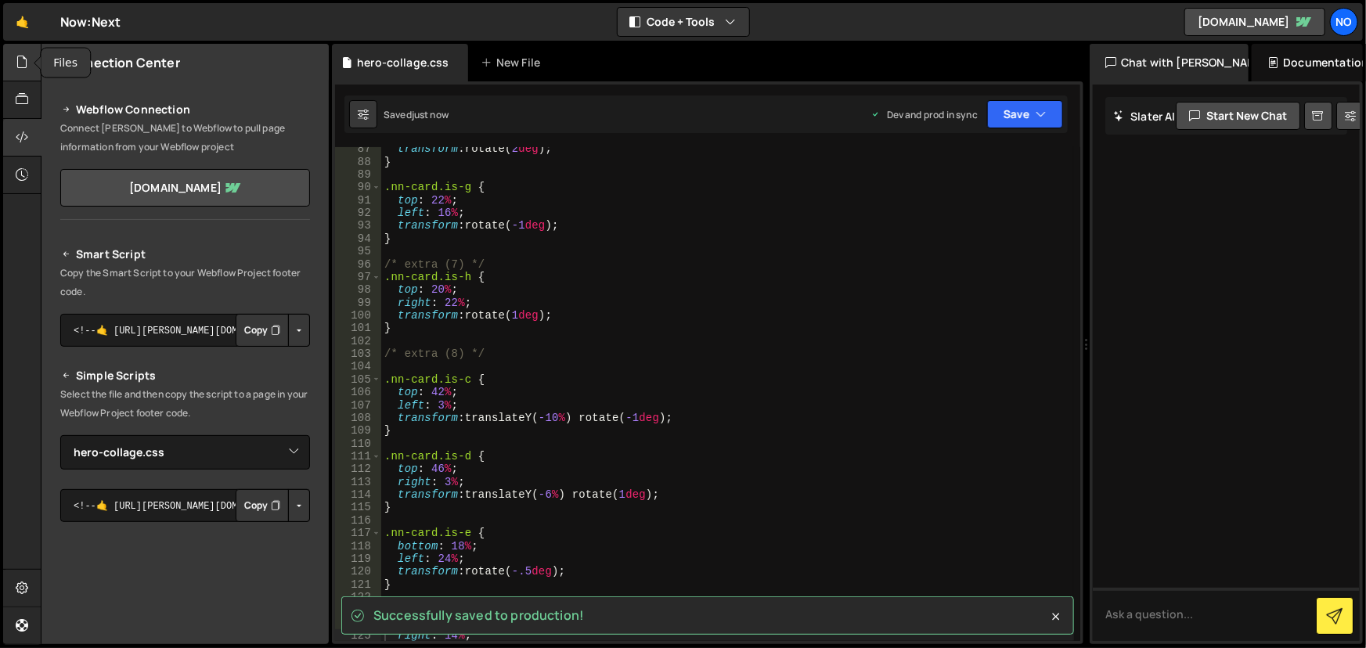
click at [29, 55] on div at bounding box center [22, 63] width 38 height 38
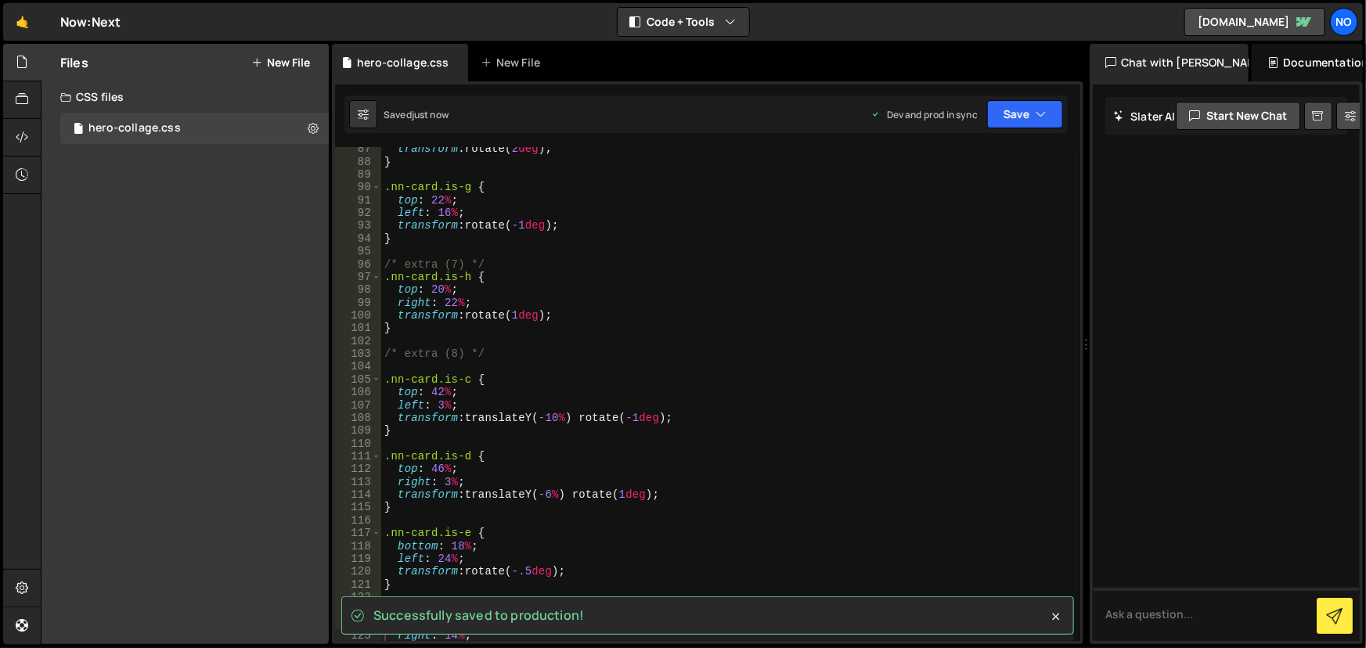
click at [208, 357] on div "Files New File Javascript files CSS files hero-collage.css 0 Copy share link Ed…" at bounding box center [184, 344] width 287 height 600
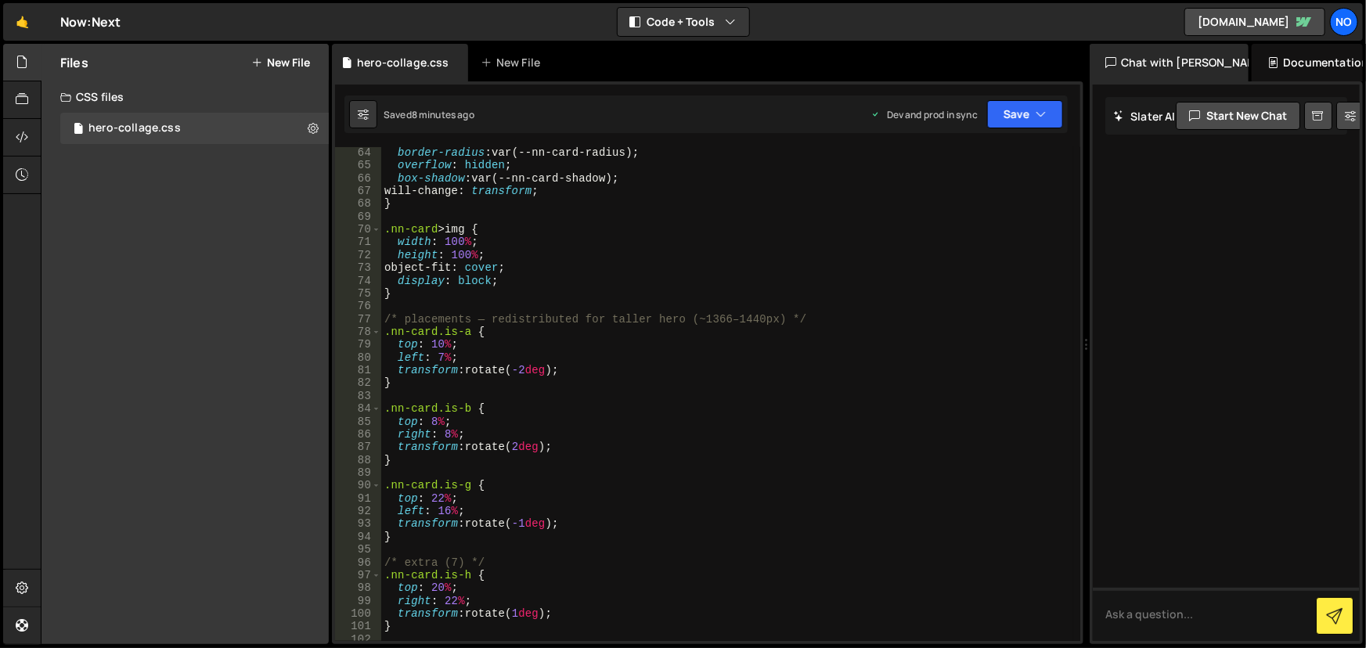
scroll to position [1021, 0]
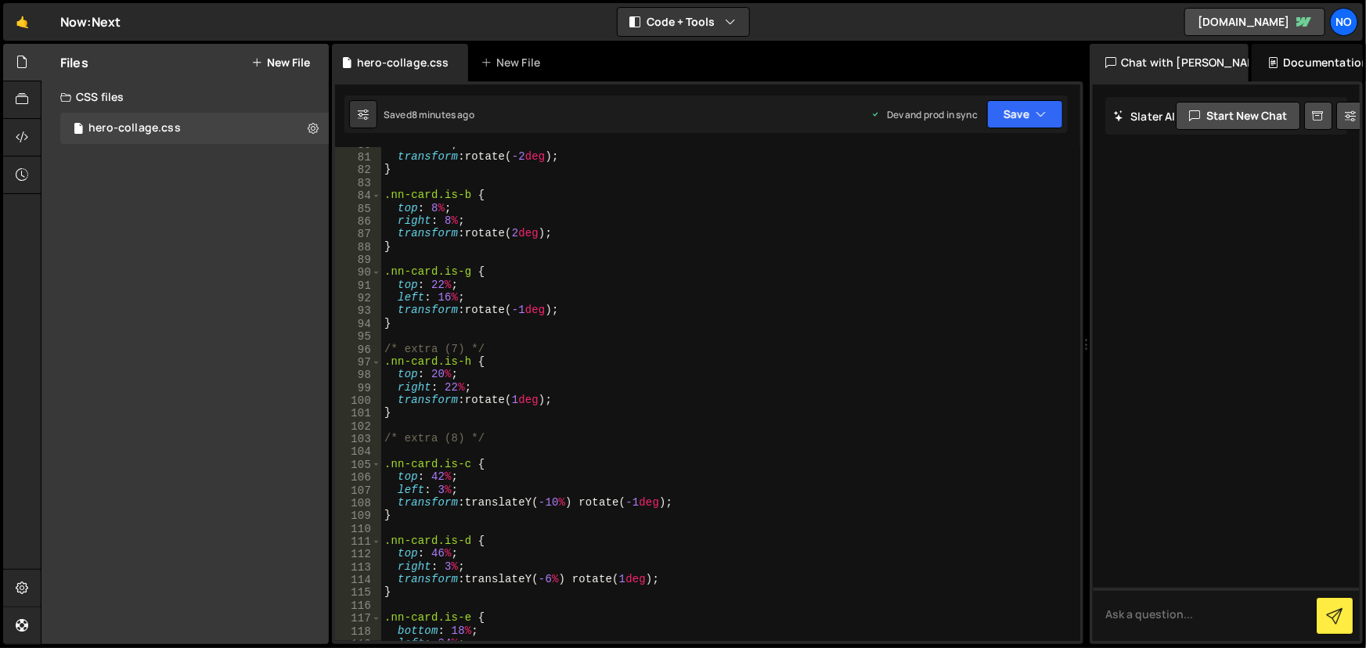
click at [439, 375] on div "left : 7 % ; transform : rotate( -2 deg ) ; } .nn-card.is-b { top : 8 % ; right…" at bounding box center [728, 398] width 694 height 521
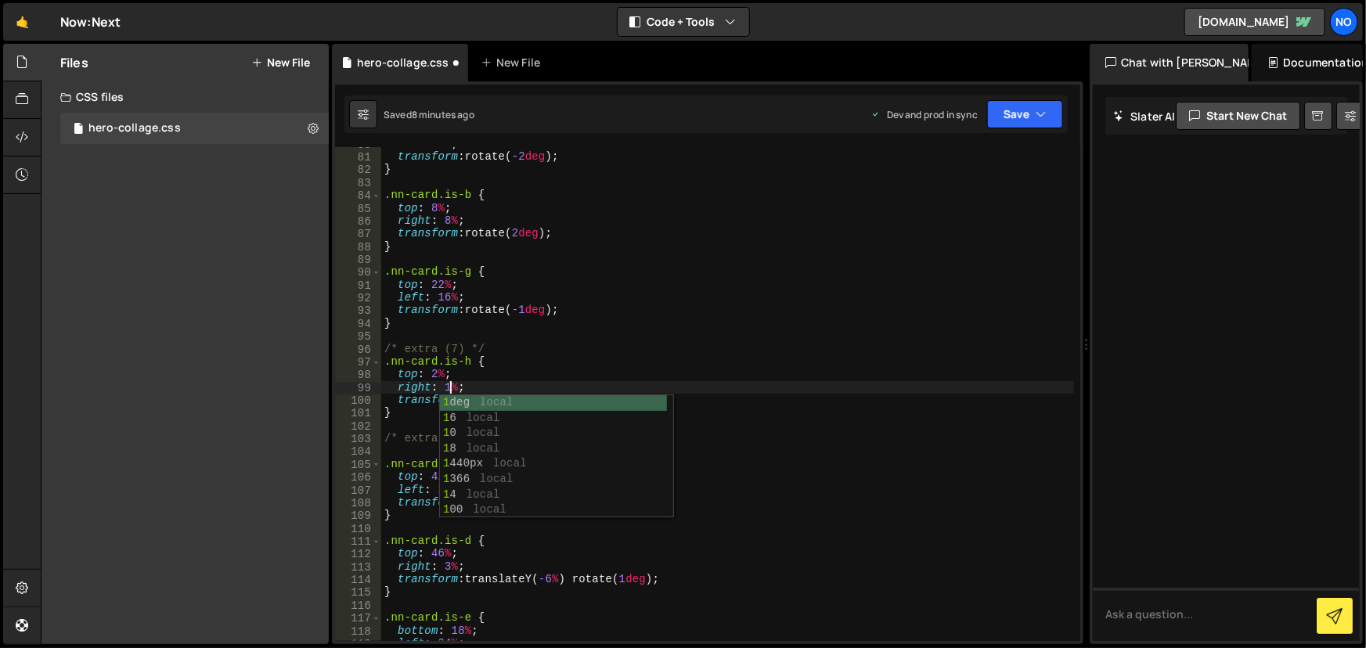
scroll to position [0, 5]
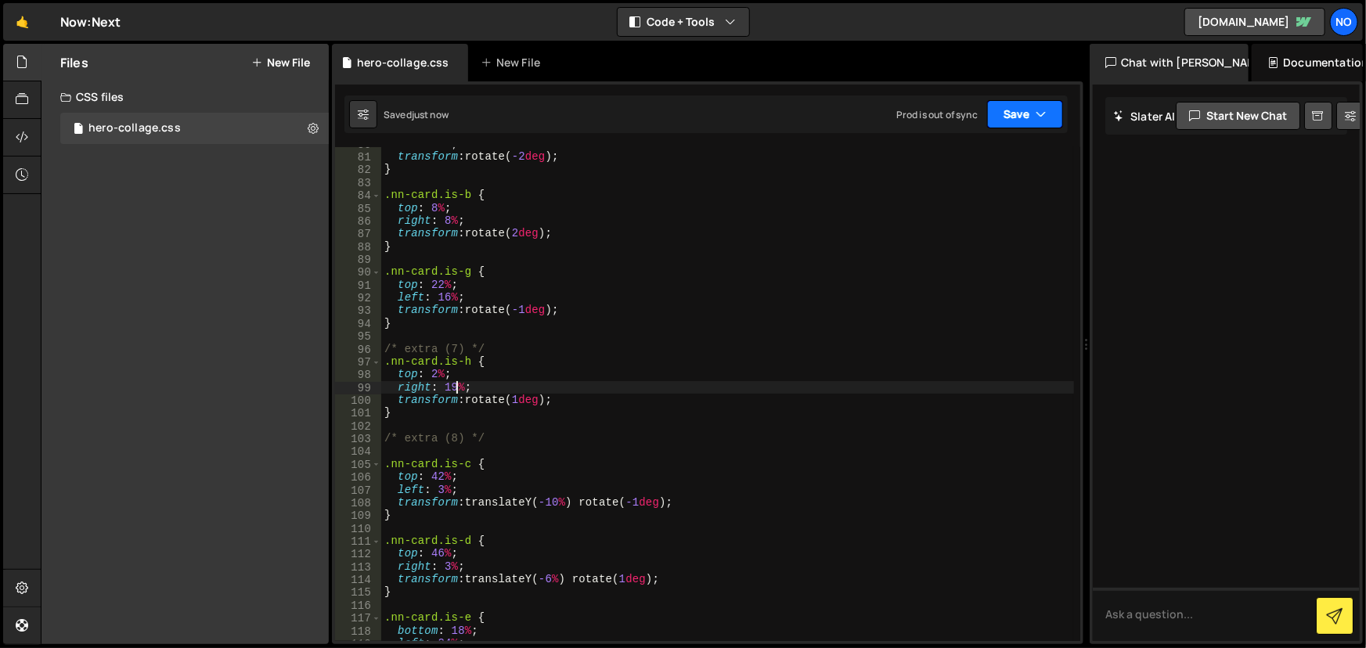
click at [1001, 110] on button "Save" at bounding box center [1025, 114] width 76 height 28
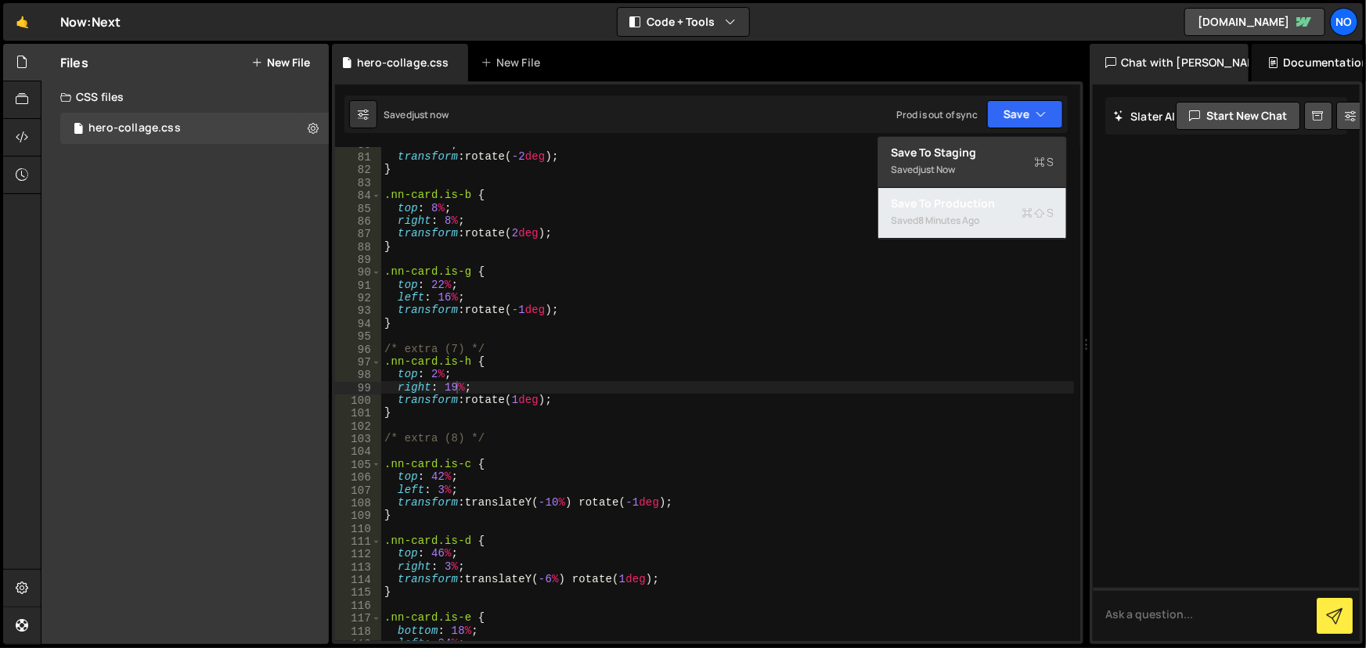
drag, startPoint x: 1010, startPoint y: 201, endPoint x: 993, endPoint y: 216, distance: 22.8
click at [1009, 204] on div "Save to Production S" at bounding box center [972, 204] width 163 height 16
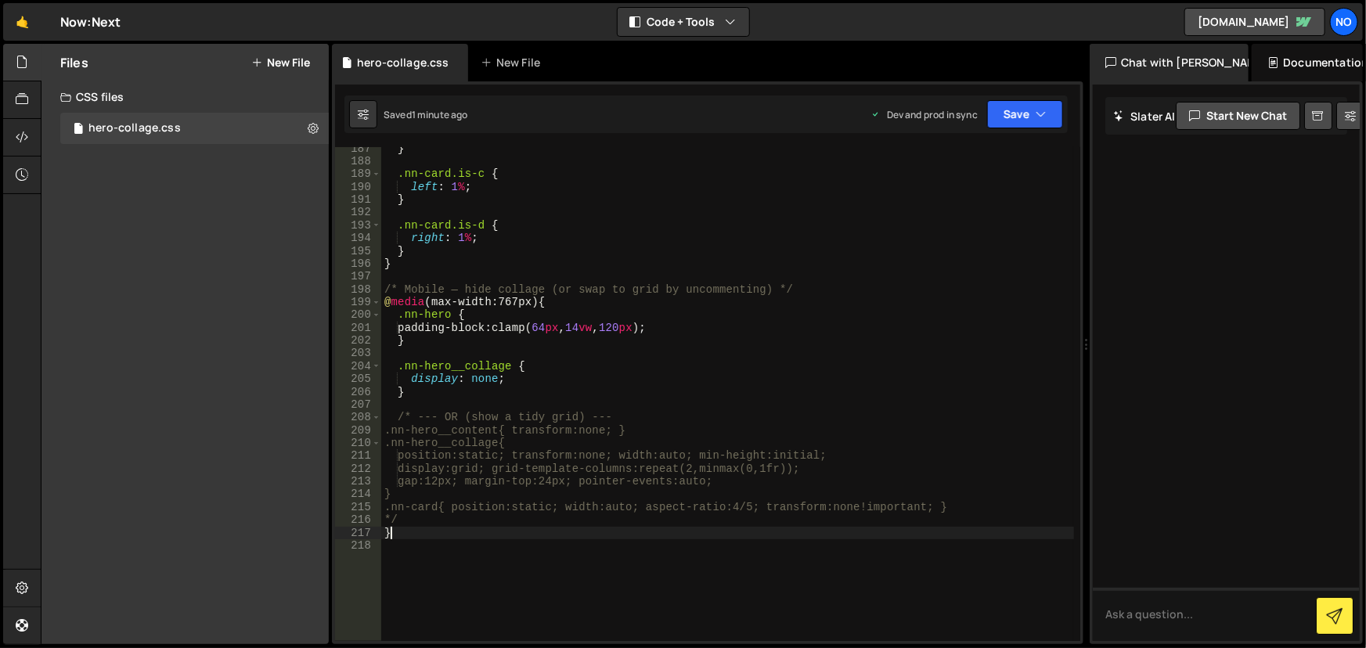
scroll to position [0, 0]
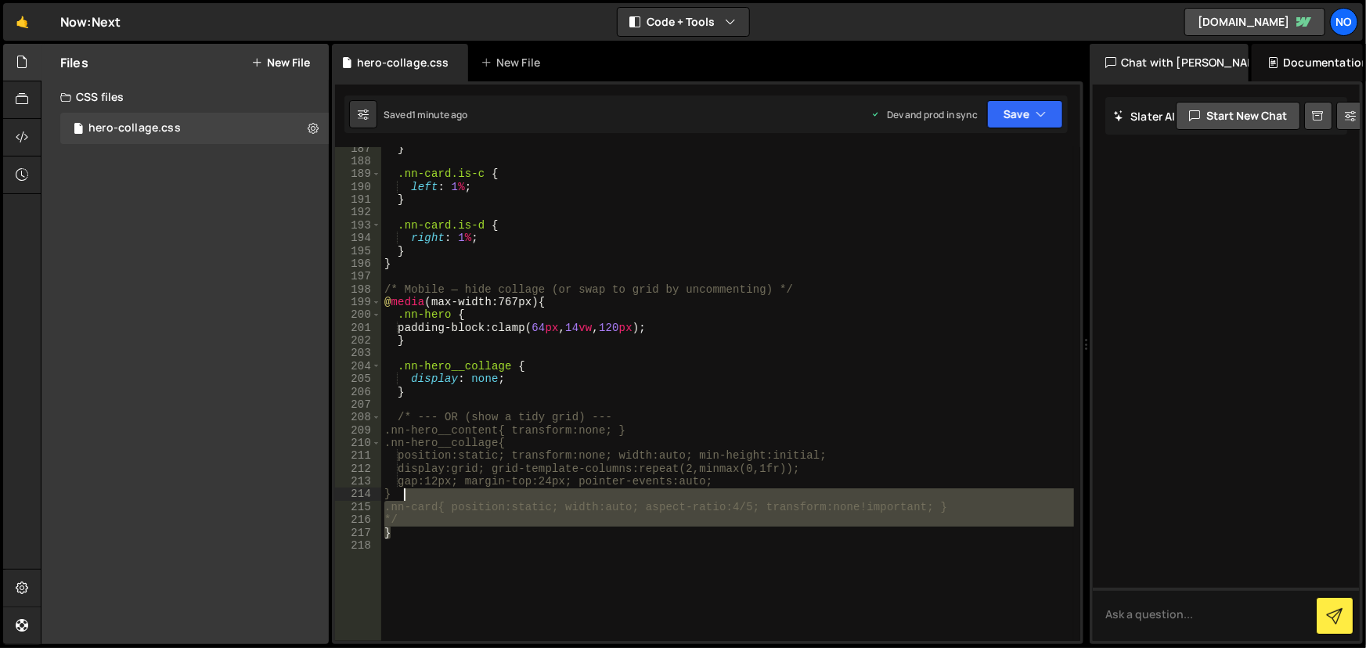
drag, startPoint x: 445, startPoint y: 531, endPoint x: 428, endPoint y: 485, distance: 48.6
click at [428, 485] on div "} .nn-card.is-c { left : 1 % ; } .nn-card.is-d { right : 1 % ; } } /* Mobile — …" at bounding box center [728, 402] width 694 height 521
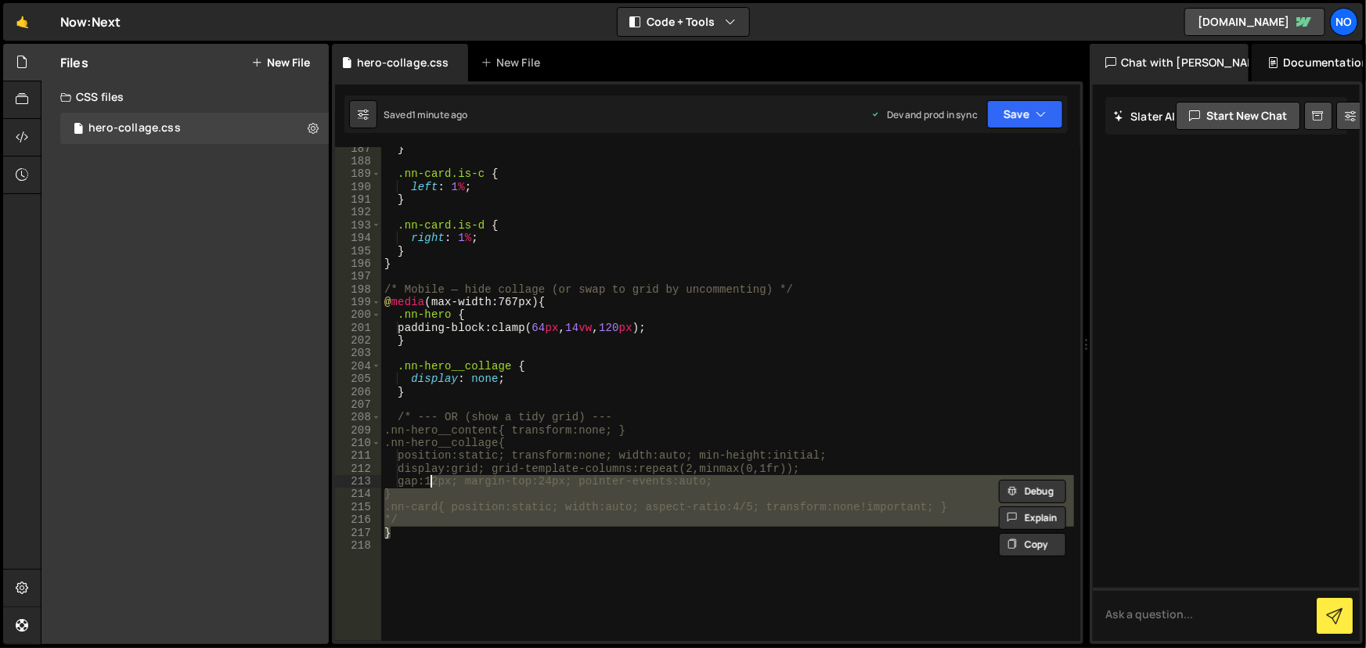
click at [425, 520] on div "} .nn-card.is-c { left : 1 % ; } .nn-card.is-d { right : 1 % ; } } /* Mobile — …" at bounding box center [727, 394] width 693 height 494
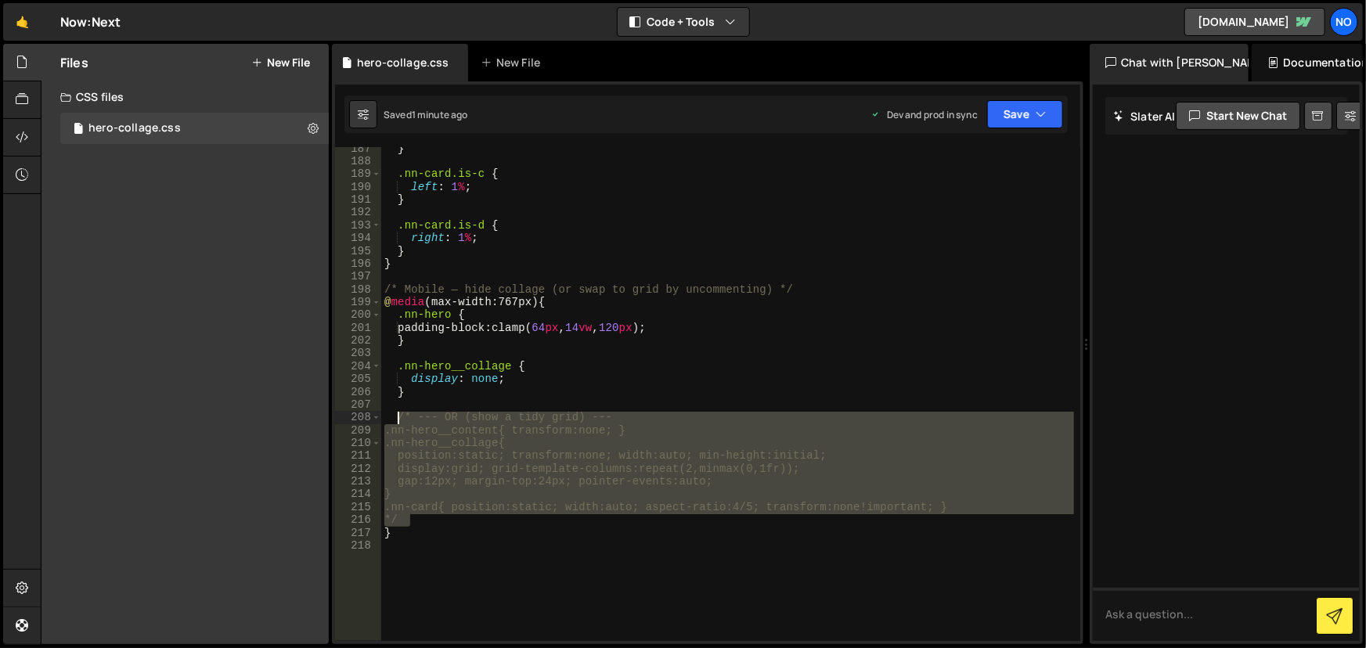
drag, startPoint x: 428, startPoint y: 521, endPoint x: 393, endPoint y: 415, distance: 112.2
click at [393, 415] on div "} .nn-card.is-c { left : 1 % ; } .nn-card.is-d { right : 1 % ; } } /* Mobile — …" at bounding box center [728, 402] width 694 height 521
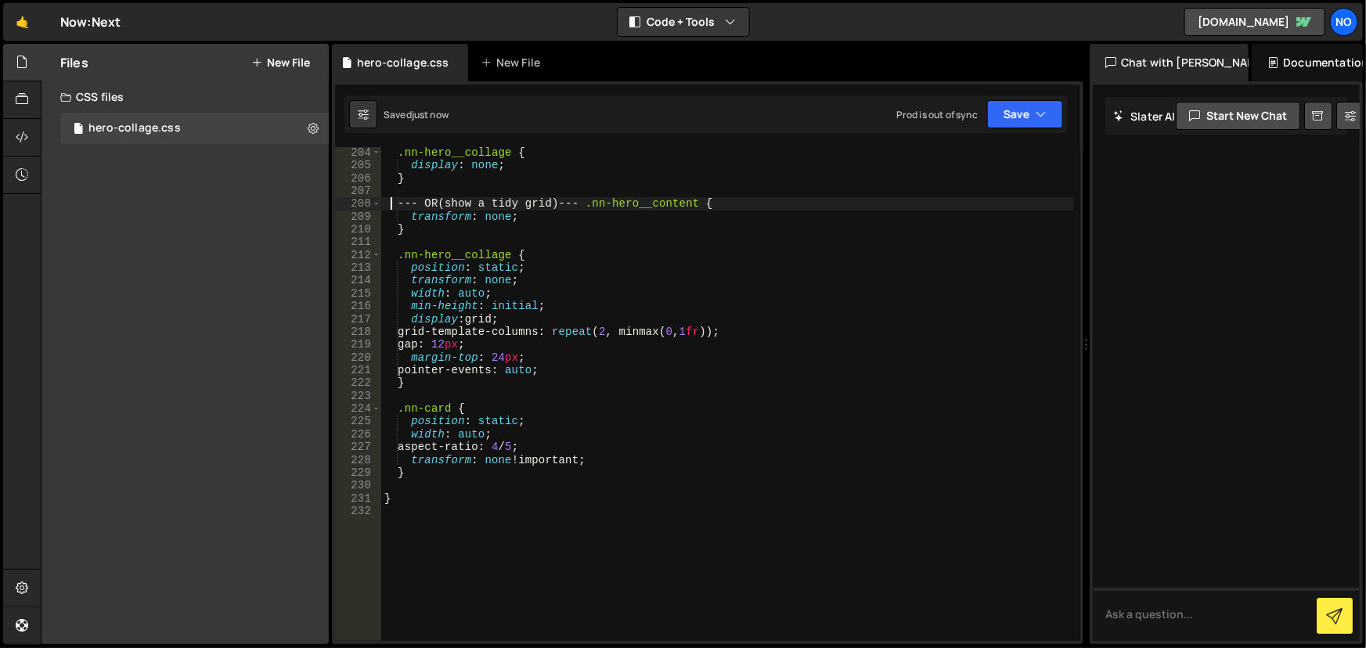
scroll to position [2473, 0]
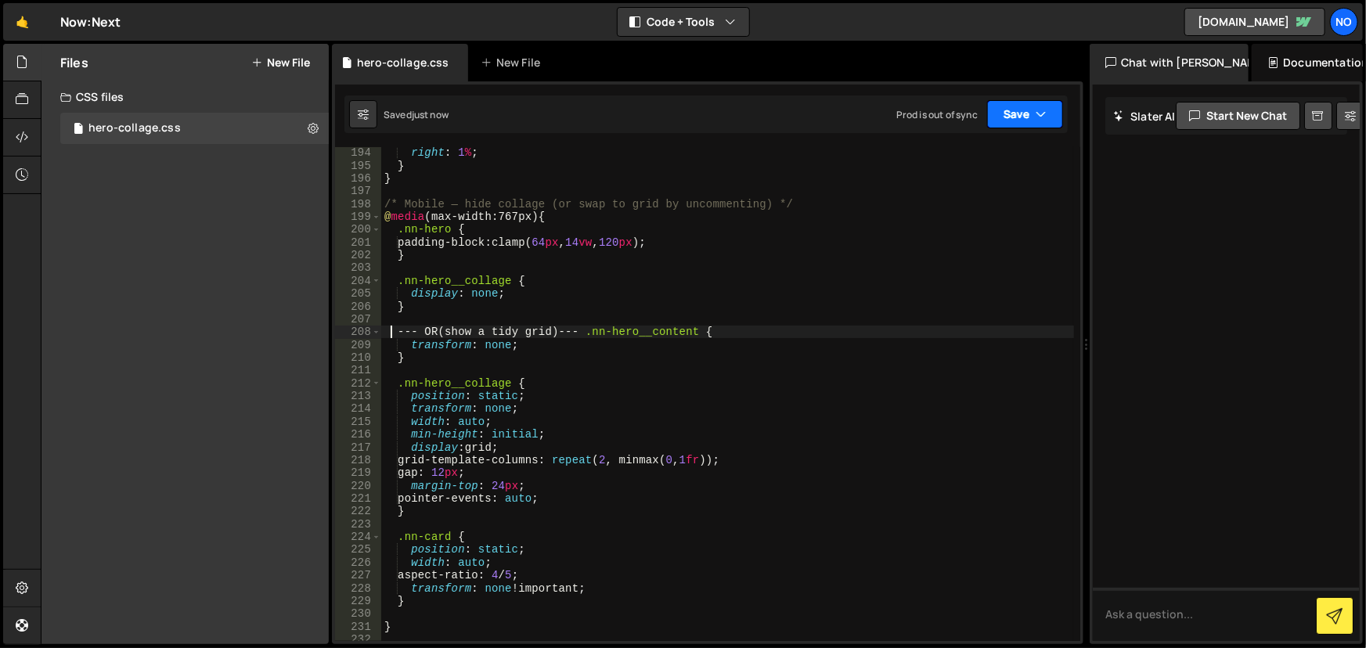
click at [1018, 113] on button "Save" at bounding box center [1025, 114] width 76 height 28
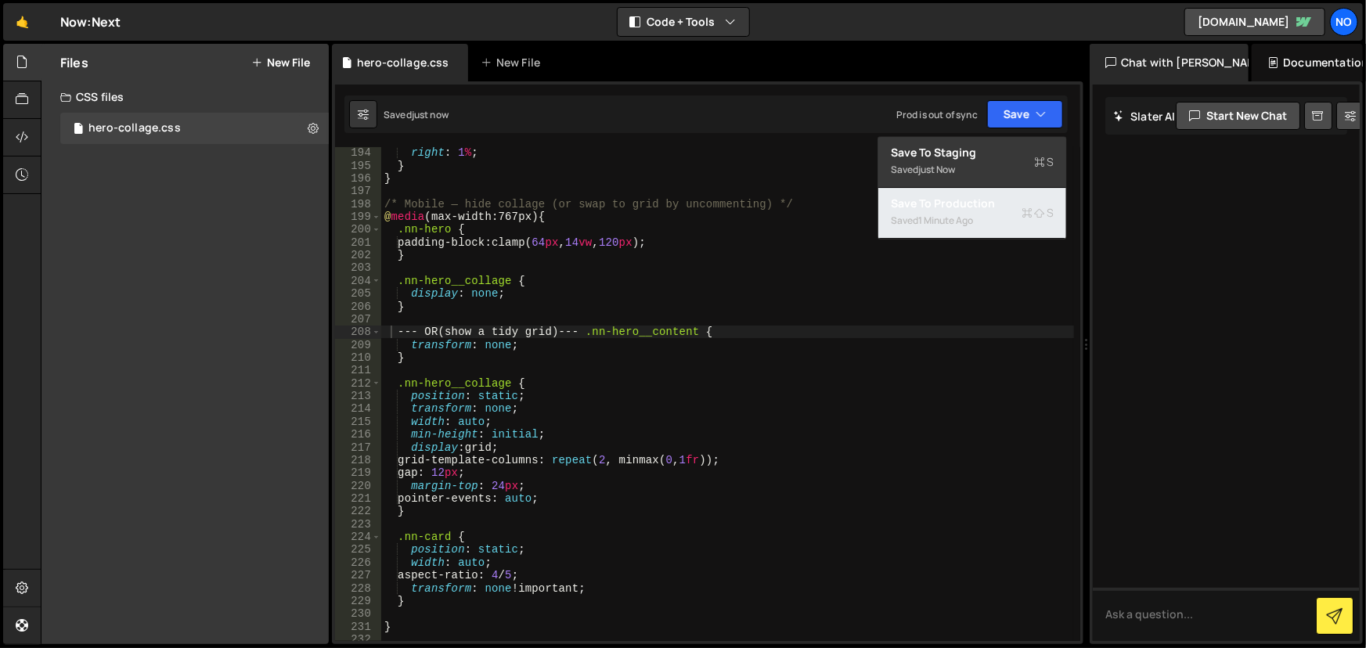
click at [1017, 211] on div "Saved 1 minute ago" at bounding box center [972, 220] width 163 height 19
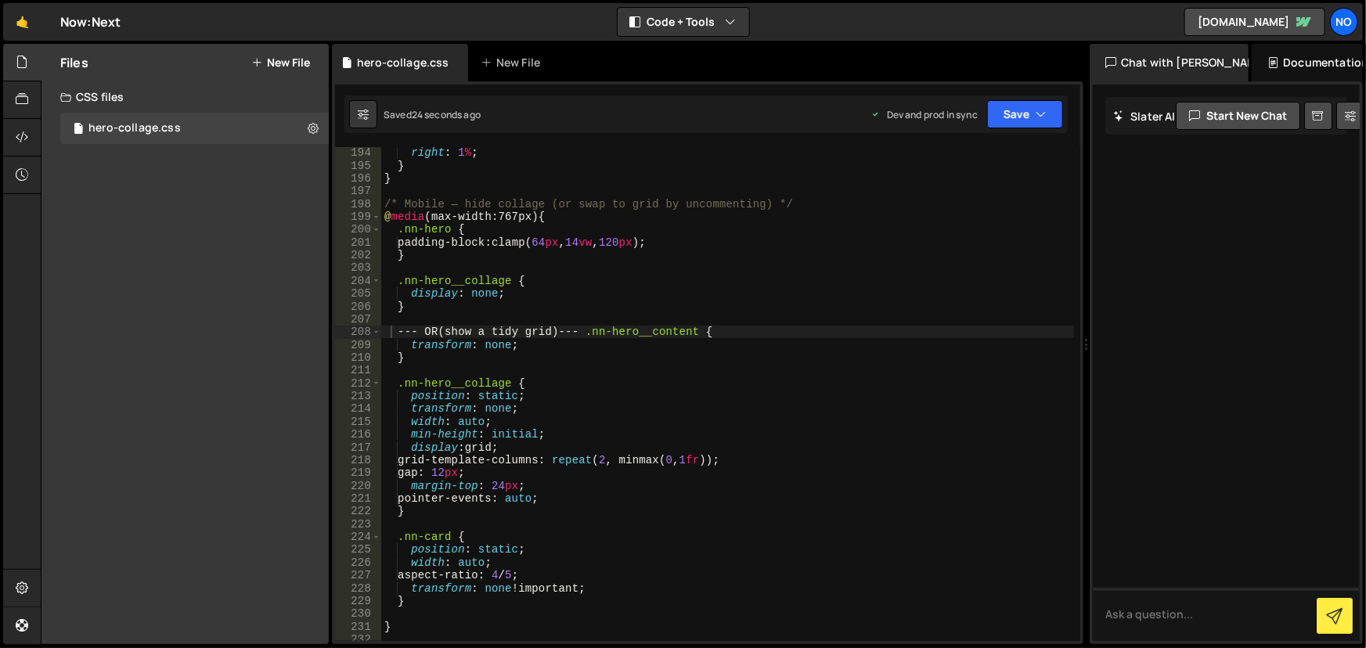
click at [618, 411] on div "right : 1 % ; } } /* Mobile — hide collage (or swap to grid by uncommenting) */…" at bounding box center [728, 406] width 694 height 521
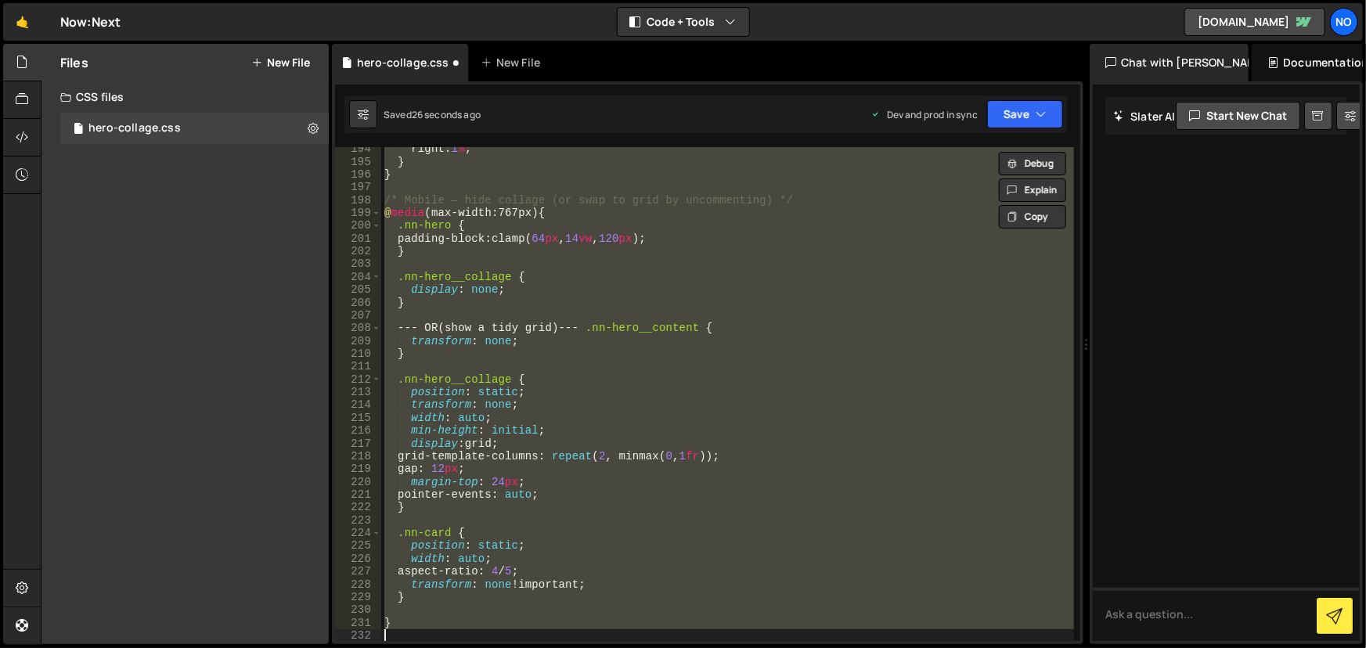
scroll to position [2477, 0]
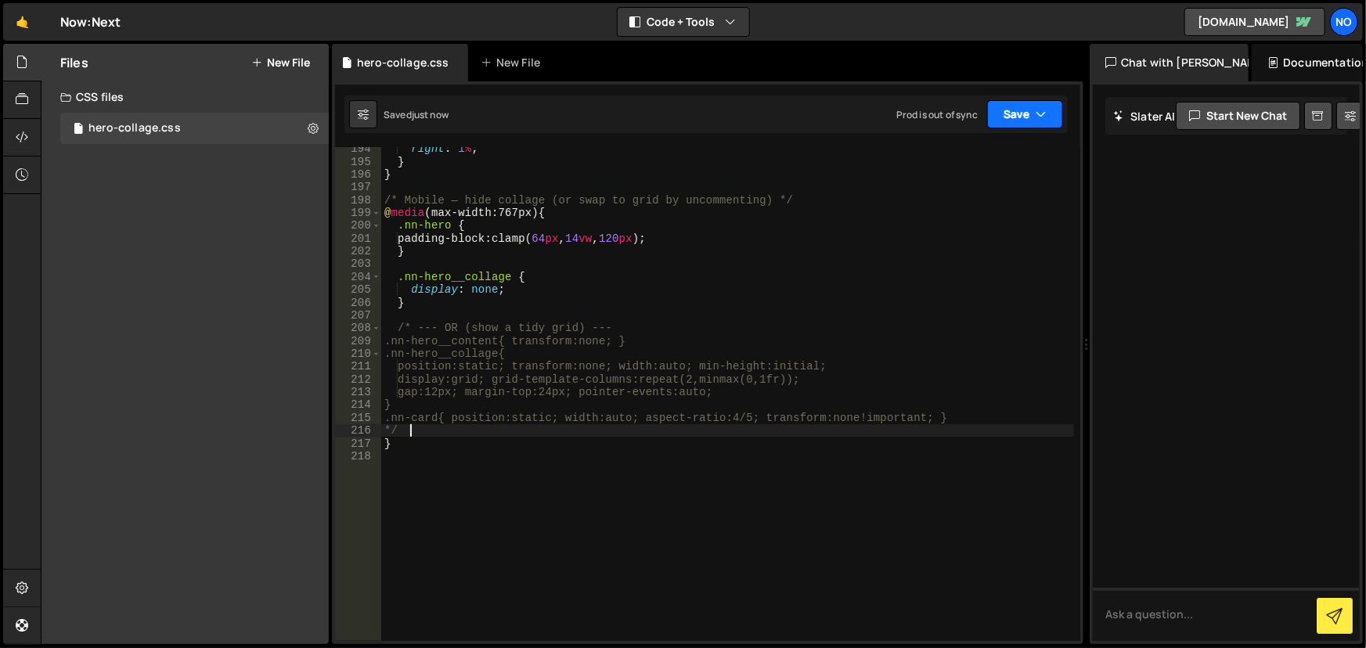
click at [1034, 121] on button "Save" at bounding box center [1025, 114] width 76 height 28
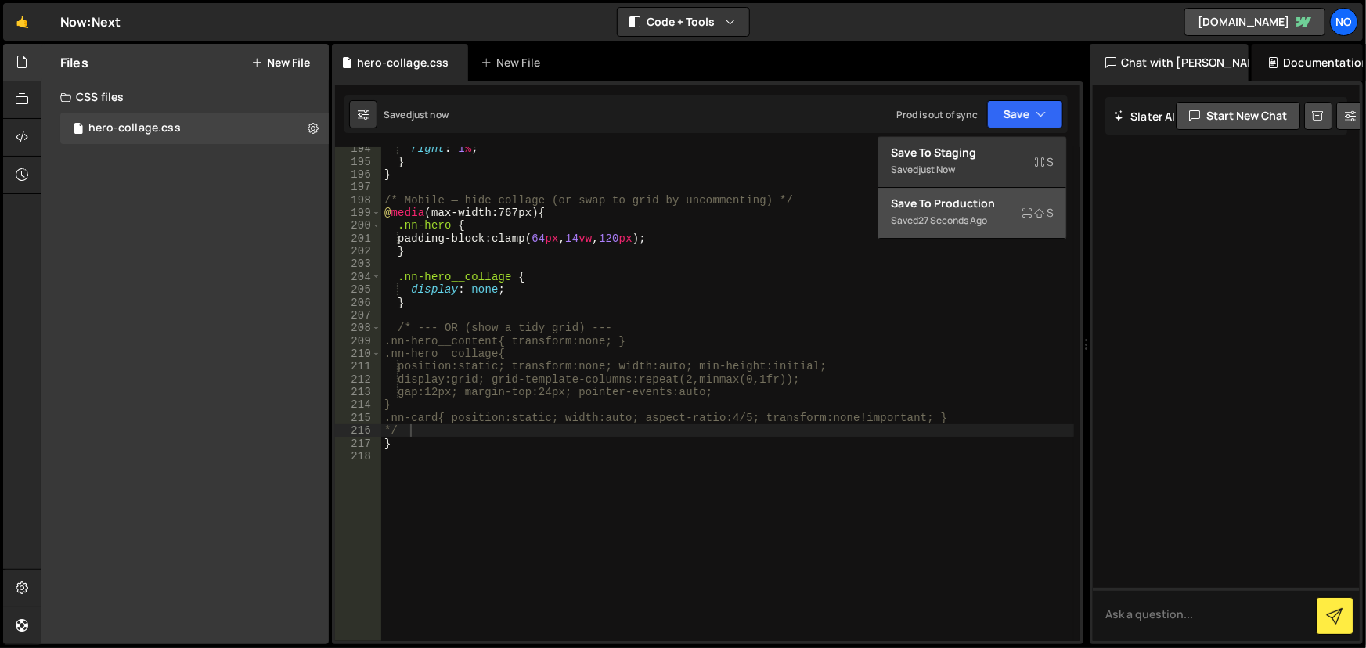
click at [1016, 207] on div "Save to Production S" at bounding box center [972, 204] width 163 height 16
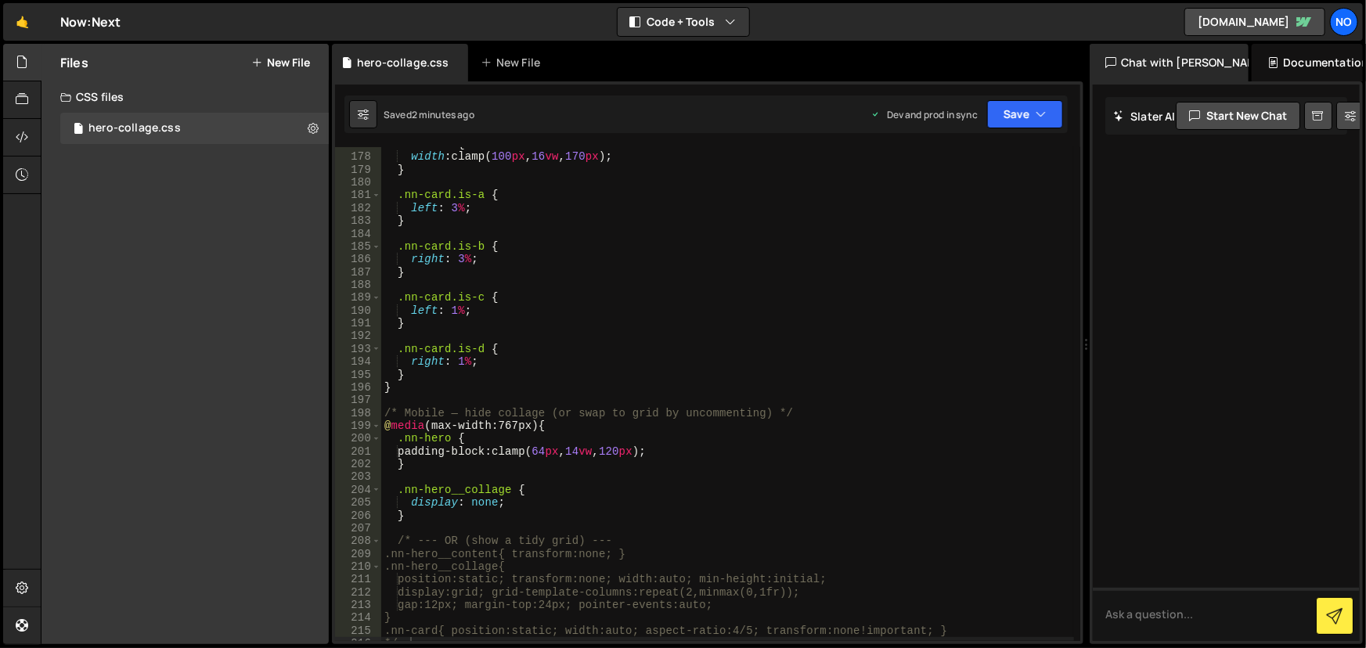
scroll to position [2263, 0]
type textarea "}"
click at [415, 514] on div ".nn-card { width : clamp( 100 px , 16 vw , 170 px ) ; } .nn-card.is-a { left : …" at bounding box center [728, 398] width 694 height 521
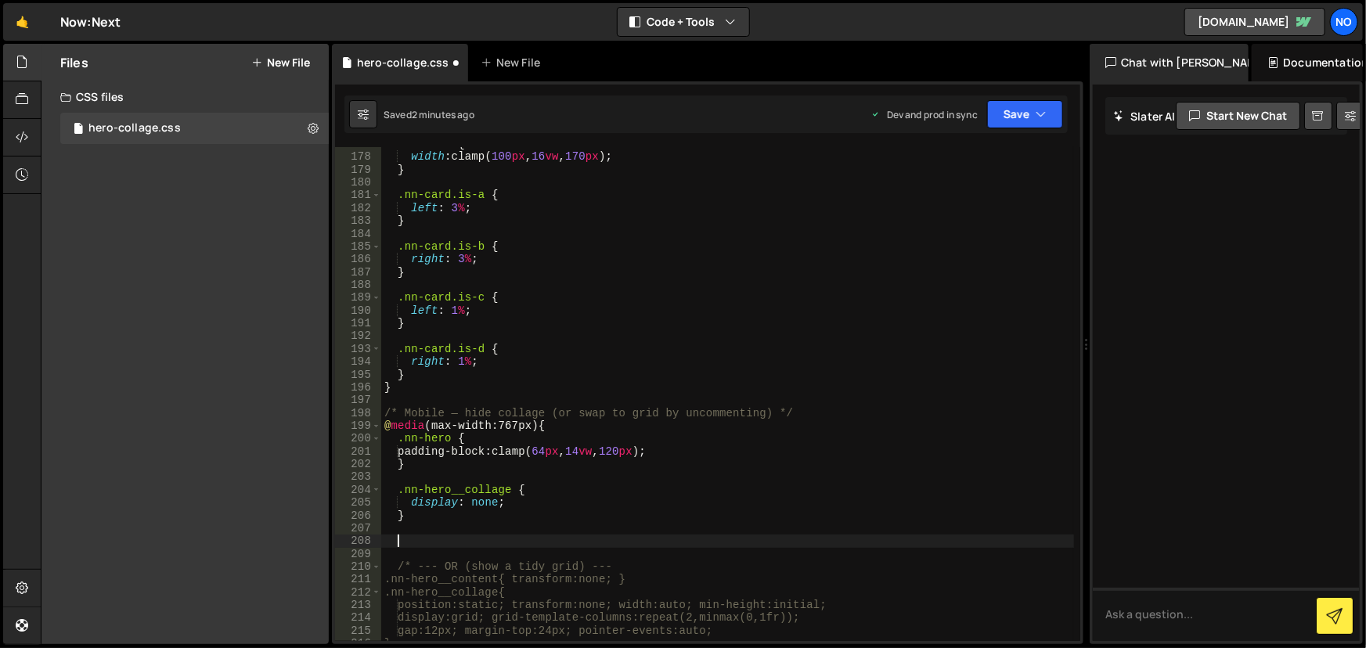
paste textarea "}"
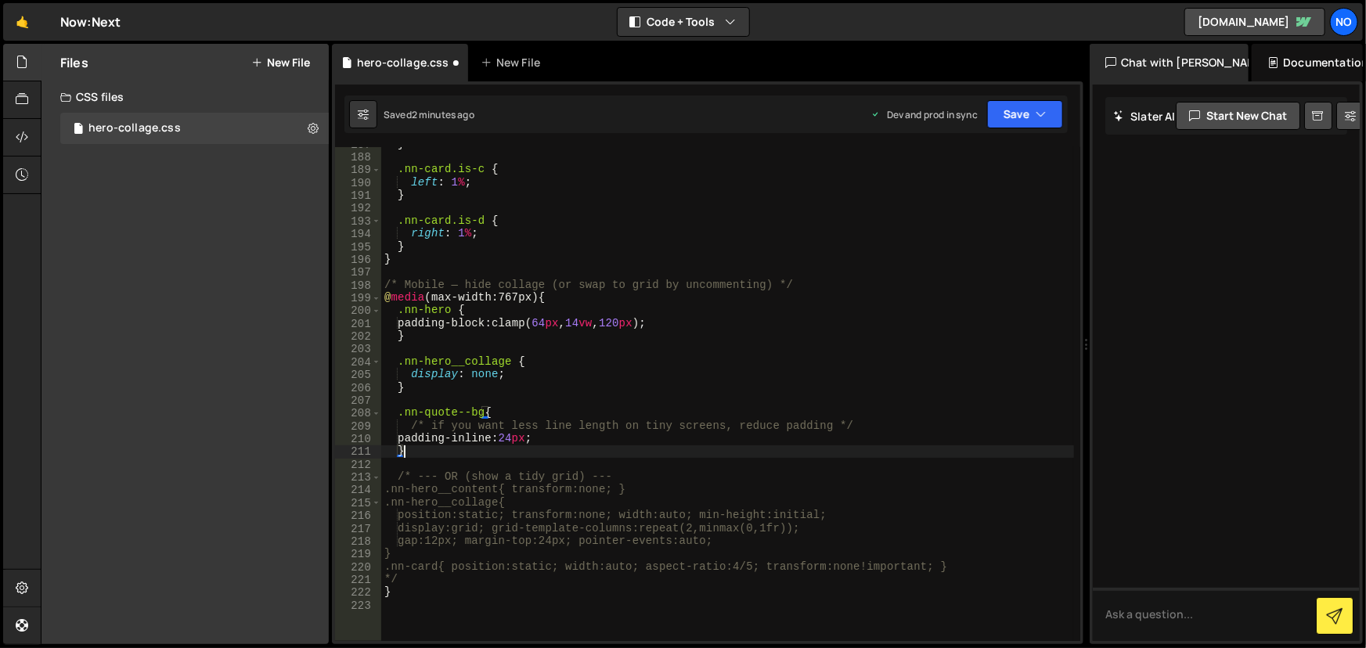
scroll to position [2392, 0]
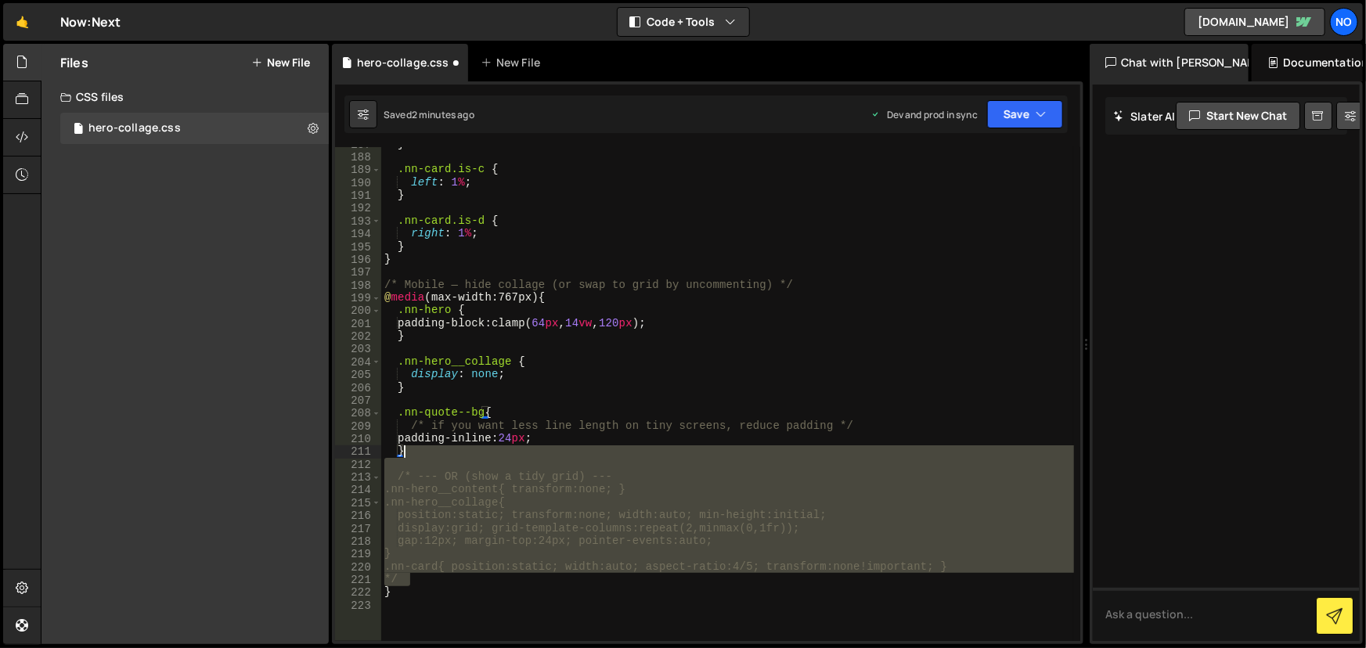
drag, startPoint x: 415, startPoint y: 575, endPoint x: 416, endPoint y: 454, distance: 121.4
click at [416, 454] on div "} .nn-card.is-c { left : 1 % ; } .nn-card.is-d { right : 1 % ; } } /* Mobile — …" at bounding box center [728, 398] width 694 height 521
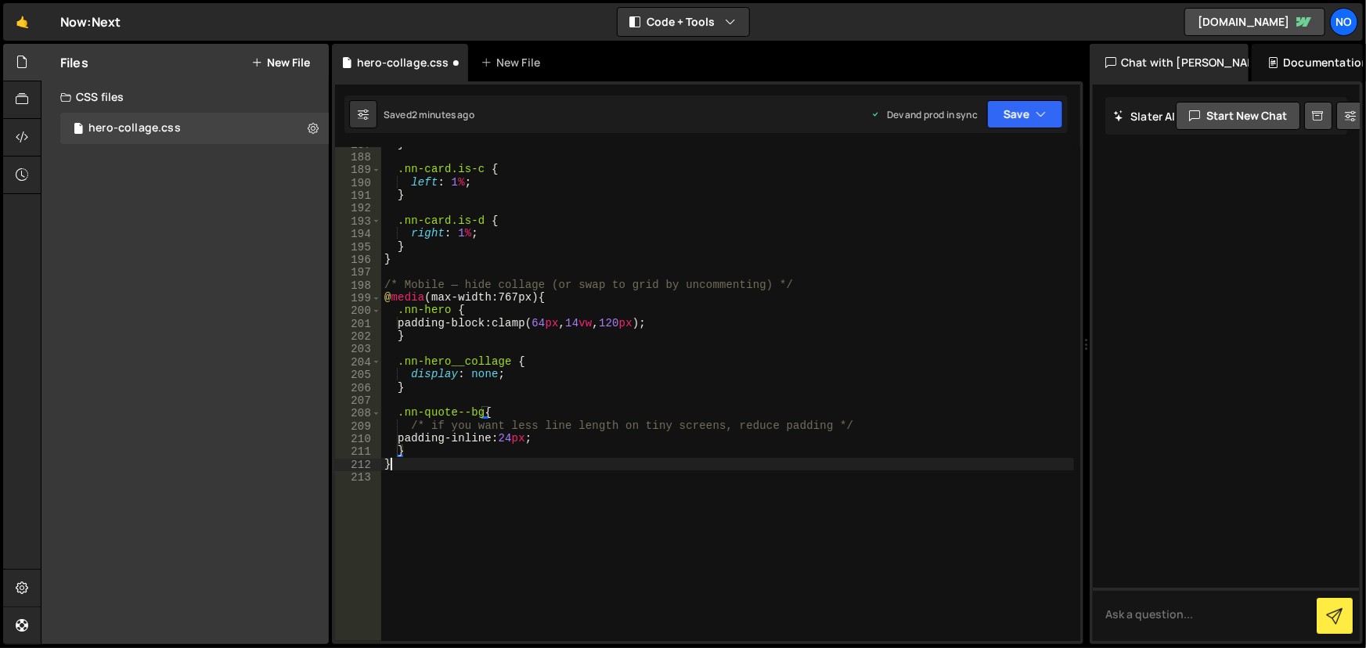
click at [409, 469] on div "} .nn-card.is-c { left : 1 % ; } .nn-card.is-d { right : 1 % ; } } /* Mobile — …" at bounding box center [728, 398] width 694 height 521
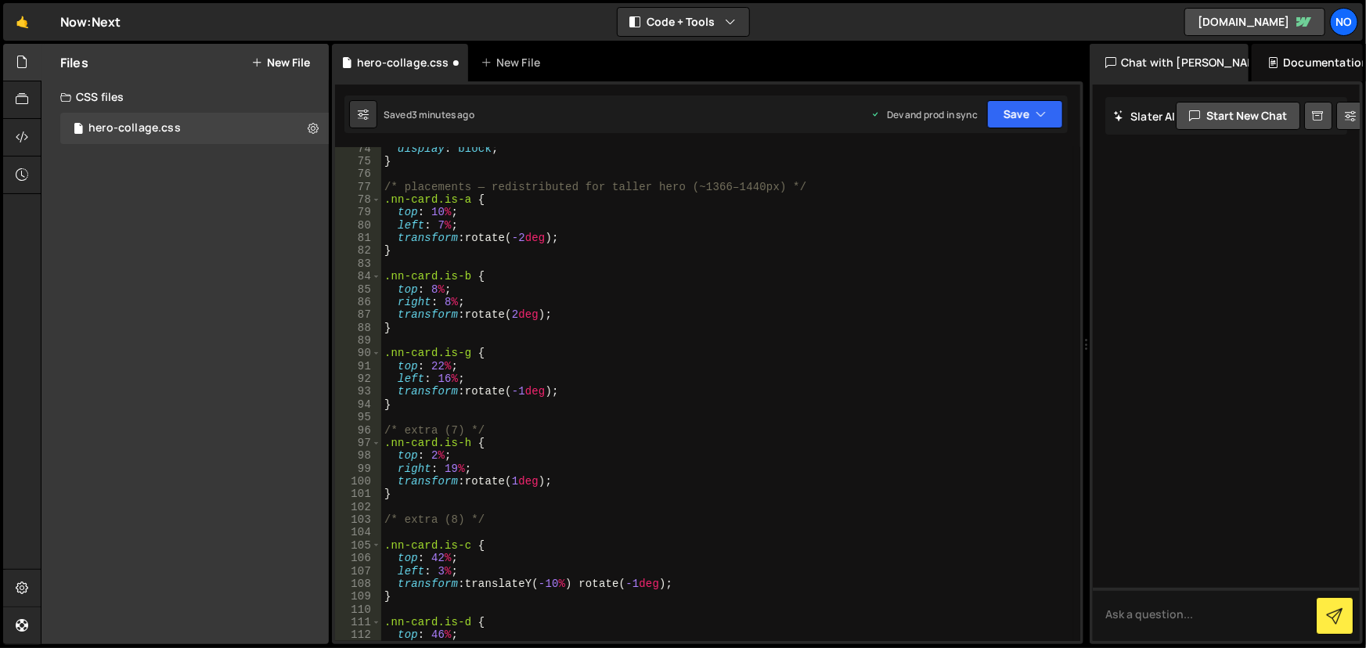
scroll to position [897, 0]
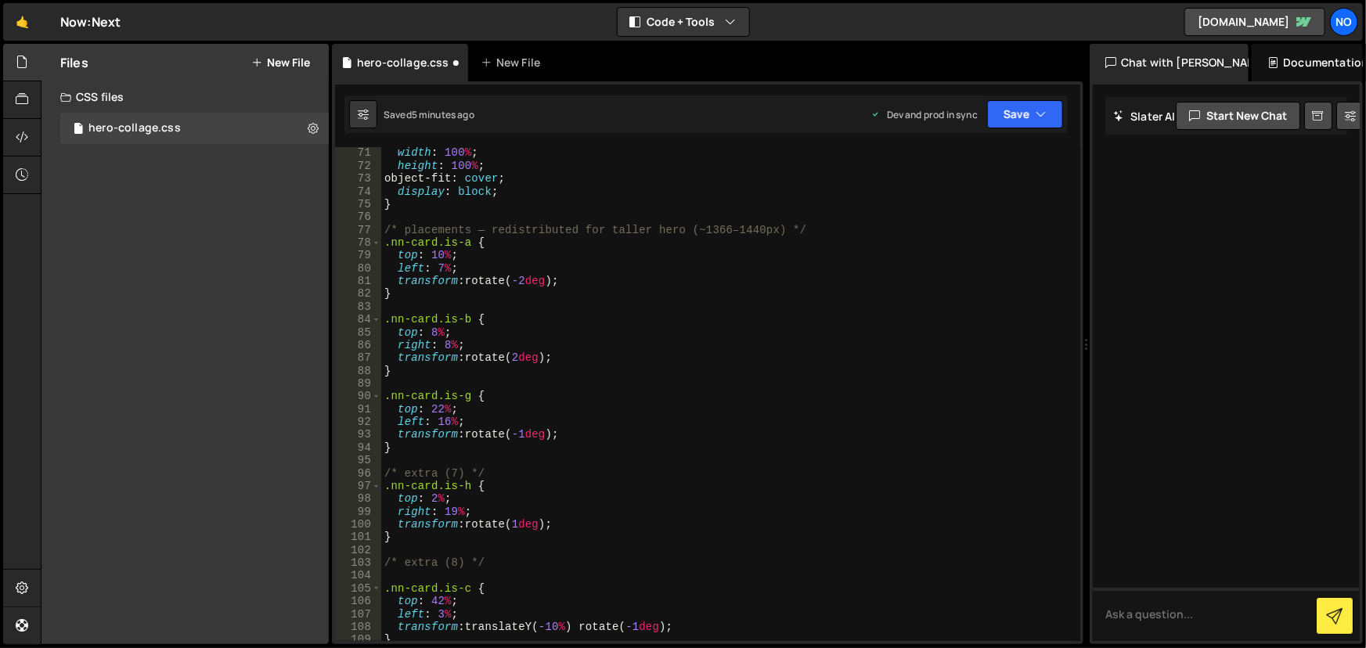
click at [478, 366] on div "width : 100 % ; height : 100 % ; object-fit : cover ; display : block ; } /* pl…" at bounding box center [728, 406] width 694 height 521
type textarea "}"
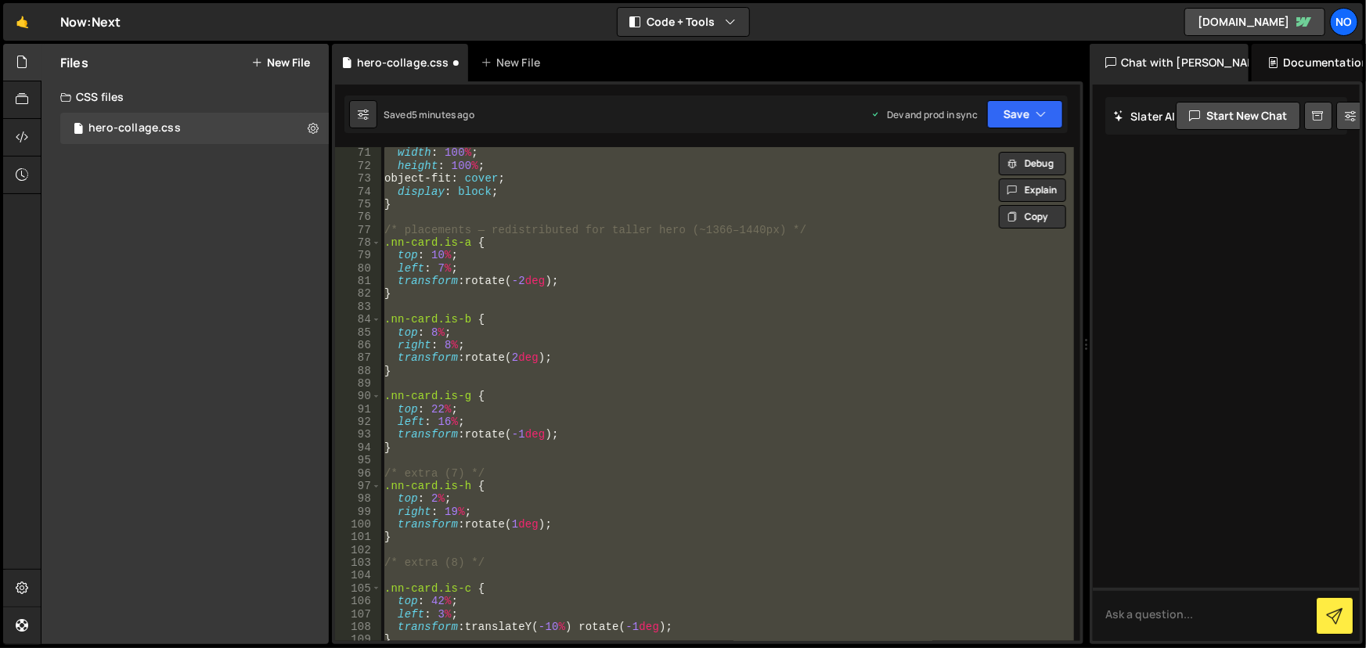
paste textarea
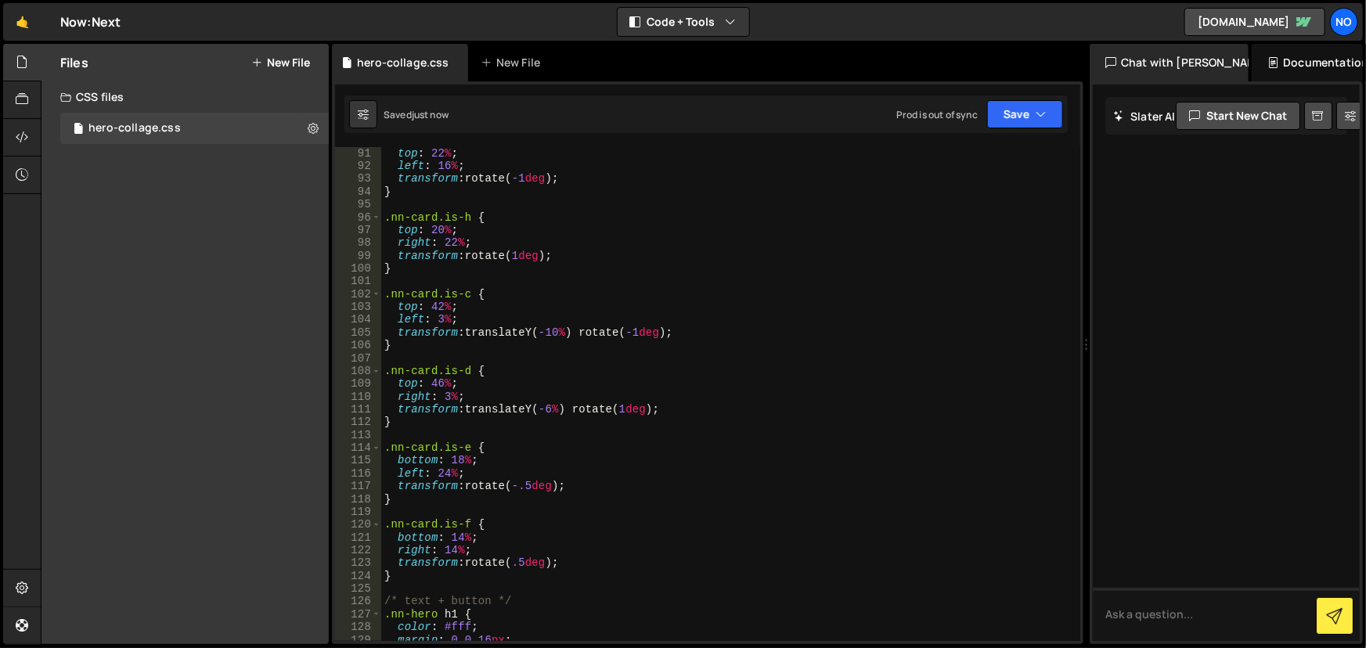
scroll to position [1110, 0]
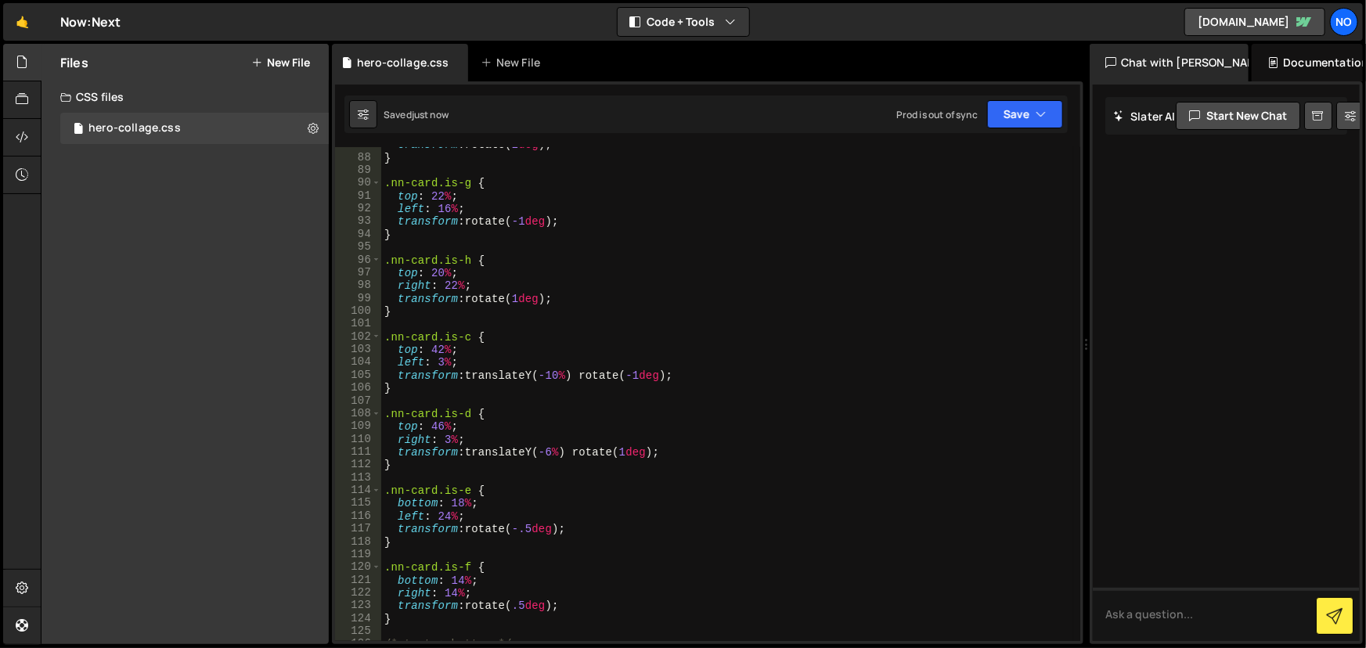
click at [467, 258] on div "transform : rotate( 2 deg ) ; } .nn-card.is-g { top : 22 % ; left : 16 % ; tran…" at bounding box center [728, 399] width 694 height 521
click at [437, 273] on div "transform : rotate( 2 deg ) ; } .nn-card.is-g { top : 22 % ; left : 16 % ; tran…" at bounding box center [728, 399] width 694 height 521
drag, startPoint x: 1011, startPoint y: 116, endPoint x: 1017, endPoint y: 122, distance: 8.9
click at [1011, 113] on button "Save" at bounding box center [1025, 114] width 76 height 28
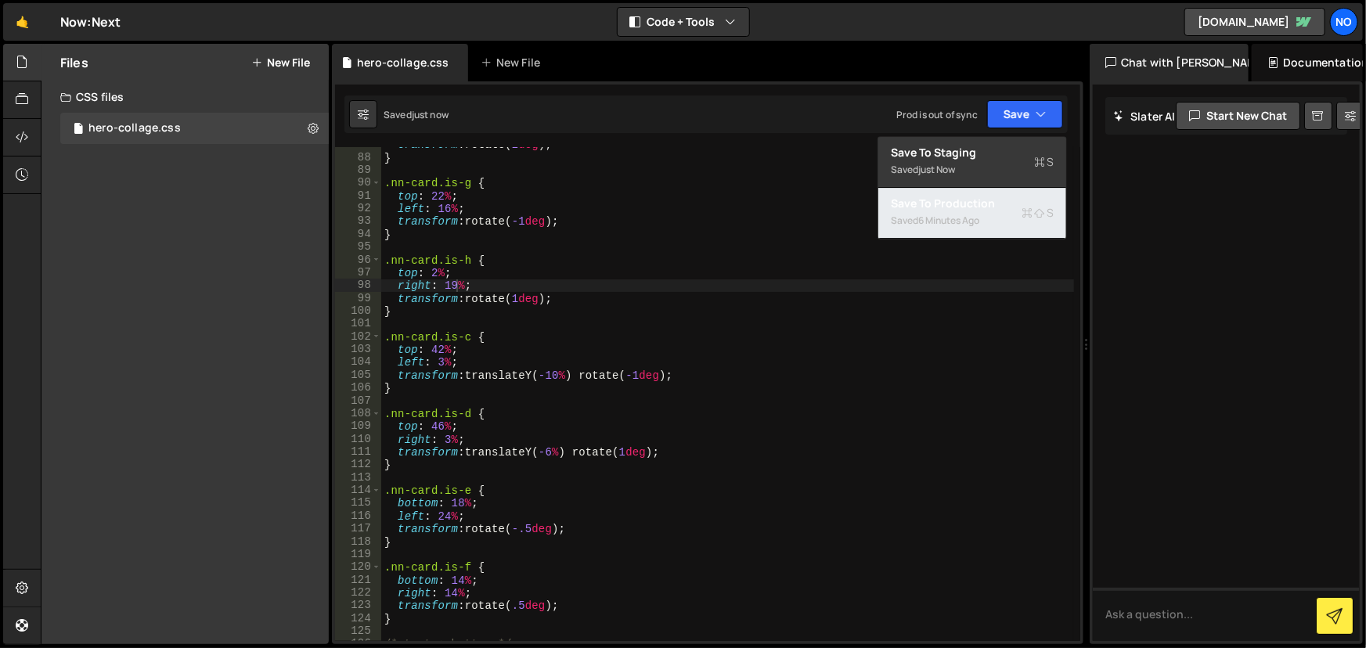
click at [986, 200] on div "Save to Production S" at bounding box center [972, 204] width 163 height 16
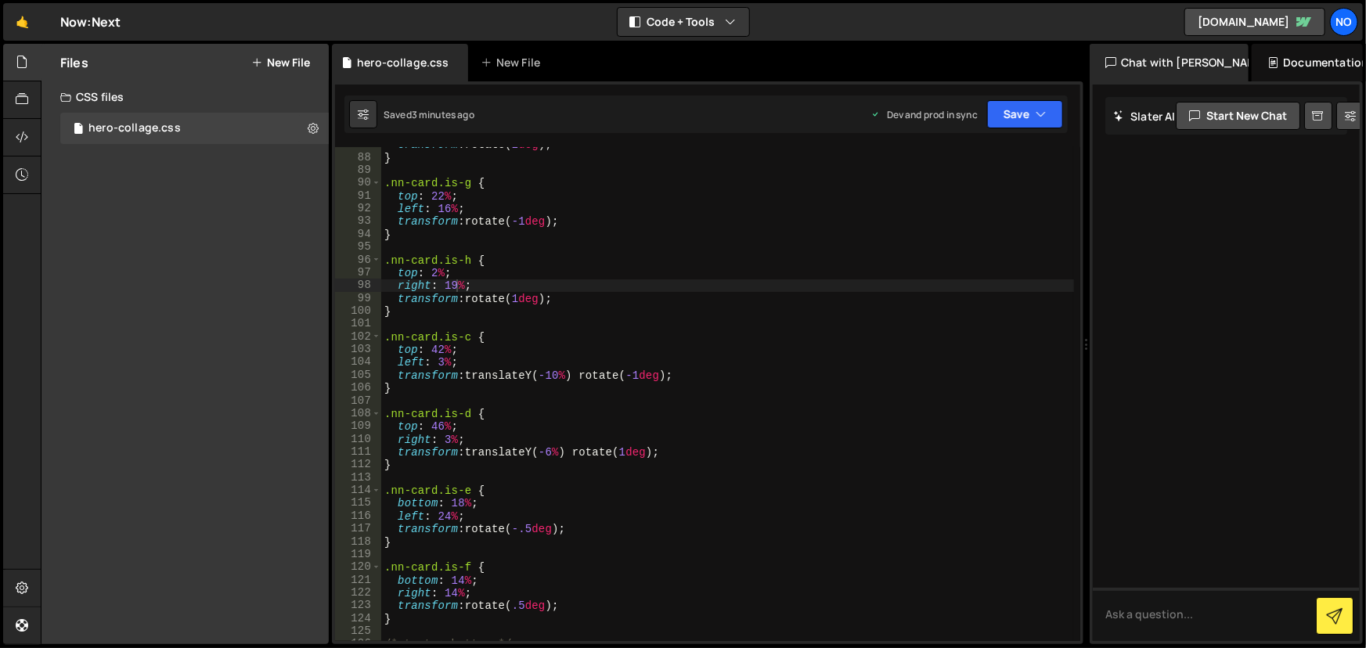
click at [489, 374] on div "transform : rotate( 2 deg ) ; } .nn-card.is-g { top : 22 % ; left : 16 % ; tran…" at bounding box center [728, 399] width 694 height 521
type textarea "}"
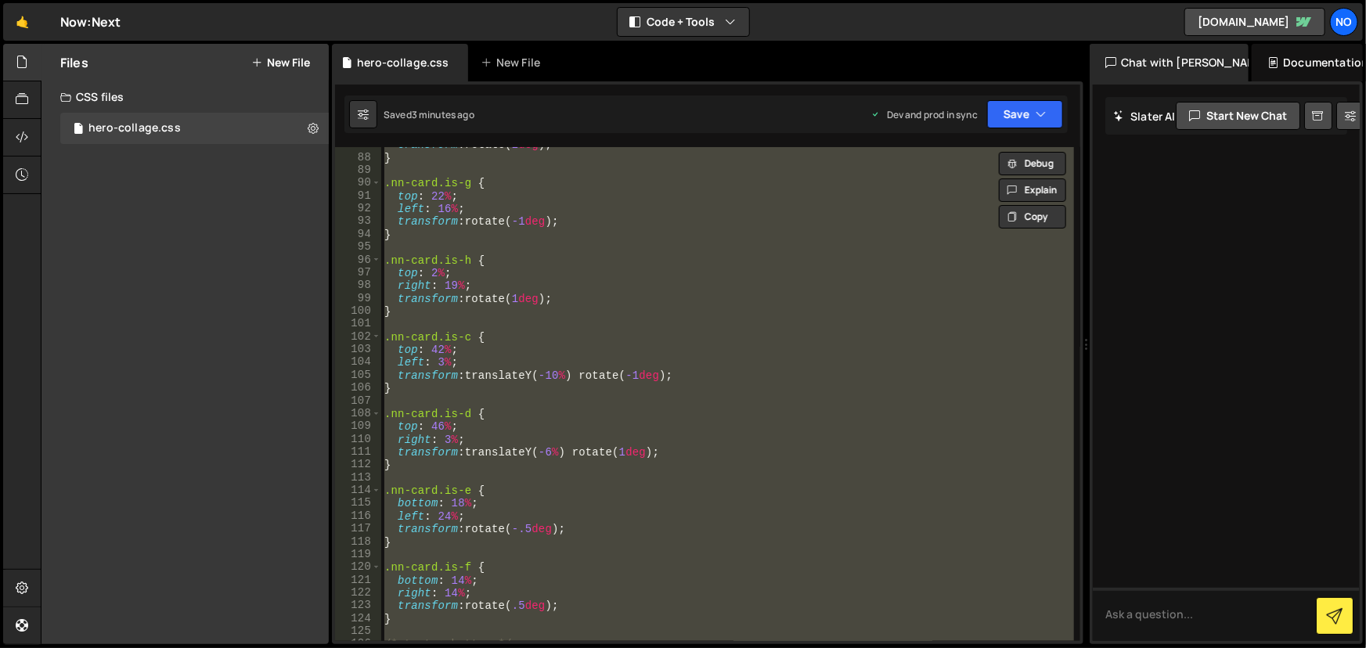
paste textarea
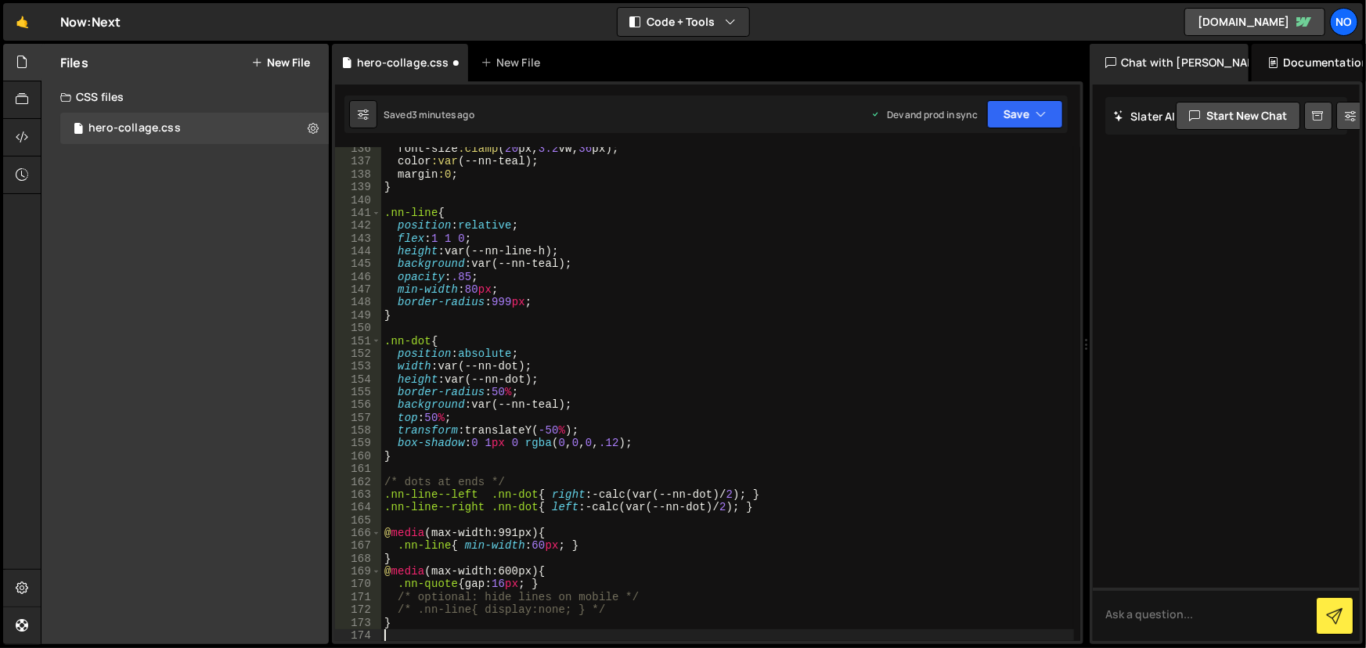
scroll to position [1734, 0]
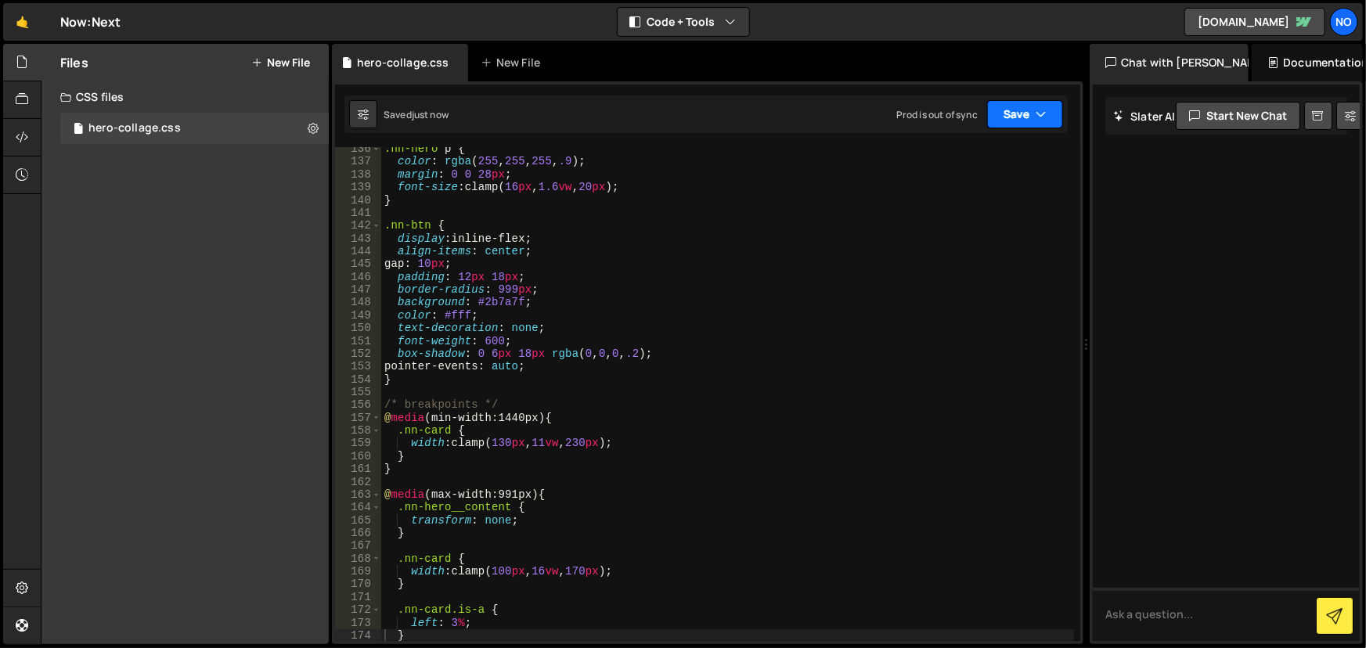
click at [1012, 113] on button "Save" at bounding box center [1025, 114] width 76 height 28
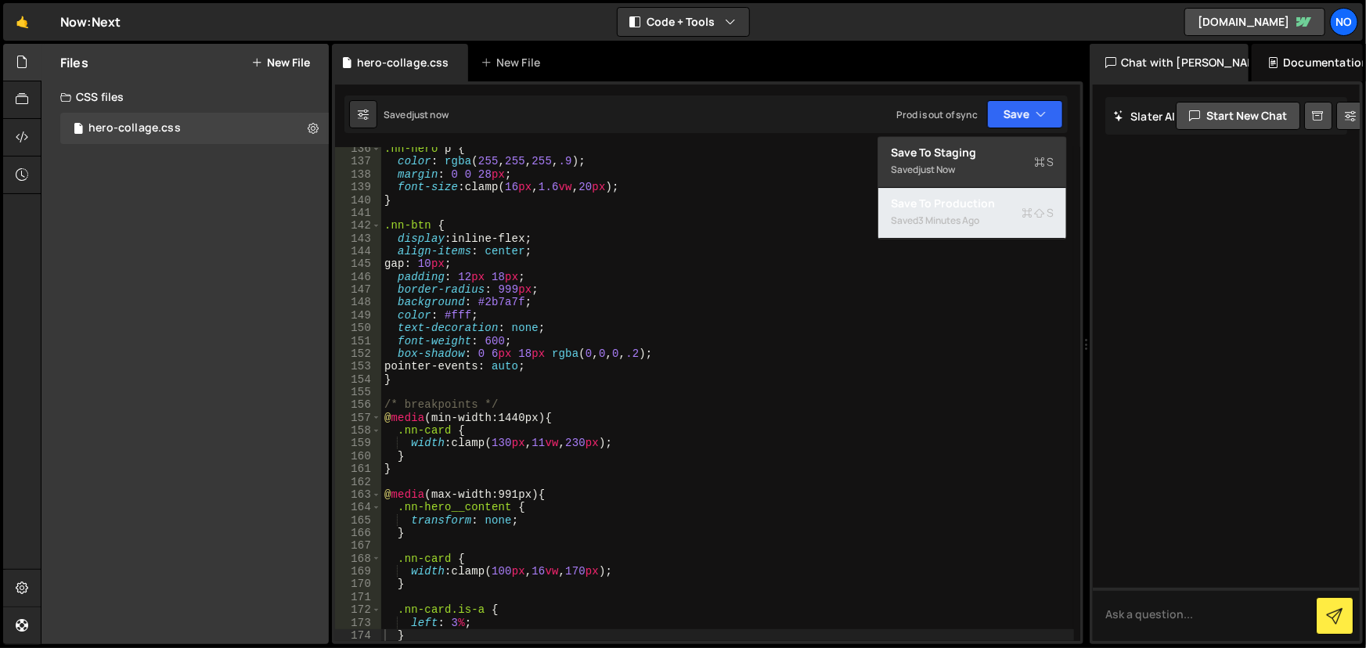
drag, startPoint x: 993, startPoint y: 203, endPoint x: 979, endPoint y: 213, distance: 17.4
click at [993, 204] on div "Save to Production S" at bounding box center [972, 204] width 163 height 16
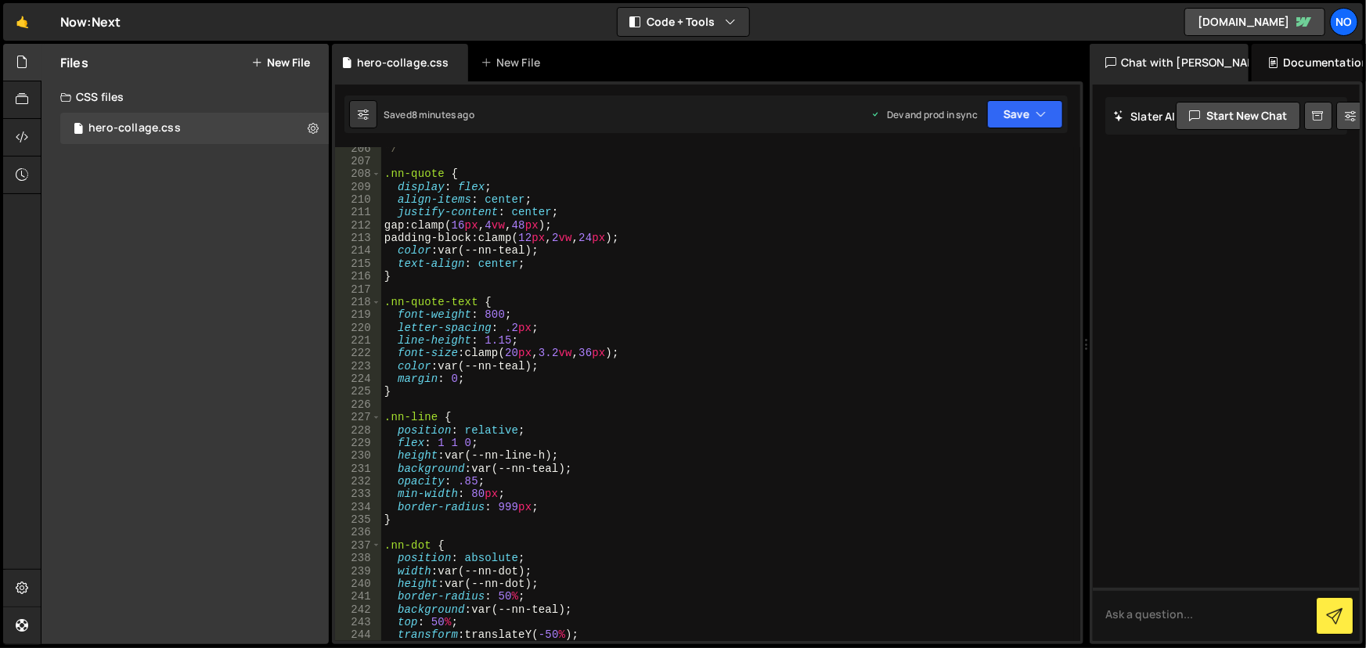
scroll to position [2588, 0]
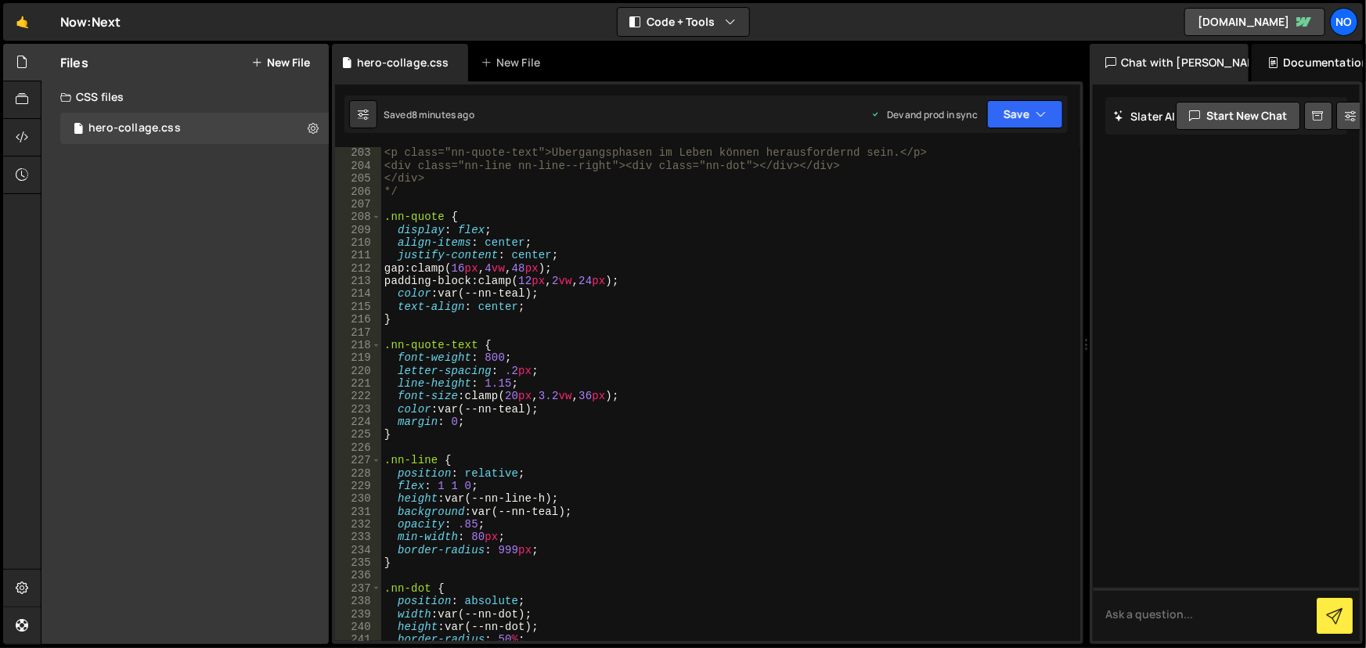
type textarea "text-align: center;"
click at [567, 310] on div "<p class="nn-quote-text">Übergangsphasen im Leben können herausfordernd sein.</…" at bounding box center [728, 406] width 694 height 521
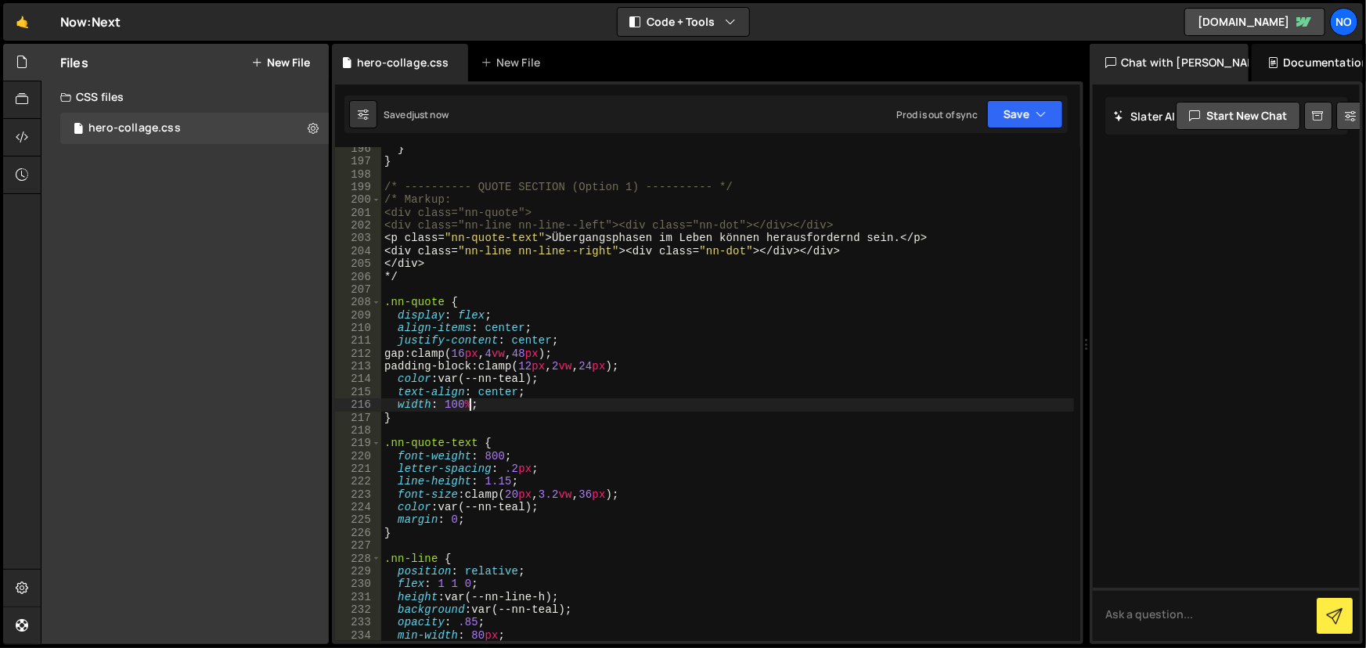
scroll to position [2460, 0]
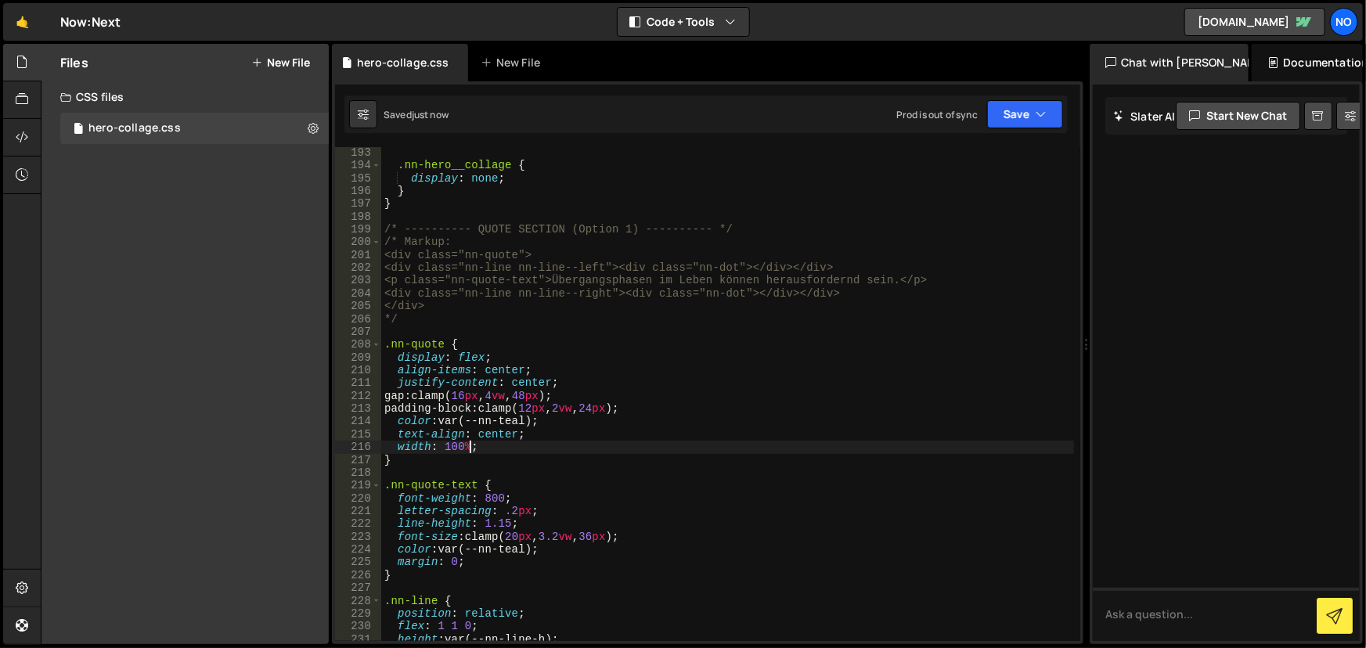
type textarea "width: 100%;"
click at [1028, 112] on button "Save" at bounding box center [1025, 114] width 76 height 28
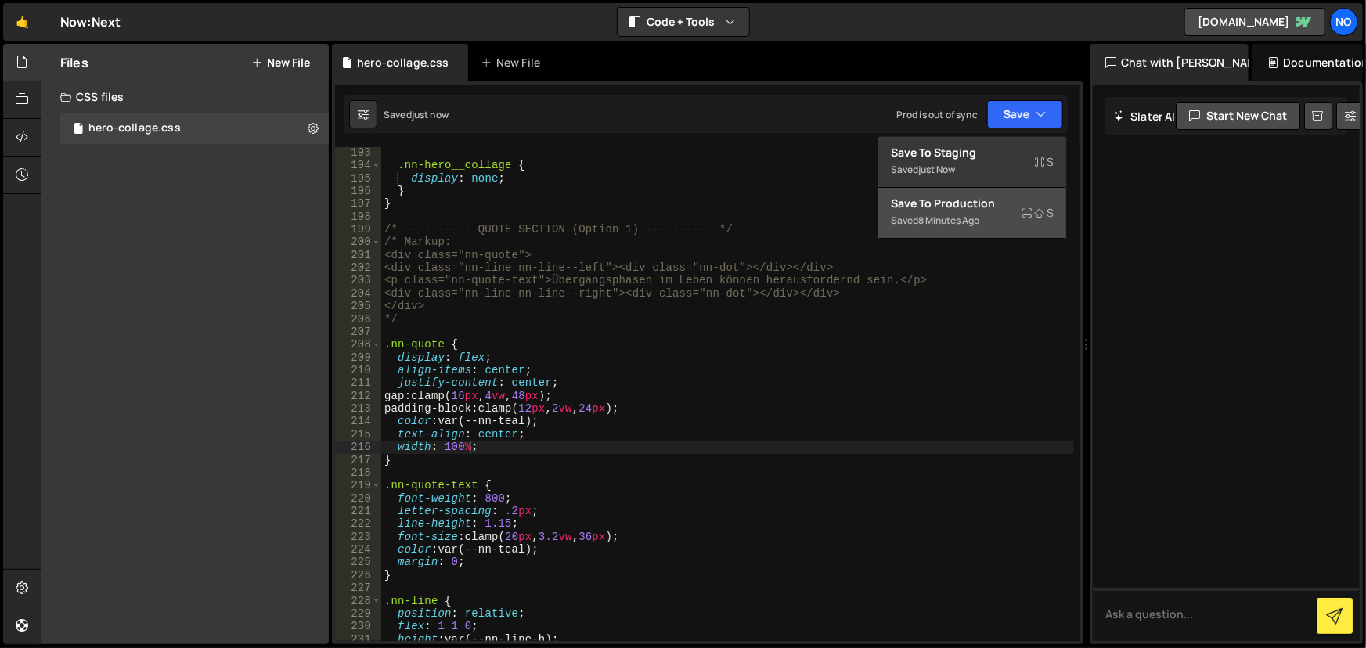
click at [991, 204] on div "Save to Production S" at bounding box center [972, 204] width 163 height 16
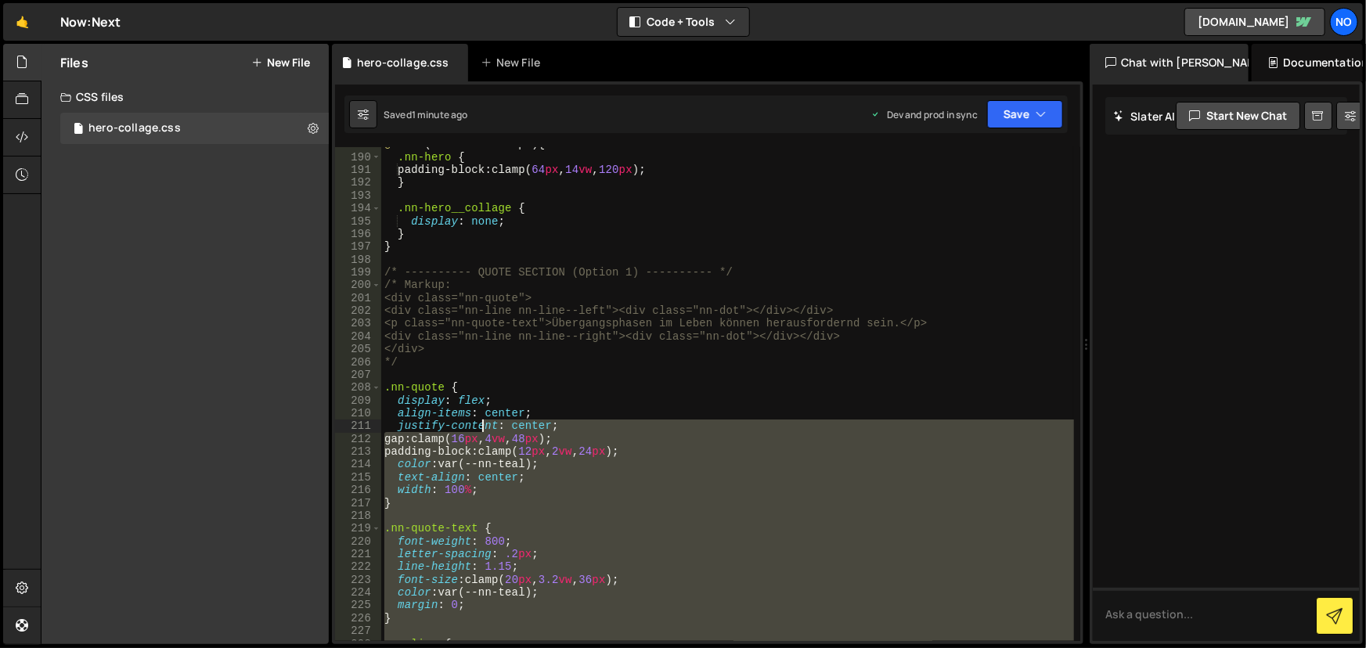
scroll to position [2418, 0]
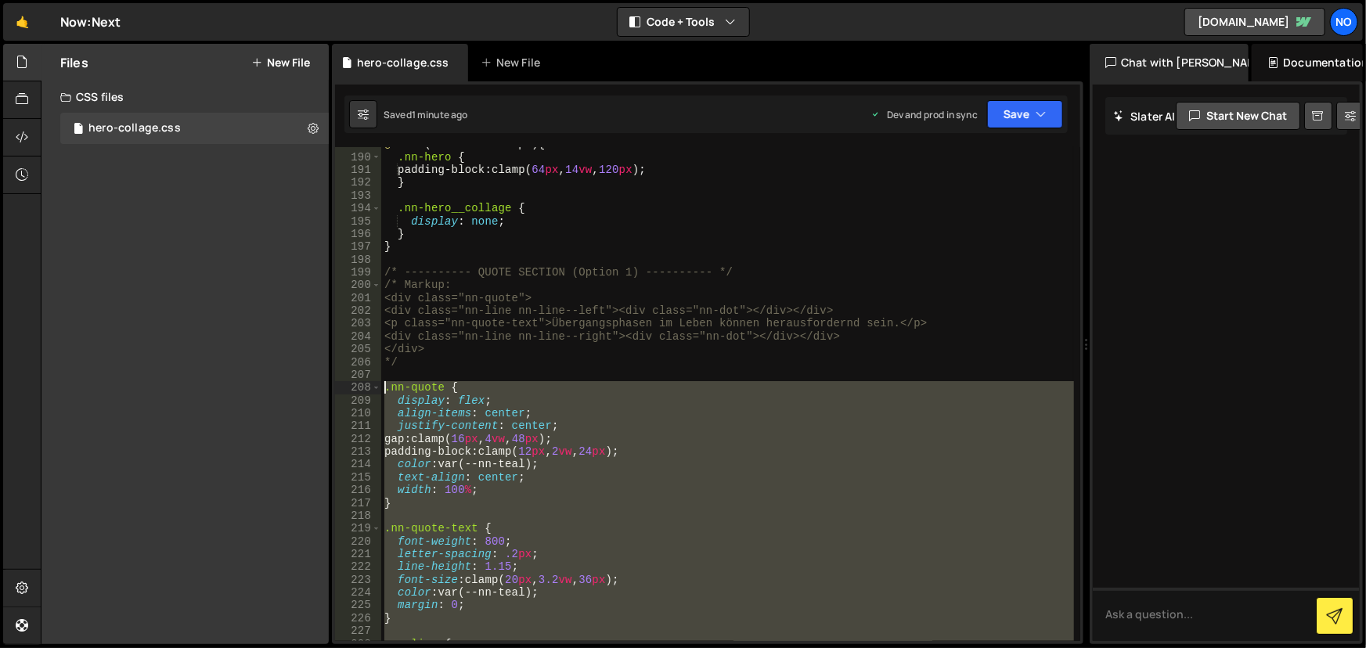
drag, startPoint x: 496, startPoint y: 559, endPoint x: 383, endPoint y: 391, distance: 202.4
click at [383, 391] on div "@ media (max-width:767px) { .nn-hero { padding-block : clamp( 64 px , 14 vw , 1…" at bounding box center [728, 398] width 694 height 521
paste textarea "}"
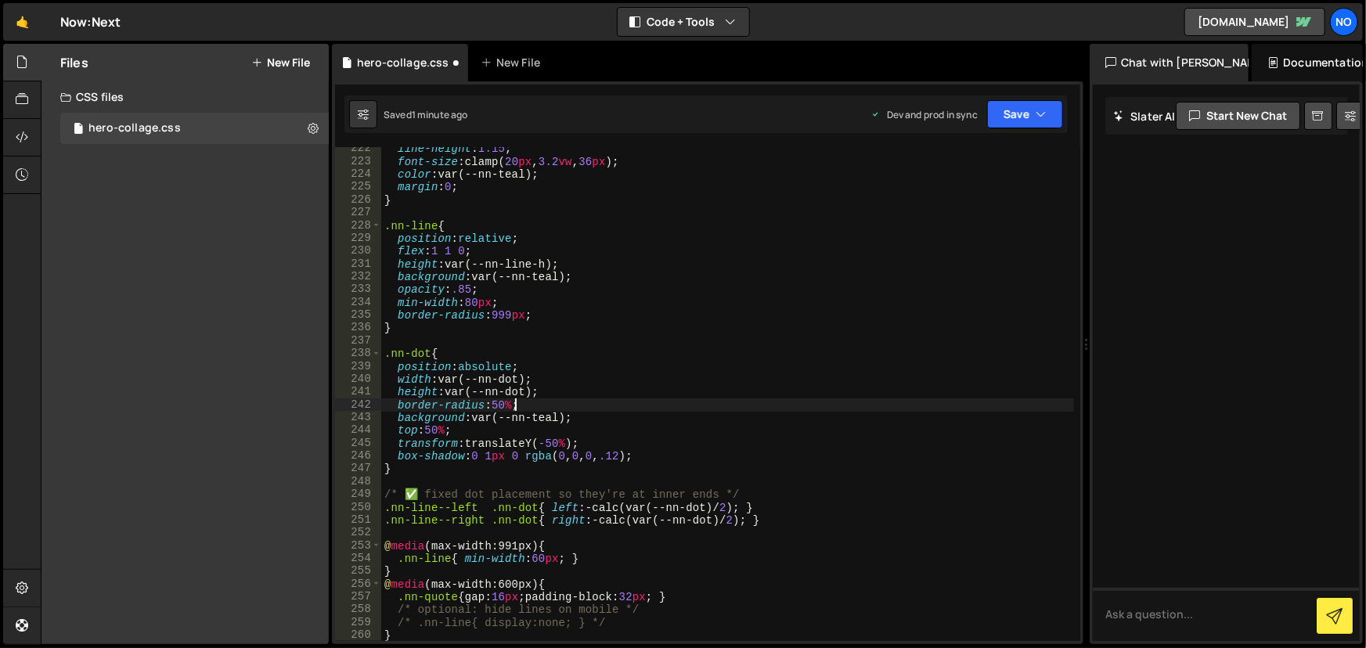
drag, startPoint x: 617, startPoint y: 399, endPoint x: 572, endPoint y: 379, distance: 49.4
click at [572, 379] on div "line-height : 1.15 ; font-size : clamp( 20 px , 3.2 vw , 36 px ) ; color : var(…" at bounding box center [728, 402] width 694 height 521
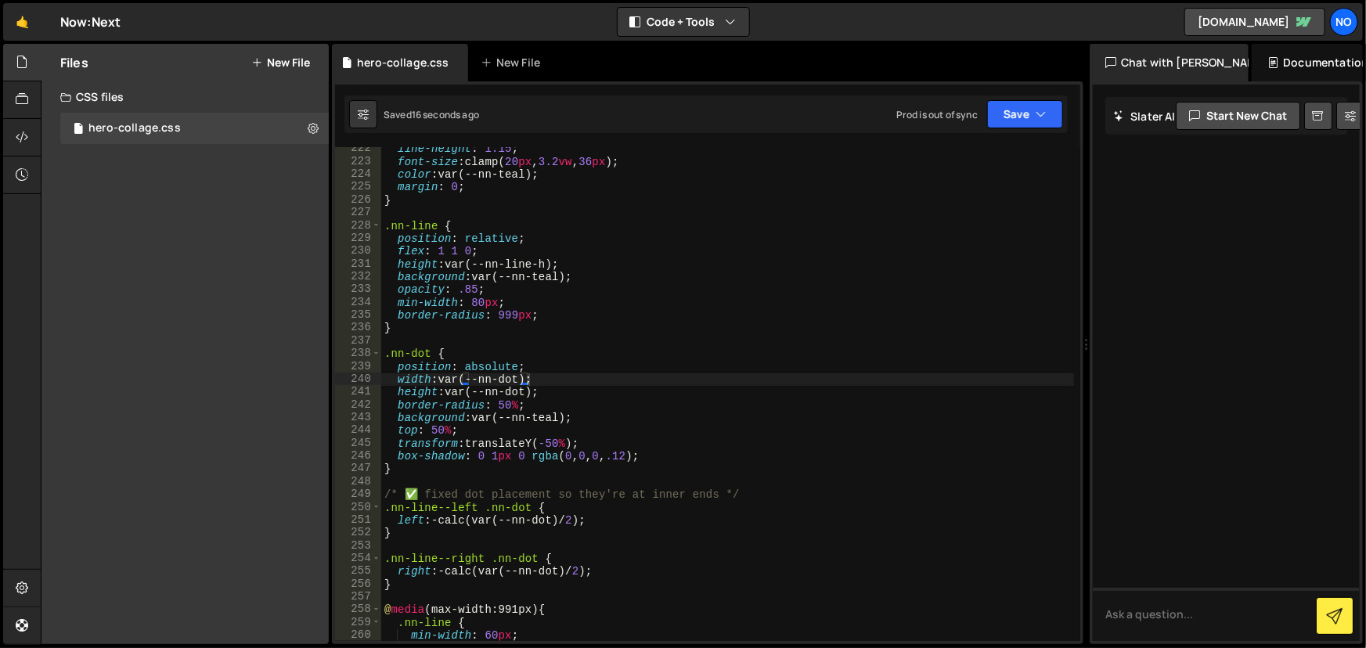
click at [899, 206] on div "line-height : 1.15 ; font-size : clamp( 20 px , 3.2 vw , 36 px ) ; color : var(…" at bounding box center [728, 402] width 694 height 521
click at [1020, 127] on button "Save" at bounding box center [1025, 114] width 76 height 28
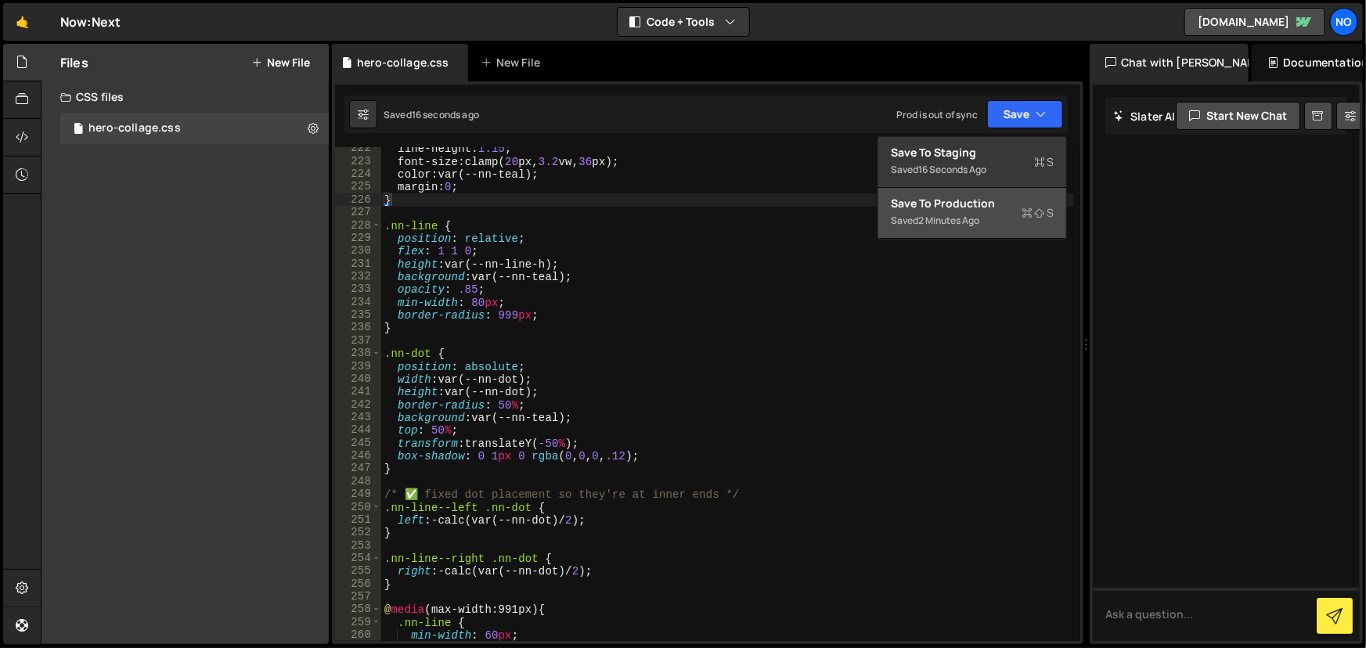
click at [961, 198] on div "Save to Production S" at bounding box center [972, 204] width 163 height 16
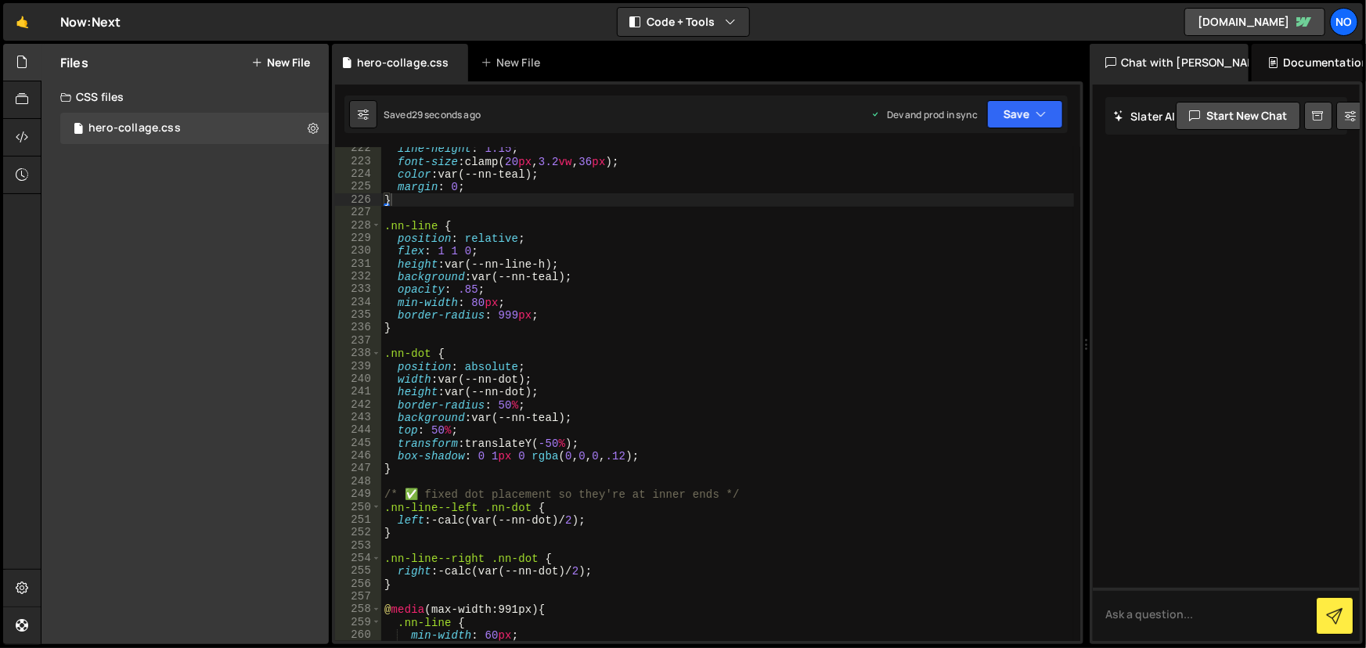
click at [676, 496] on div "line-height : 1.15 ; font-size : clamp( 20 px , 3.2 vw , 36 px ) ; color : var(…" at bounding box center [728, 402] width 694 height 521
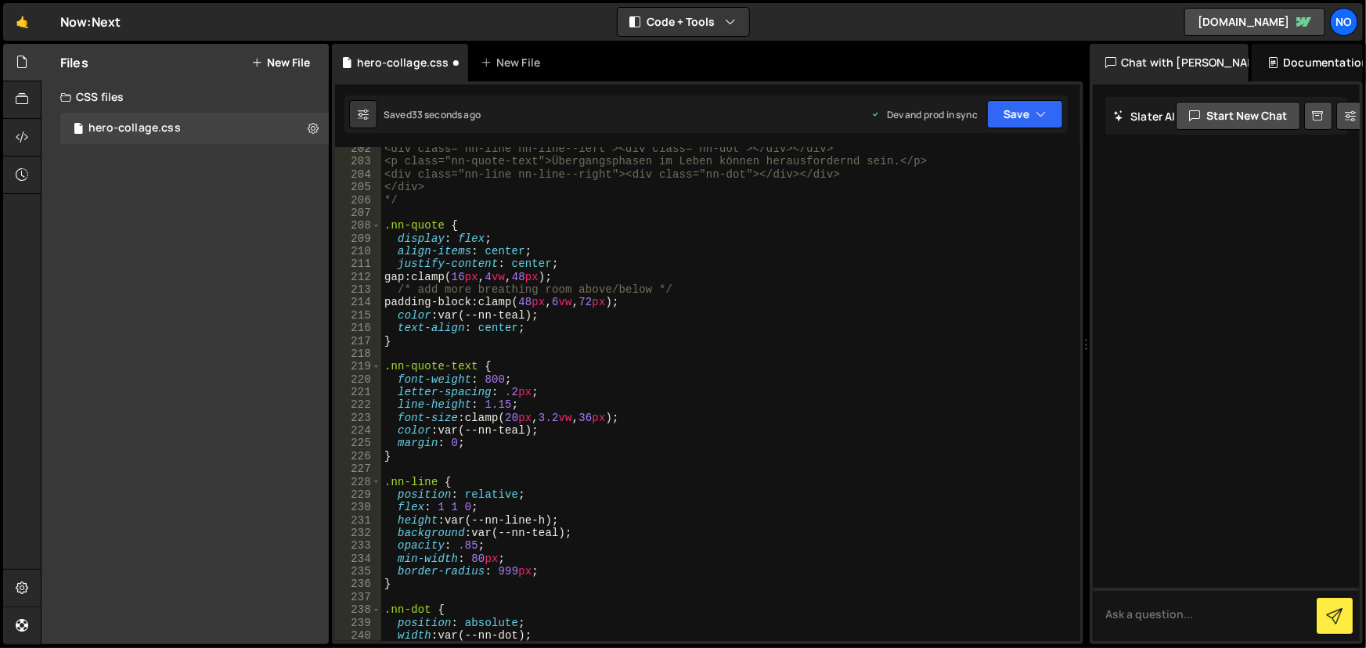
scroll to position [2580, 0]
click at [543, 326] on div "<div class="nn-line nn-line--left"><div class="nn-dot"></div></div> <p class="n…" at bounding box center [728, 402] width 694 height 521
type textarea "text-align: center;"
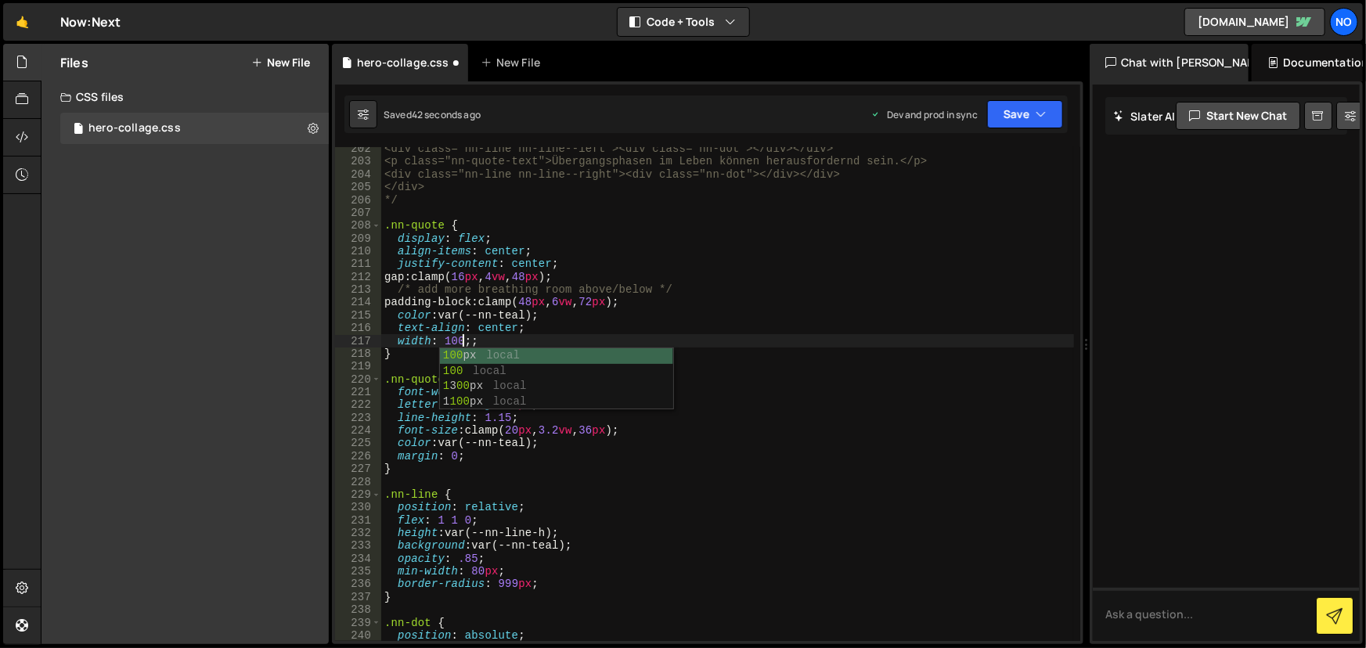
scroll to position [0, 5]
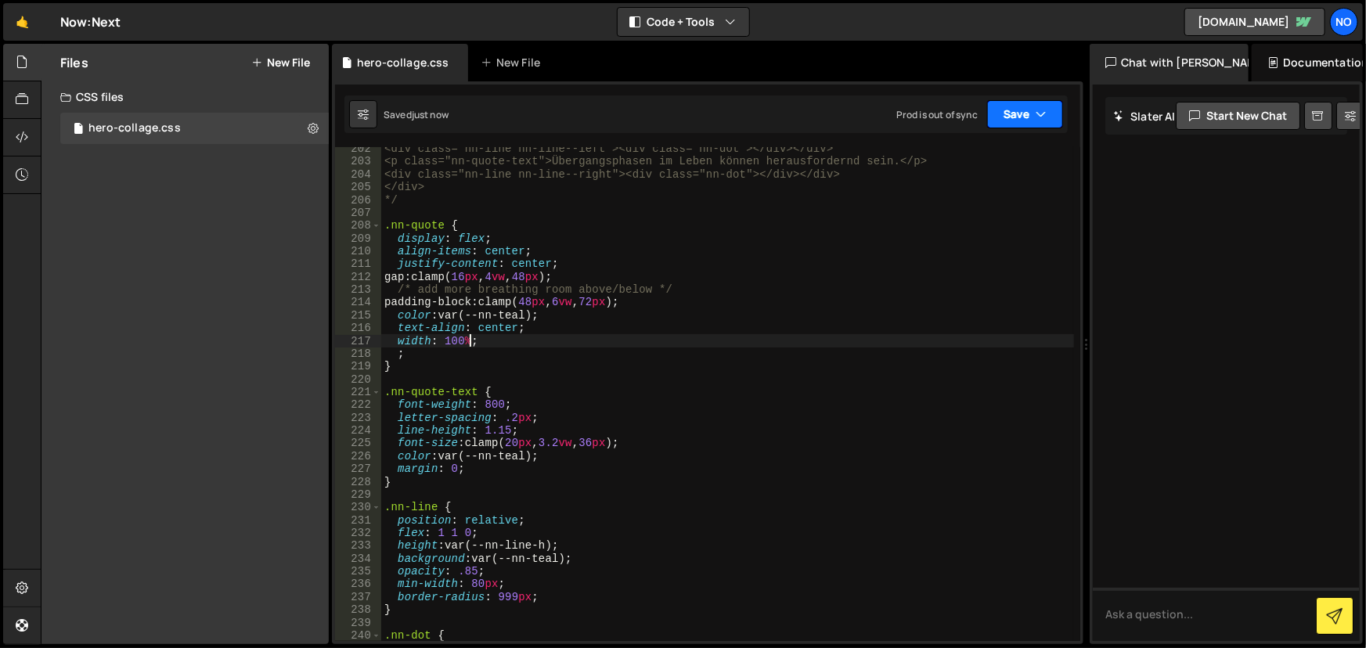
type textarea "width: 100%;"
click at [1005, 115] on button "Save" at bounding box center [1025, 114] width 76 height 28
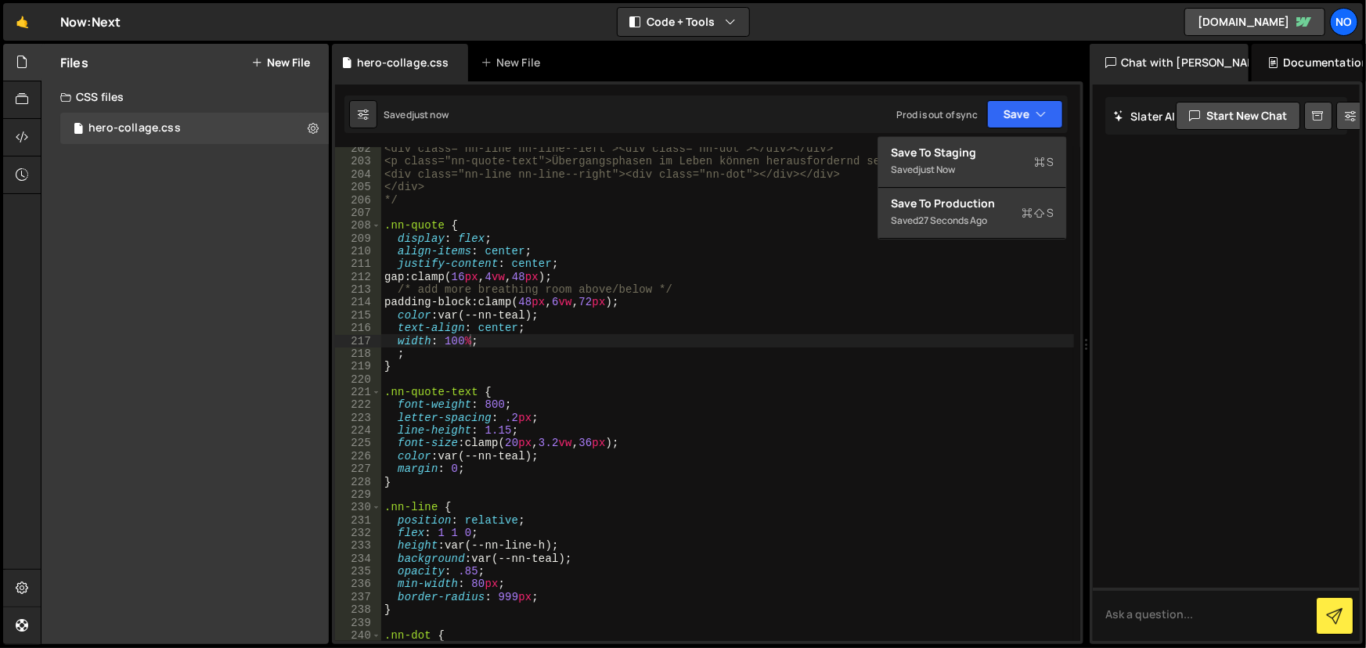
click at [678, 215] on div "<div class="nn-line nn-line--left"><div class="nn-dot"></div></div> <p class="n…" at bounding box center [728, 402] width 694 height 521
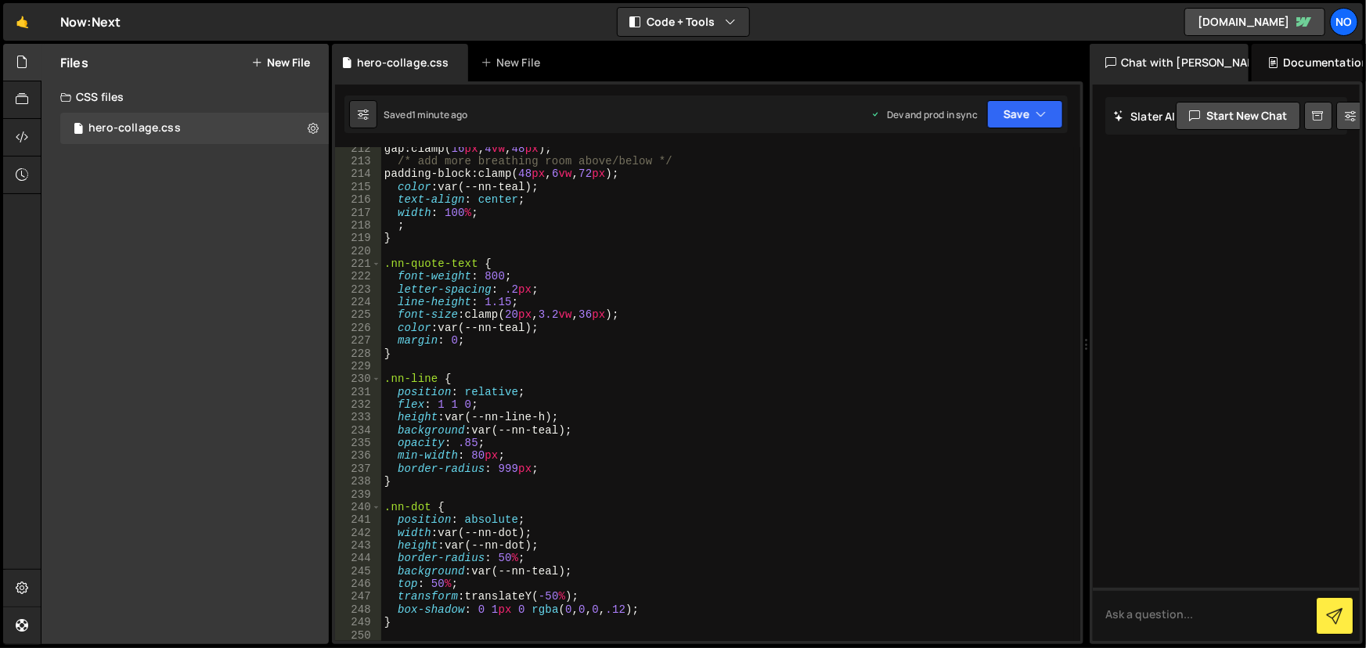
scroll to position [2580, 0]
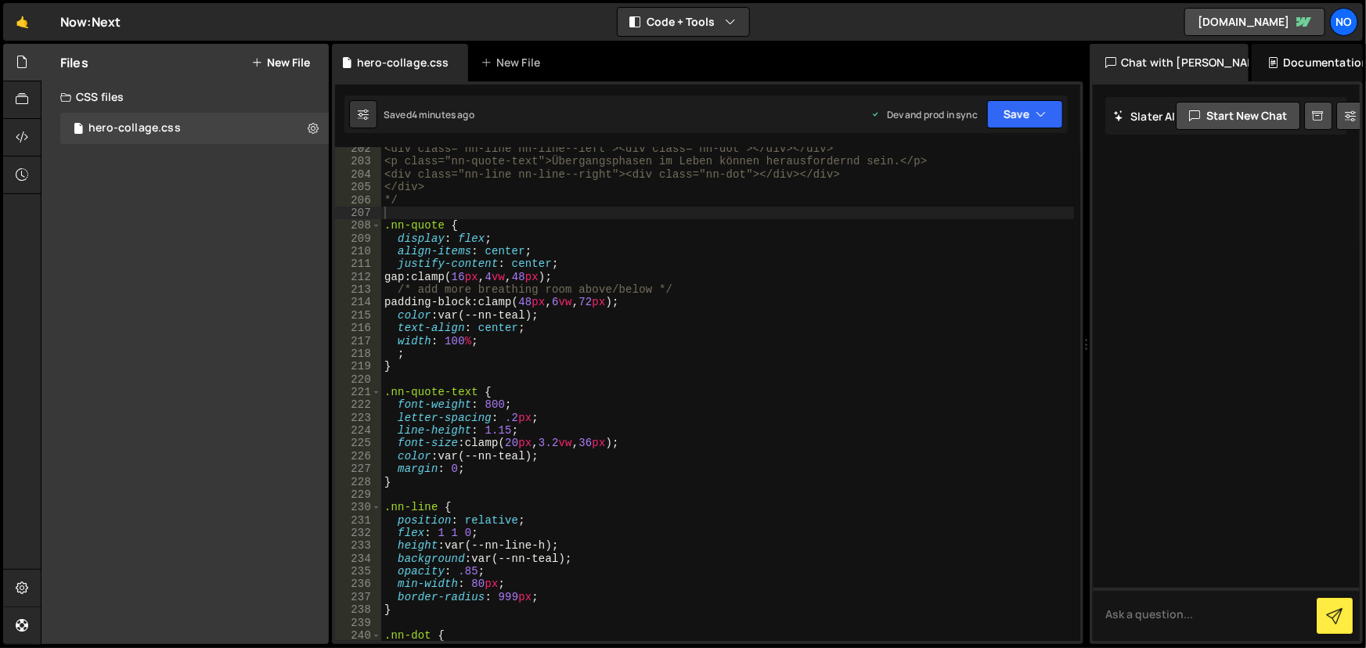
click at [547, 486] on div "<div class="nn-line nn-line--left"><div class="nn-dot"></div></div> <p class="n…" at bounding box center [728, 402] width 694 height 521
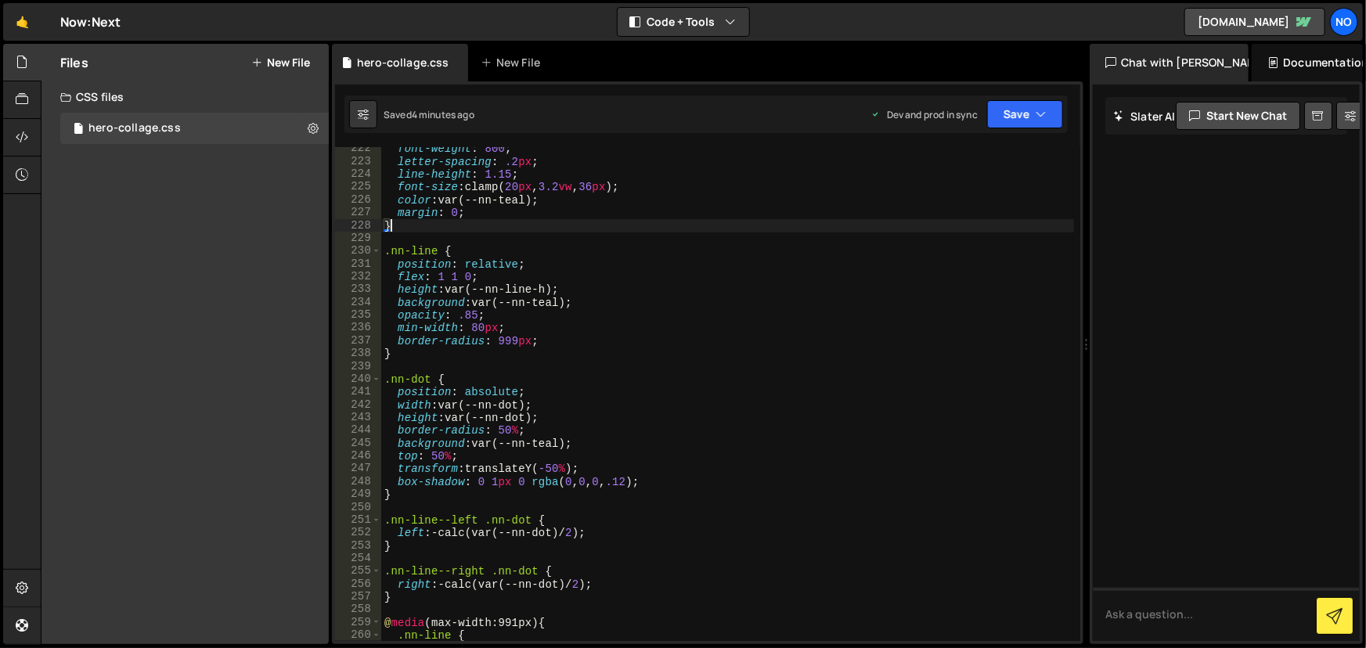
scroll to position [2879, 0]
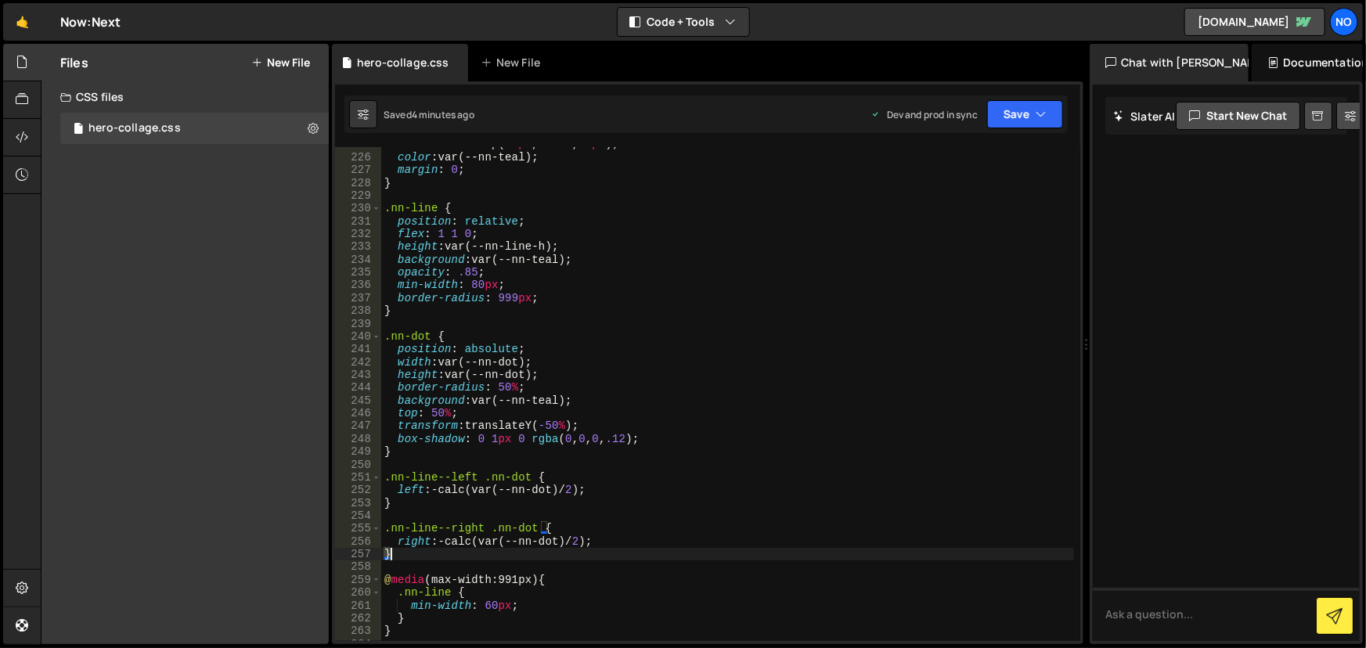
drag, startPoint x: 385, startPoint y: 550, endPoint x: 391, endPoint y: 556, distance: 8.3
click at [391, 556] on div "font-size : clamp( 20 px , 3.2 vw , 36 px ) ; color : var(--nn-teal) ; margin :…" at bounding box center [728, 398] width 694 height 521
type textarea ".nn-line--right .nn-dot {"
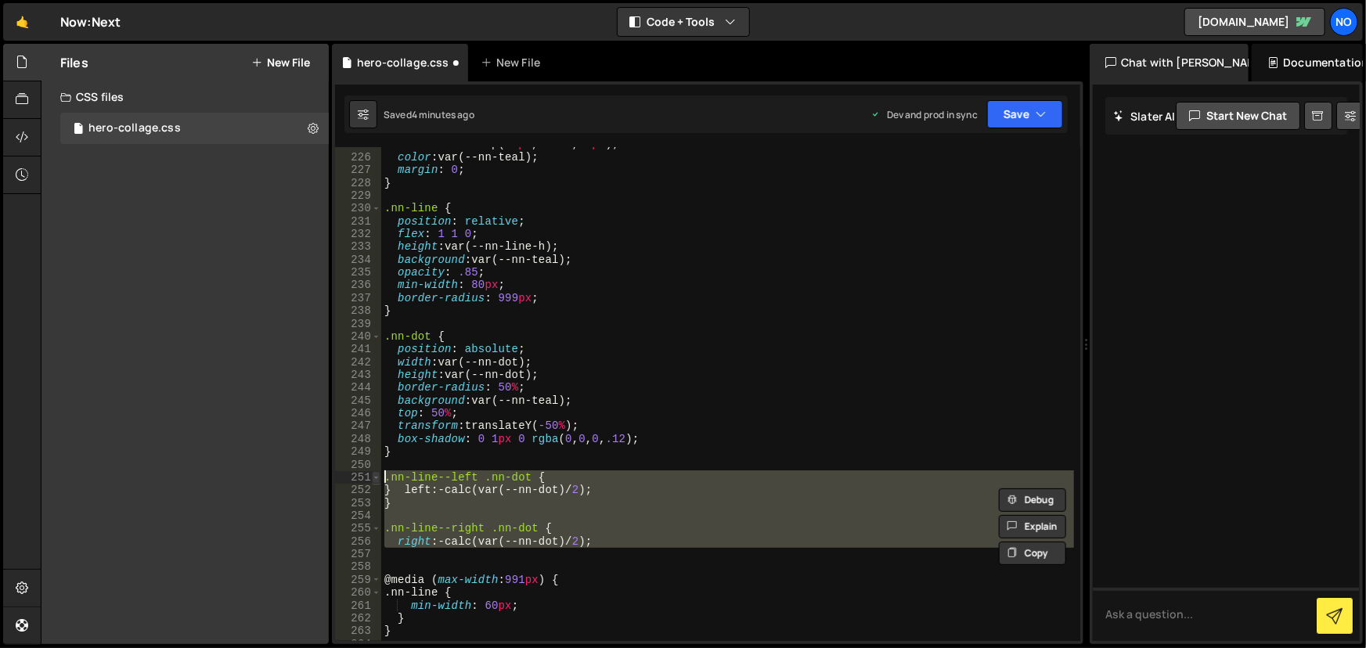
drag, startPoint x: 410, startPoint y: 548, endPoint x: 372, endPoint y: 475, distance: 82.3
click at [372, 475] on div "} left: -calc(var(--nn-dot)/2); 225 226 227 228 229 230 231 232 233 234 235 236…" at bounding box center [707, 394] width 745 height 494
paste textarea "right .nn-dot { left: -calc(var(--nn-dot)/2); right: auto; }"
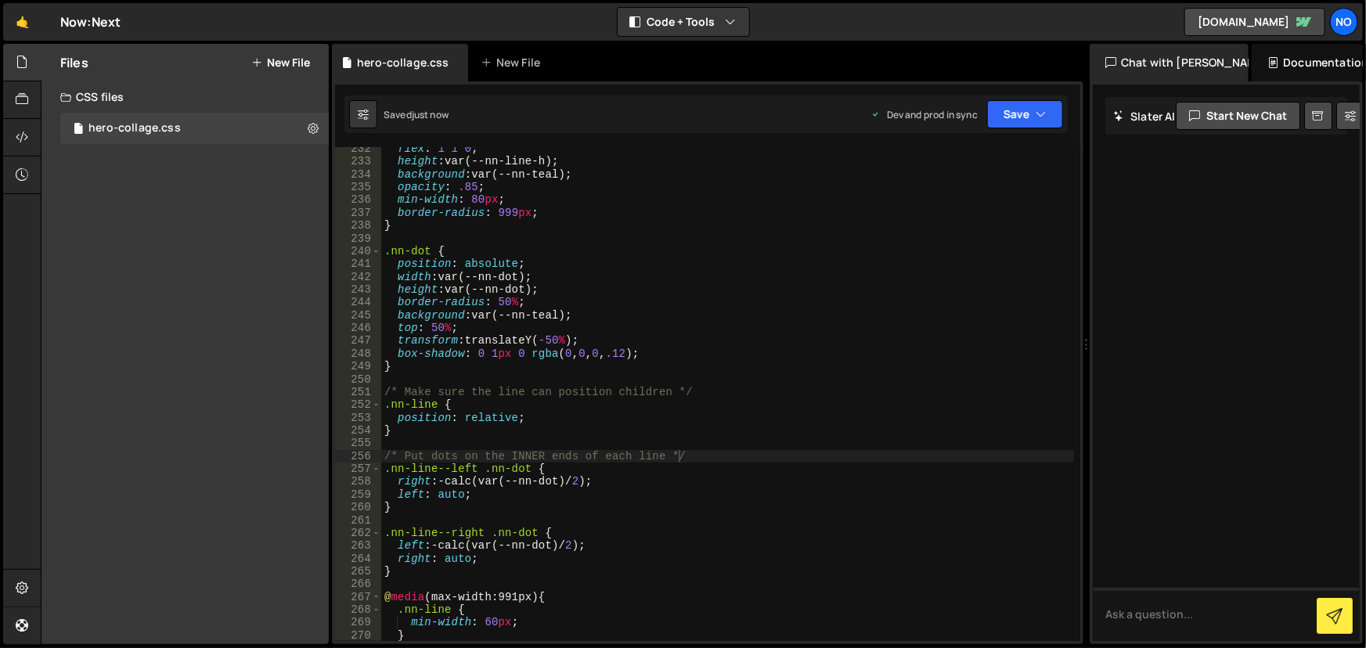
scroll to position [2964, 0]
click at [427, 490] on div "flex : 1 1 0 ; height : var(--nn-line-h) ; background : var(--nn-teal) ; opacit…" at bounding box center [728, 402] width 694 height 521
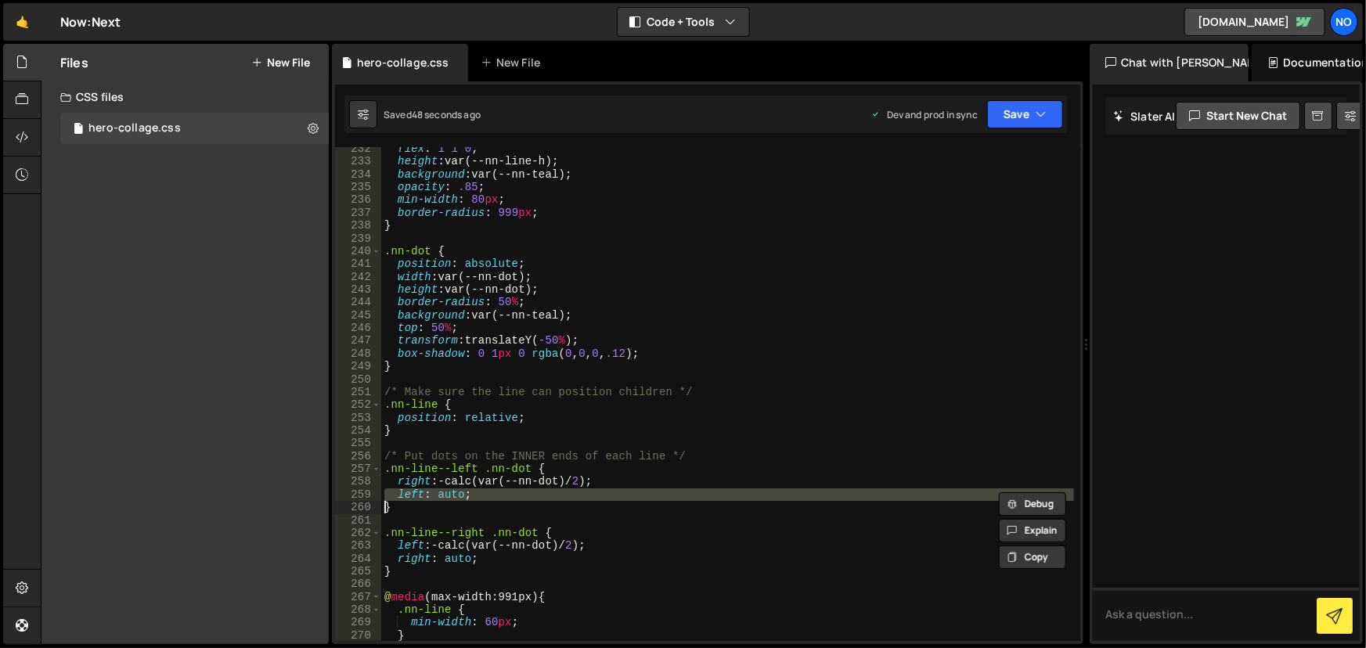
click at [427, 490] on div "flex : 1 1 0 ; height : var(--nn-line-h) ; background : var(--nn-teal) ; opacit…" at bounding box center [728, 402] width 694 height 521
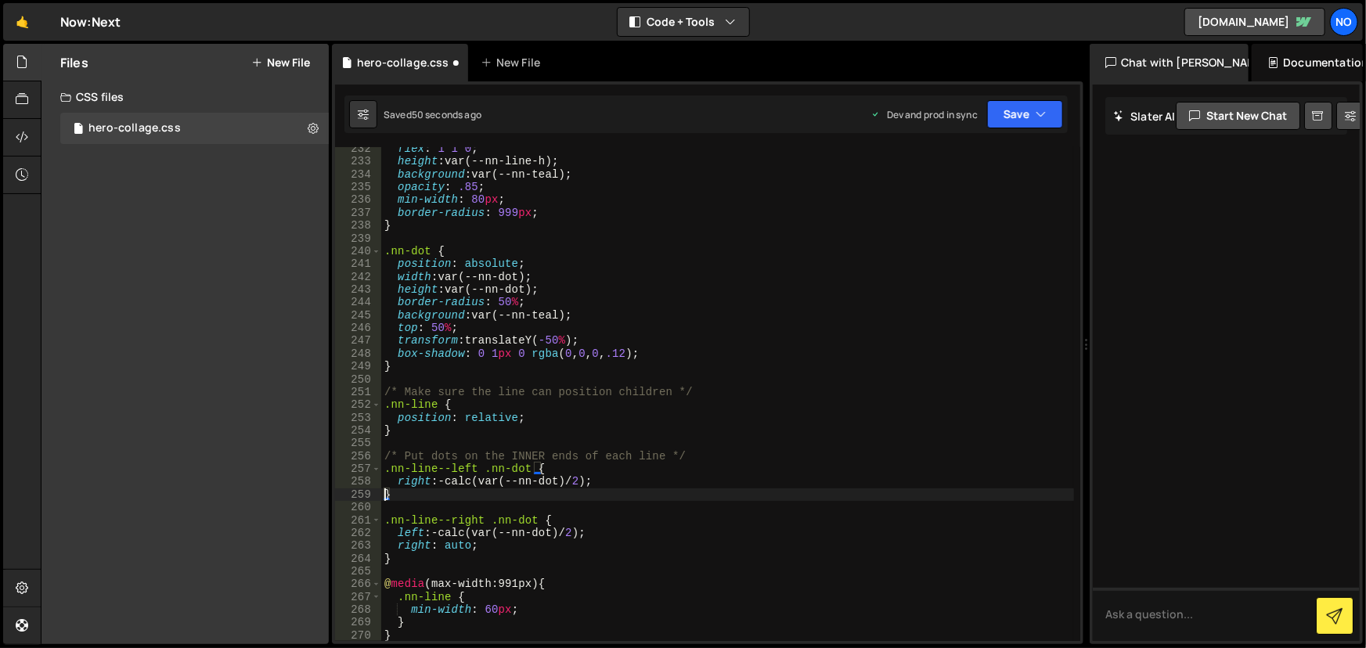
click at [442, 546] on div "flex : 1 1 0 ; height : var(--nn-line-h) ; background : var(--nn-teal) ; opacit…" at bounding box center [728, 402] width 694 height 521
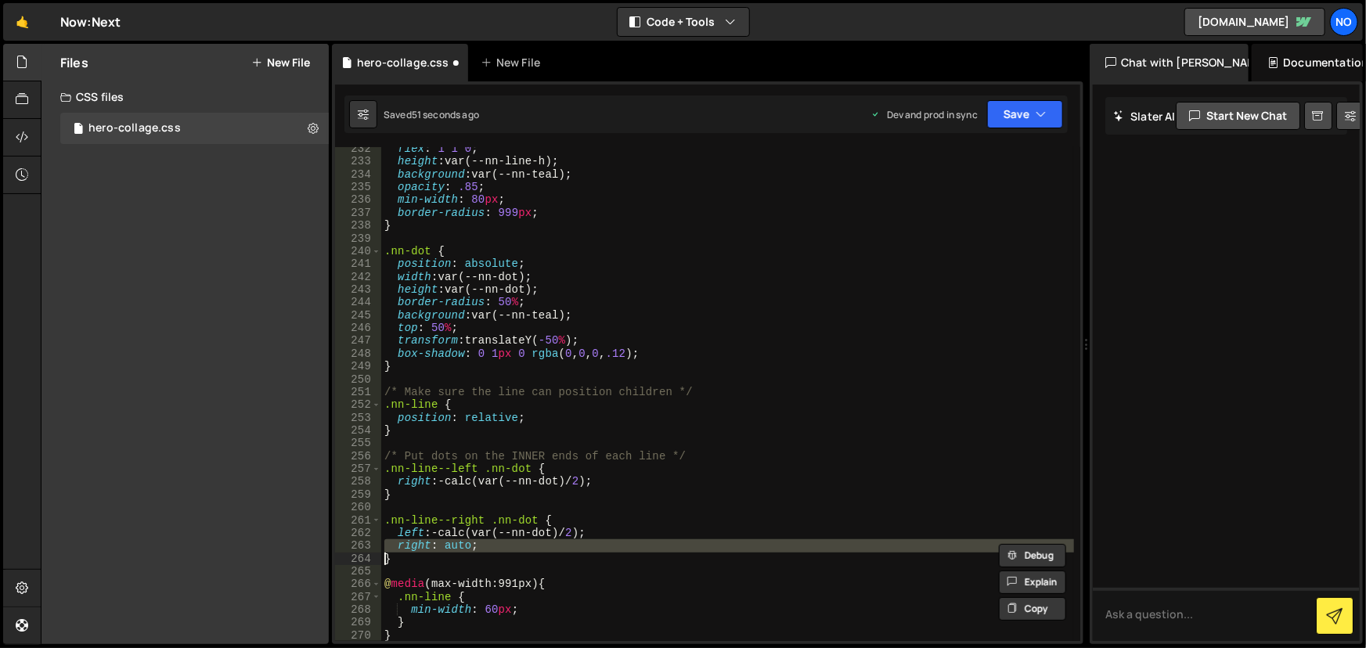
click at [442, 546] on div "flex : 1 1 0 ; height : var(--nn-line-h) ; background : var(--nn-teal) ; opacit…" at bounding box center [728, 402] width 694 height 521
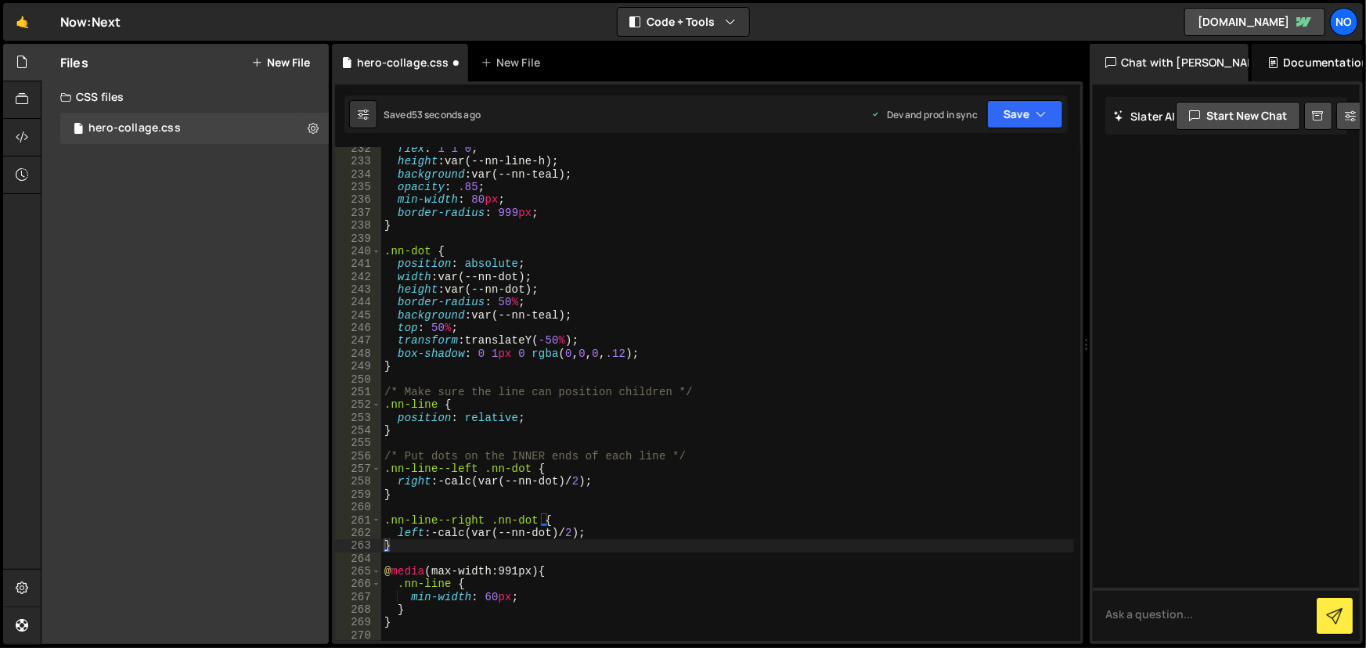
click at [450, 532] on div "flex : 1 1 0 ; height : var(--nn-line-h) ; background : var(--nn-teal) ; opacit…" at bounding box center [728, 402] width 694 height 521
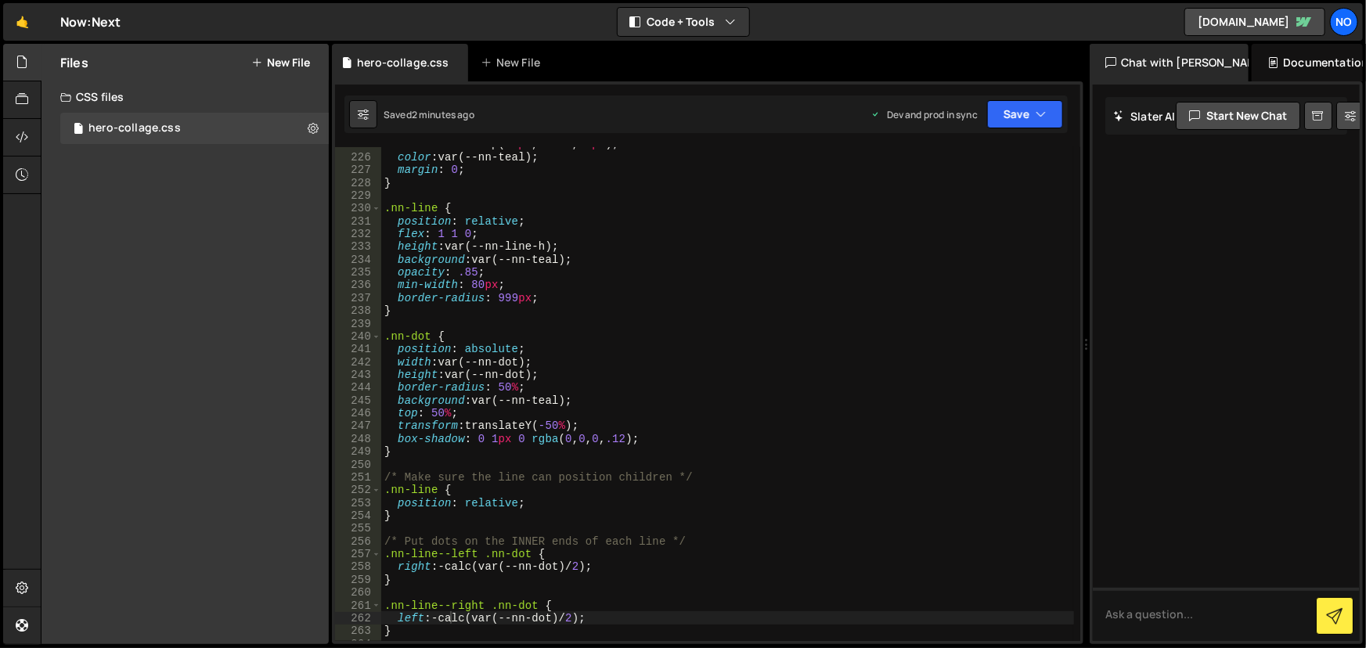
scroll to position [2921, 0]
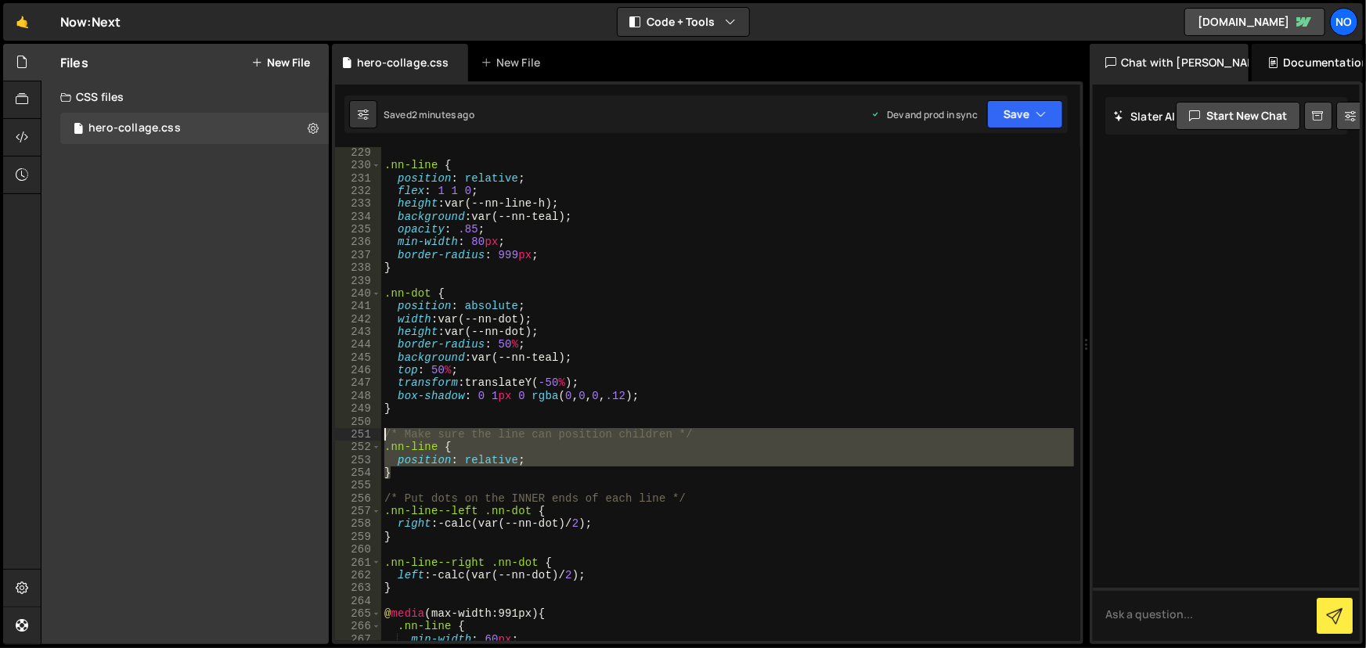
drag, startPoint x: 415, startPoint y: 478, endPoint x: 383, endPoint y: 431, distance: 57.5
click at [383, 431] on div ".nn-line { position : relative ; flex : 1 1 0 ; height : var(--nn-line-h) ; bac…" at bounding box center [728, 406] width 694 height 521
type textarea "/* Make sure the line can position children */ .nn-line {"
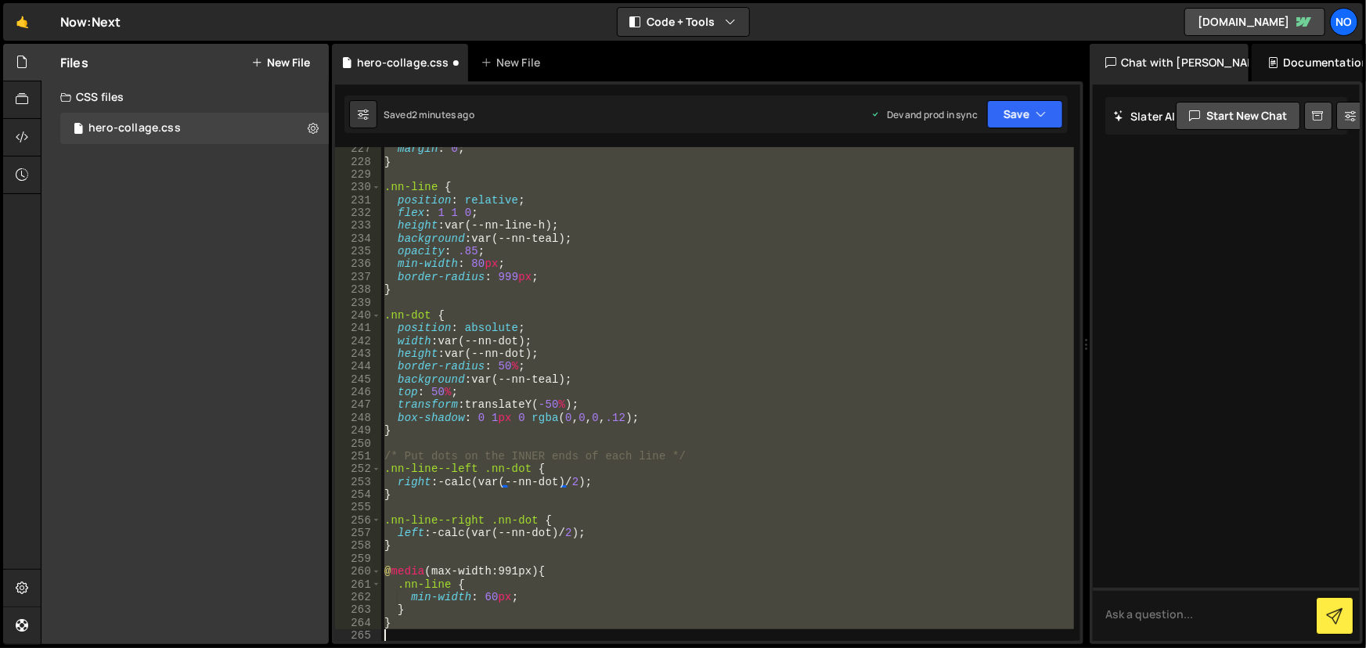
scroll to position [3028, 0]
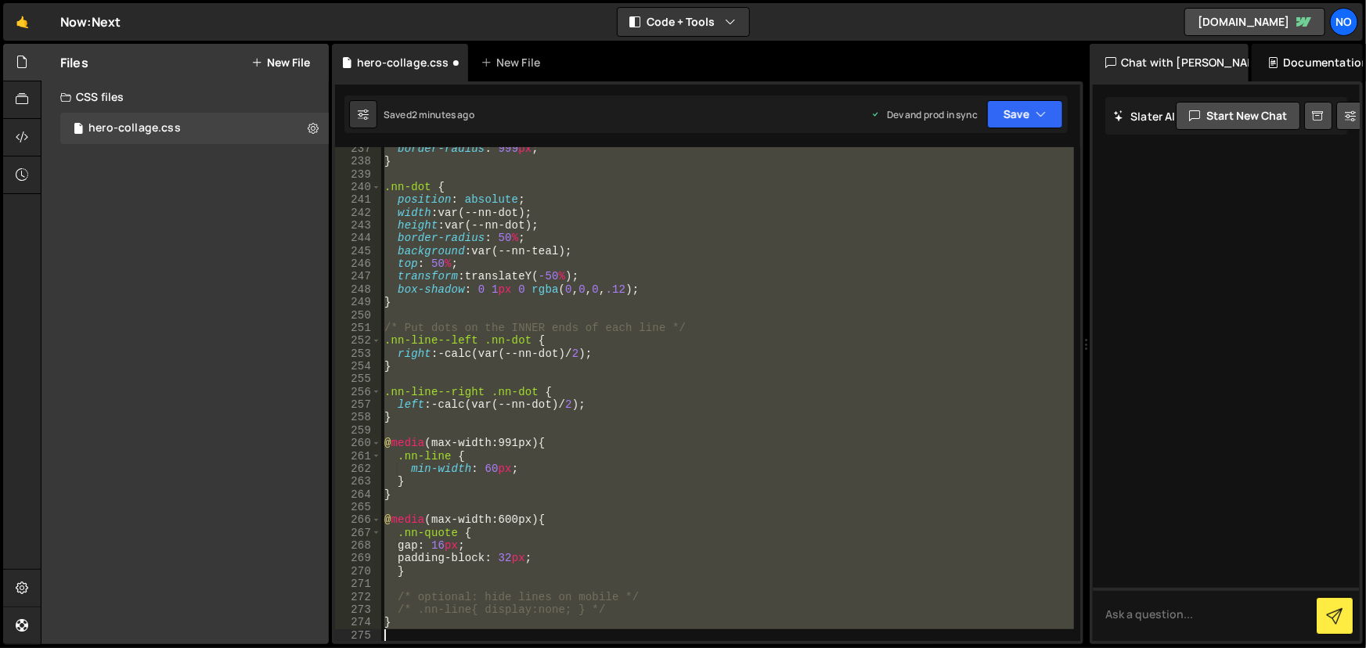
drag, startPoint x: 383, startPoint y: 234, endPoint x: 514, endPoint y: 681, distance: 466.0
click at [514, 648] on html "Projects [GEOGRAPHIC_DATA] Blog No Projects Your Teams Account Upgrade Logout" at bounding box center [683, 324] width 1366 height 648
type textarea "}"
paste textarea
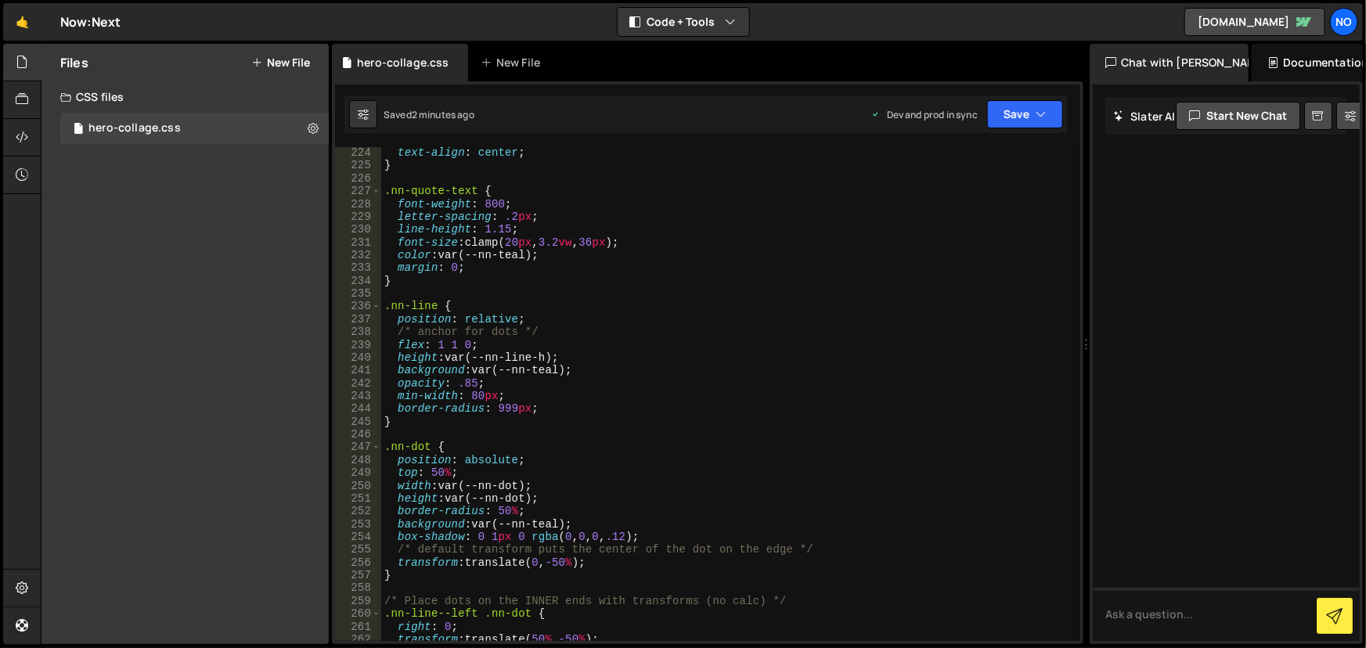
scroll to position [2686, 0]
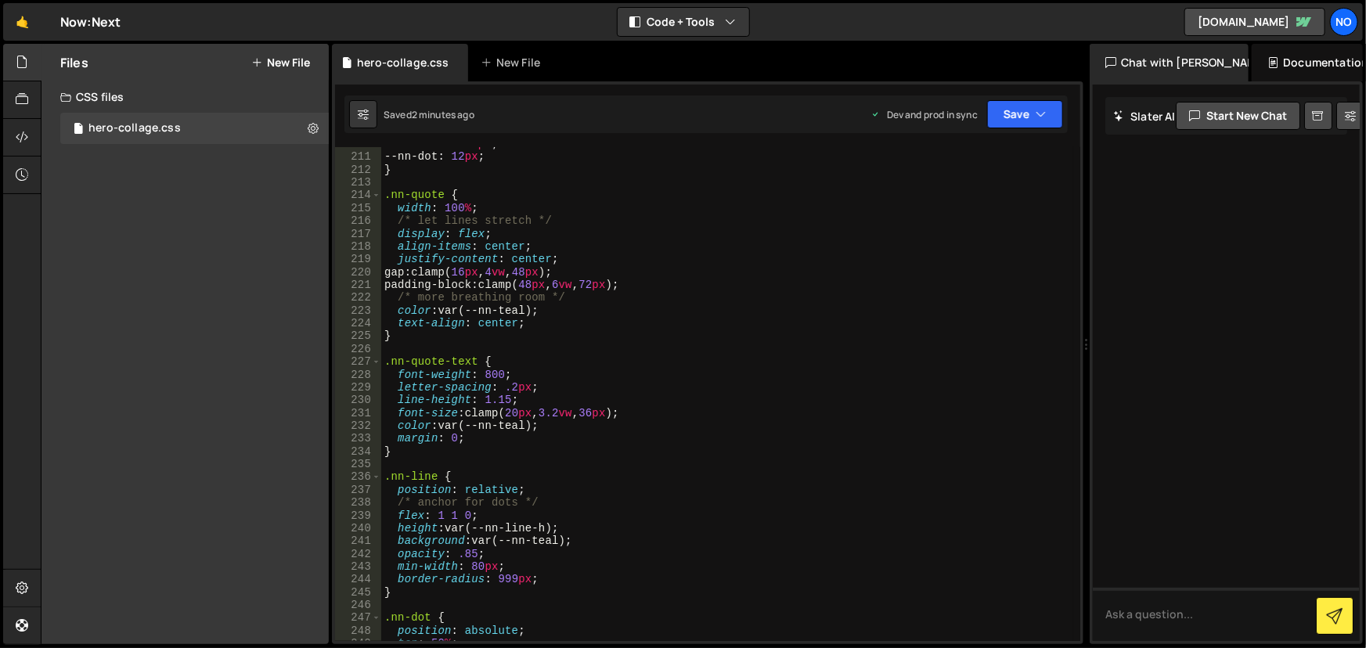
click at [482, 298] on div "--nn-line-h : 2 px ; --nn-dot : 12 px ; } .nn-quote { width : 100 % ; /* let li…" at bounding box center [728, 398] width 694 height 521
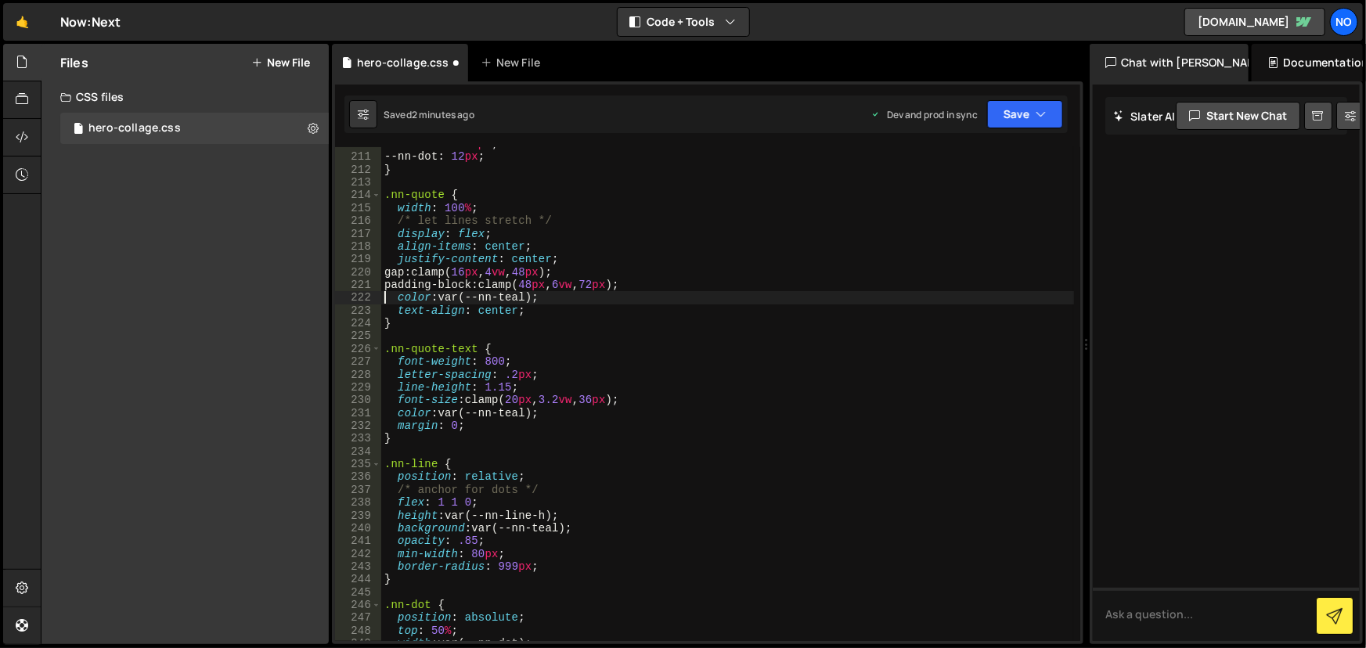
click at [446, 219] on div "--nn-line-h : 2 px ; --nn-dot : 12 px ; } .nn-quote { width : 100 % ; /* let li…" at bounding box center [728, 398] width 694 height 521
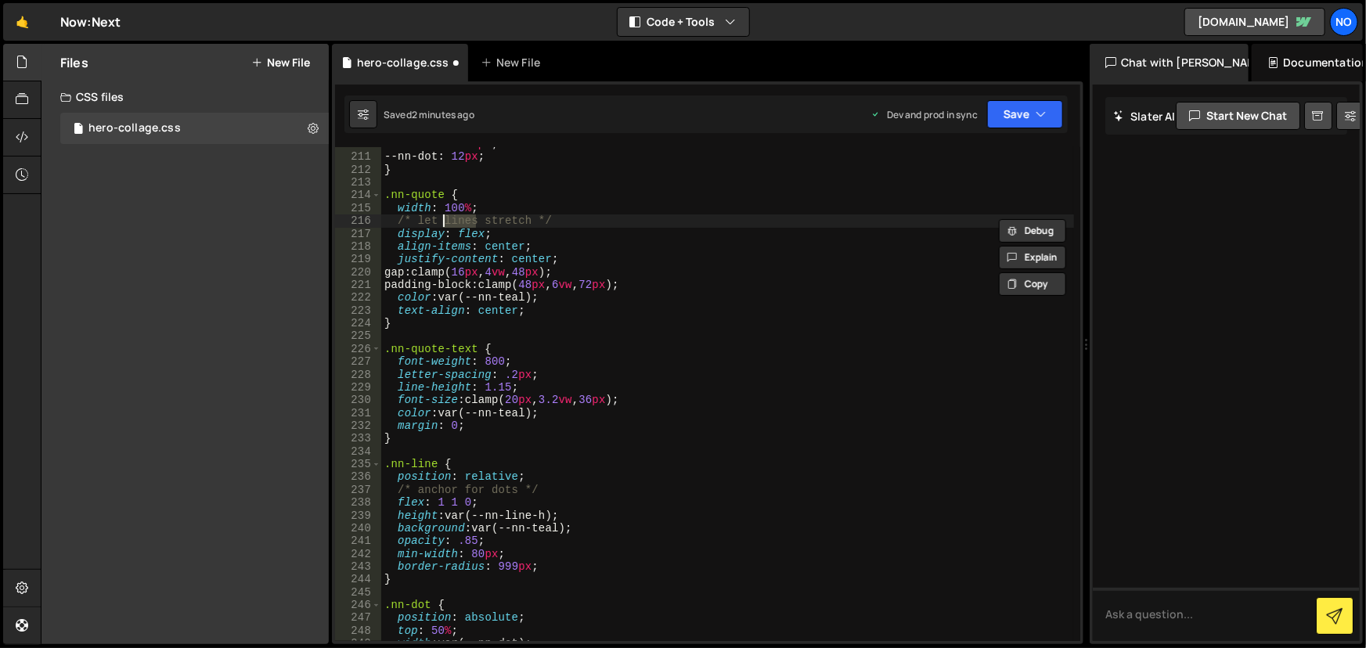
click at [446, 219] on div "--nn-line-h : 2 px ; --nn-dot : 12 px ; } .nn-quote { width : 100 % ; /* let li…" at bounding box center [728, 398] width 694 height 521
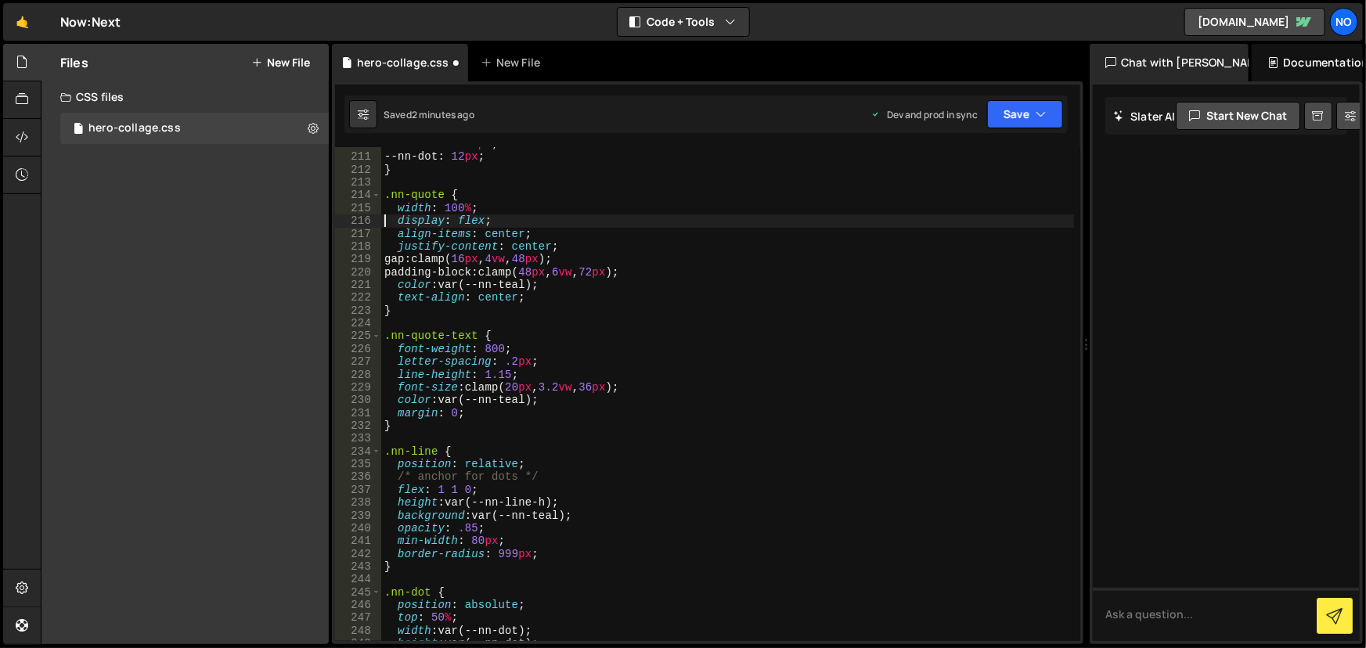
click at [619, 276] on div "--nn-line-h : 2 px ; --nn-dot : 12 px ; } .nn-quote { width : 100 % ; display :…" at bounding box center [728, 398] width 694 height 521
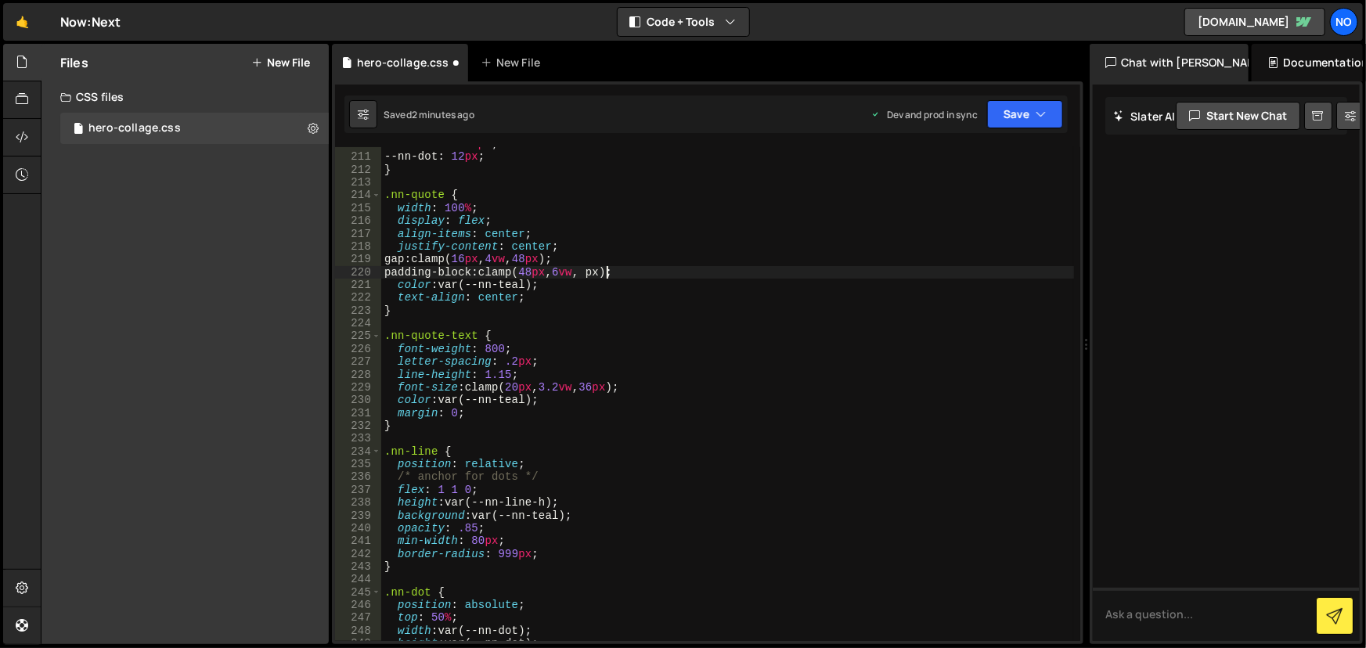
scroll to position [0, 16]
click at [610, 274] on div "--nn-line-h : 2 px ; --nn-dot : 12 px ; } .nn-quote { width : 100 % ; display :…" at bounding box center [728, 398] width 694 height 521
click at [714, 408] on div "--nn-line-h : 2 px ; --nn-dot : 12 px ; } .nn-quote { width : 100 % ; display :…" at bounding box center [728, 398] width 694 height 521
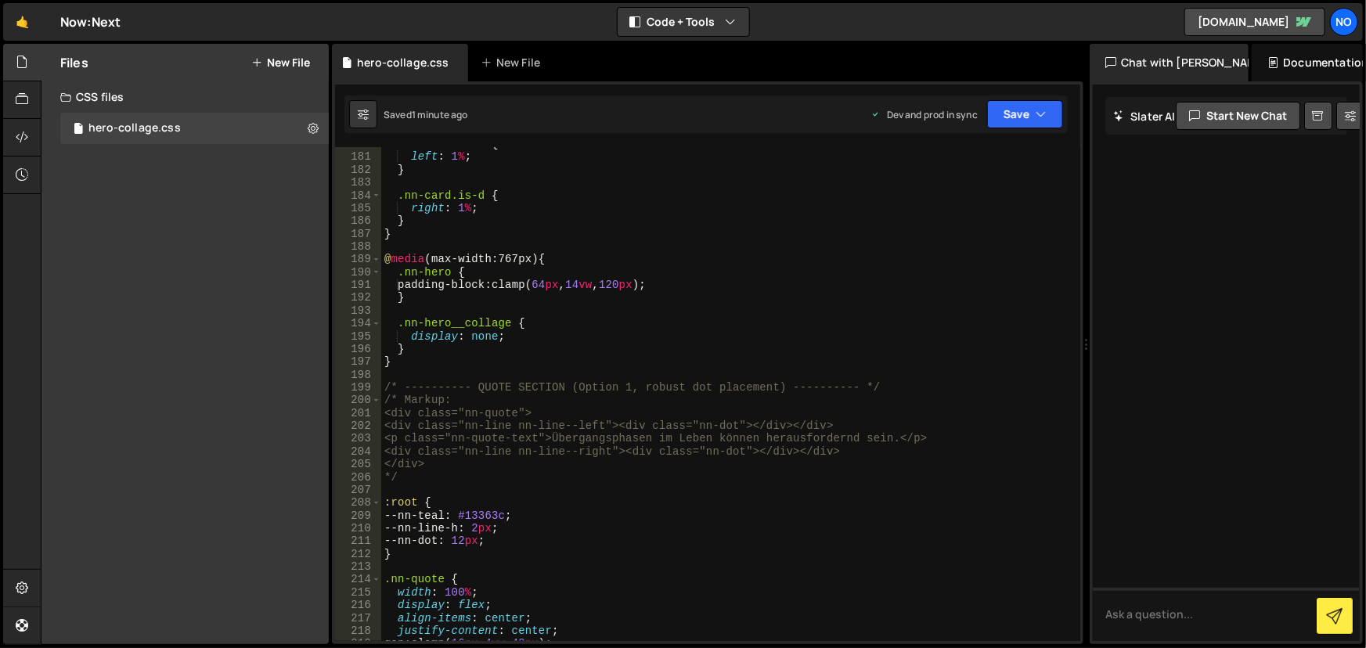
scroll to position [2302, 0]
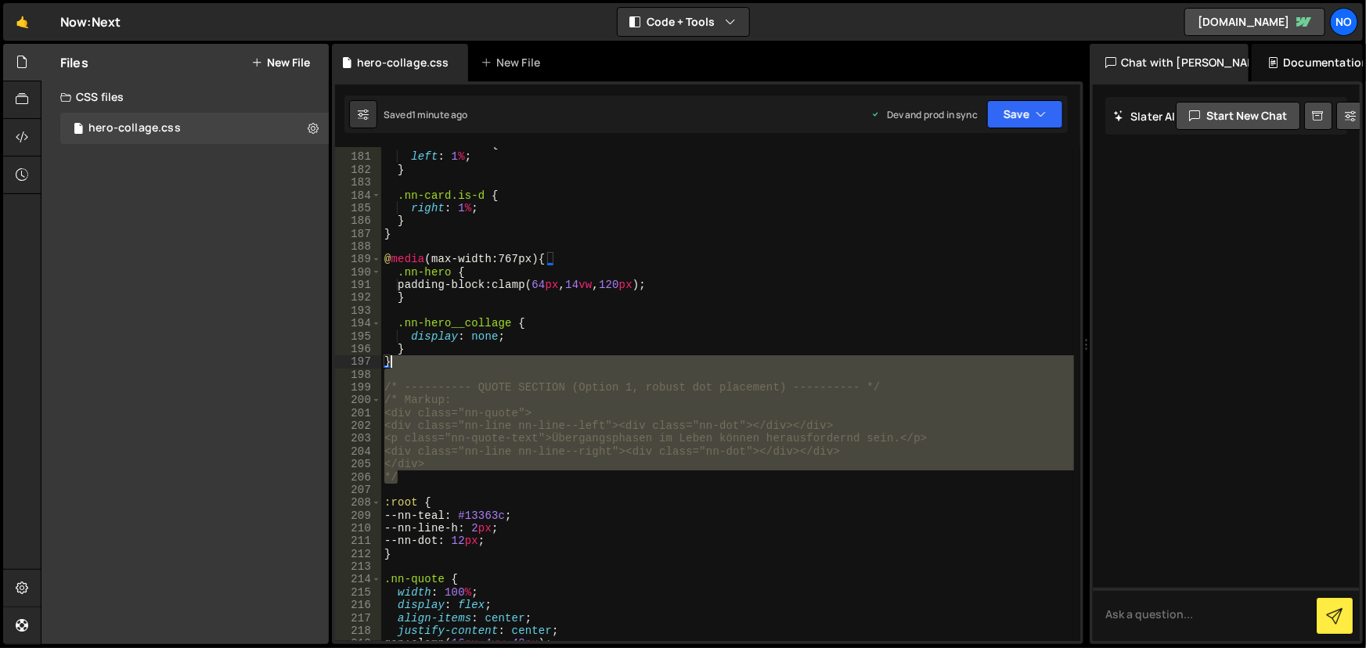
drag, startPoint x: 403, startPoint y: 481, endPoint x: 404, endPoint y: 362, distance: 119.0
click at [402, 362] on div ".nn-card.is-c { left : 1 % ; } .nn-card.is-d { right : 1 % ; } } @ media (max-w…" at bounding box center [728, 398] width 694 height 521
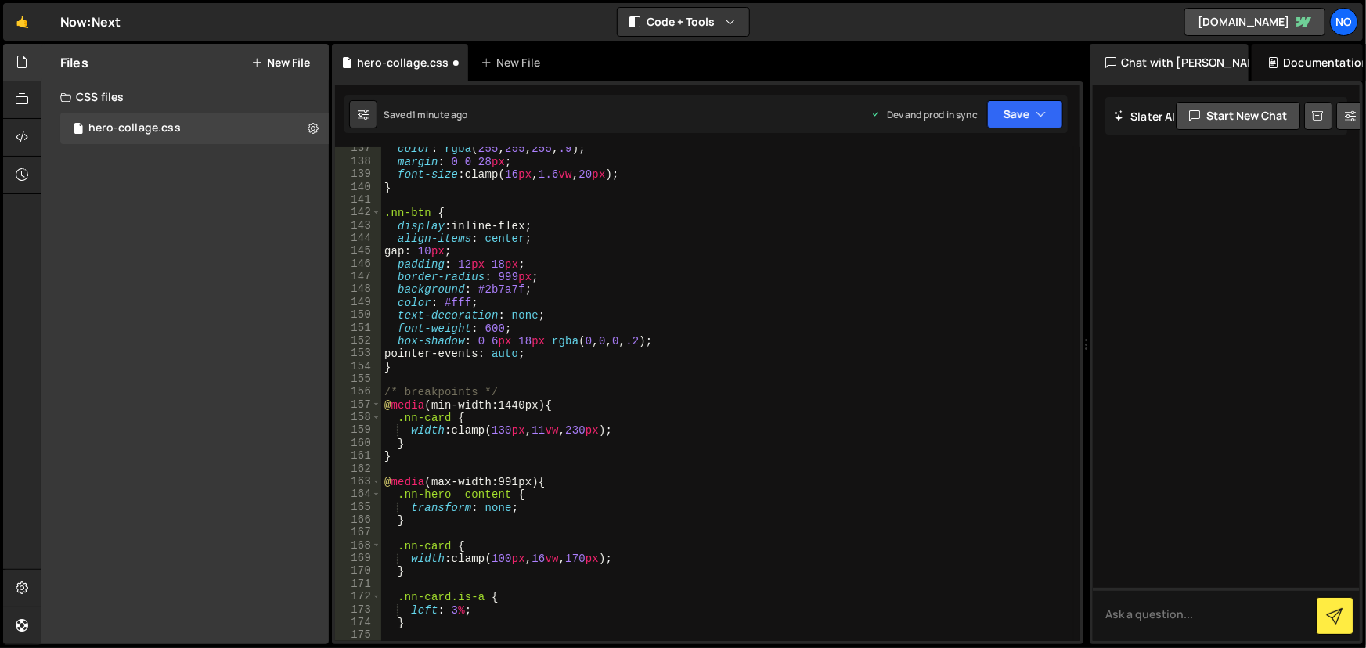
scroll to position [1704, 0]
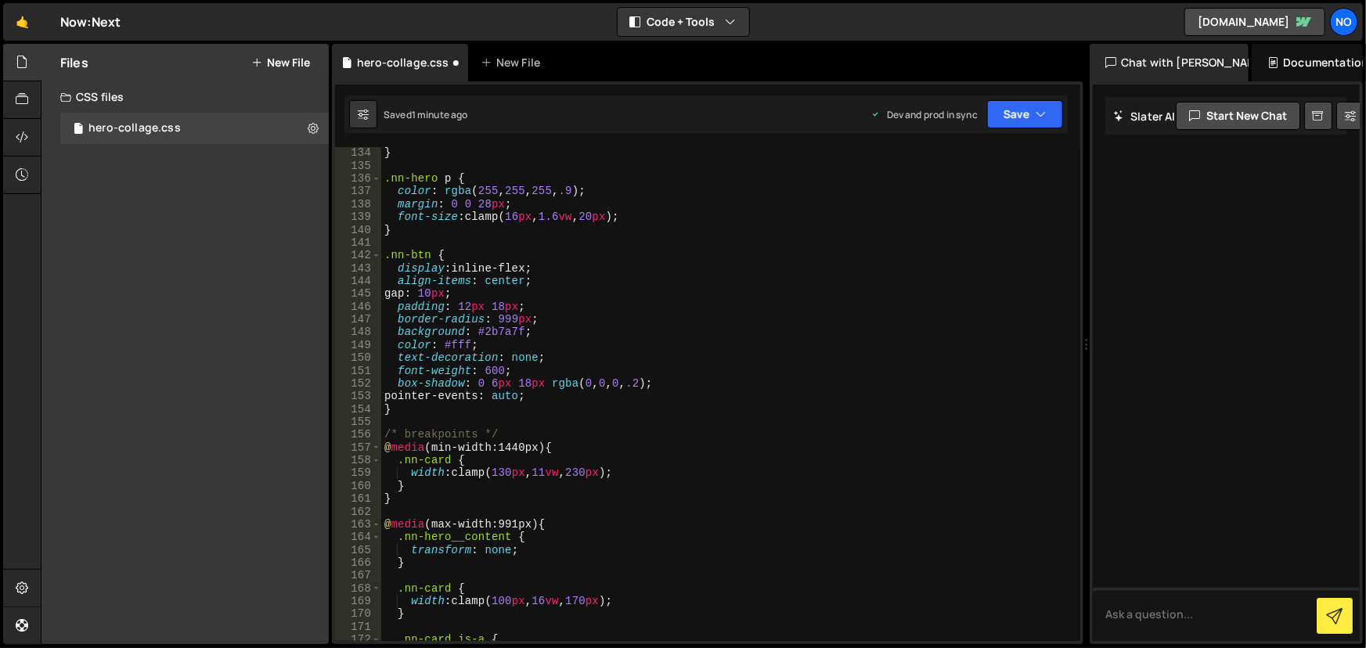
click at [456, 344] on div "} .nn-hero p { color : rgba ( 255 , 255 , 255 , .9 ) ; margin : 0 0 28 px ; fon…" at bounding box center [728, 406] width 694 height 521
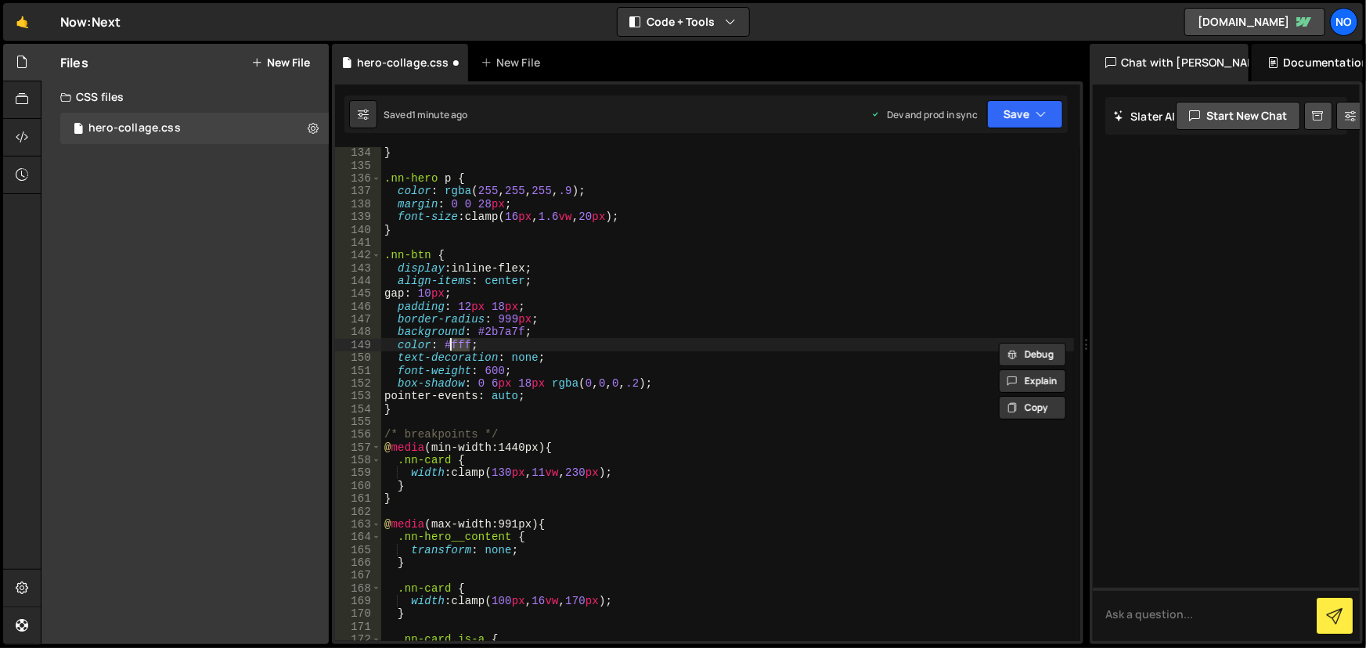
paste textarea "#1c3640"
click at [447, 343] on div "} .nn-hero p { color : rgba ( 255 , 255 , 255 , .9 ) ; margin : 0 0 28 px ; fon…" at bounding box center [728, 406] width 694 height 521
click at [911, 362] on div "} .nn-hero p { color : rgba ( 255 , 255 , 255 , .9 ) ; margin : 0 0 28 px ; fon…" at bounding box center [728, 406] width 694 height 521
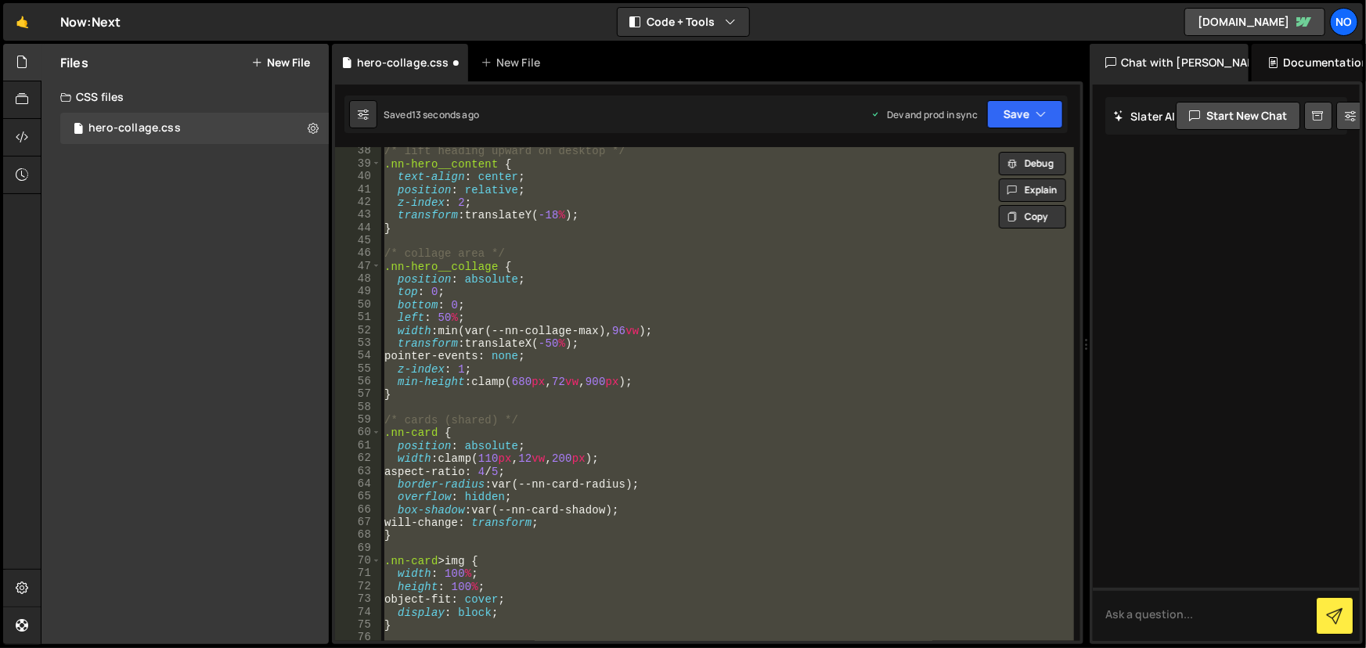
scroll to position [433, 0]
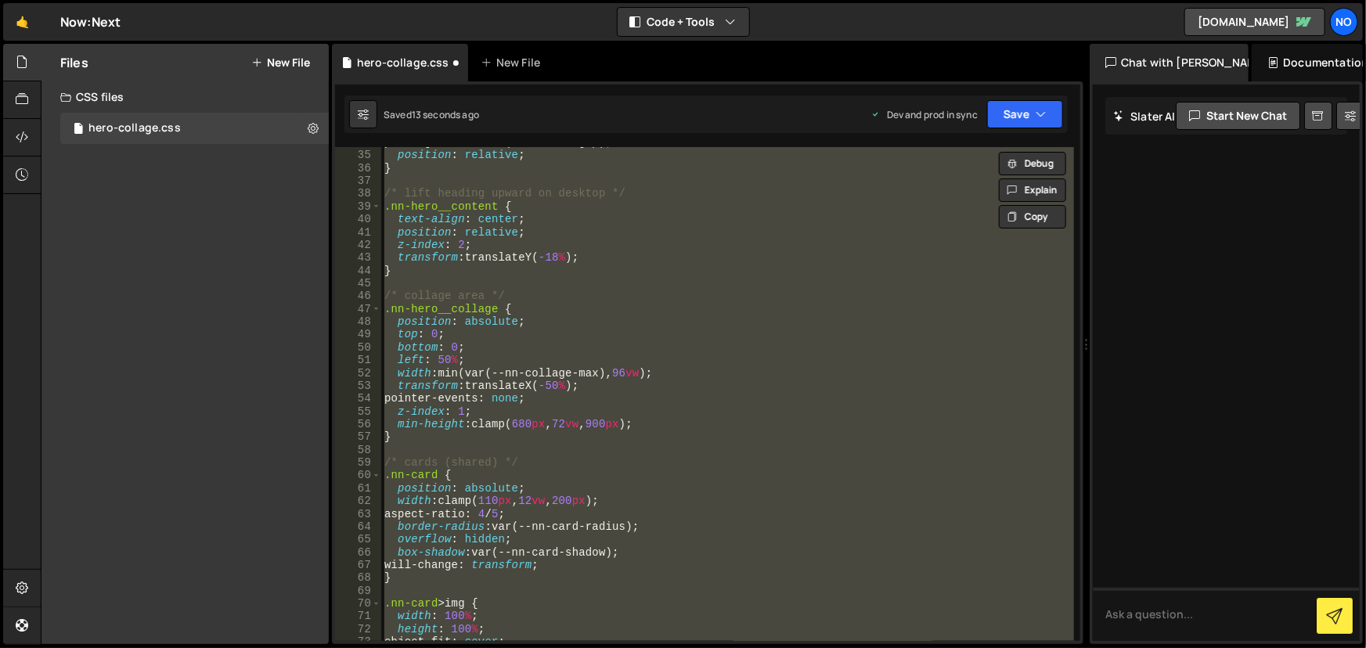
click at [541, 500] on div "padding-inline : var(--nn-side-gap) ; position : relative ; } /* lift heading u…" at bounding box center [727, 394] width 693 height 494
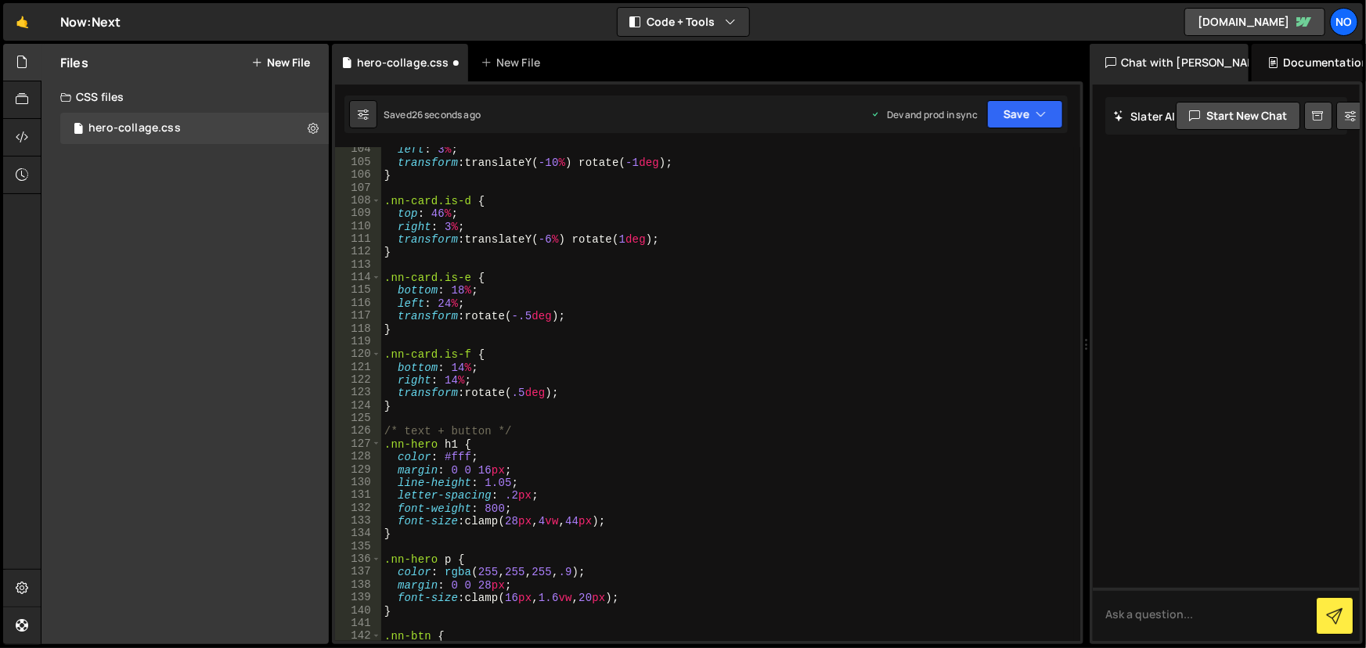
scroll to position [1580, 0]
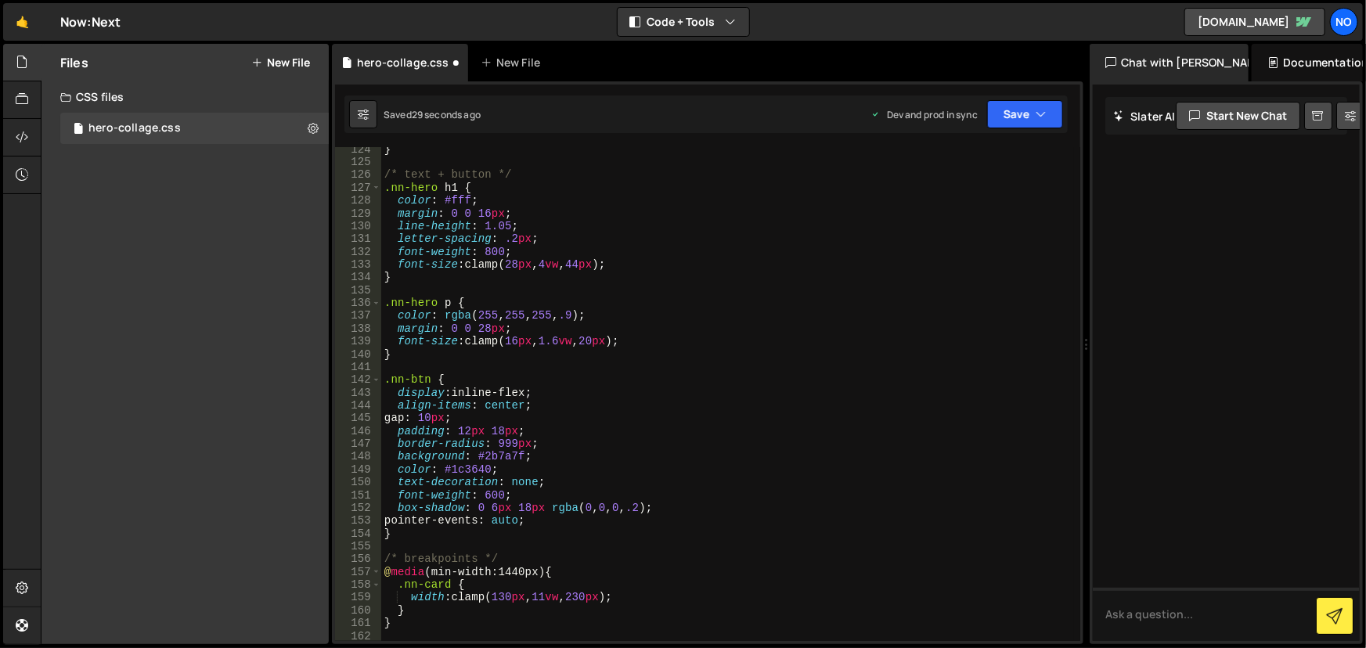
click at [514, 492] on div "} /* text + button */ .nn-hero h1 { color : #fff ; margin : 0 0 16 px ; line-he…" at bounding box center [728, 403] width 694 height 521
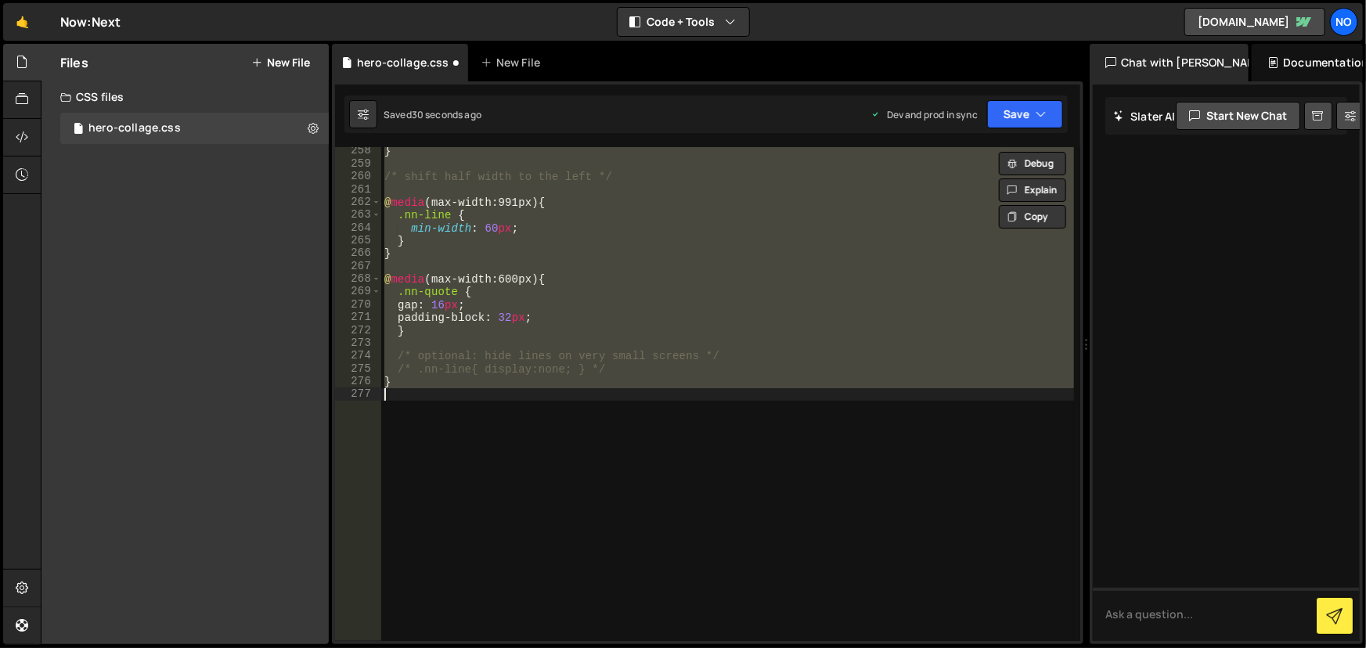
scroll to position [1648, 0]
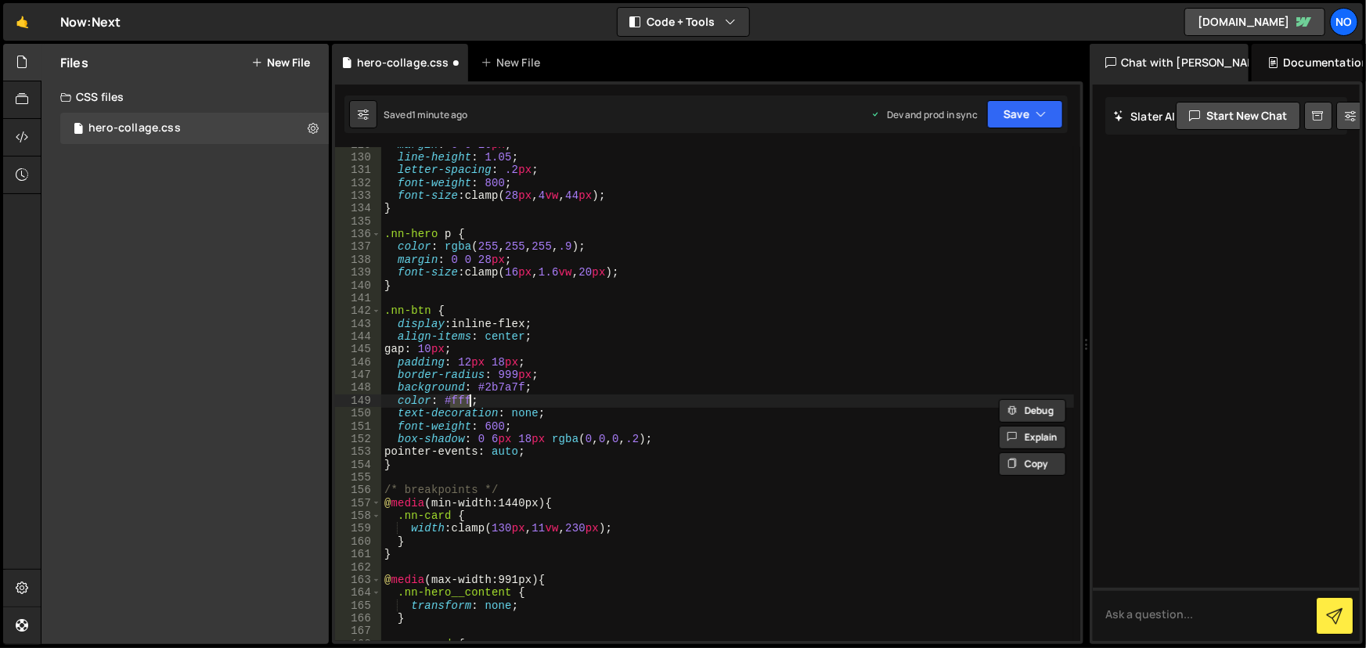
click at [510, 387] on div "margin : 0 0 16 px ; line-height : 1.05 ; letter-spacing : .2 px ; font-weight …" at bounding box center [728, 399] width 694 height 521
click at [509, 387] on div "margin : 0 0 16 px ; line-height : 1.05 ; letter-spacing : .2 px ; font-weight …" at bounding box center [728, 399] width 694 height 521
paste textarea "#1c3640"
click at [482, 386] on div "margin : 0 0 16 px ; line-height : 1.05 ; letter-spacing : .2 px ; font-weight …" at bounding box center [728, 399] width 694 height 521
click at [557, 349] on div "margin : 0 0 16 px ; line-height : 1.05 ; letter-spacing : .2 px ; font-weight …" at bounding box center [728, 399] width 694 height 521
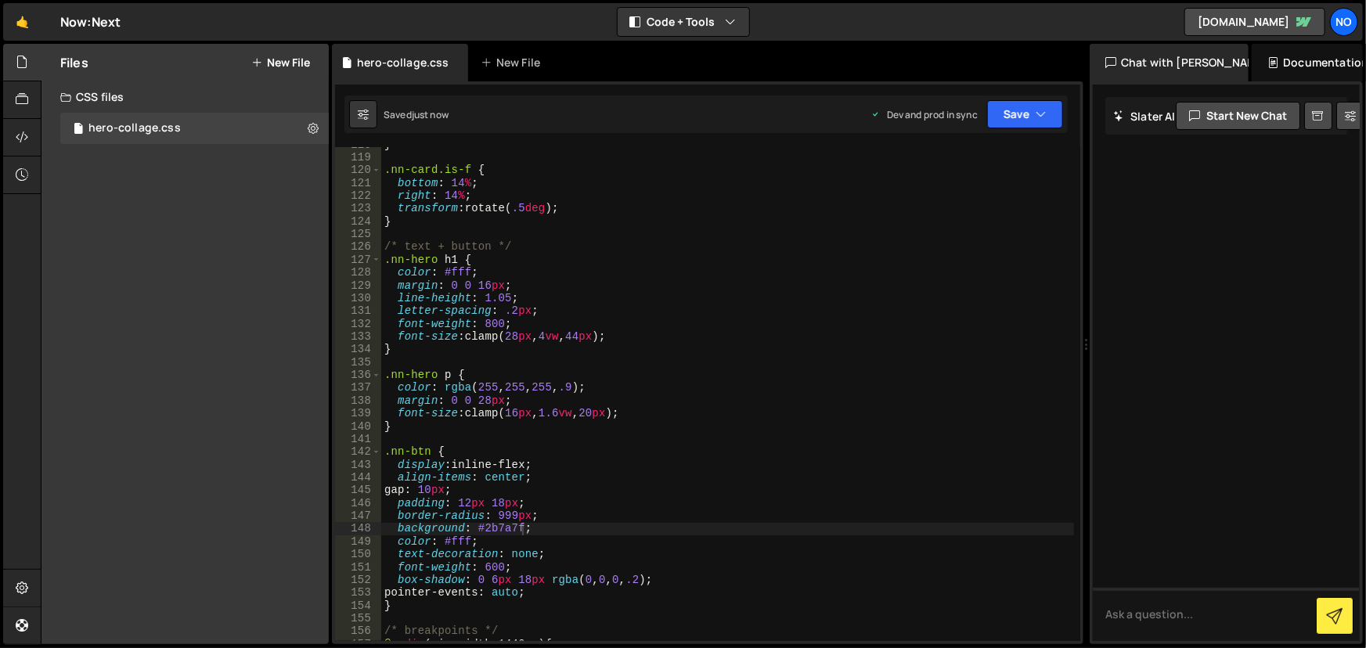
scroll to position [1464, 0]
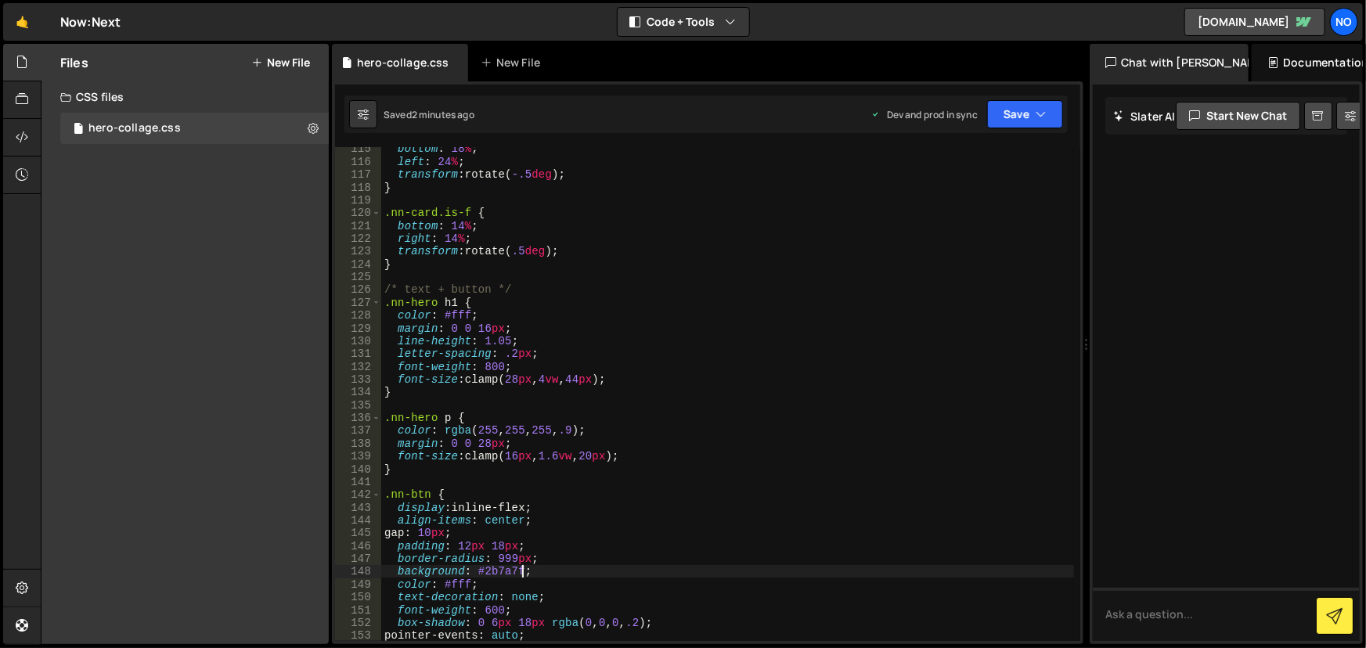
click at [488, 441] on div "bottom : 18 % ; left : 24 % ; transform : rotate( -.5 deg ) ; } .nn-card.is-f {…" at bounding box center [728, 402] width 694 height 521
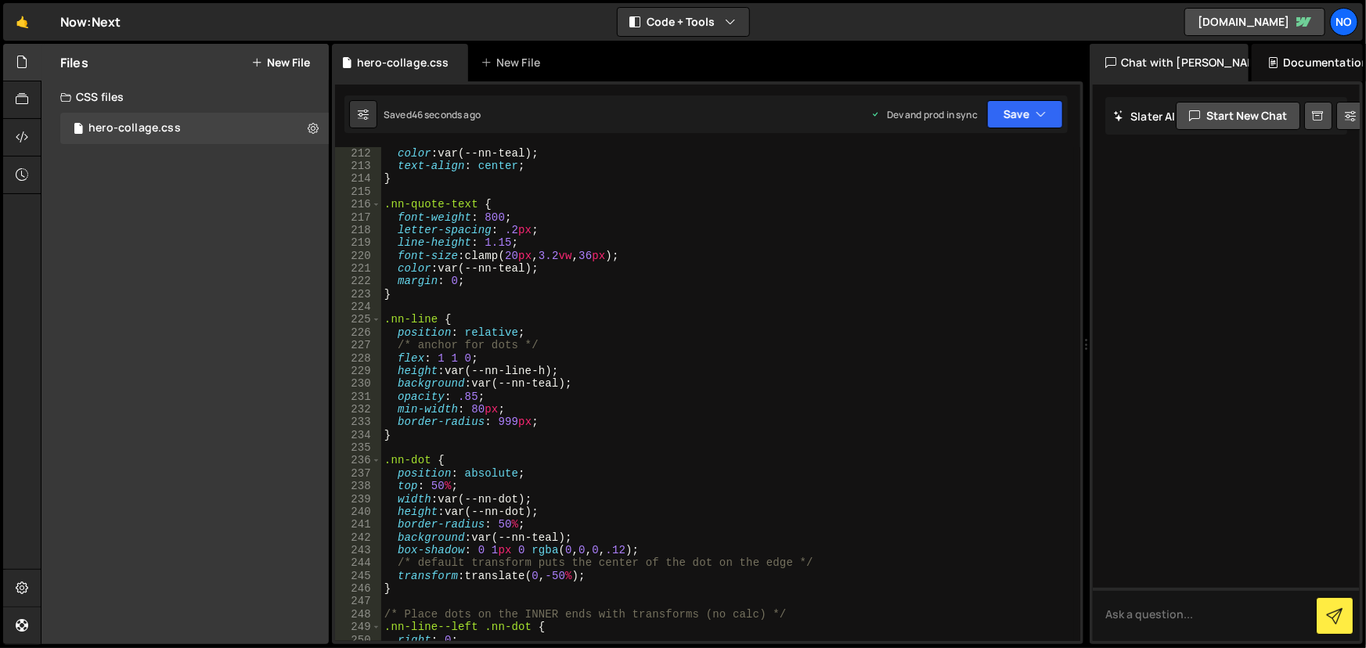
scroll to position [2703, 0]
click at [463, 344] on div "color : var(--nn-teal) ; text-align : center ; } .nn-quote-text { font-weight :…" at bounding box center [728, 407] width 694 height 521
click at [463, 343] on div "color : var(--nn-teal) ; text-align : center ; } .nn-quote-text { font-weight :…" at bounding box center [728, 407] width 694 height 521
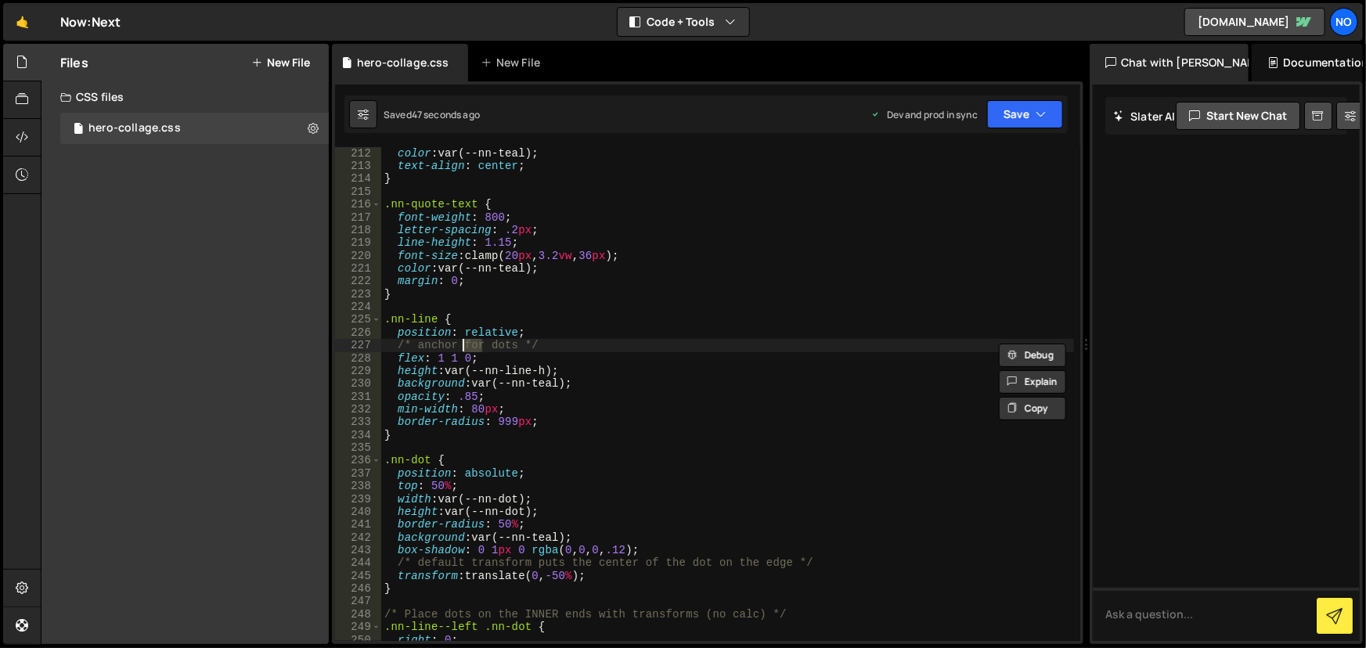
click at [463, 343] on div "color : var(--nn-teal) ; text-align : center ; } .nn-quote-text { font-weight :…" at bounding box center [728, 407] width 694 height 521
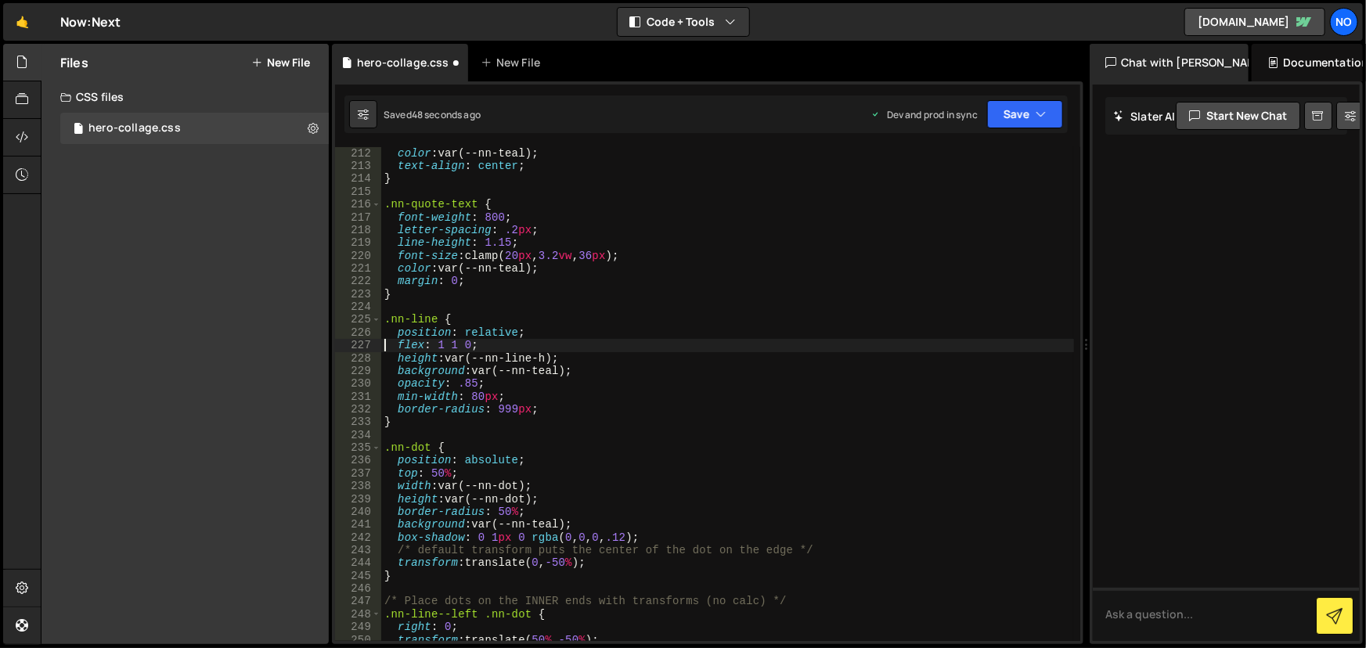
scroll to position [0, 5]
click at [518, 550] on div "color : var(--nn-teal) ; text-align : center ; } .nn-quote-text { font-weight :…" at bounding box center [728, 407] width 694 height 521
click at [518, 549] on div "color : var(--nn-teal) ; text-align : center ; } .nn-quote-text { font-weight :…" at bounding box center [728, 407] width 694 height 521
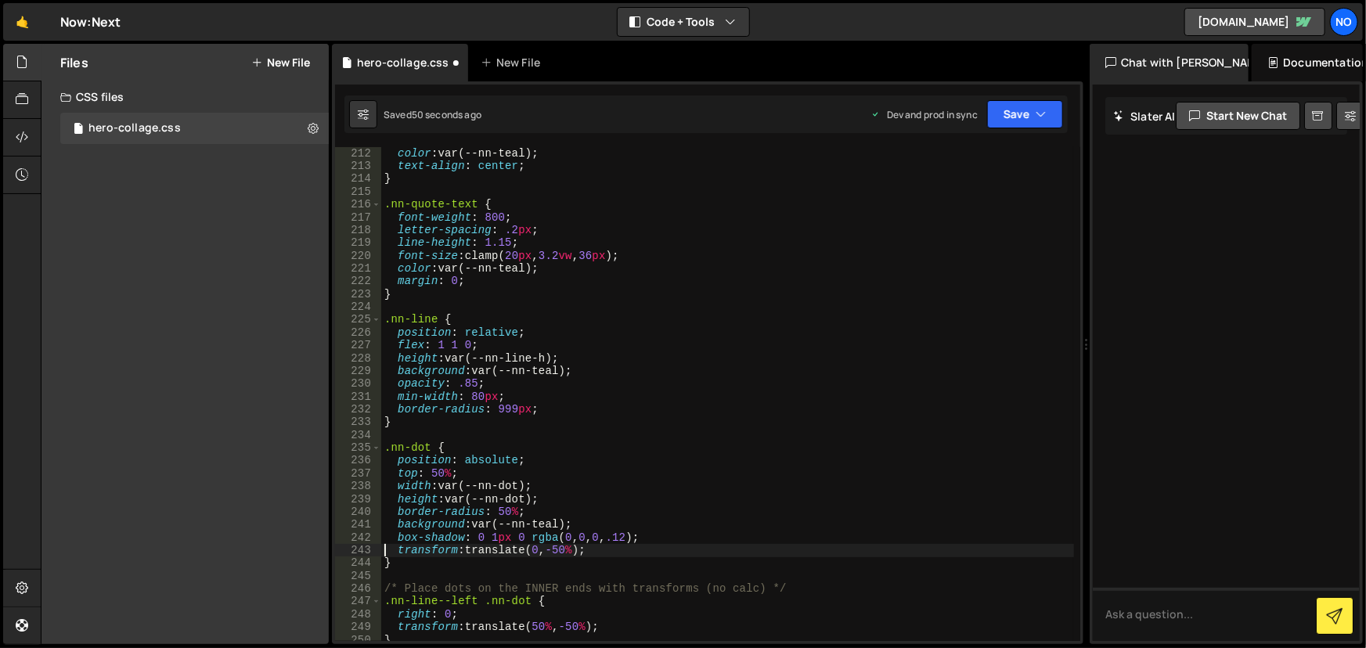
scroll to position [2788, 0]
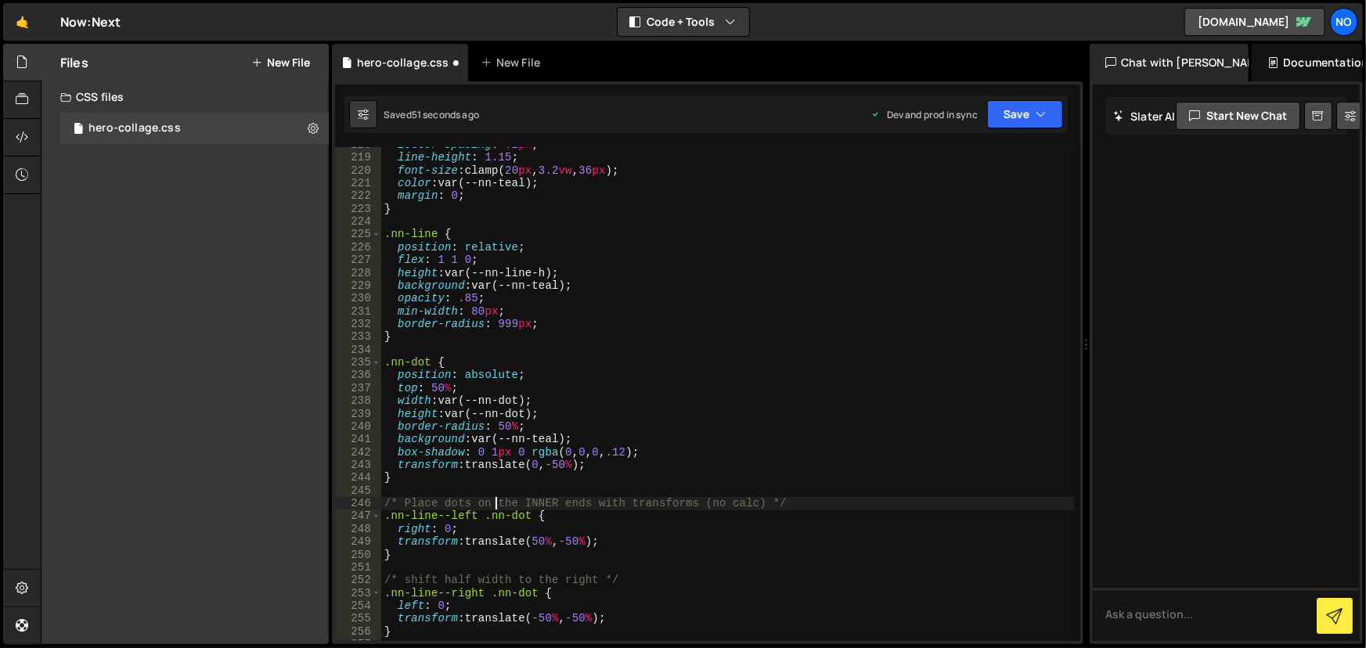
click at [497, 497] on div "letter-spacing : .2 px ; line-height : 1.15 ; font-size : clamp( 20 px , 3.2 vw…" at bounding box center [728, 399] width 694 height 521
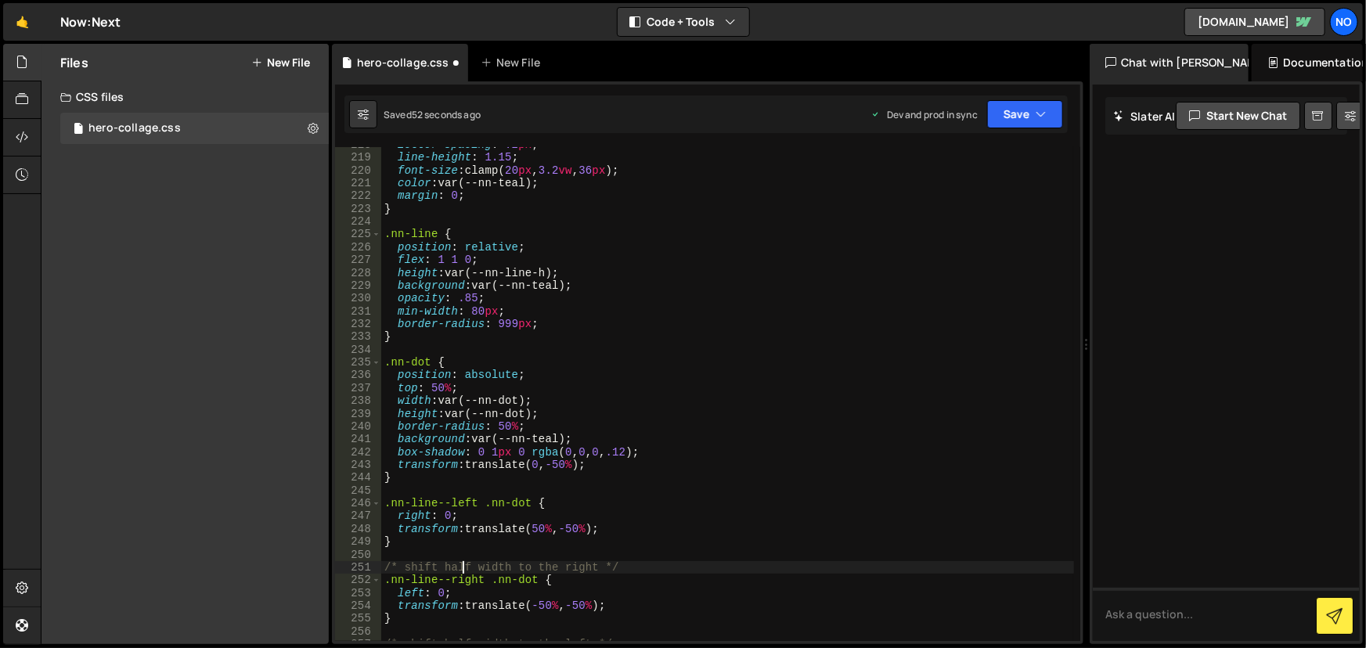
click at [464, 566] on div "letter-spacing : .2 px ; line-height : 1.15 ; font-size : clamp( 20 px , 3.2 vw…" at bounding box center [728, 399] width 694 height 521
click at [463, 566] on div "letter-spacing : .2 px ; line-height : 1.15 ; font-size : clamp( 20 px , 3.2 vw…" at bounding box center [728, 399] width 694 height 521
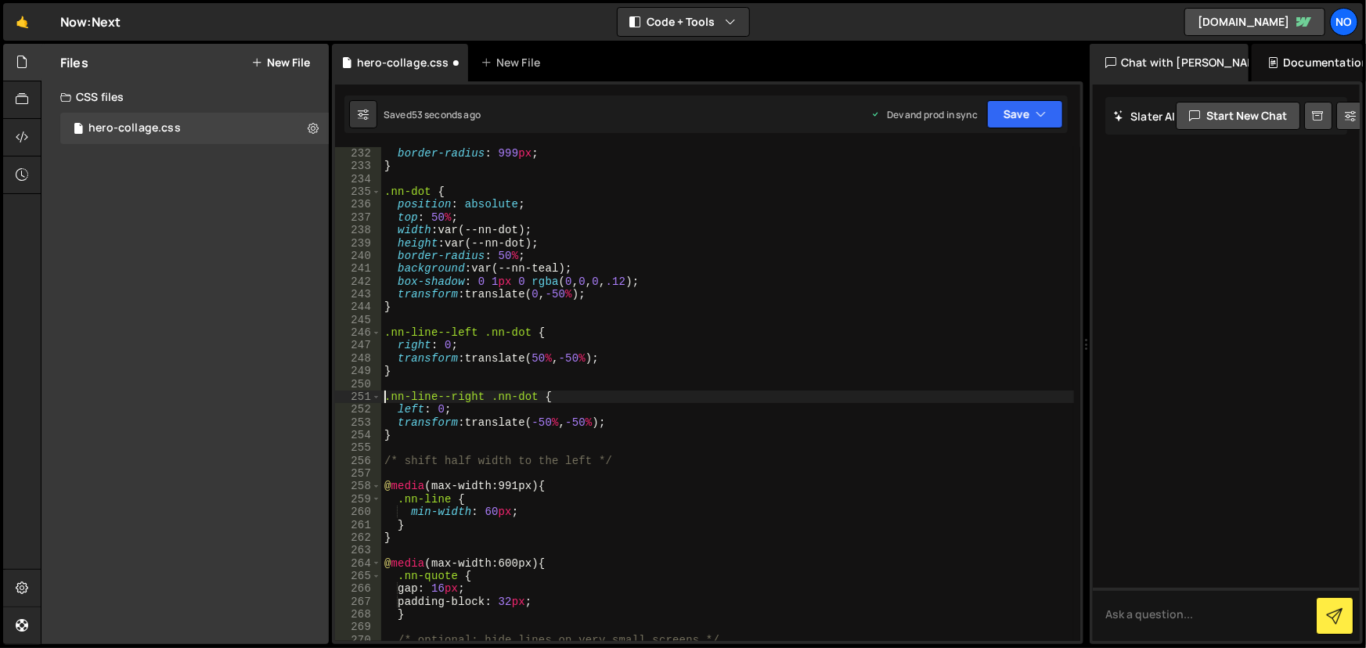
scroll to position [2959, 0]
click at [467, 462] on div "border-radius : 999 px ; } .nn-dot { position : absolute ; top : 50 % ; width :…" at bounding box center [728, 407] width 694 height 521
type textarea "/* shift half width to the left */"
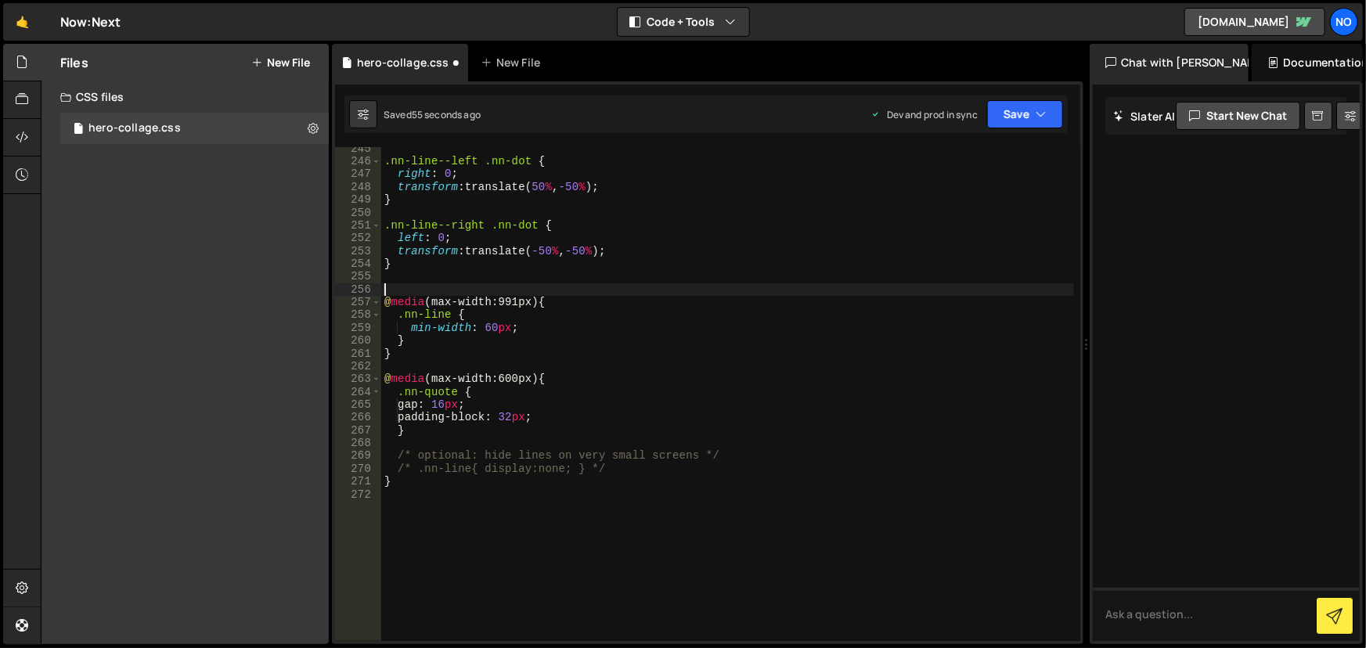
scroll to position [3130, 0]
click at [459, 450] on div ".nn-line--left .nn-dot { right : 0 ; transform : translate( 50 % , -50 % ) ; } …" at bounding box center [728, 402] width 694 height 521
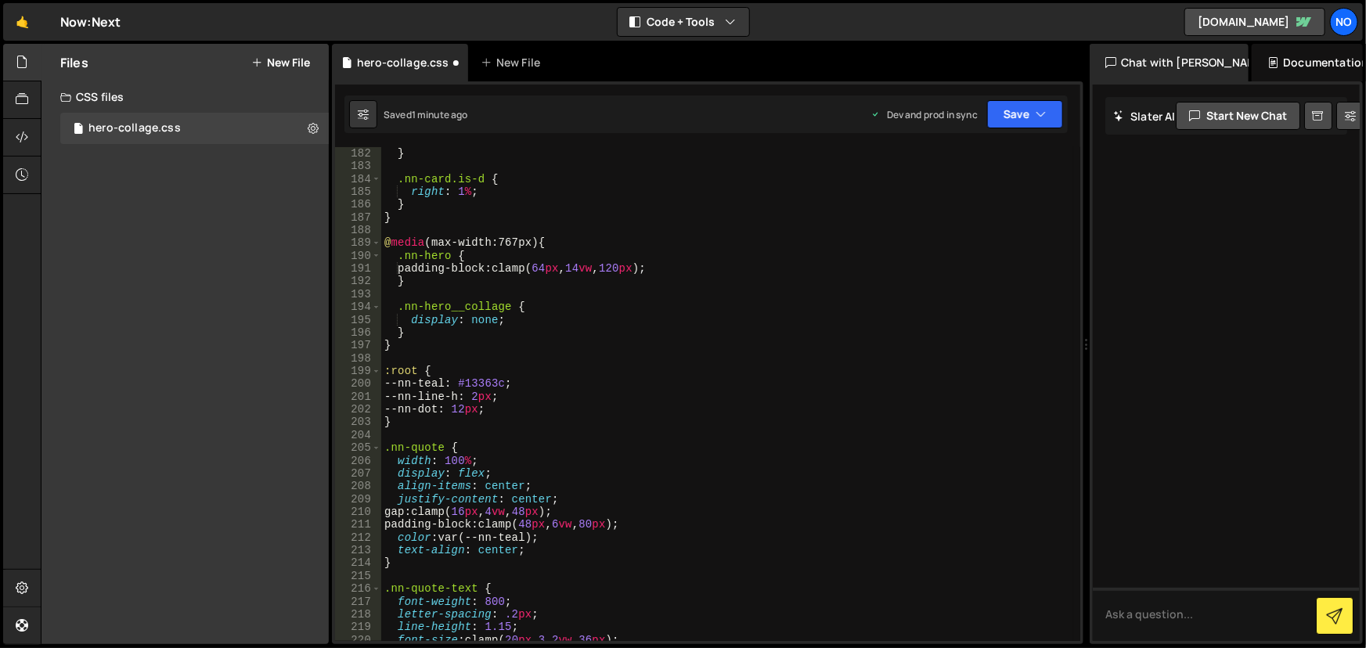
scroll to position [2148, 0]
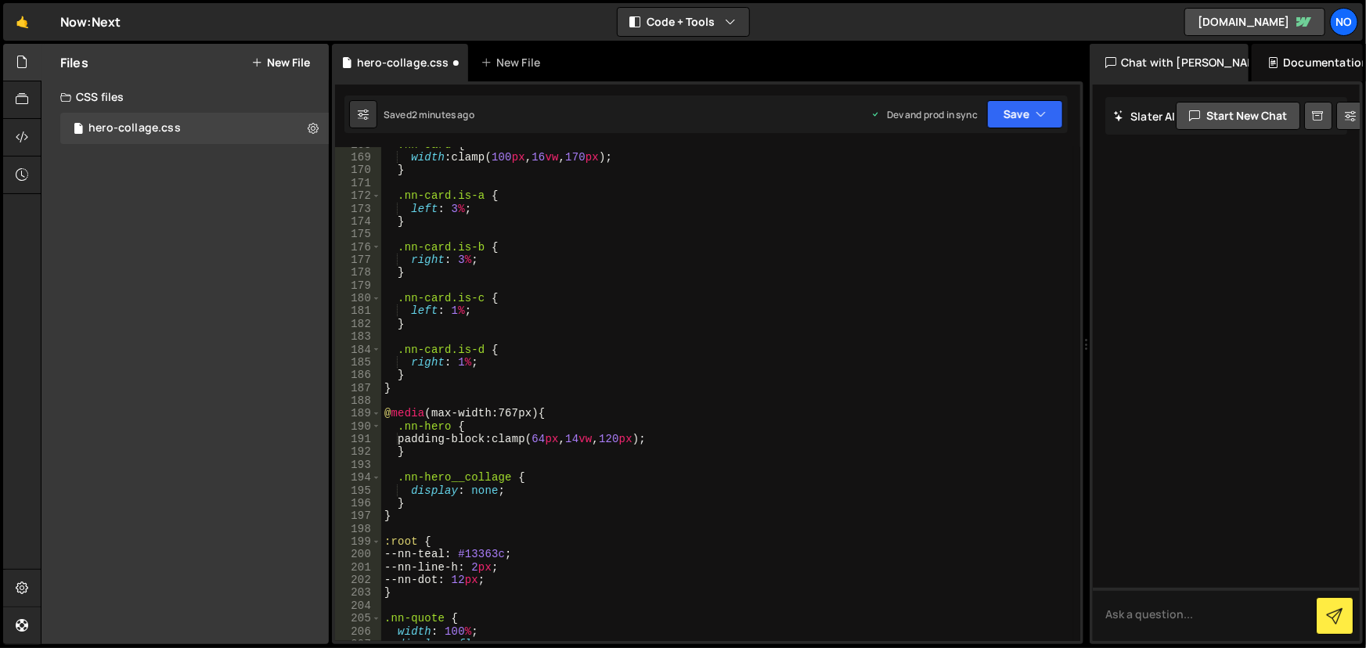
click at [496, 492] on div ".nn-card { width : clamp( 100 px , 16 vw , 170 px ) ; } .nn-card.is-a { left : …" at bounding box center [728, 399] width 694 height 521
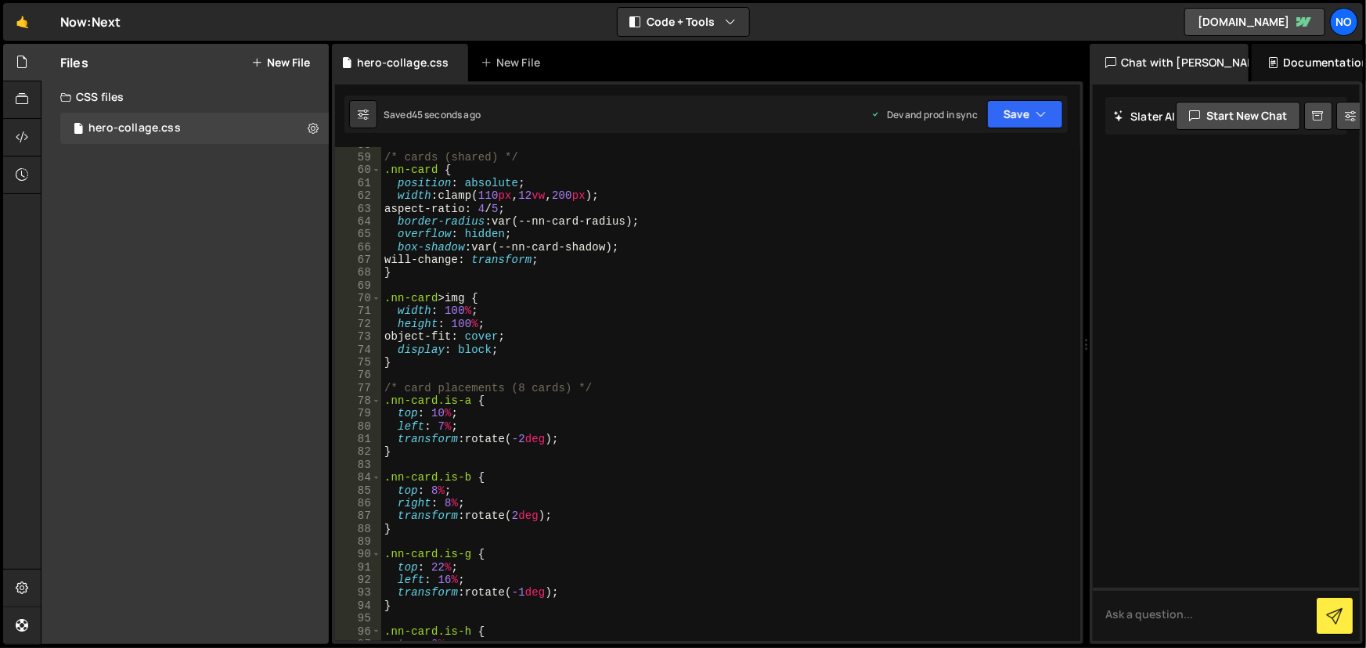
scroll to position [738, 0]
click at [489, 305] on div "/* cards (shared) */ .nn-card { position : absolute ; width : clamp( 110 px , 1…" at bounding box center [728, 399] width 694 height 521
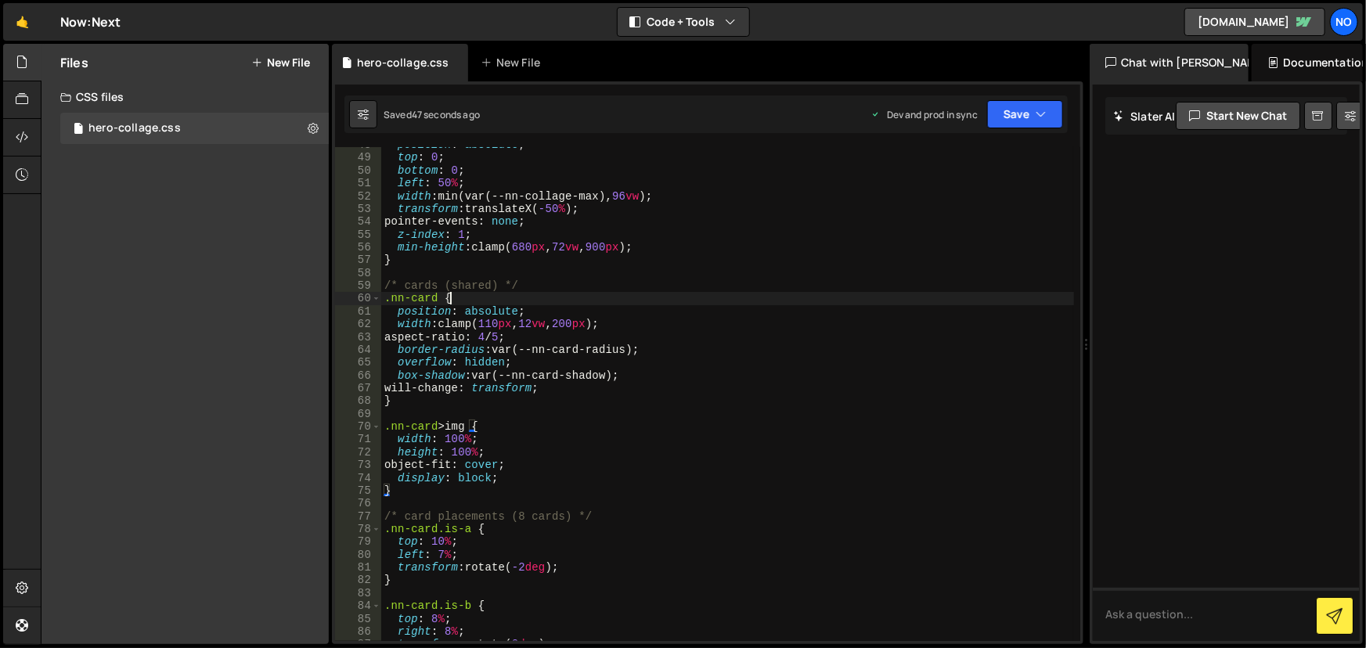
click at [463, 301] on div "position : absolute ; top : 0 ; bottom : 0 ; left : 50 % ; width : min(var(--nn…" at bounding box center [728, 399] width 694 height 521
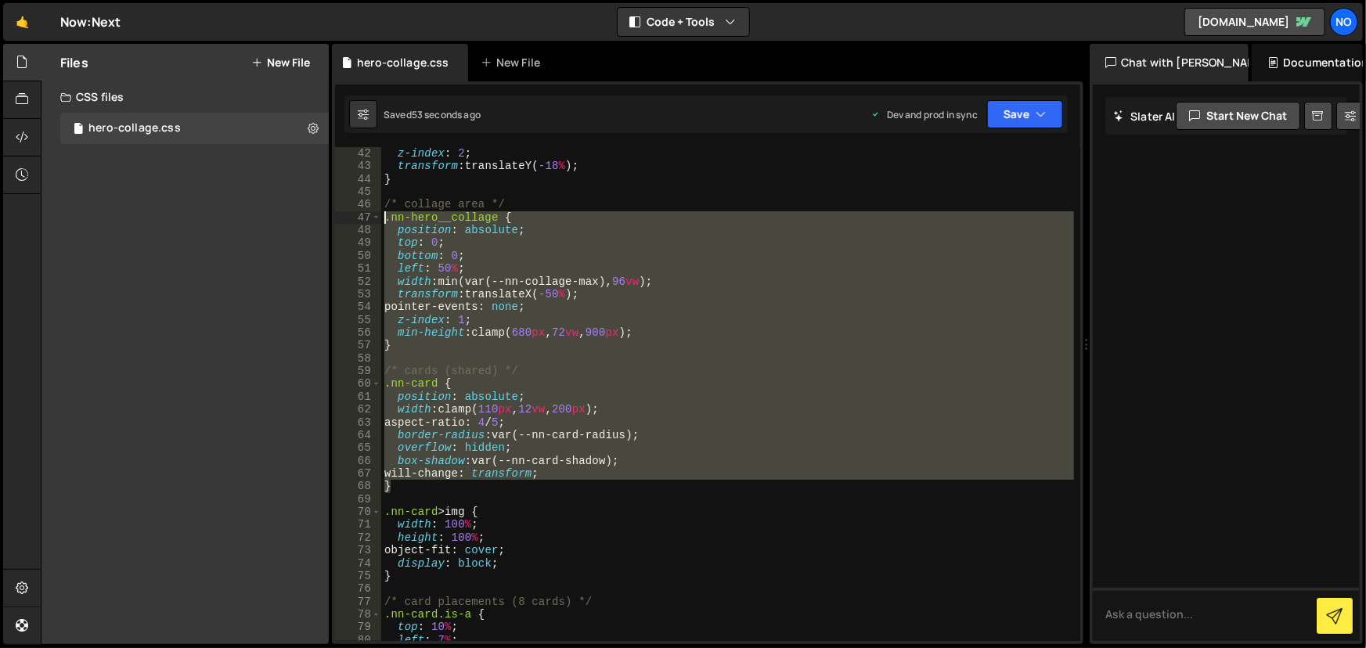
drag, startPoint x: 406, startPoint y: 485, endPoint x: 381, endPoint y: 218, distance: 267.4
click at [381, 218] on div "z-index : 2 ; transform : translateY( -18 % ) ; } /* collage area */ .nn-hero__…" at bounding box center [728, 407] width 694 height 521
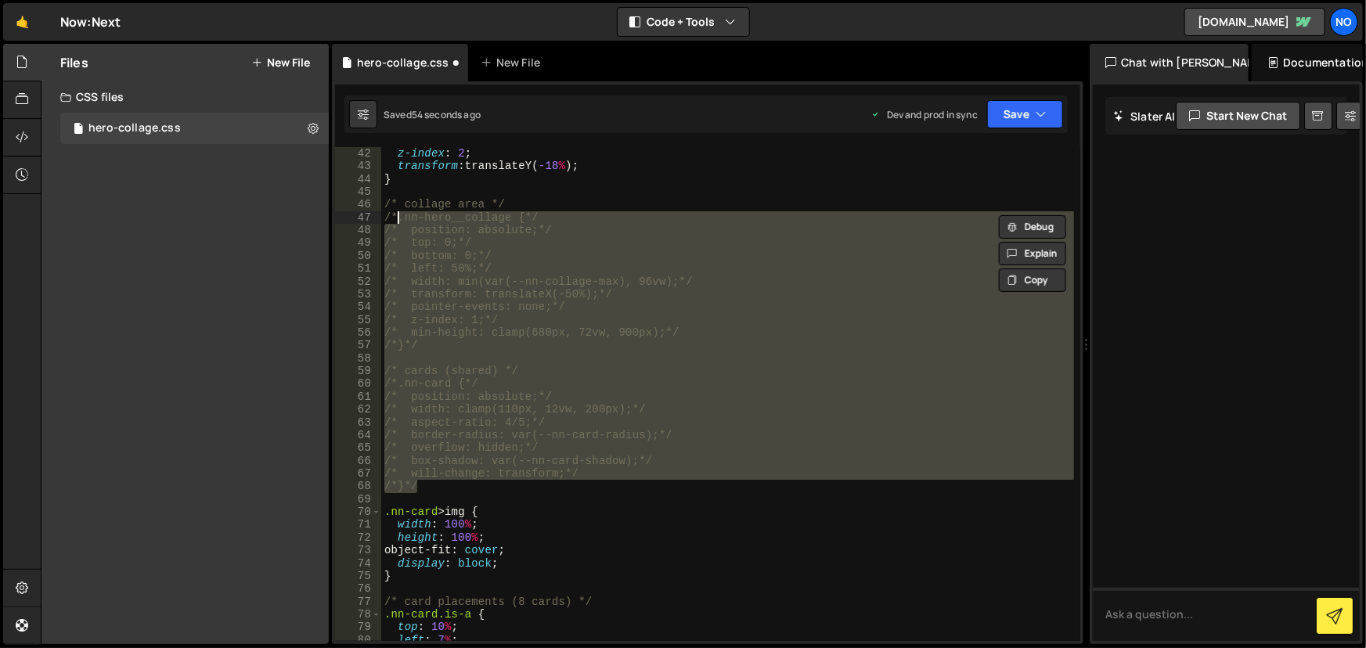
type textarea "/*}*/"
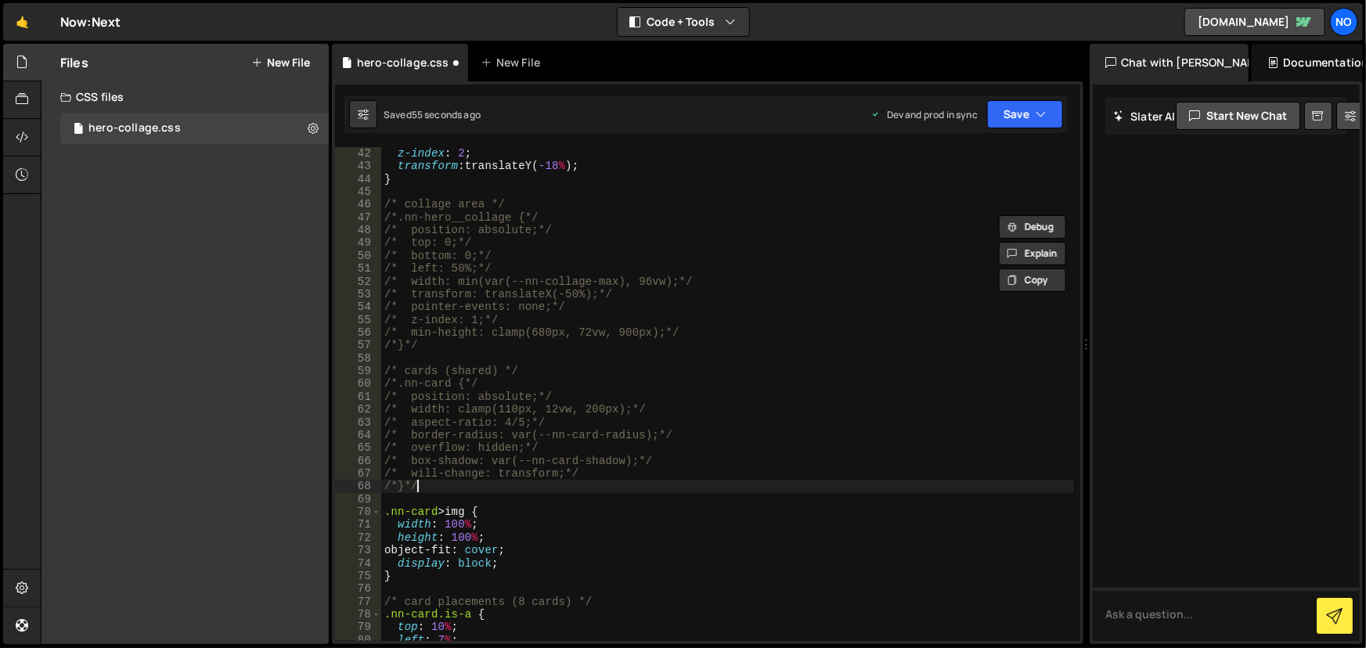
scroll to position [0, 0]
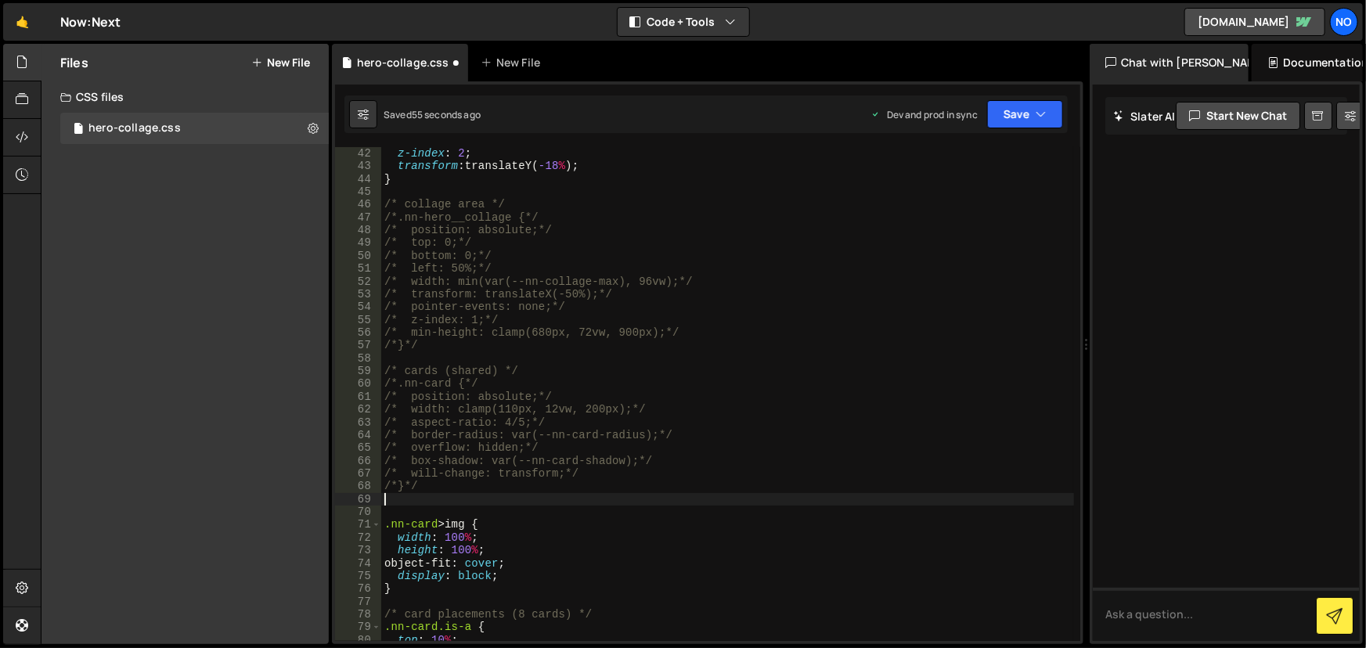
paste textarea "}"
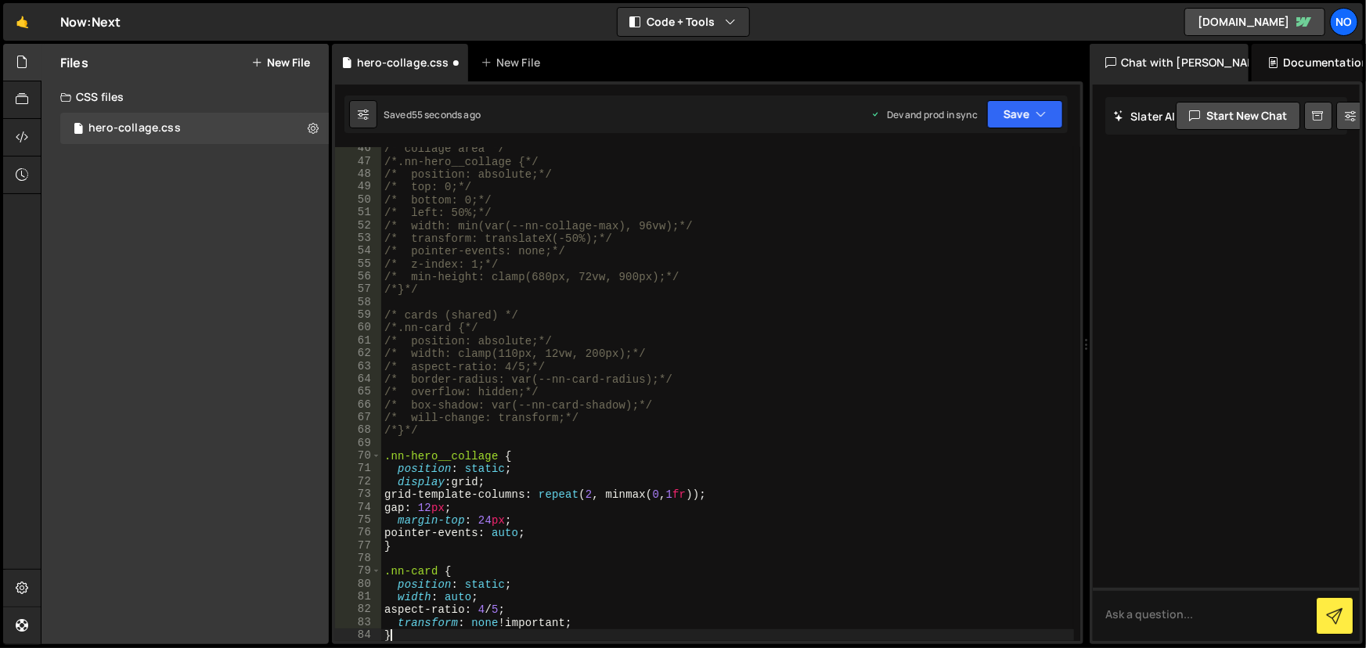
scroll to position [581, 0]
click at [604, 364] on div "/* collage area */ /*.nn-hero__collage {*/ /* position: absolute;*/ /* top: 0;*…" at bounding box center [728, 402] width 694 height 521
type textarea "}"
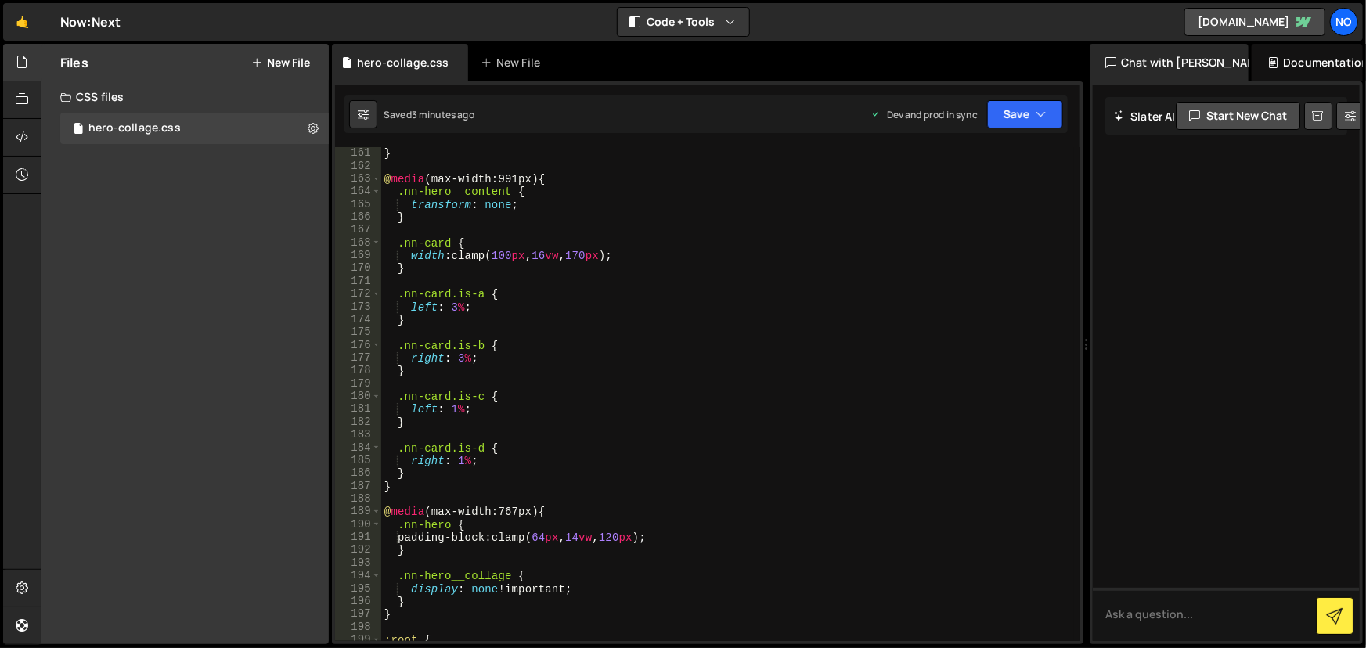
scroll to position [2092, 0]
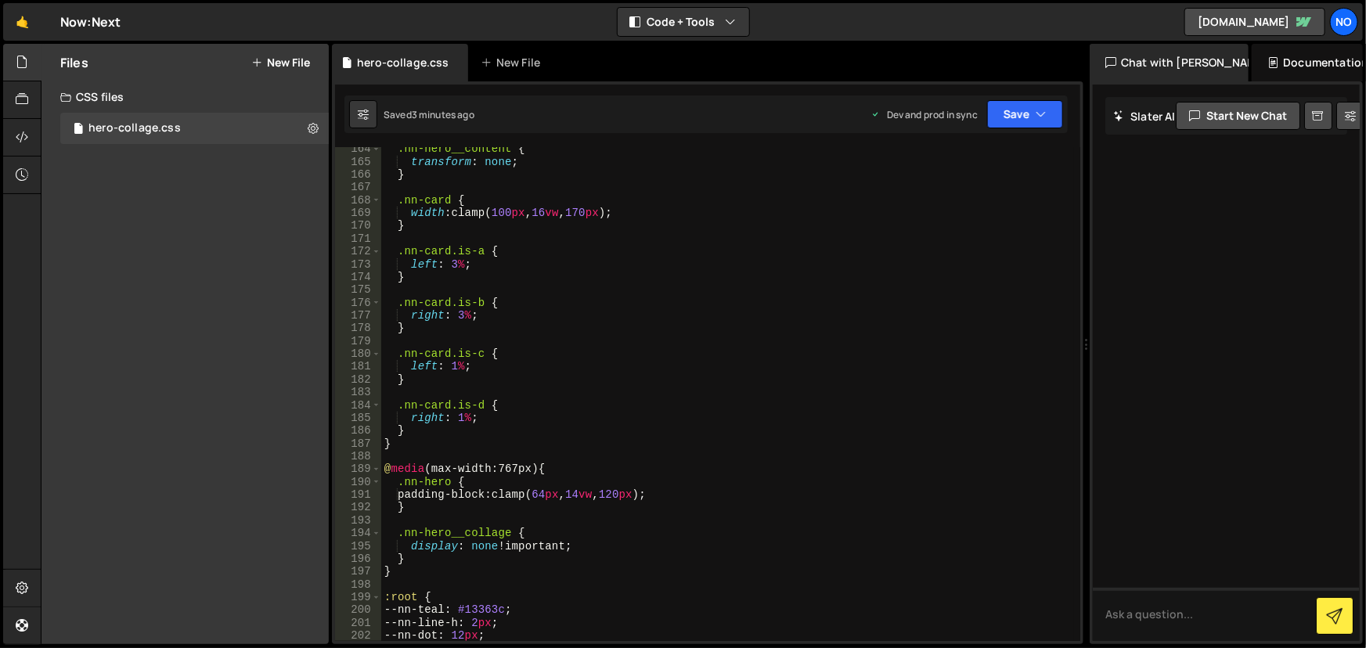
click at [600, 498] on div ".nn-hero__content { transform : none ; } .nn-card { width : clamp( 100 px , 16 …" at bounding box center [728, 402] width 694 height 521
click at [626, 478] on div ".nn-hero__content { transform : none ; } .nn-card { width : clamp( 100 px , 16 …" at bounding box center [728, 402] width 694 height 521
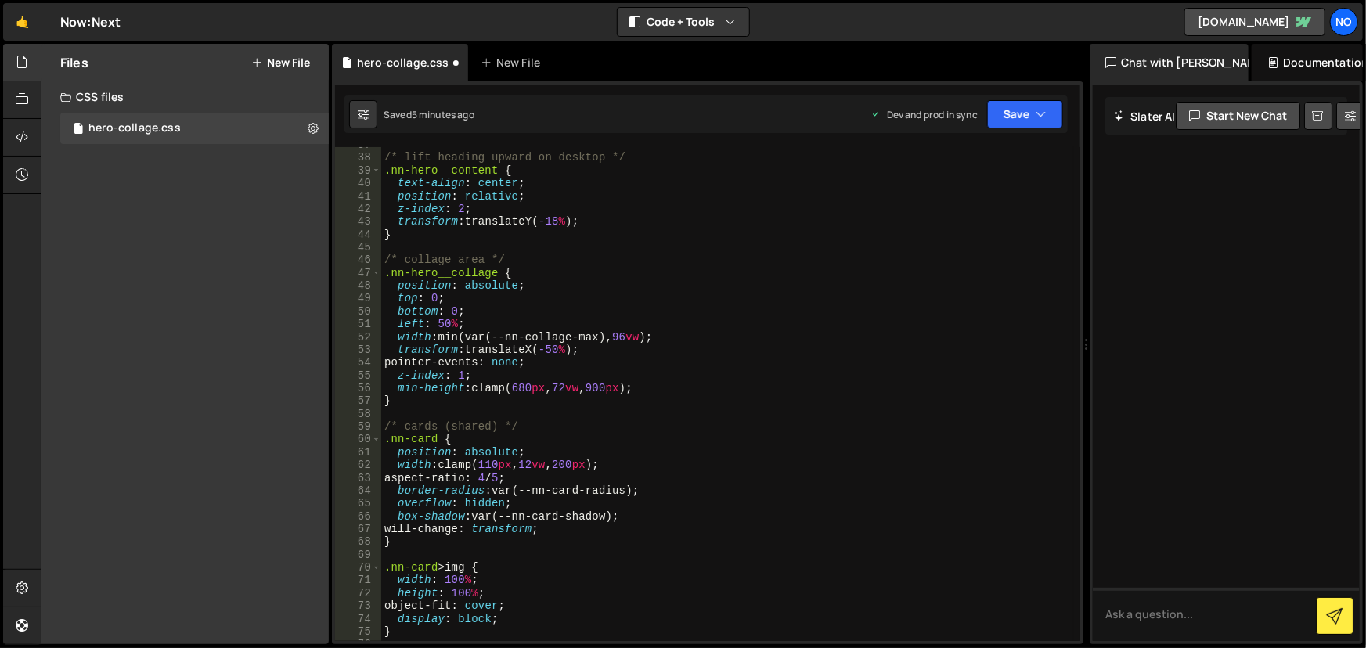
scroll to position [470, 0]
drag, startPoint x: 469, startPoint y: 272, endPoint x: 406, endPoint y: 282, distance: 64.2
click at [418, 280] on div "/* lift heading upward on desktop */ .nn-hero__content { text-align : center ; …" at bounding box center [728, 399] width 694 height 521
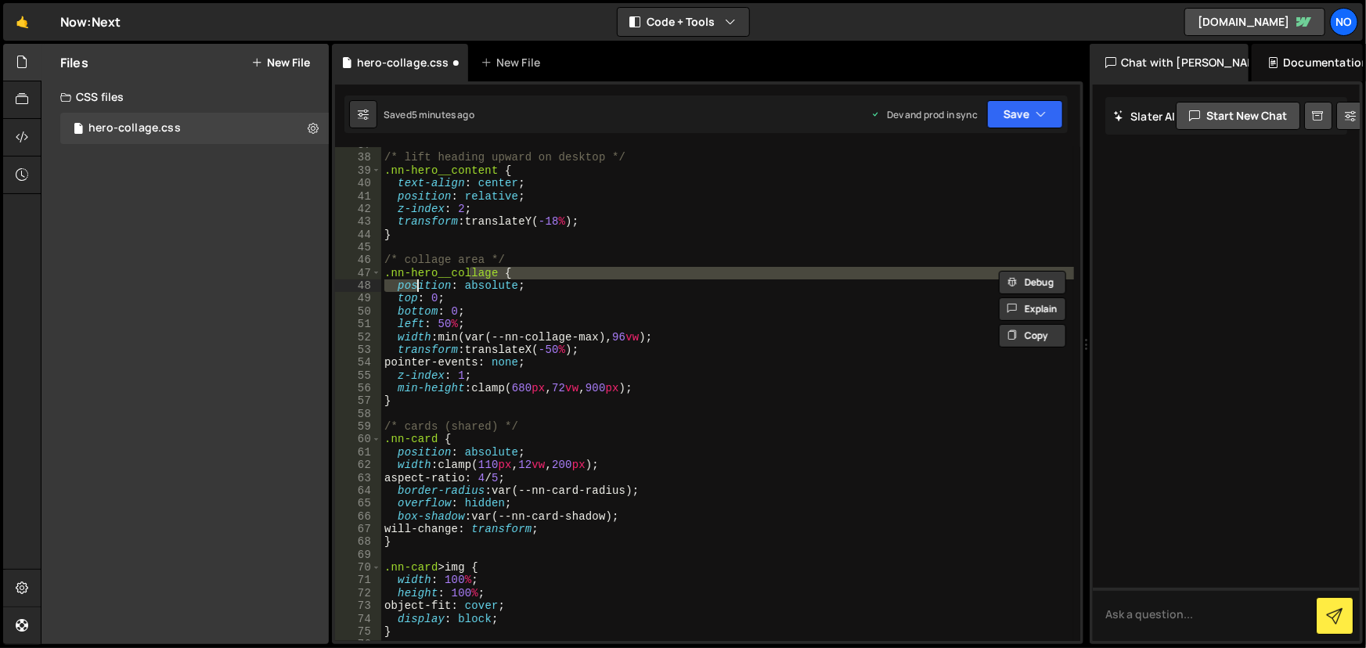
click at [428, 276] on div "/* lift heading upward on desktop */ .nn-hero__content { text-align : center ; …" at bounding box center [728, 399] width 694 height 521
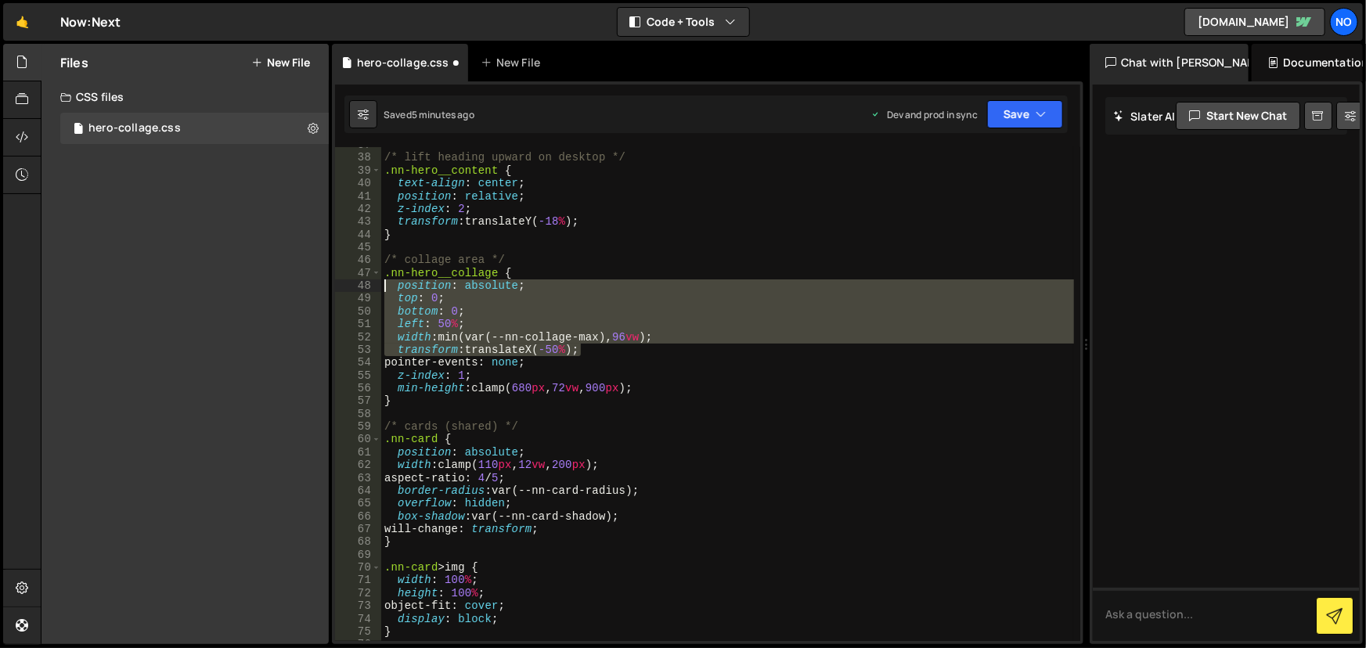
drag, startPoint x: 598, startPoint y: 349, endPoint x: 383, endPoint y: 282, distance: 225.6
click at [383, 282] on div "/* lift heading upward on desktop */ .nn-hero__content { text-align : center ; …" at bounding box center [728, 399] width 694 height 521
type textarea "position: absolute; top: 0;"
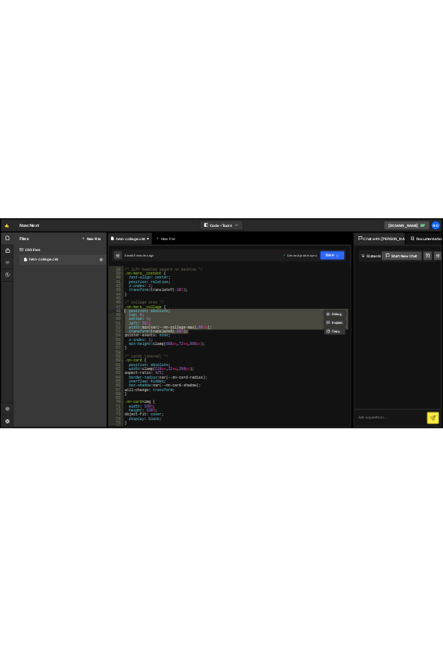
scroll to position [0, 0]
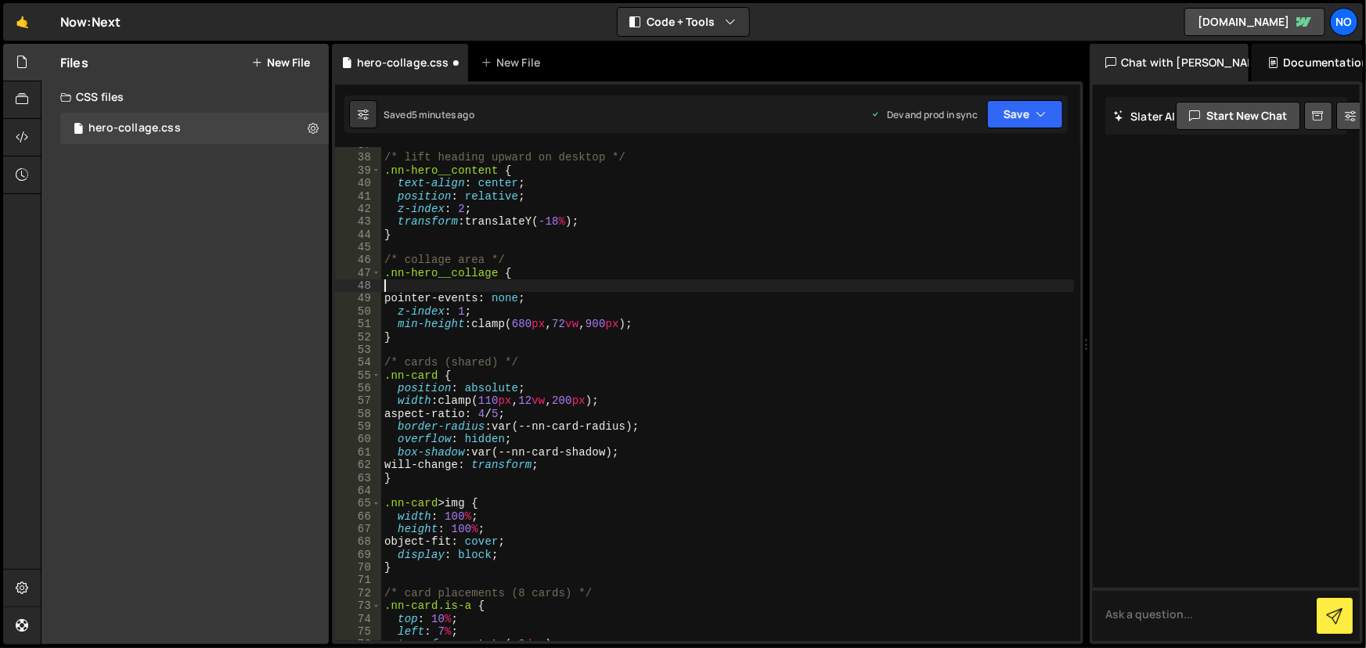
click at [660, 326] on div "/* lift heading upward on desktop */ .nn-hero__content { text-align : center ; …" at bounding box center [728, 399] width 694 height 521
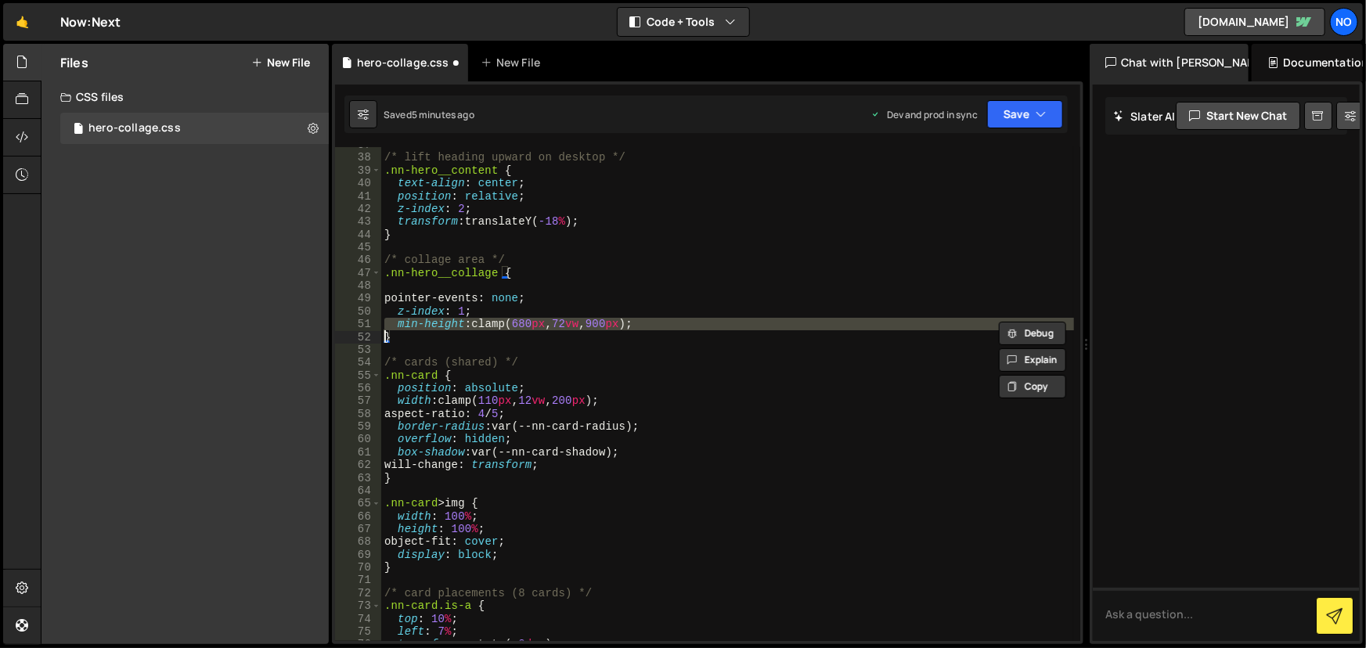
type textarea "}"
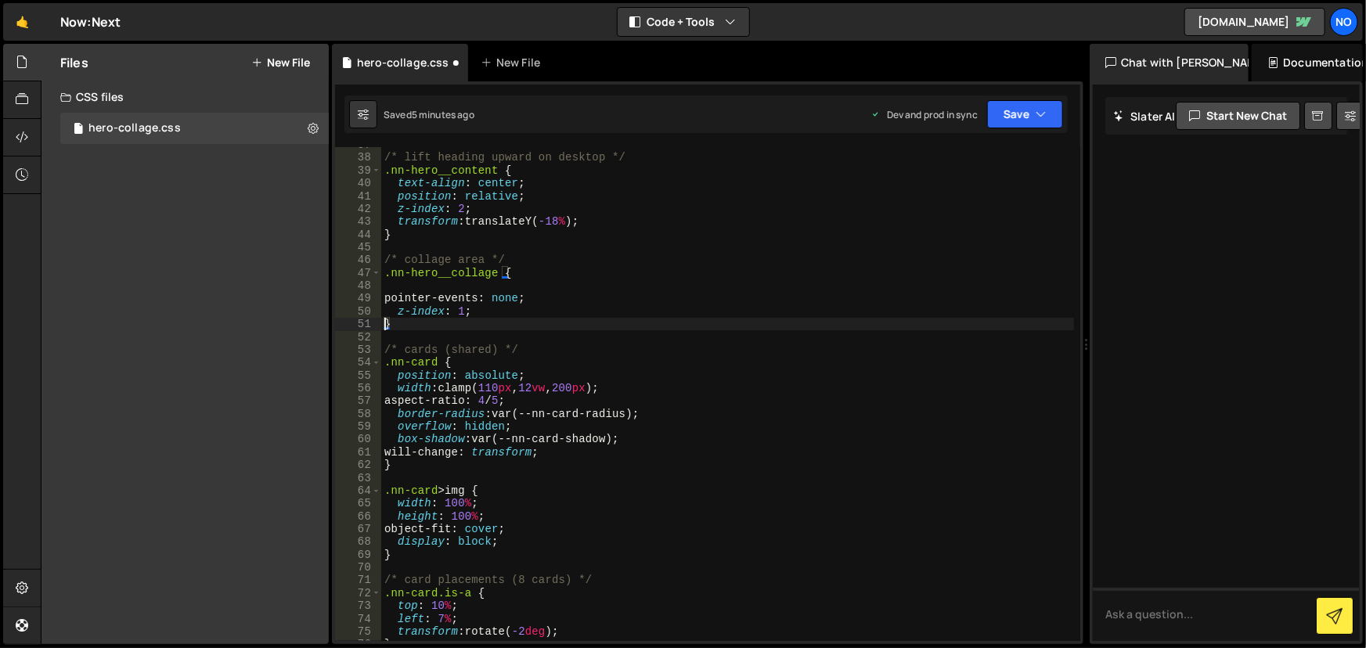
click at [471, 283] on div "/* lift heading upward on desktop */ .nn-hero__content { text-align : center ; …" at bounding box center [728, 399] width 694 height 521
type textarea ".nn-hero__collage {"
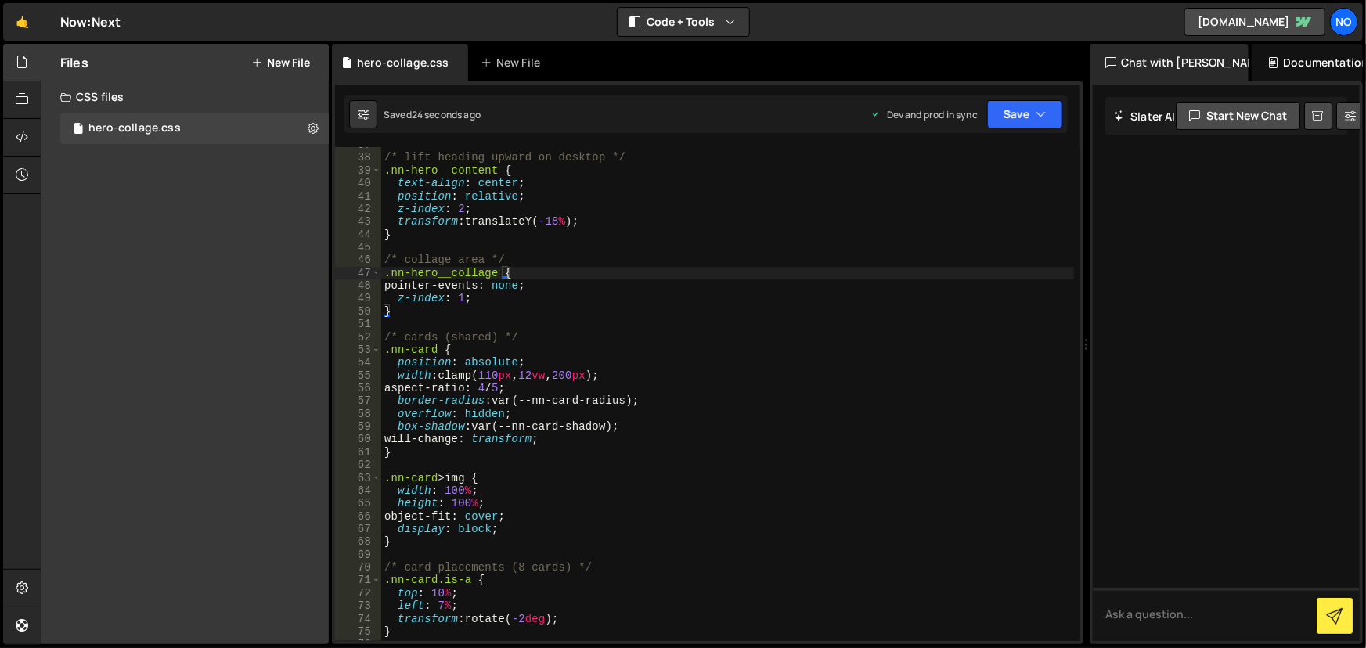
click at [100, 240] on div "Files New File Javascript files CSS files hero-collage.css 0 Copy share link Ed…" at bounding box center [184, 344] width 287 height 600
click at [16, 58] on icon at bounding box center [22, 61] width 13 height 17
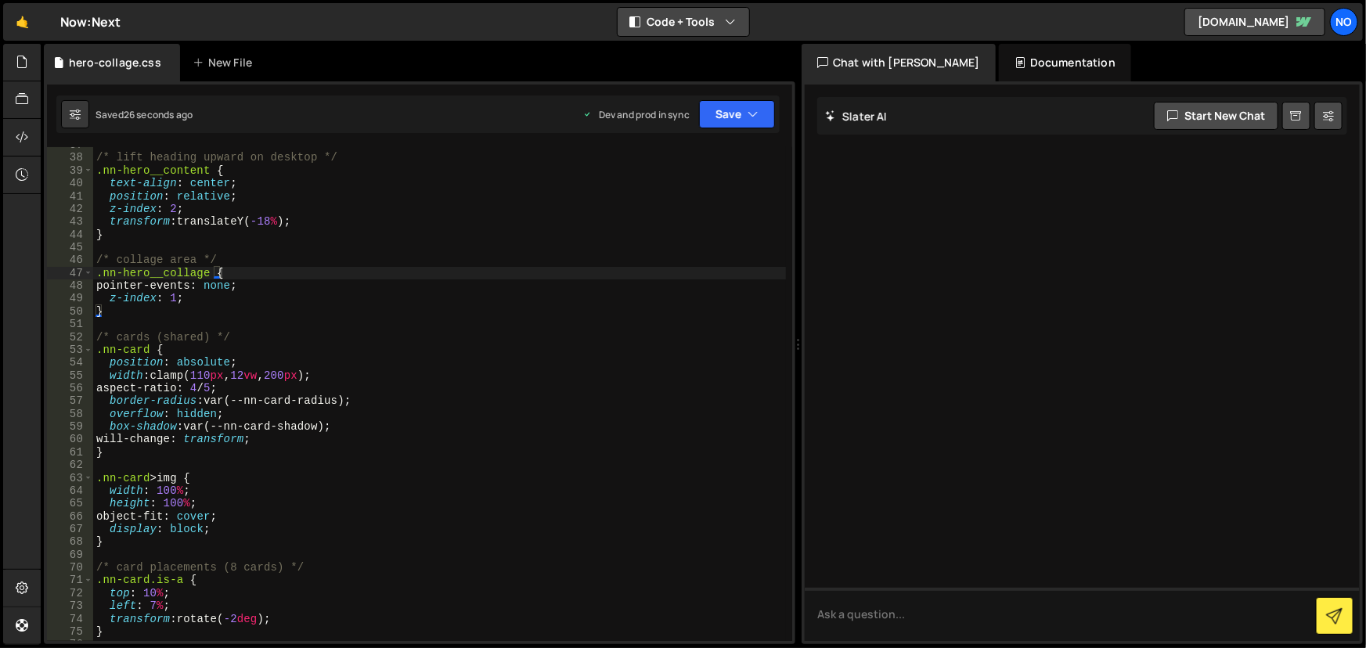
click at [702, 23] on button "Code + Tools" at bounding box center [684, 22] width 132 height 28
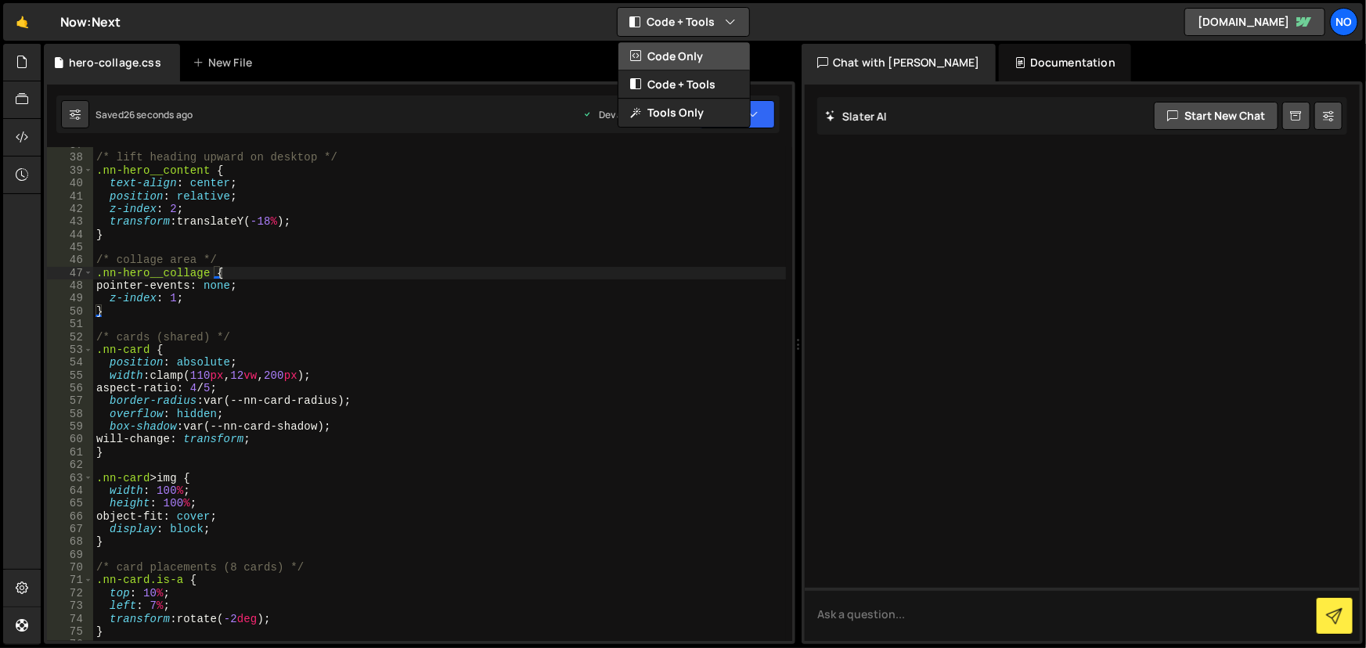
click at [680, 60] on button "Code Only" at bounding box center [685, 56] width 132 height 28
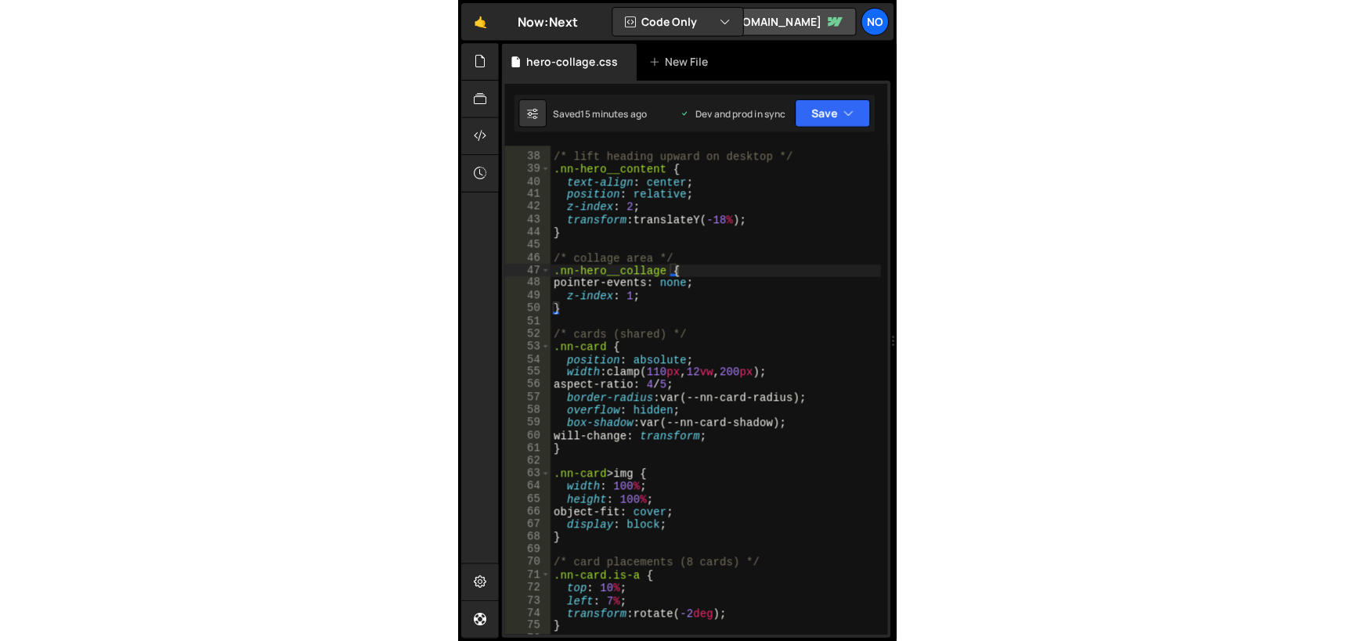
scroll to position [470, 0]
